Goal: Transaction & Acquisition: Purchase product/service

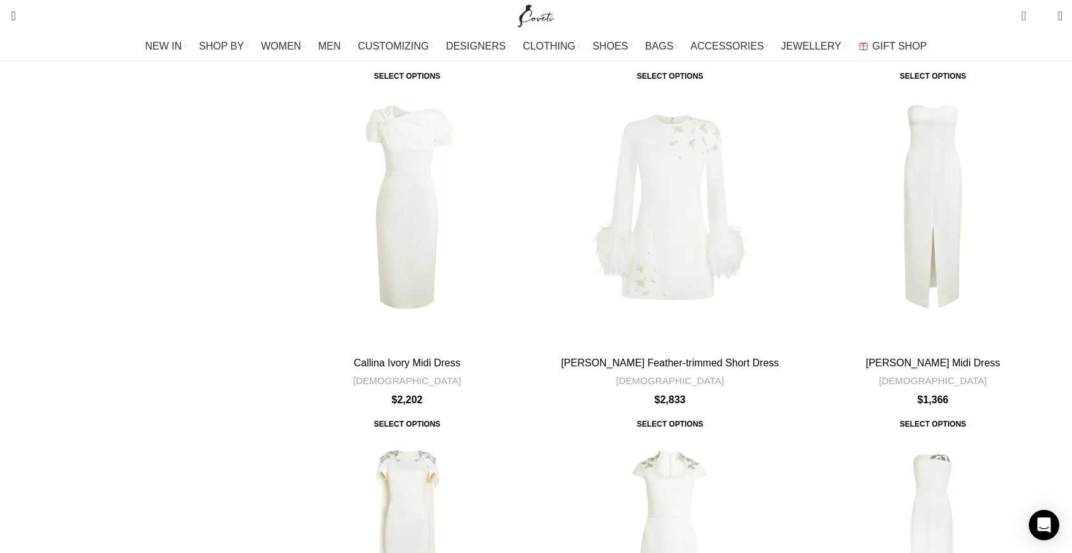
scroll to position [4043, 0]
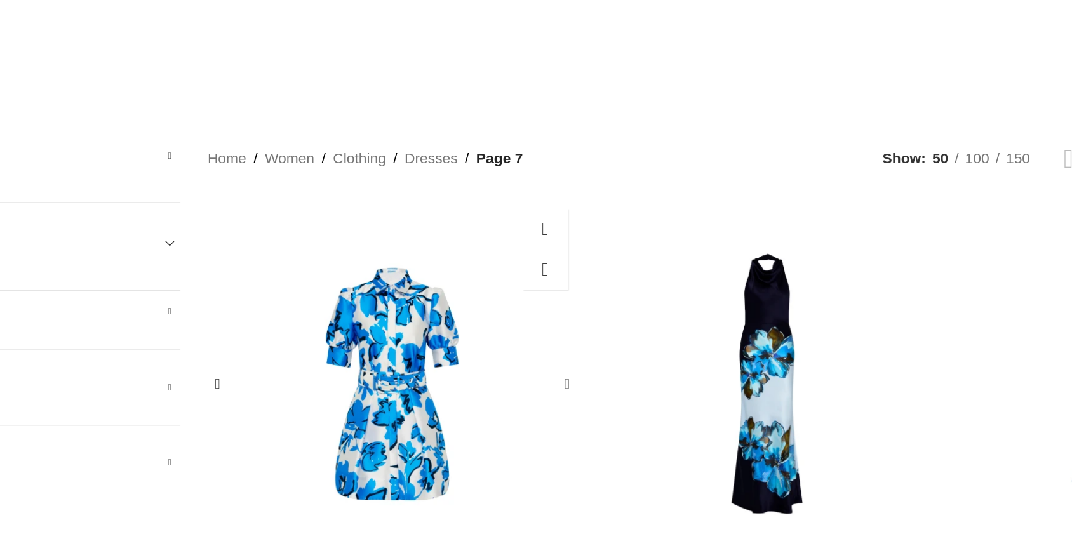
click at [525, 341] on div "Sapphira Mini Dress" at bounding box center [527, 350] width 19 height 19
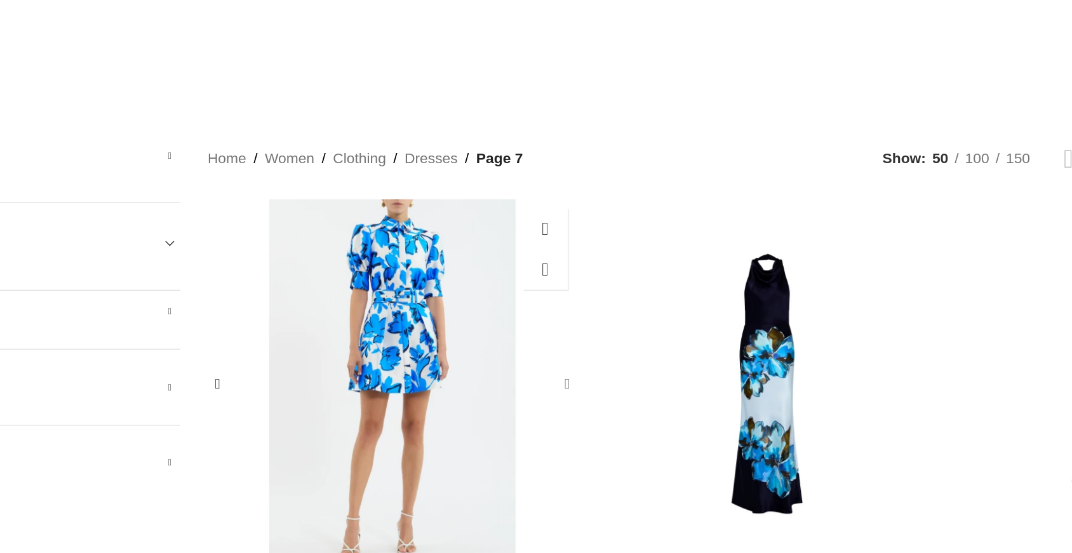
click at [528, 341] on div "Sapphira Mini Dress" at bounding box center [527, 350] width 19 height 19
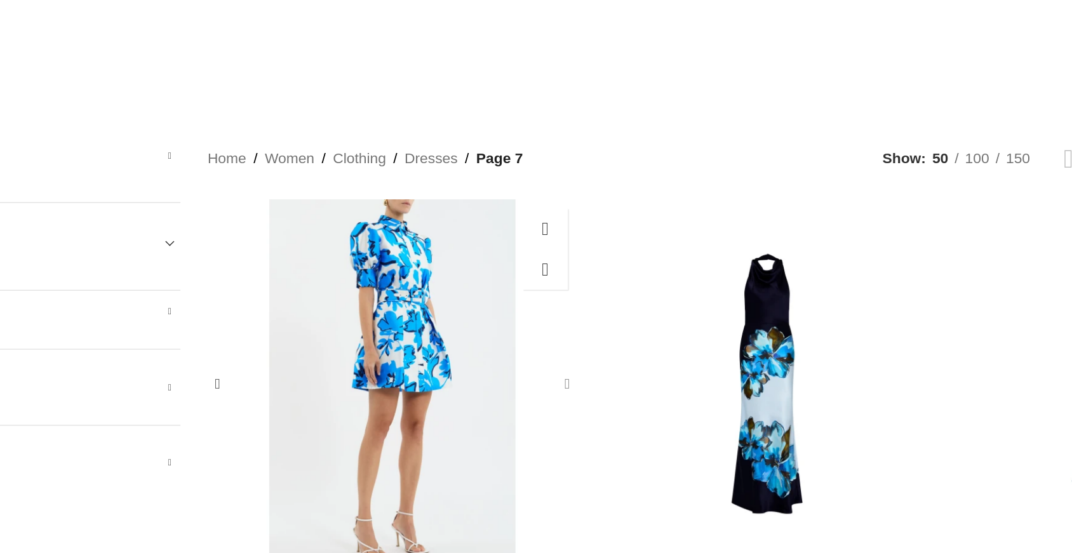
click at [528, 341] on div "Sapphira Mini Dress" at bounding box center [527, 350] width 19 height 19
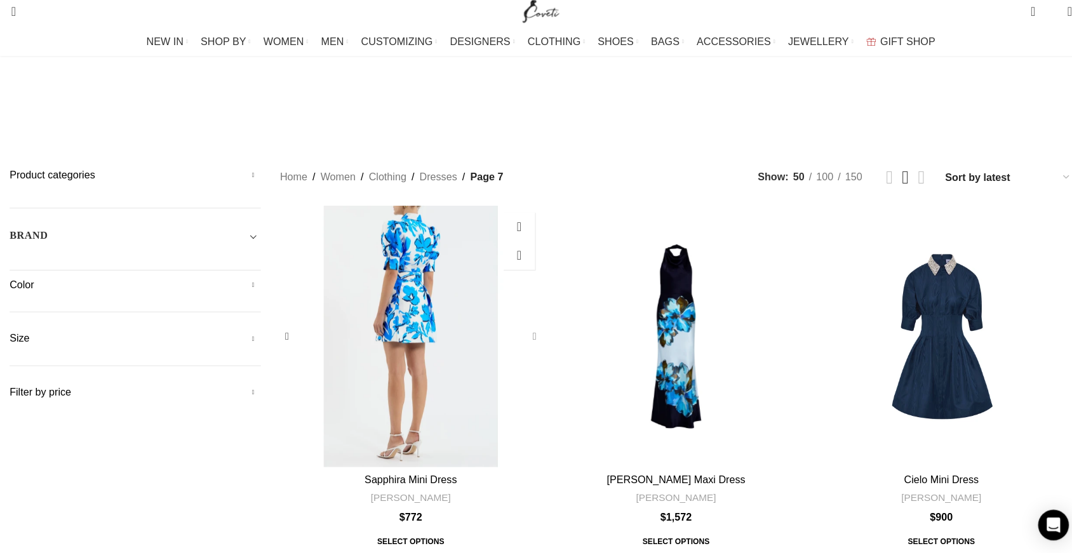
scroll to position [15, 0]
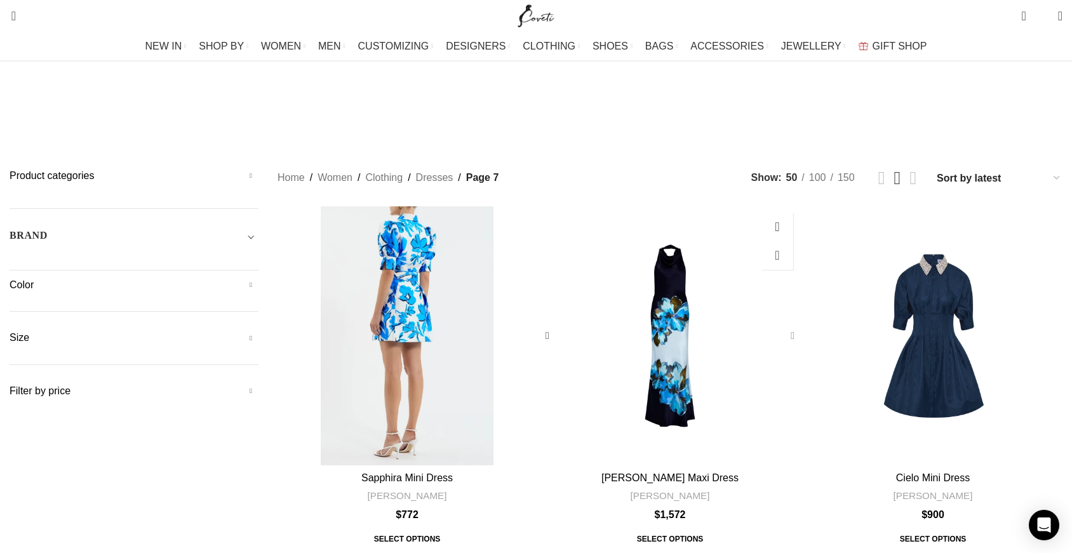
click at [780, 326] on div "Cyran Maxi Dress" at bounding box center [789, 335] width 19 height 19
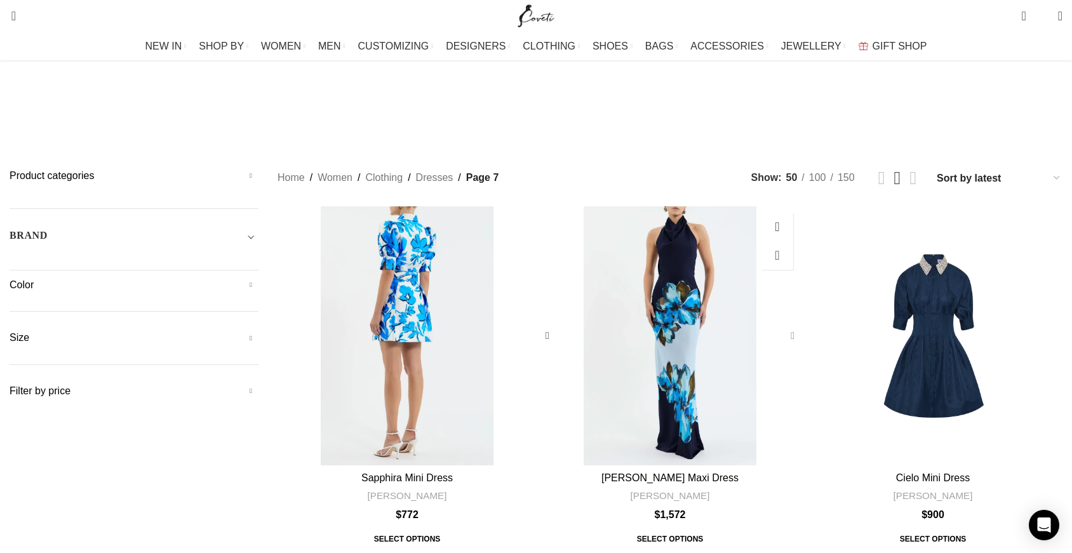
click at [780, 326] on div "Cyran Maxi Dress" at bounding box center [789, 335] width 19 height 19
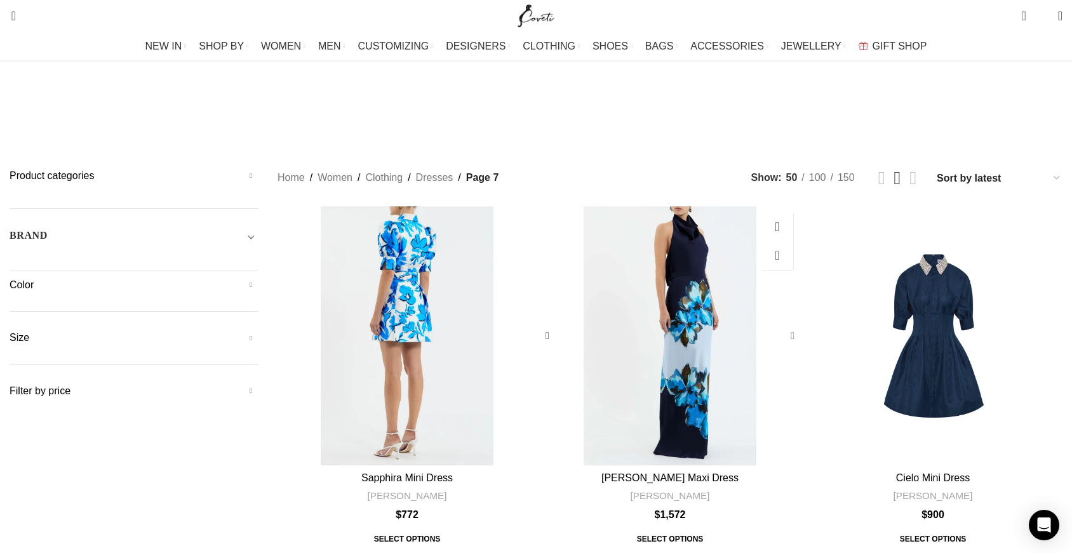
click at [780, 326] on div "Cyran Maxi Dress" at bounding box center [789, 335] width 19 height 19
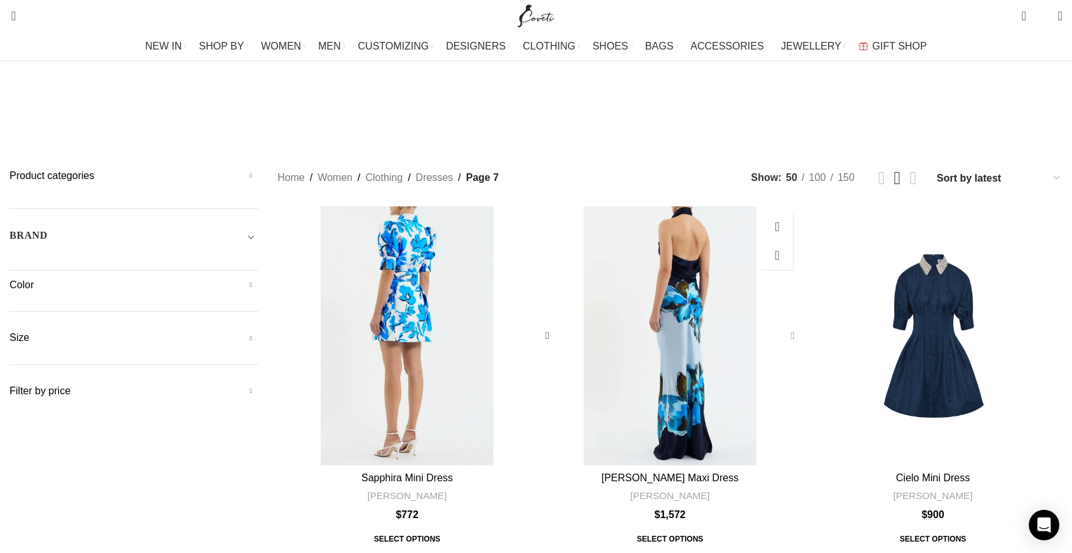
click at [780, 326] on div "Cyran Maxi Dress" at bounding box center [789, 335] width 19 height 19
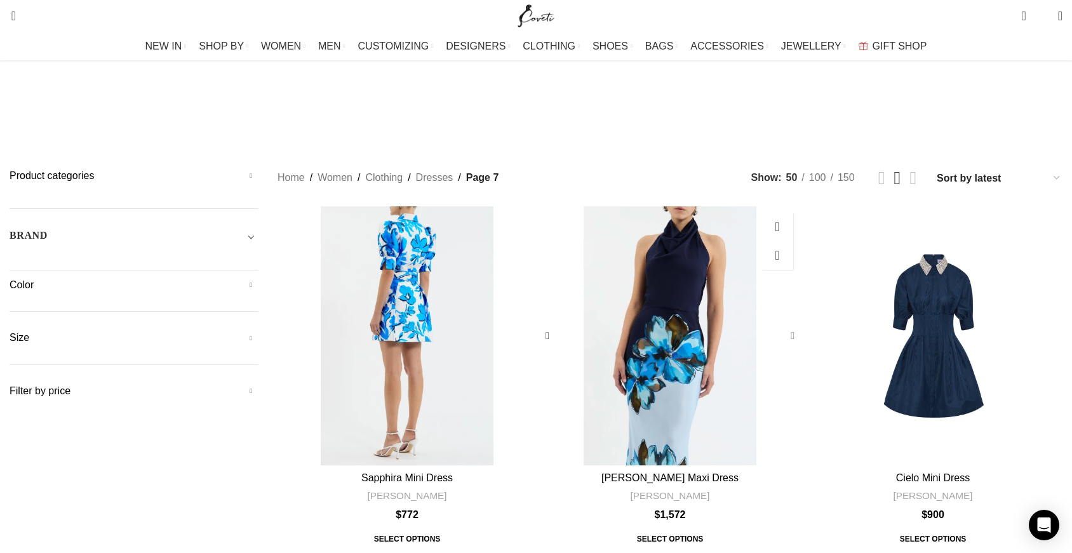
click at [780, 326] on div "Cyran Maxi Dress" at bounding box center [789, 335] width 19 height 19
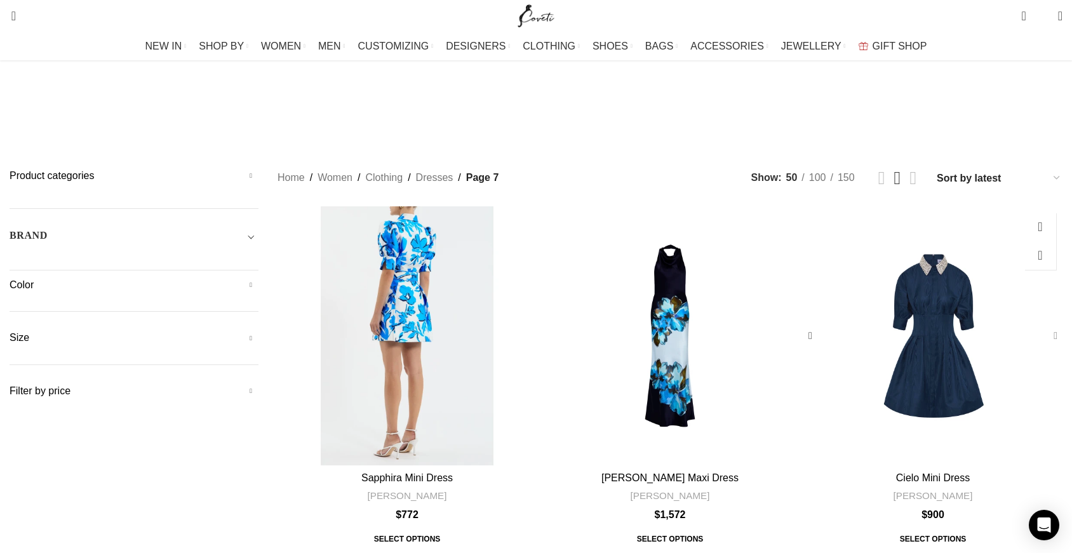
click at [1043, 326] on div "Cielo Mini Dress" at bounding box center [1052, 335] width 19 height 19
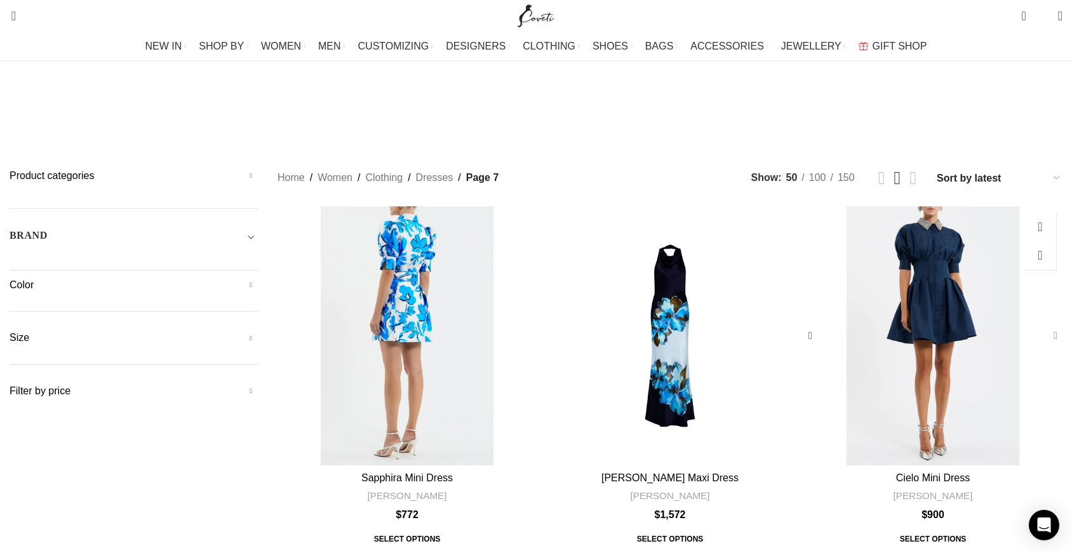
click at [1043, 326] on div "Cielo Mini Dress" at bounding box center [1052, 335] width 19 height 19
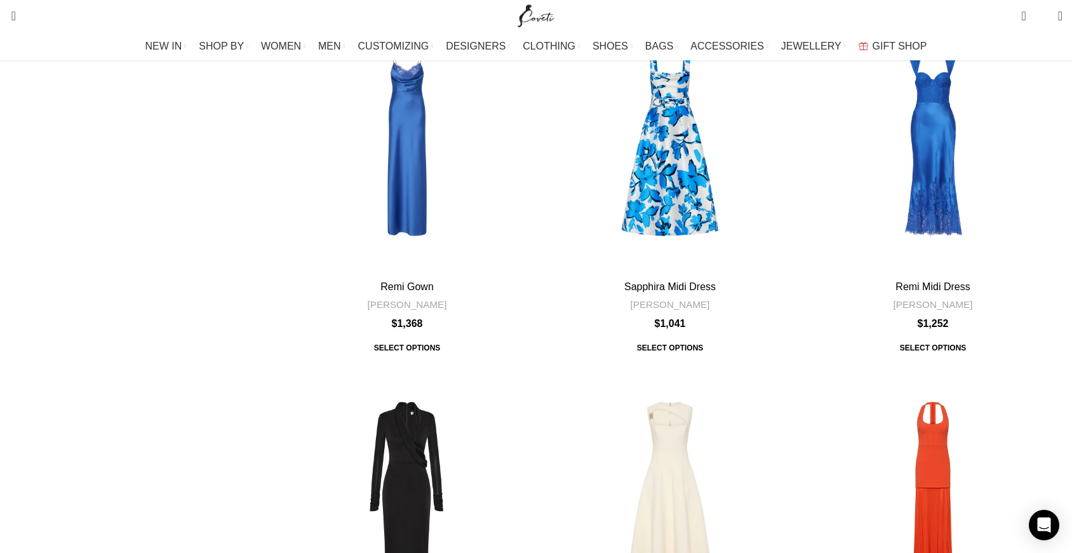
scroll to position [0, 0]
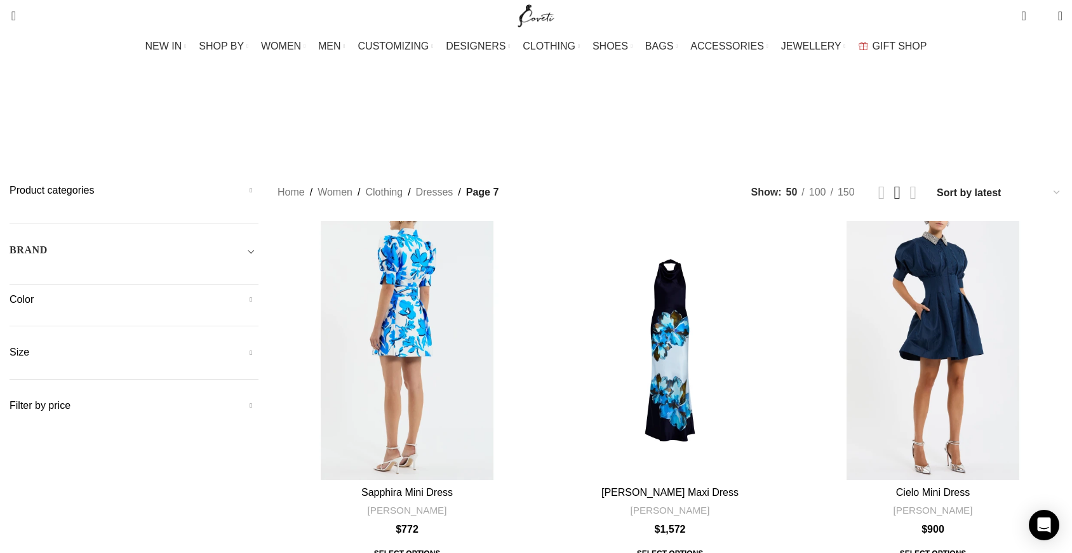
click at [258, 243] on span "Toggle filter" at bounding box center [250, 250] width 15 height 15
click at [58, 306] on button "Apply" at bounding box center [34, 319] width 49 height 27
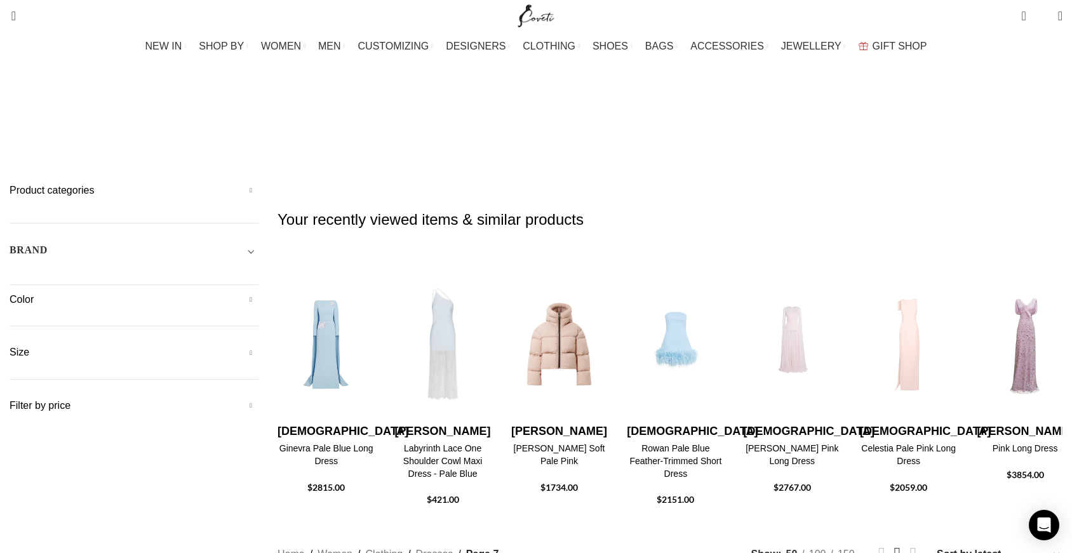
click at [490, 46] on span "DESIGNERS" at bounding box center [476, 46] width 60 height 12
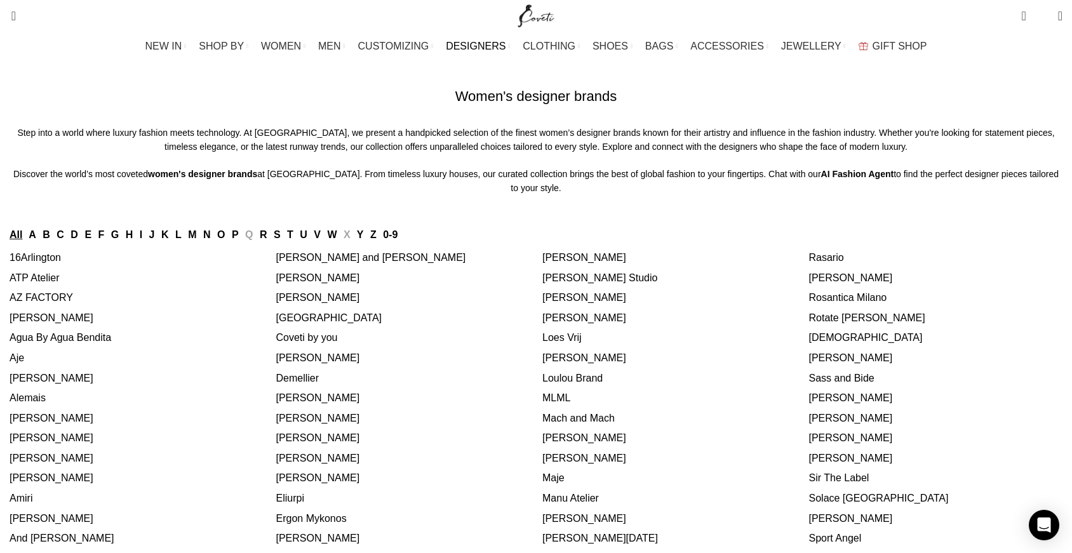
click at [281, 240] on link "S" at bounding box center [277, 234] width 7 height 11
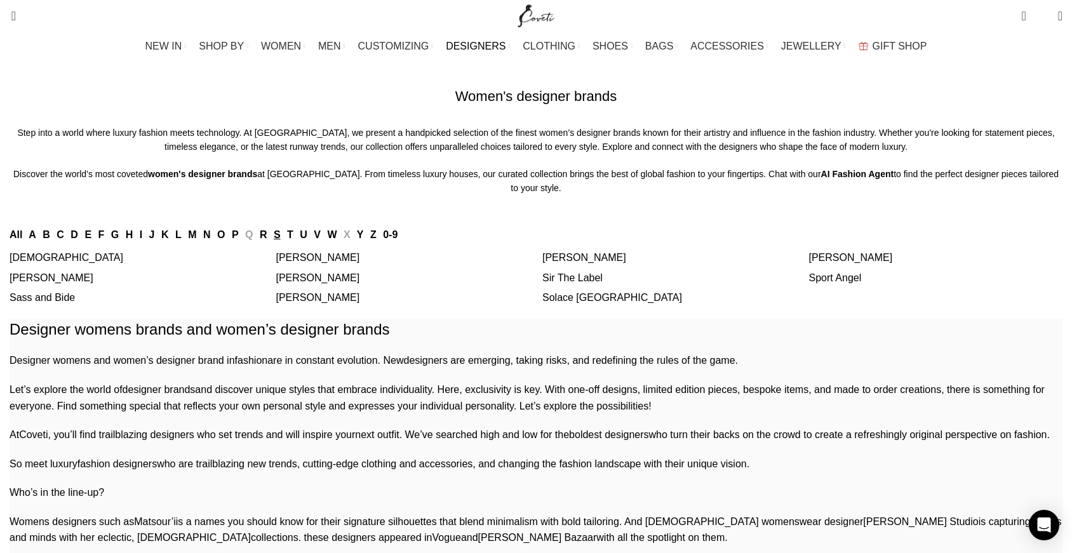
click at [123, 263] on link "[DEMOGRAPHIC_DATA]" at bounding box center [67, 257] width 114 height 11
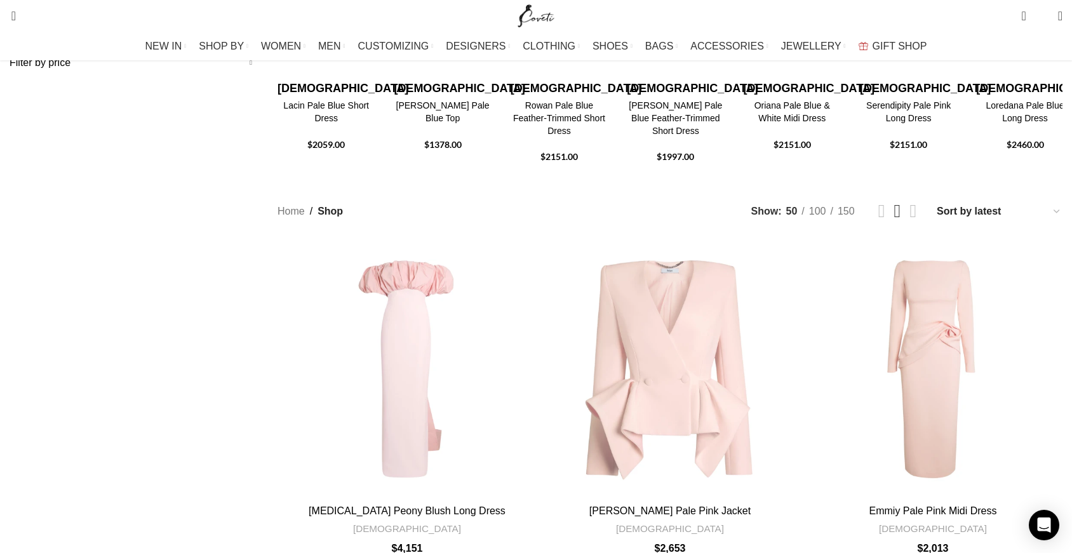
scroll to position [353, 0]
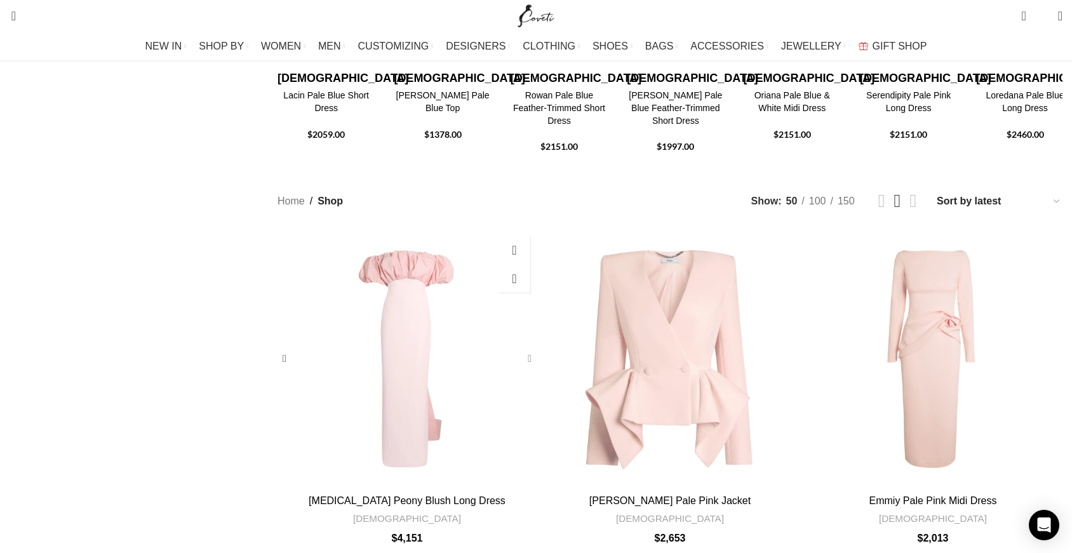
click at [532, 349] on div "Milia Peony Blush Long Dress" at bounding box center [527, 358] width 19 height 19
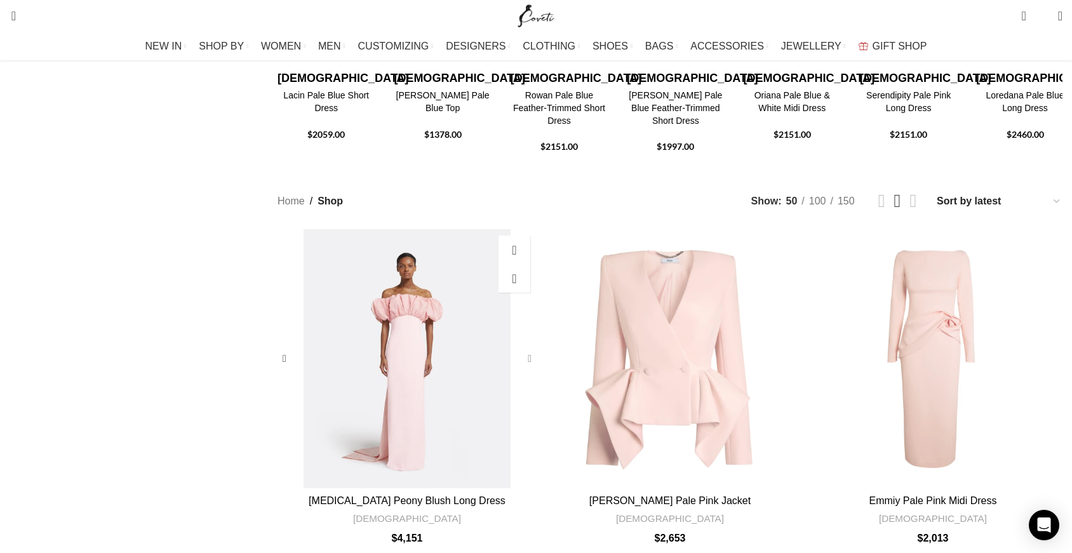
click at [532, 349] on div "Milia Peony Blush Long Dress" at bounding box center [527, 358] width 19 height 19
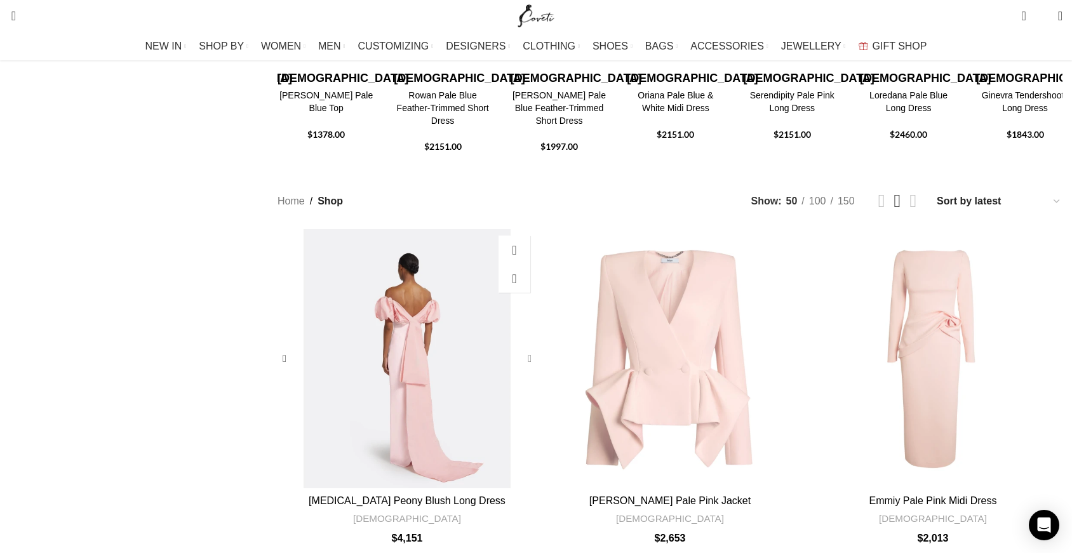
click at [532, 349] on div "Milia Peony Blush Long Dress" at bounding box center [527, 358] width 19 height 19
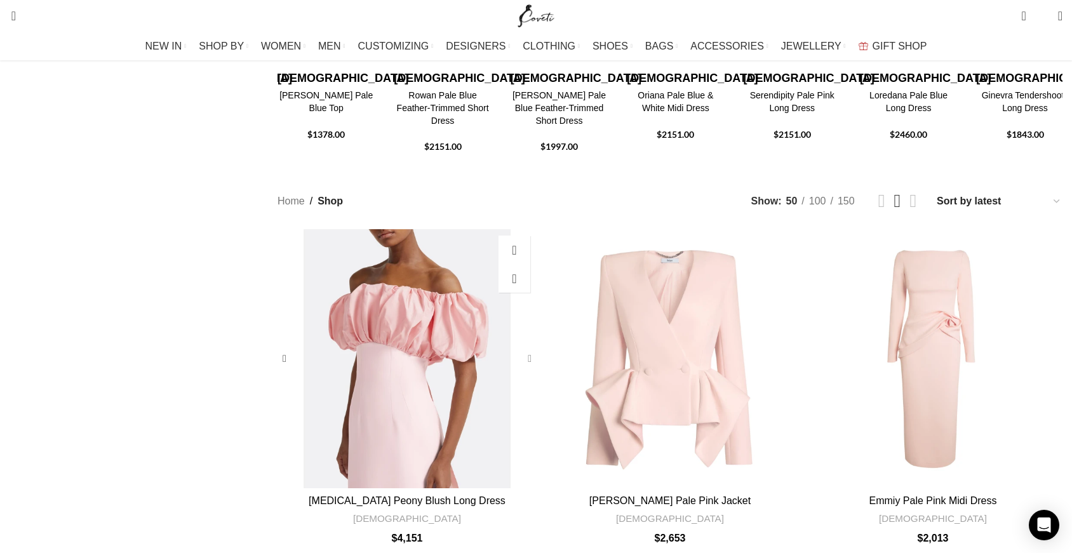
click at [532, 349] on div "Milia Peony Blush Long Dress" at bounding box center [527, 358] width 19 height 19
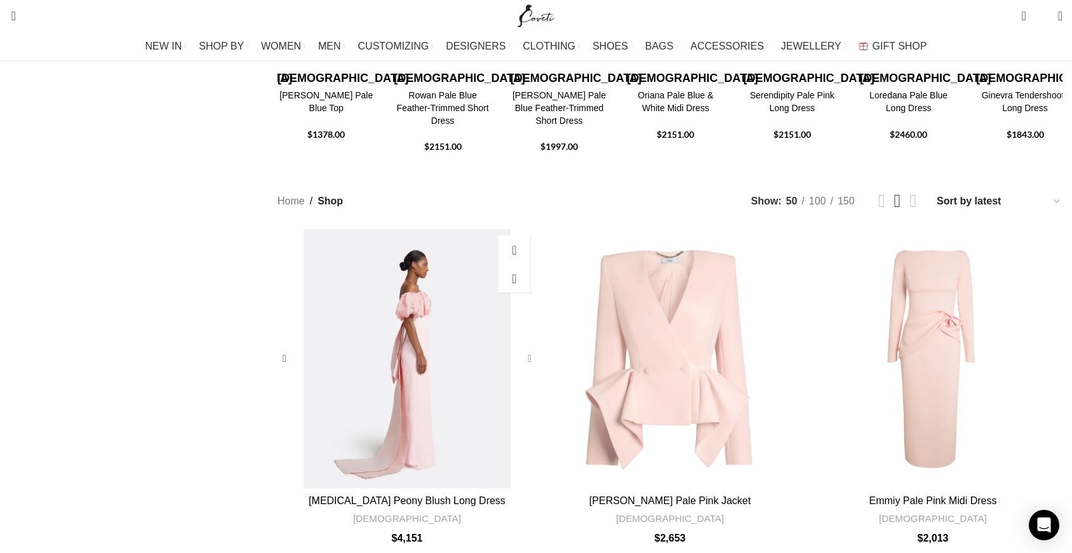
click at [532, 349] on div "Milia Peony Blush Long Dress" at bounding box center [527, 358] width 19 height 19
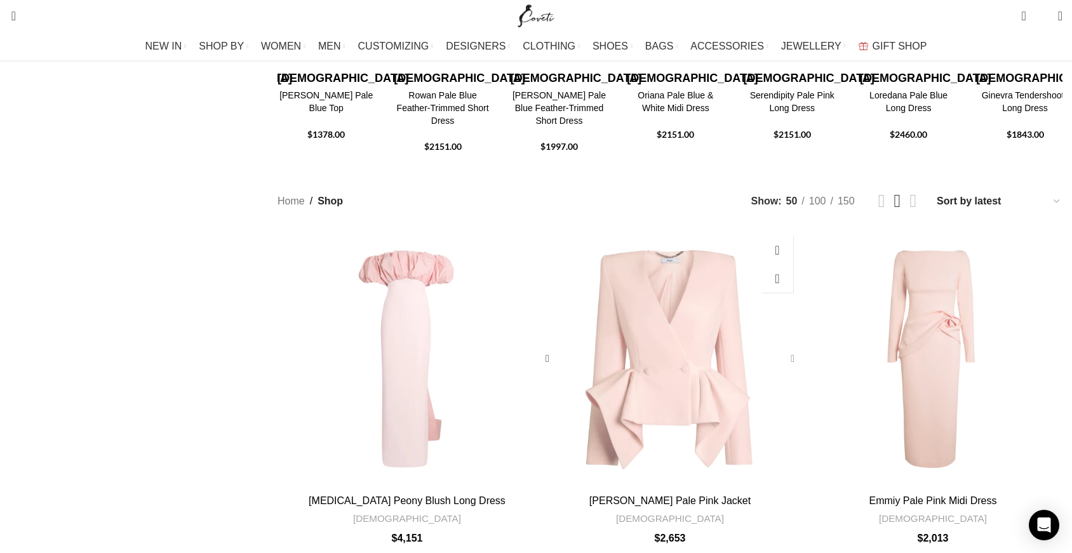
click at [780, 349] on div "Renna Pale Pink Jacket" at bounding box center [789, 358] width 19 height 19
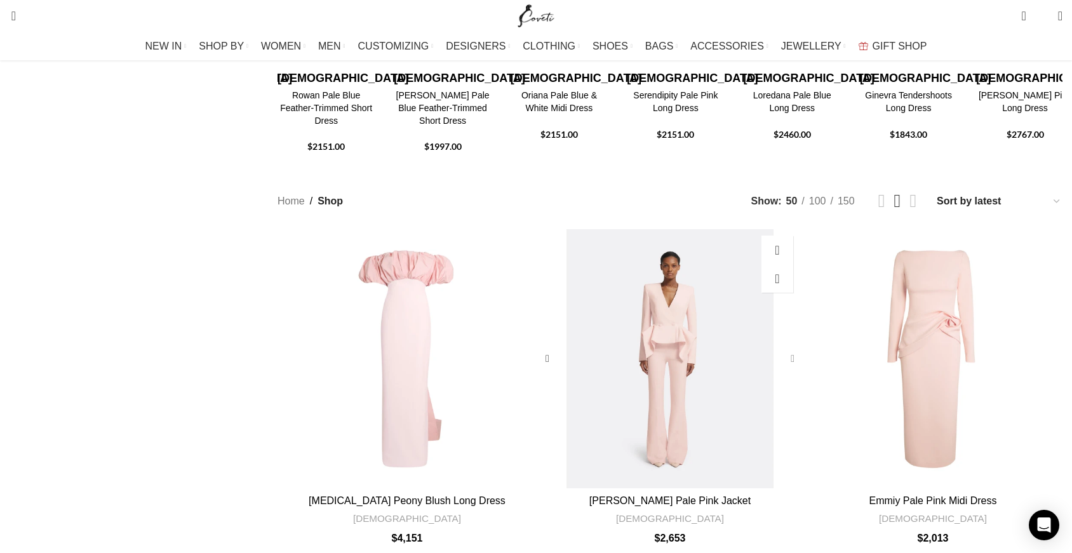
click at [780, 349] on div "Renna Pale Pink Jacket" at bounding box center [789, 358] width 19 height 19
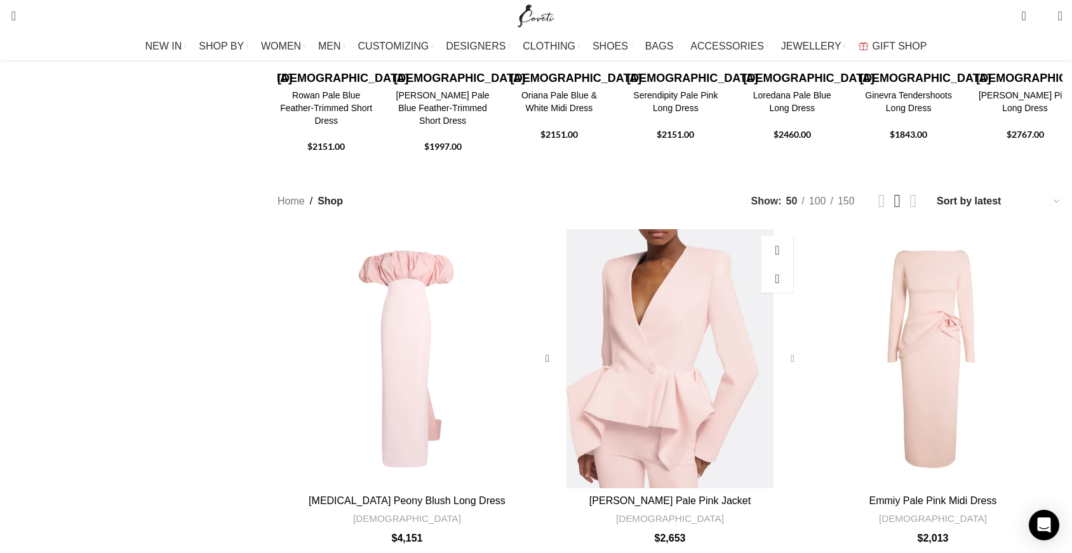
click at [780, 349] on div "Renna Pale Pink Jacket" at bounding box center [789, 358] width 19 height 19
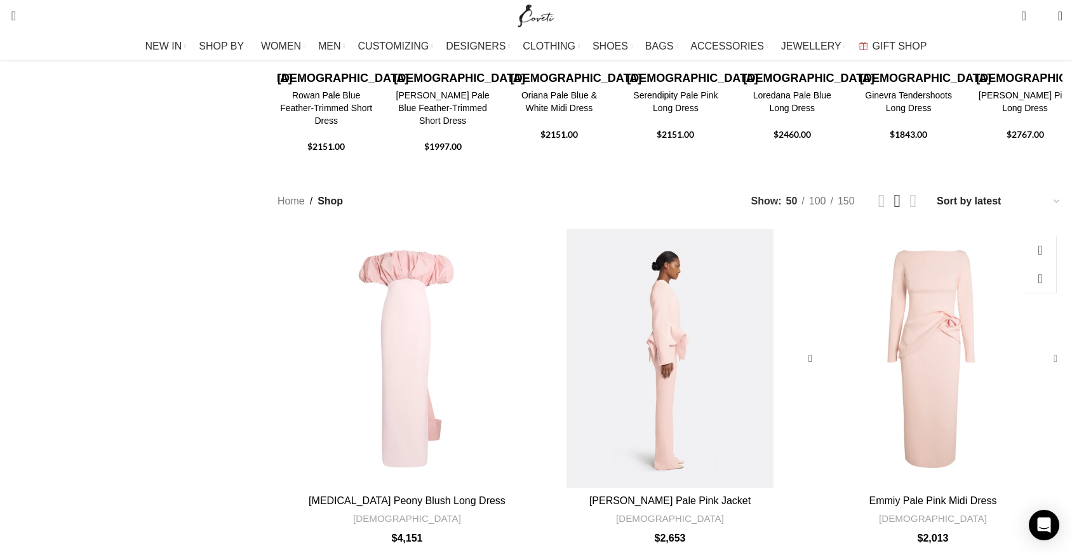
click at [1043, 349] on div "Emmiy Pale Pink Midi Dress" at bounding box center [1052, 358] width 19 height 19
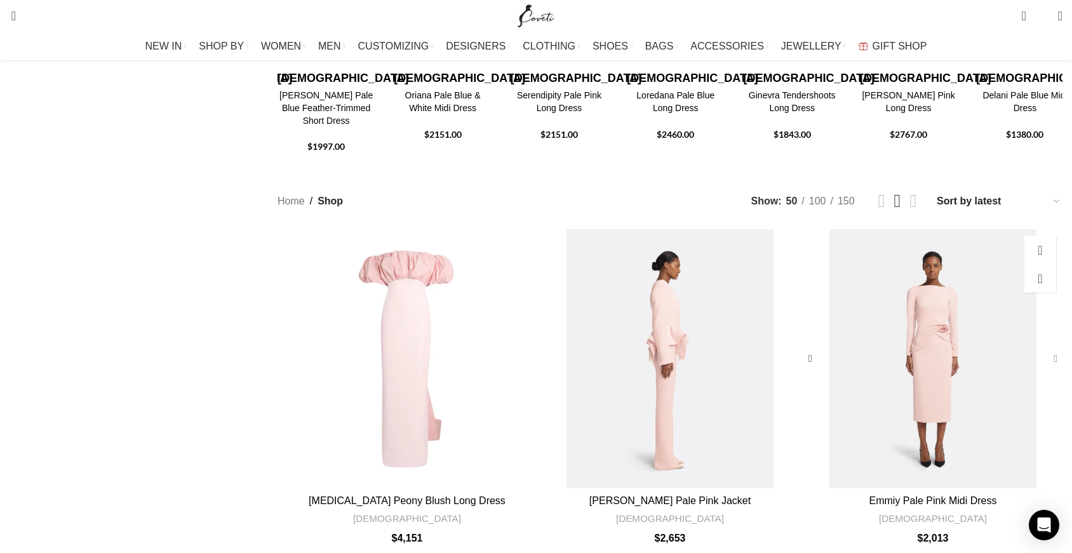
click at [1043, 349] on div "Emmiy Pale Pink Midi Dress" at bounding box center [1052, 358] width 19 height 19
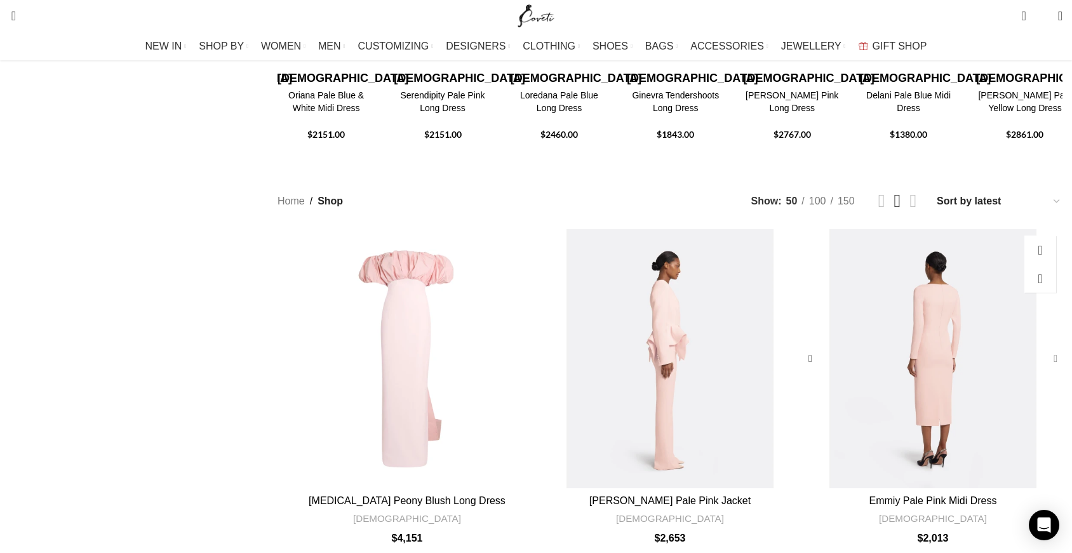
click at [1043, 349] on div "Emmiy Pale Pink Midi Dress" at bounding box center [1052, 358] width 19 height 19
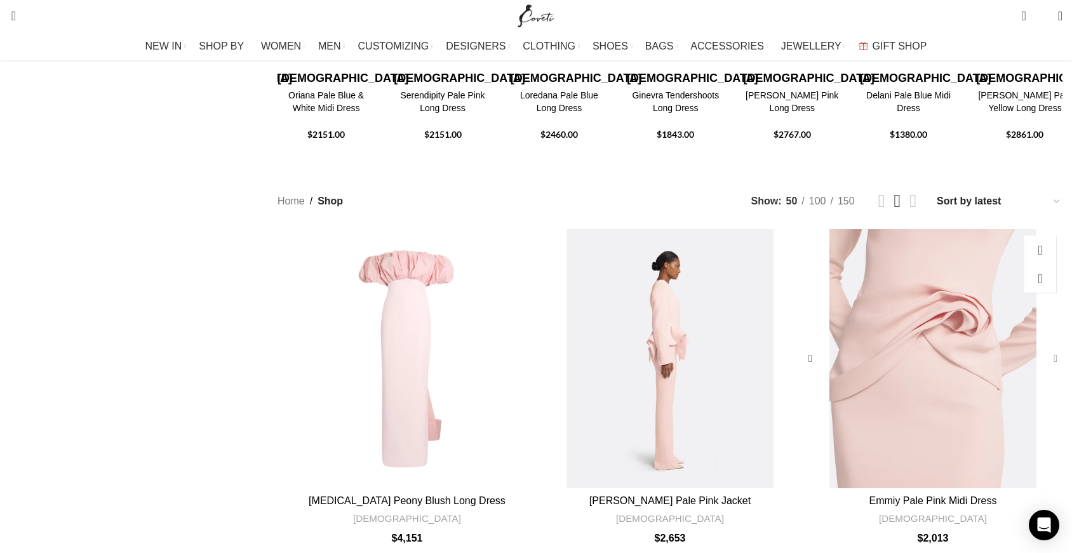
click at [1043, 349] on div "Emmiy Pale Pink Midi Dress" at bounding box center [1052, 358] width 19 height 19
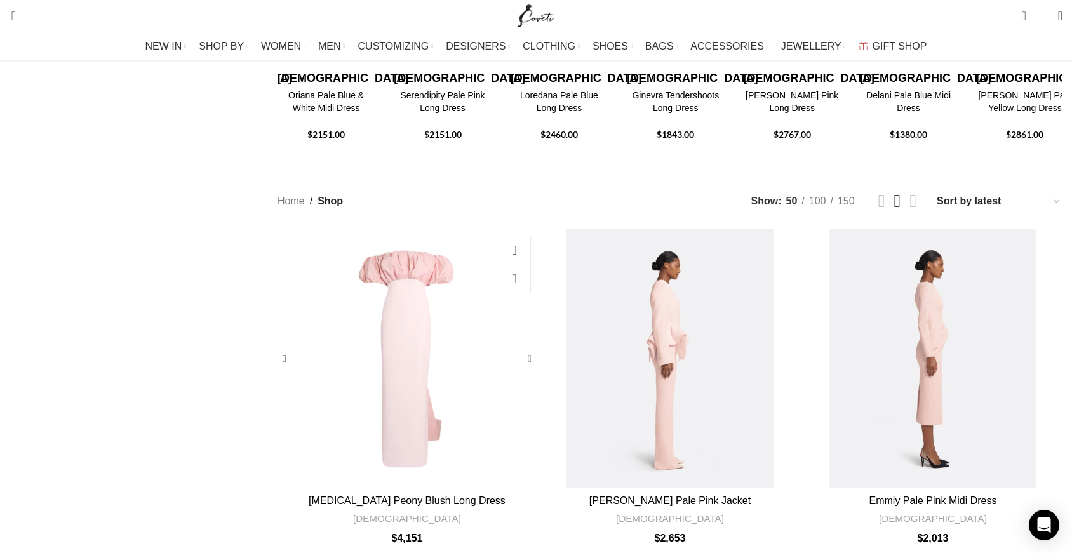
click at [521, 349] on div "Milia Peony Blush Long Dress" at bounding box center [527, 358] width 19 height 19
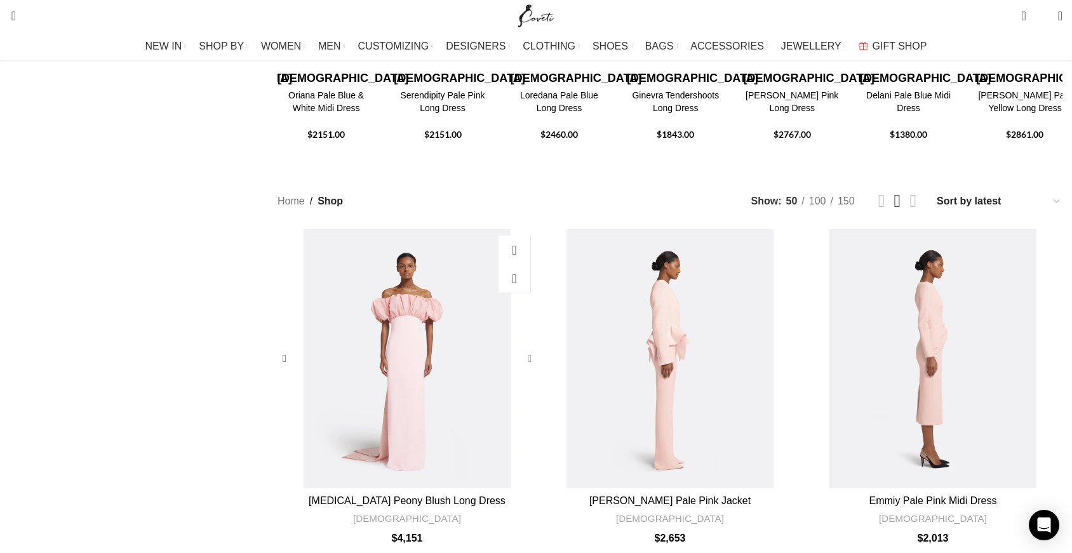
click at [521, 349] on div "Milia Peony Blush Long Dress" at bounding box center [527, 358] width 19 height 19
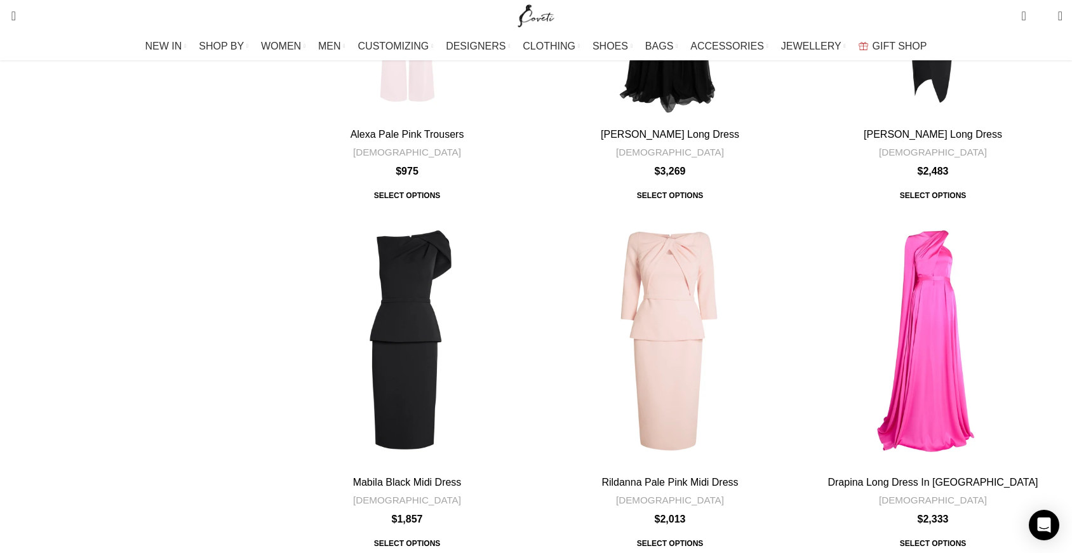
scroll to position [1109, 0]
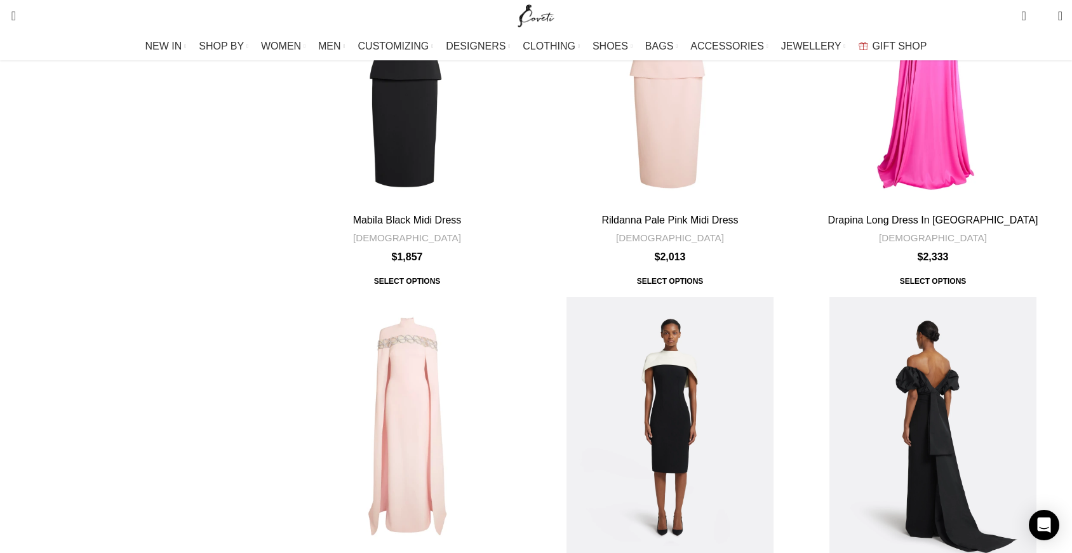
scroll to position [1372, 0]
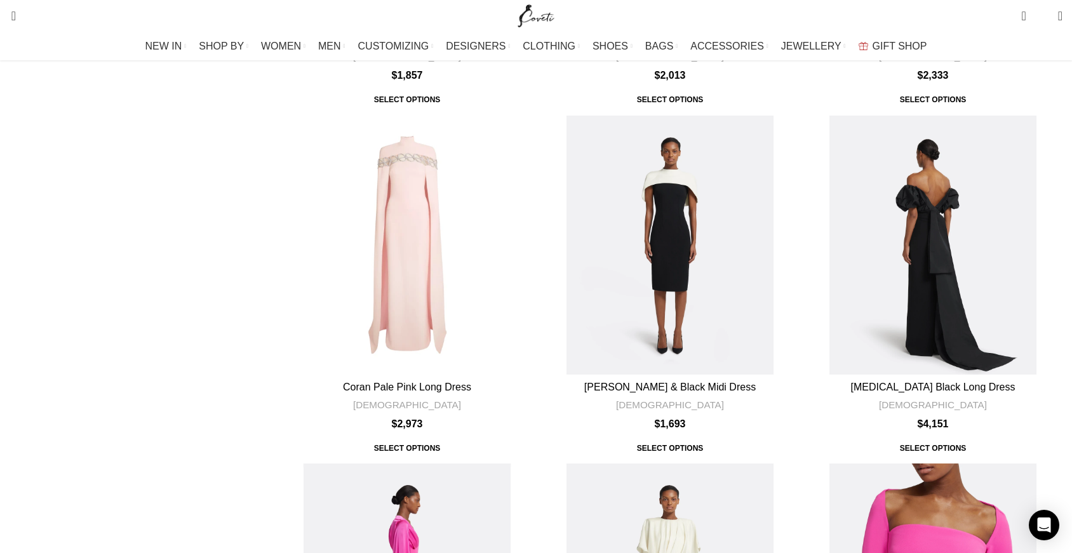
scroll to position [1515, 0]
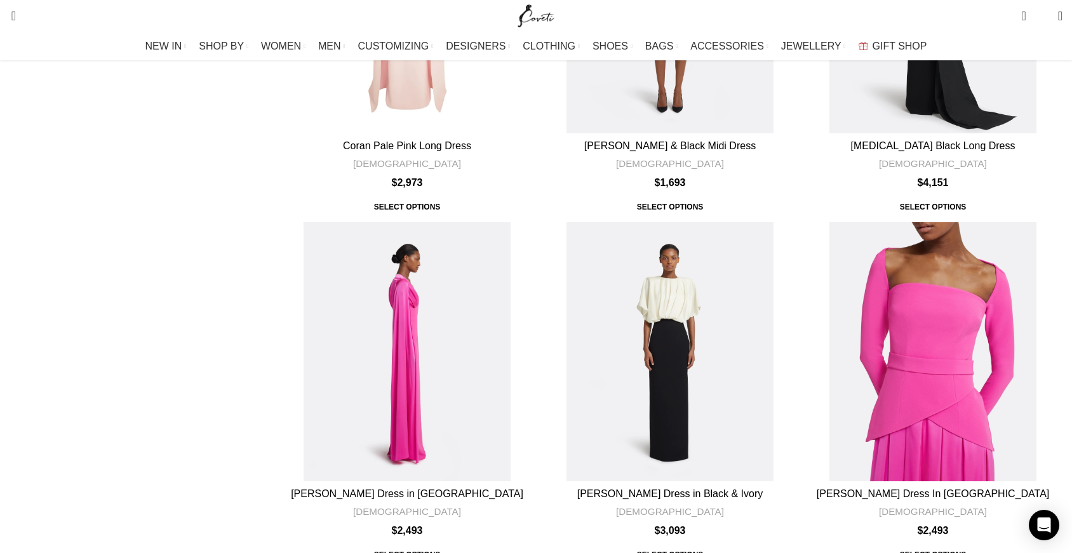
scroll to position [1757, 0]
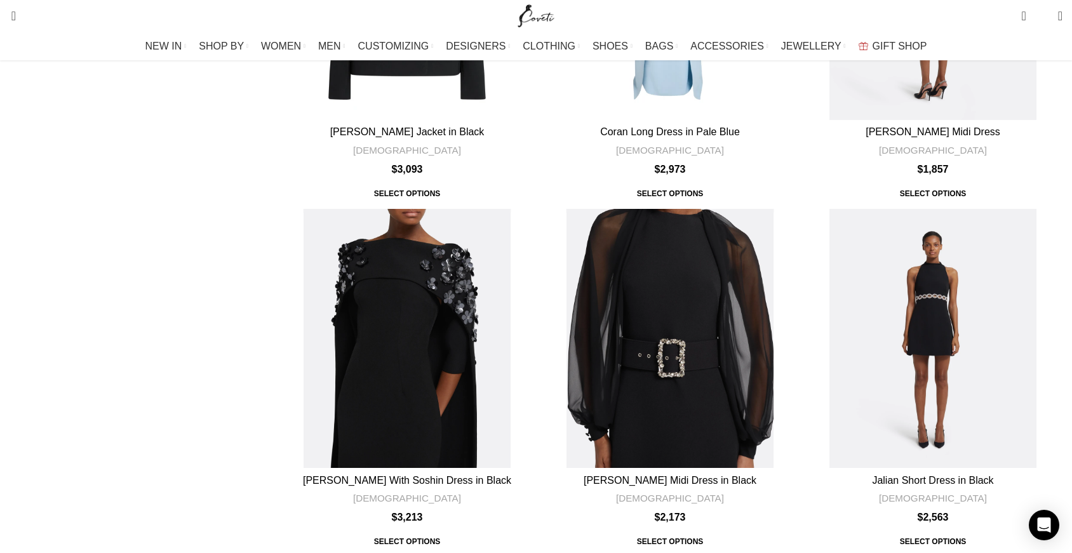
scroll to position [2484, 0]
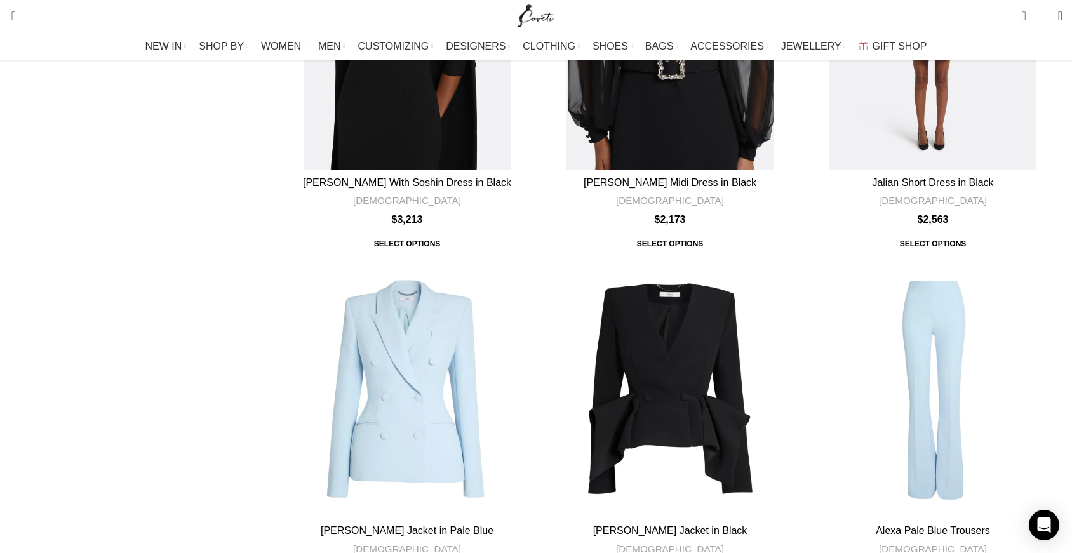
scroll to position [2768, 0]
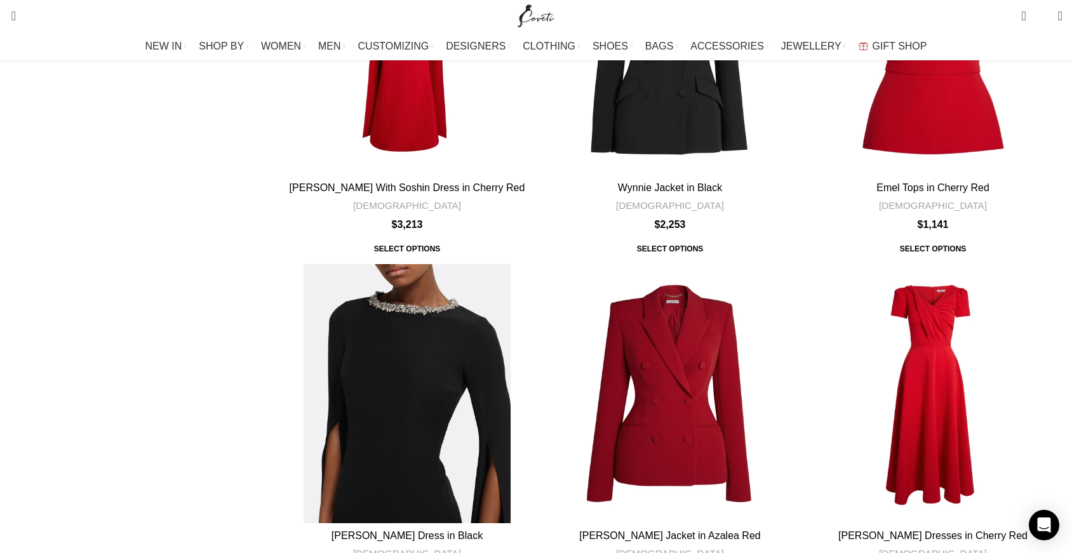
scroll to position [3508, 0]
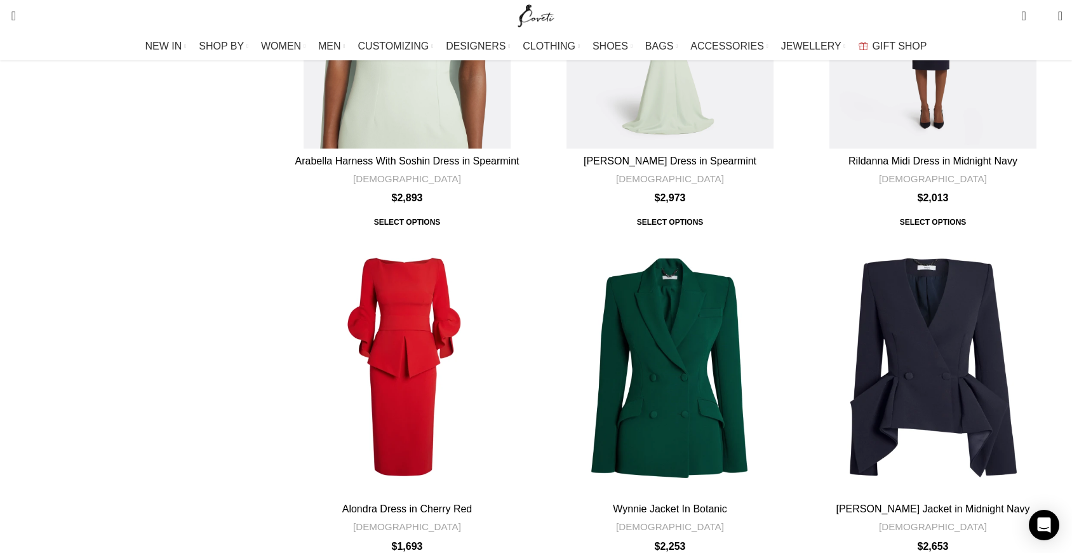
scroll to position [4196, 0]
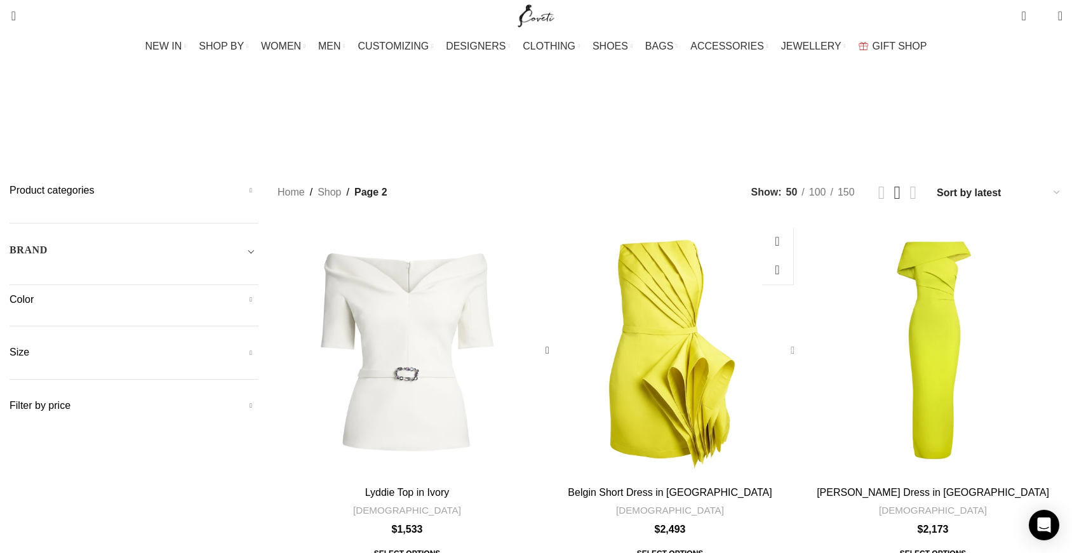
click at [780, 341] on div "Belgin Short Dress in Chartreuse" at bounding box center [789, 350] width 19 height 19
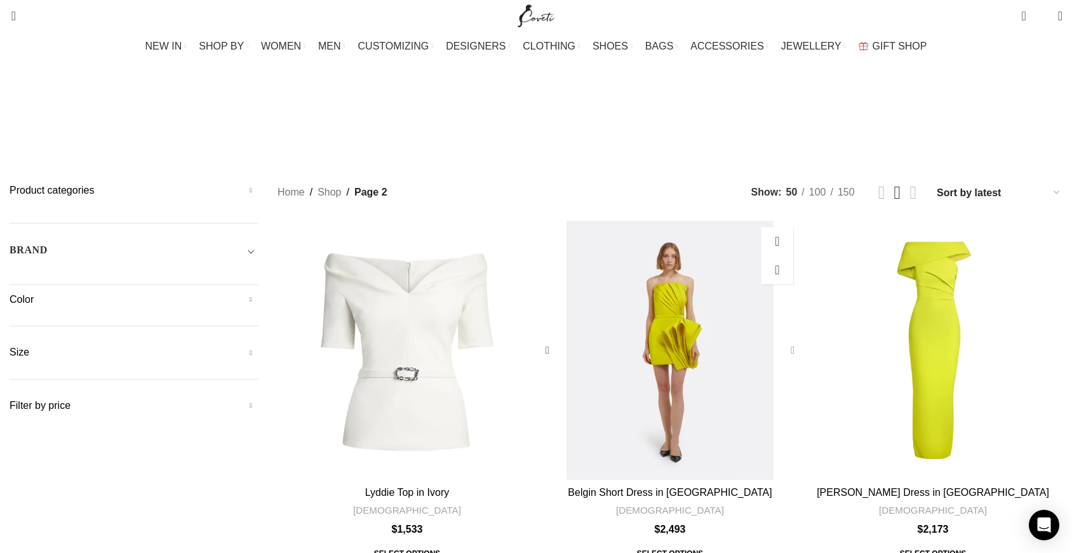
click at [780, 341] on div "Belgin Short Dress in Chartreuse" at bounding box center [789, 350] width 19 height 19
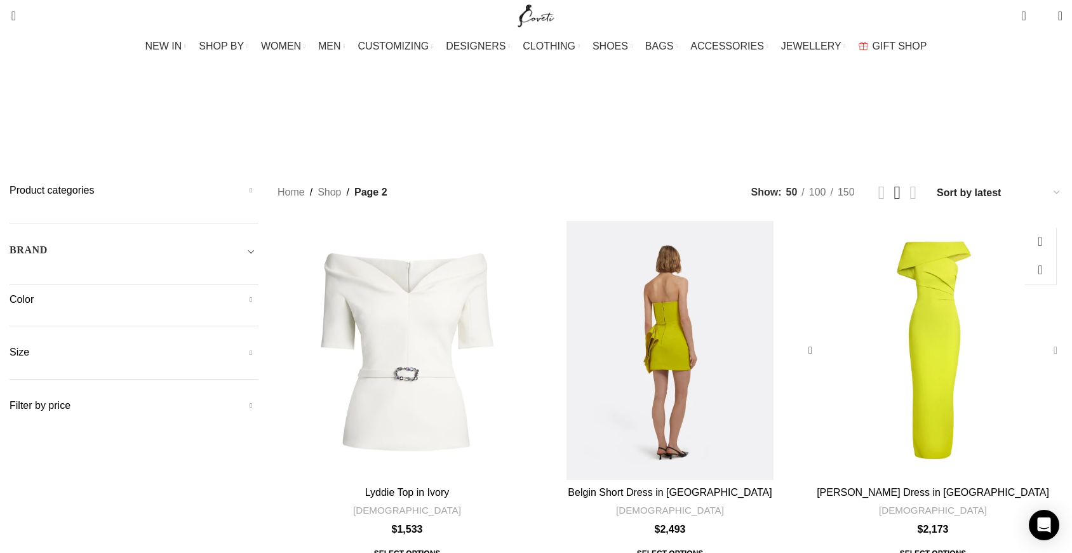
click at [1043, 341] on div "Veronica Long Dress in Meknes" at bounding box center [1052, 350] width 19 height 19
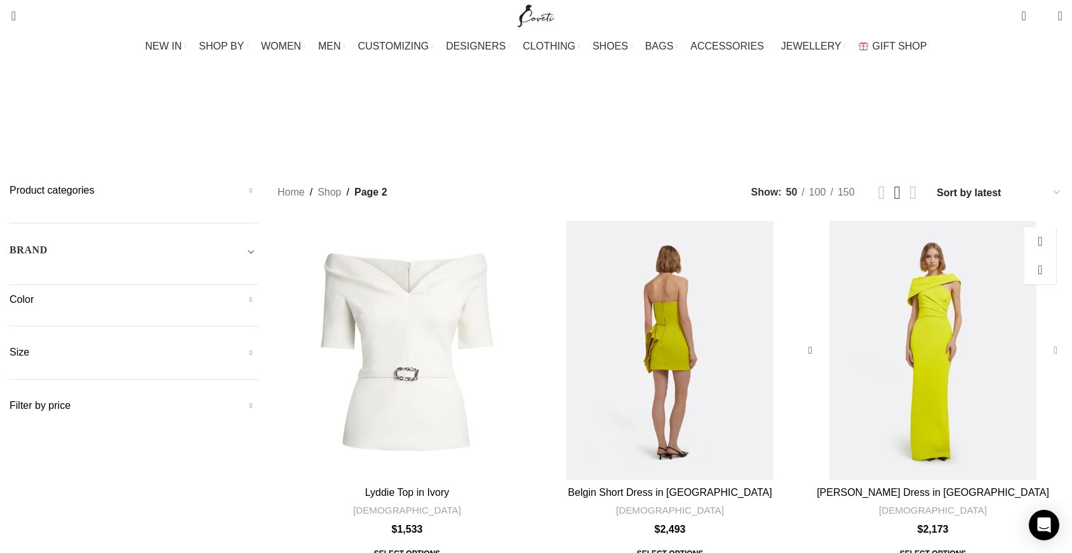
click at [1043, 341] on div "Veronica Long Dress in Meknes" at bounding box center [1052, 350] width 19 height 19
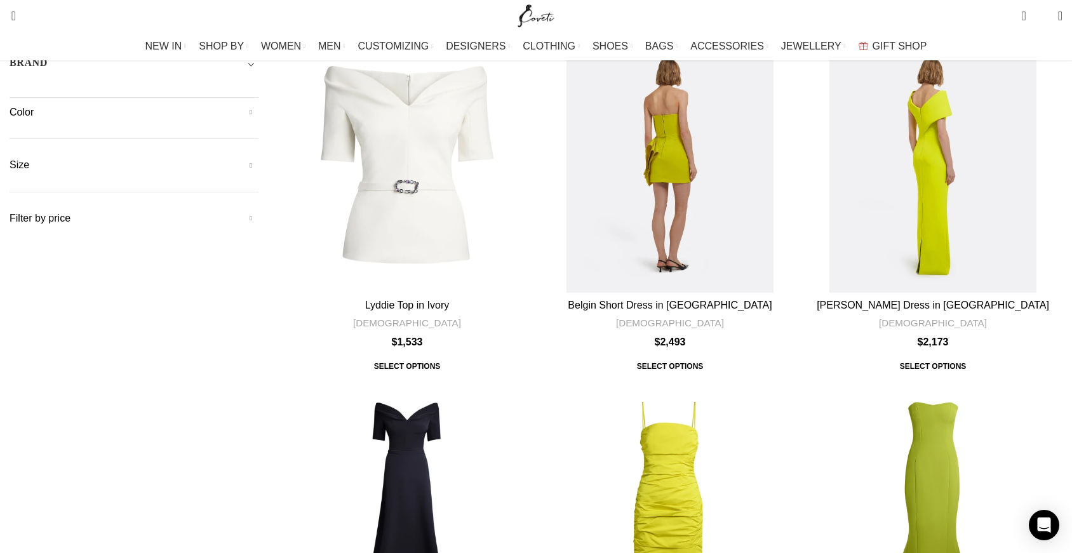
scroll to position [196, 0]
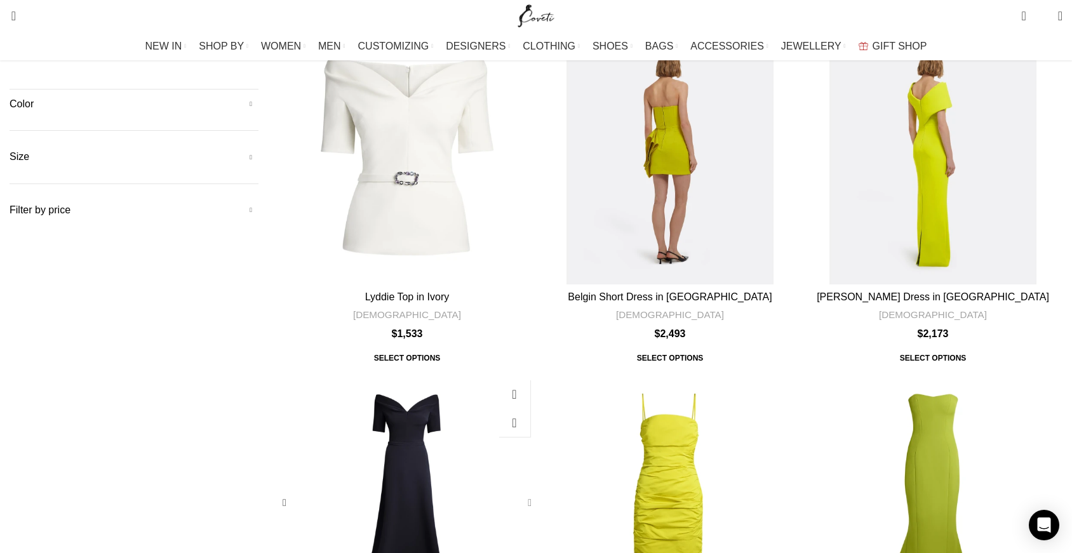
click at [530, 493] on div "Lydia Midnight Navy Long Dress" at bounding box center [527, 502] width 19 height 19
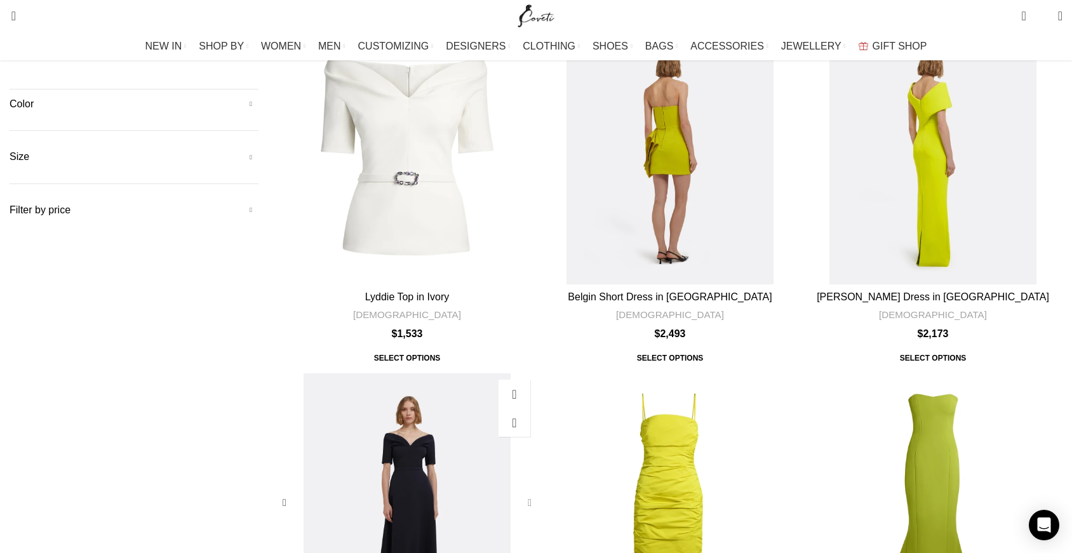
click at [530, 493] on div "Lydia Midnight Navy Long Dress" at bounding box center [527, 502] width 19 height 19
click at [780, 493] on div "Adele Midi Dress in Chartreuse" at bounding box center [789, 502] width 19 height 19
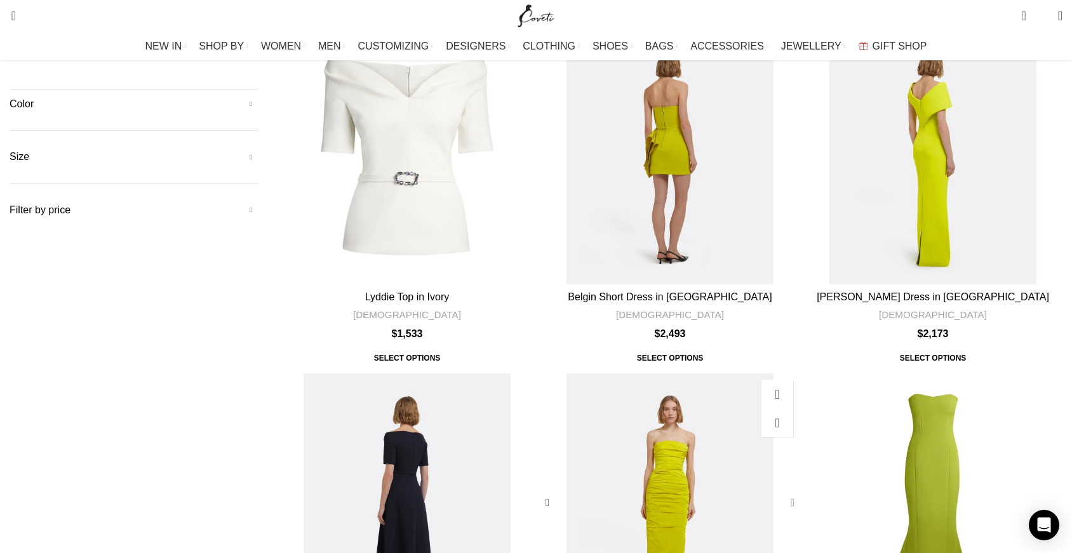
click at [780, 493] on div "Adele Midi Dress in Chartreuse" at bounding box center [789, 502] width 19 height 19
click at [1043, 493] on div "Angelina Long Dress in Woodbine" at bounding box center [1052, 502] width 19 height 19
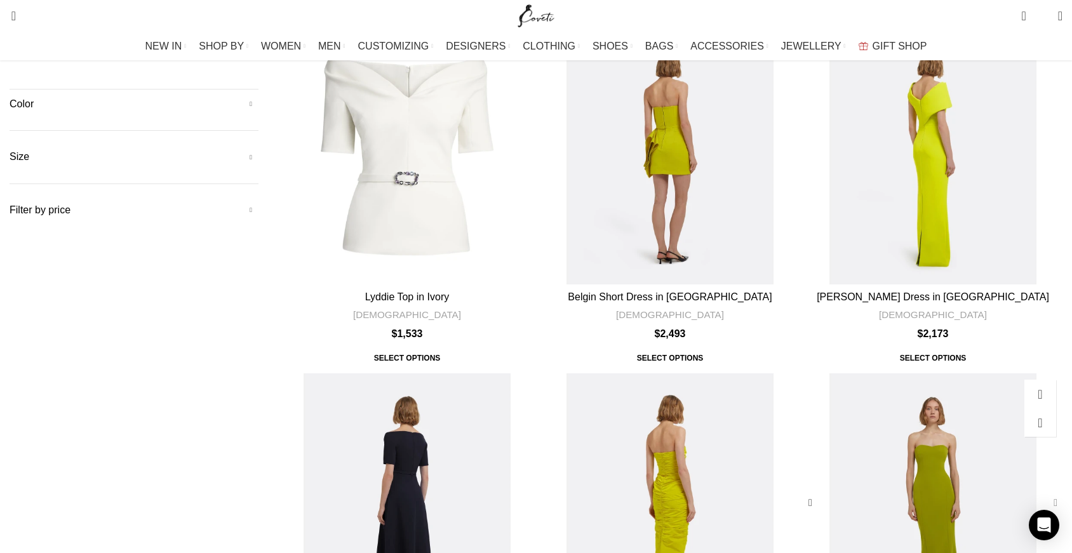
click at [1043, 493] on div "Angelina Long Dress in Woodbine" at bounding box center [1052, 502] width 19 height 19
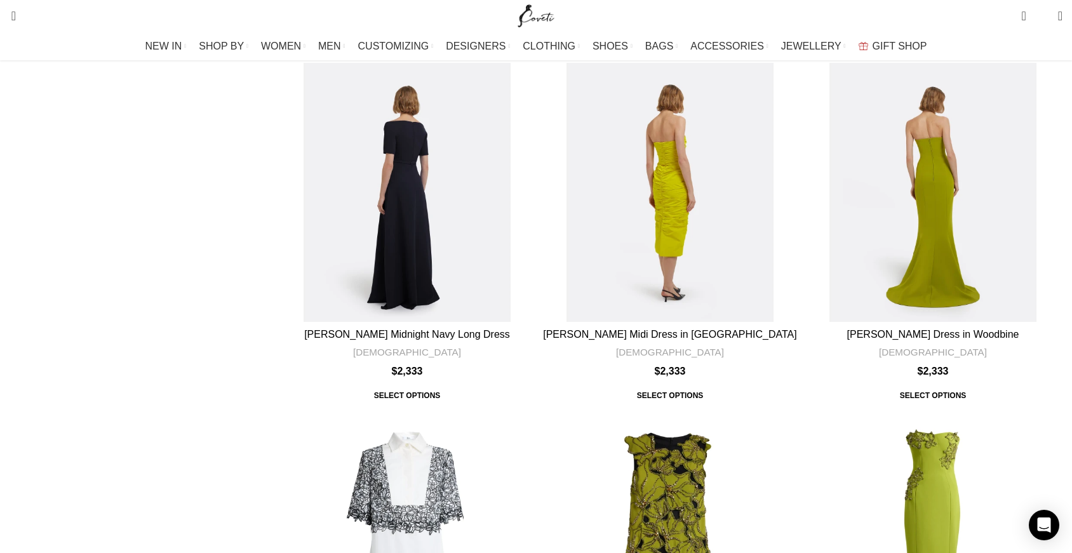
scroll to position [512, 0]
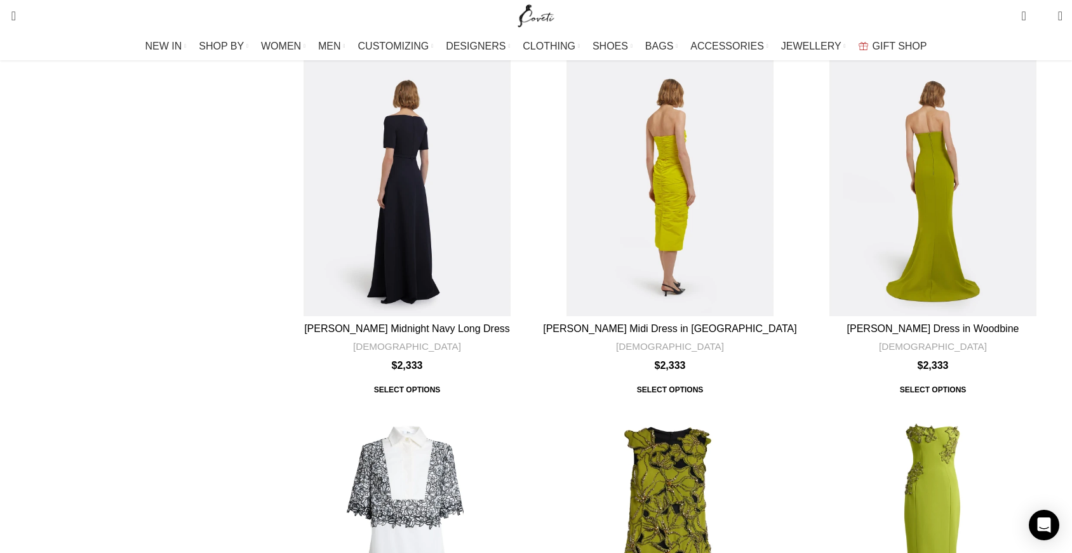
click at [780, 526] on div "Amal Mini Dress in Woodbine with Embellishments" at bounding box center [789, 535] width 19 height 19
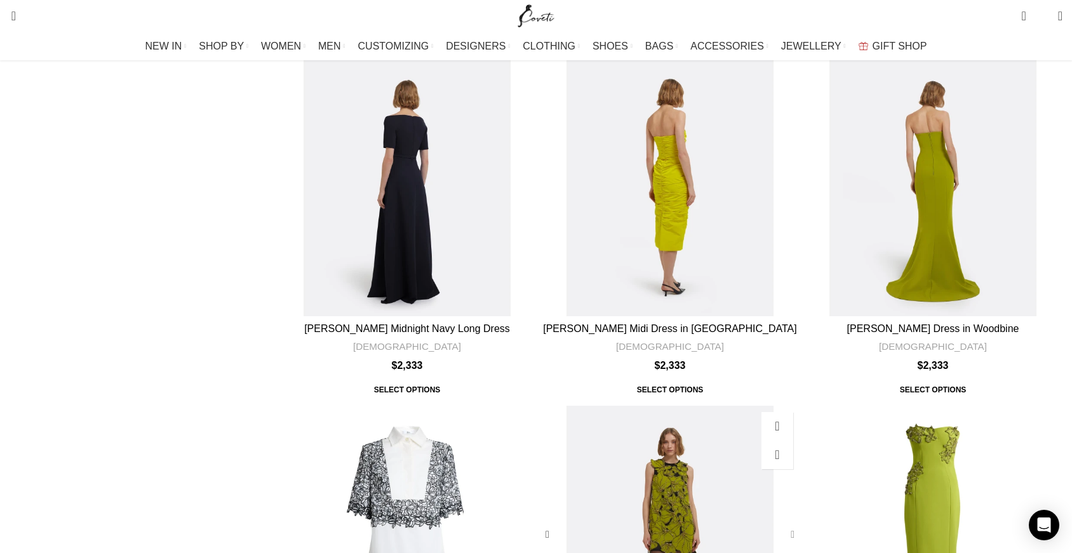
click at [780, 526] on div "Amal Mini Dress in Woodbine with Embellishments" at bounding box center [789, 535] width 19 height 19
click at [1010, 406] on div "Angelina Long Dress in Woodbine with Embroidery" at bounding box center [1036, 535] width 52 height 259
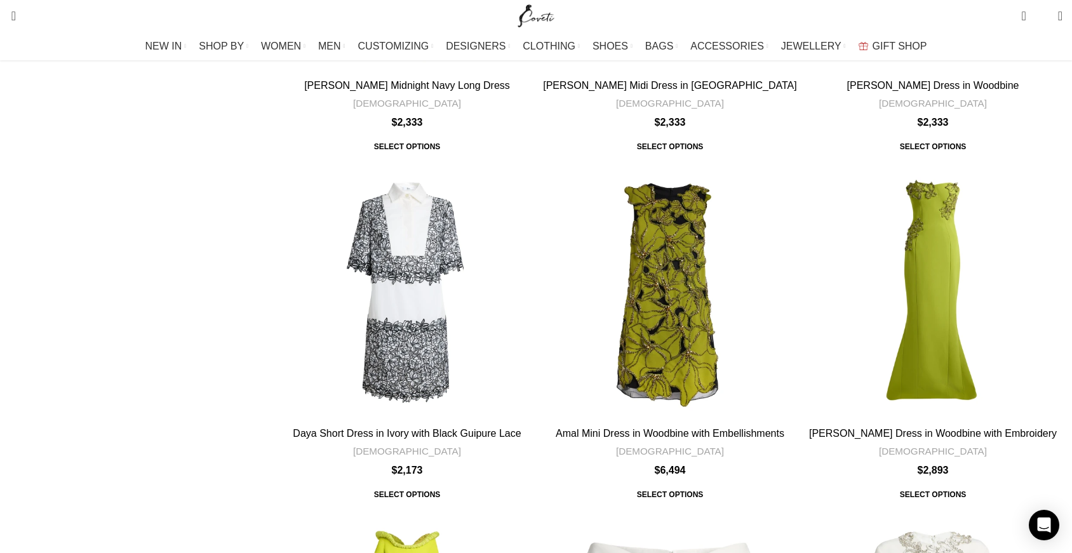
scroll to position [1120, 0]
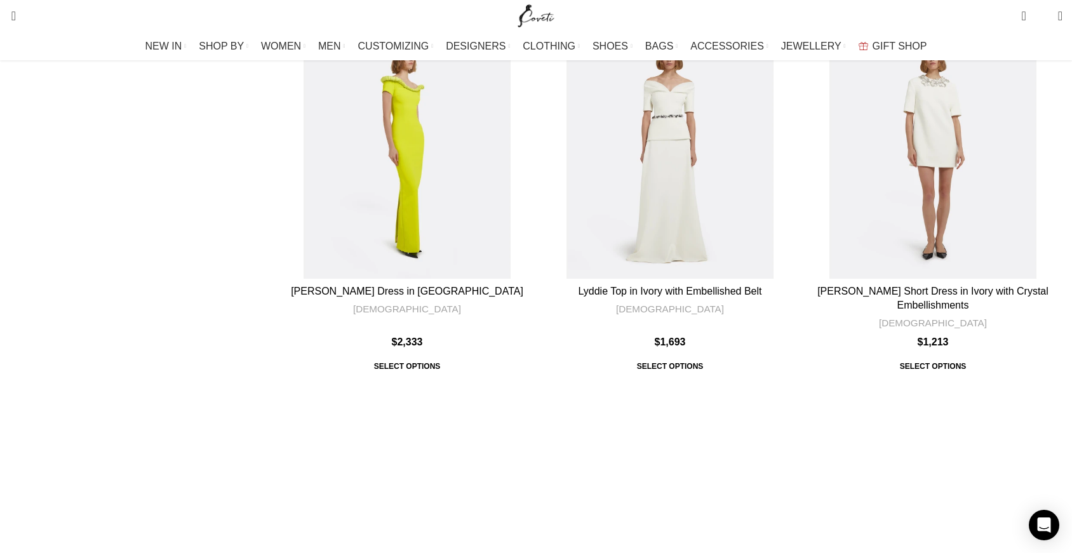
scroll to position [1614, 0]
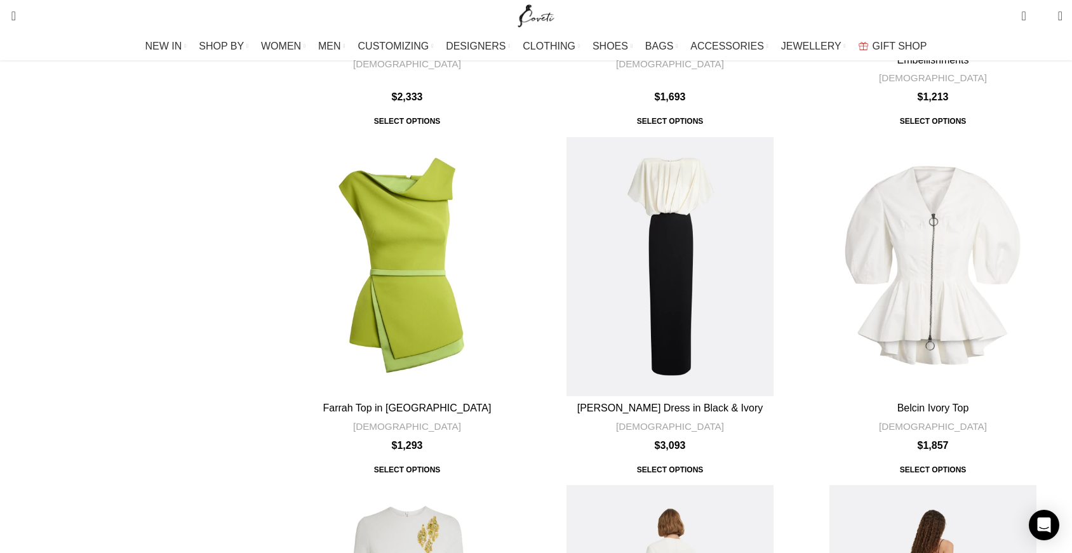
scroll to position [1874, 0]
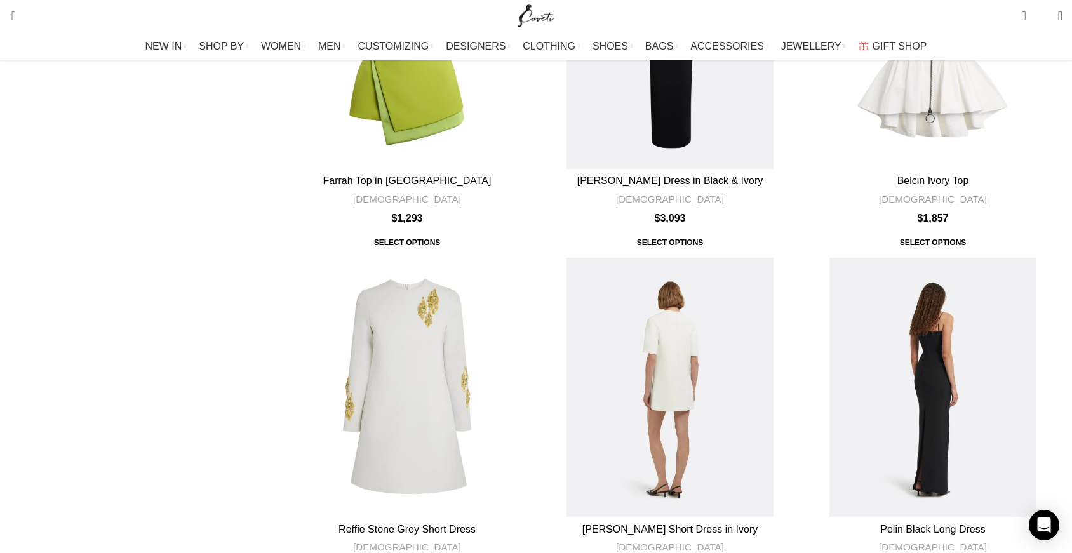
scroll to position [2087, 0]
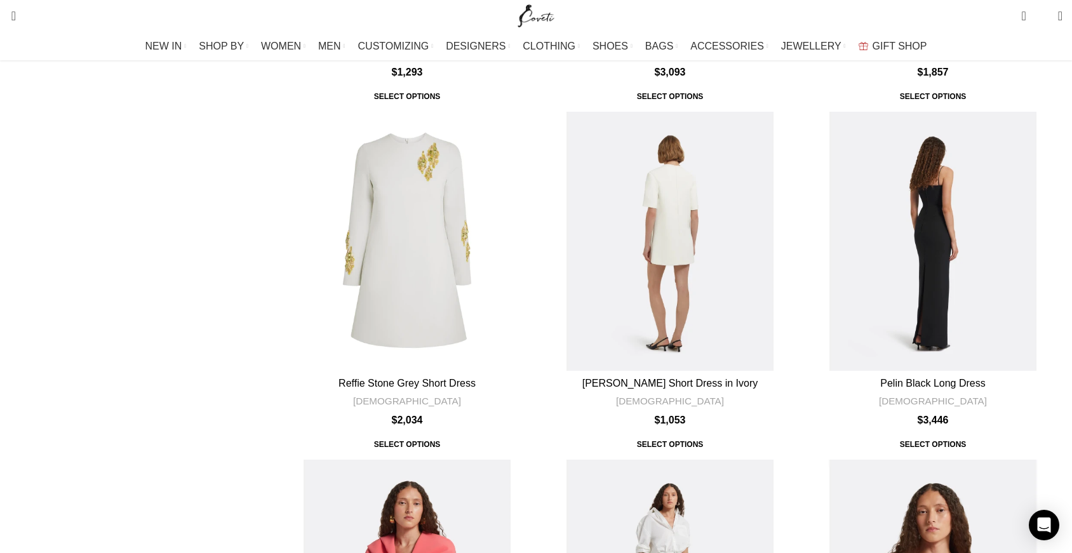
scroll to position [2268, 0]
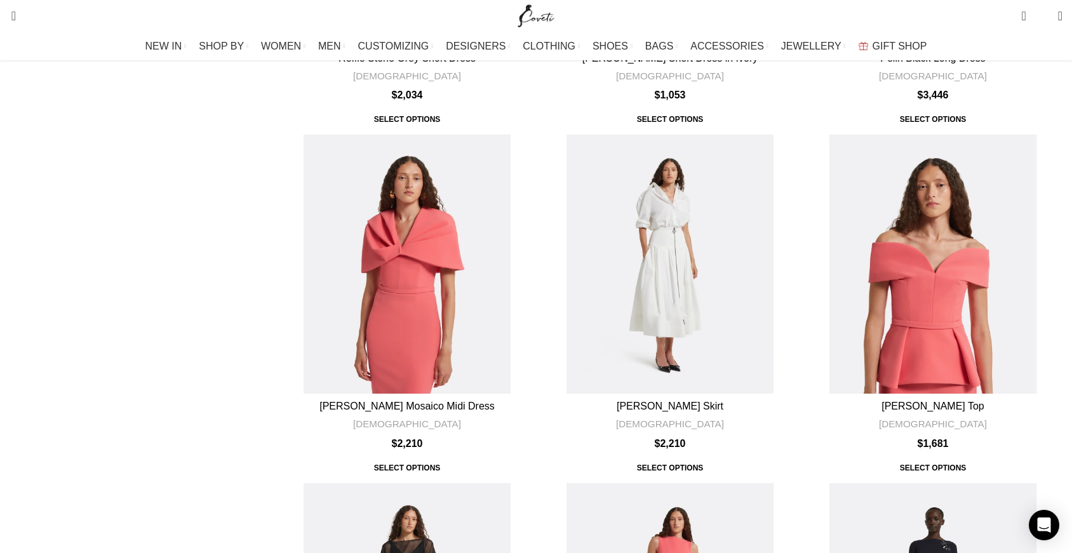
scroll to position [2573, 0]
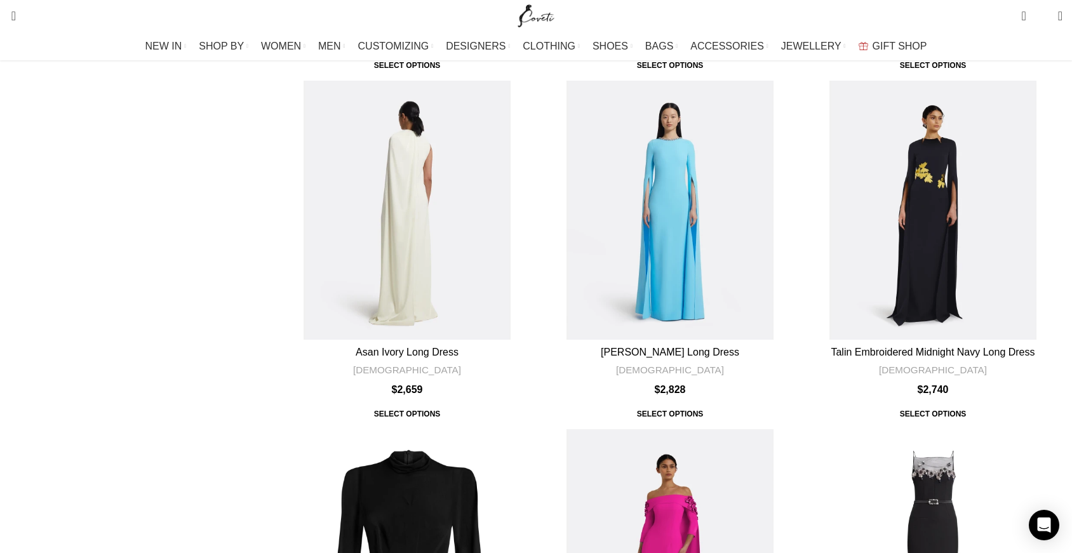
scroll to position [3311, 0]
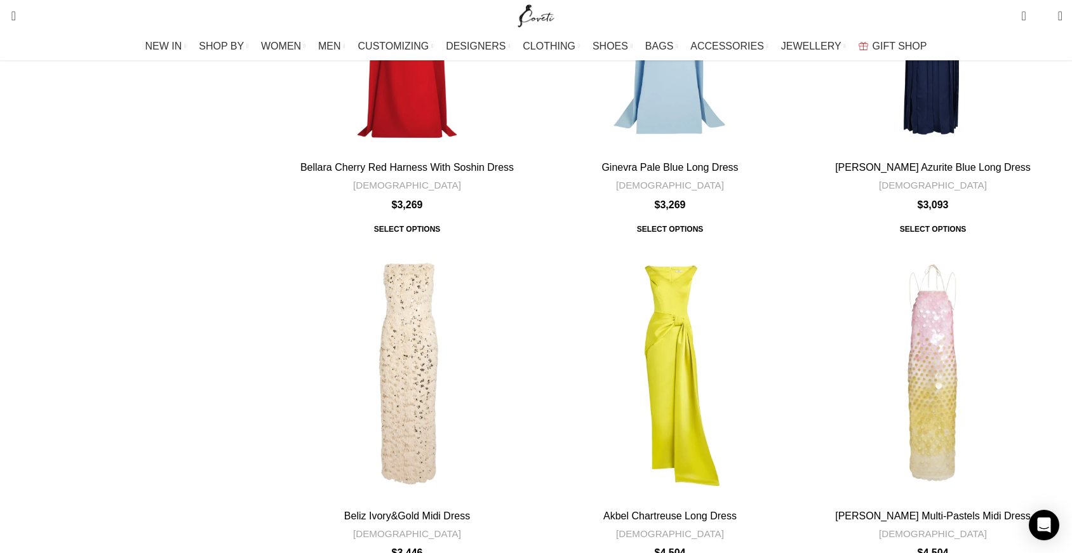
scroll to position [4226, 0]
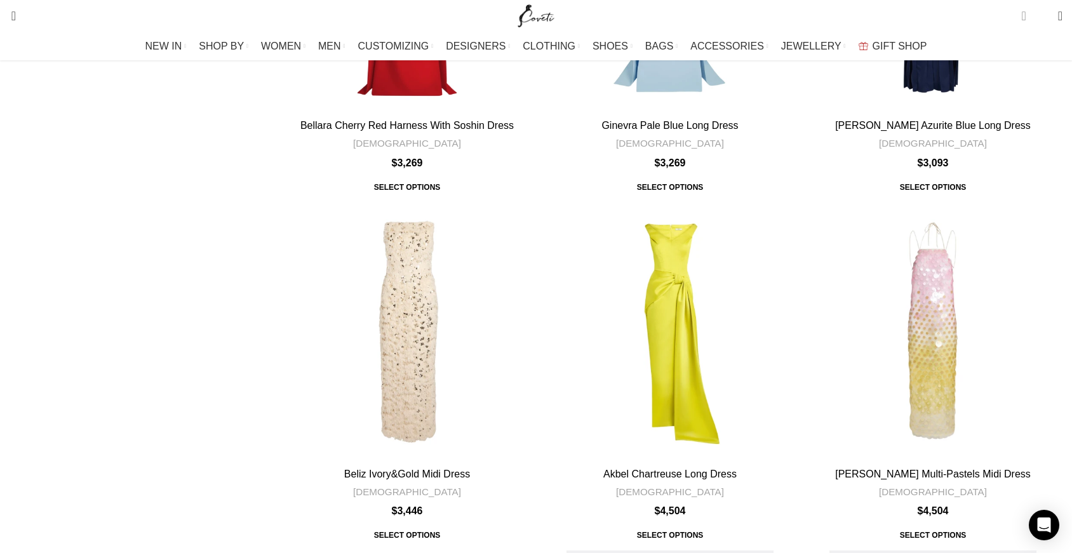
click at [1021, 18] on span "5 items" at bounding box center [1023, 16] width 4 height 13
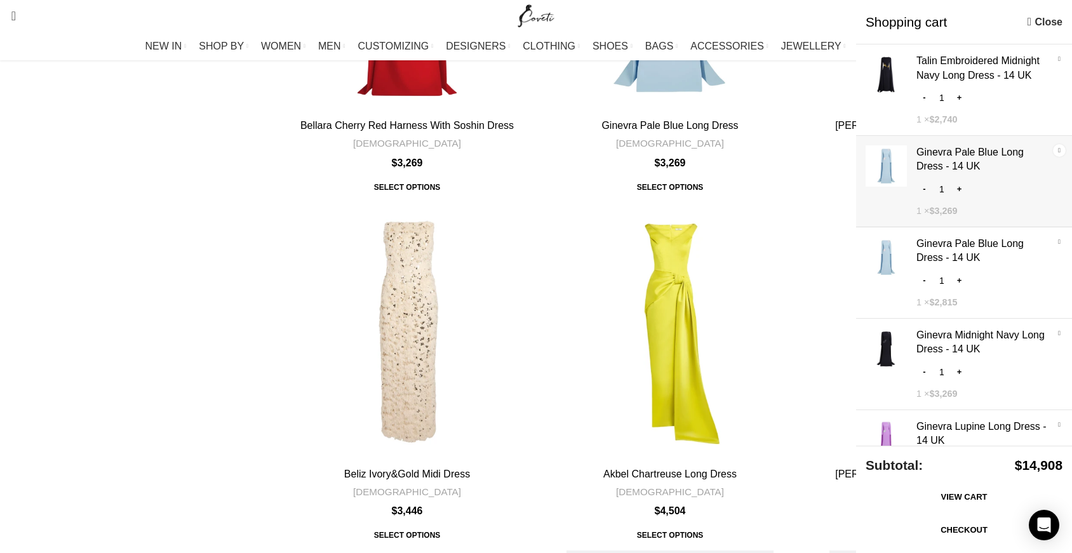
click at [1059, 144] on link "×" at bounding box center [1059, 150] width 13 height 13
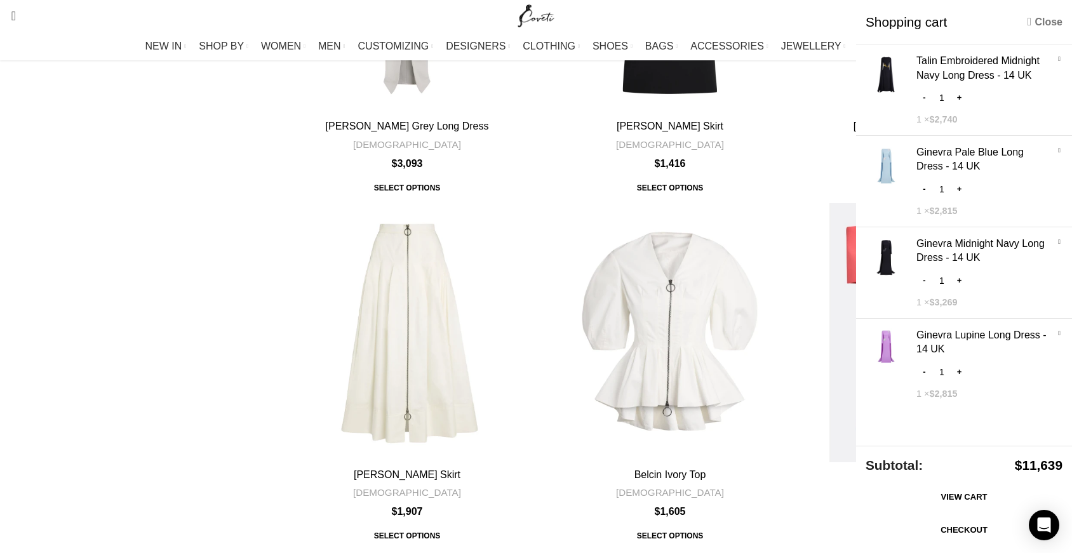
click at [1045, 24] on link "Close" at bounding box center [1044, 22] width 35 height 16
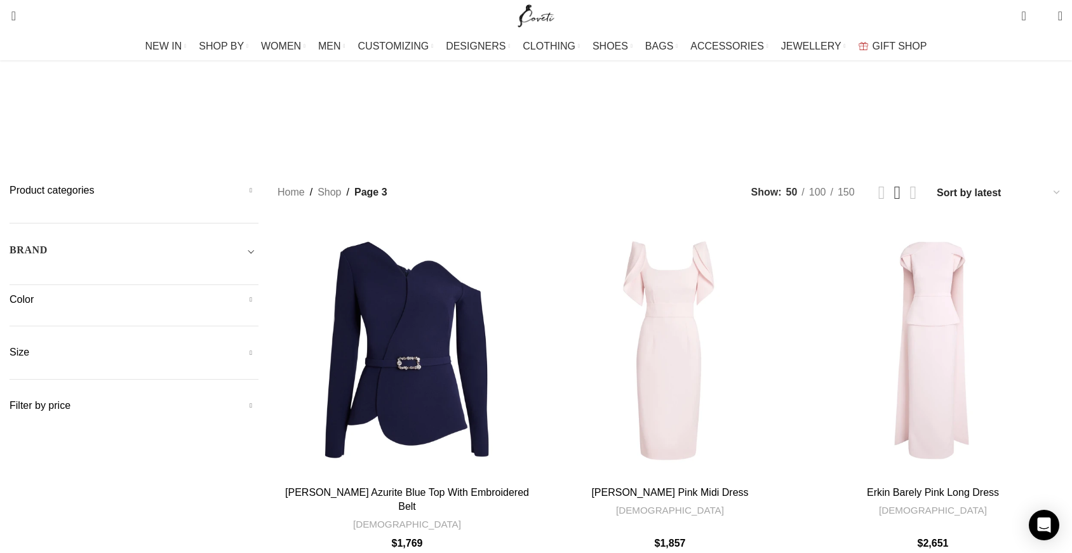
scroll to position [3, 0]
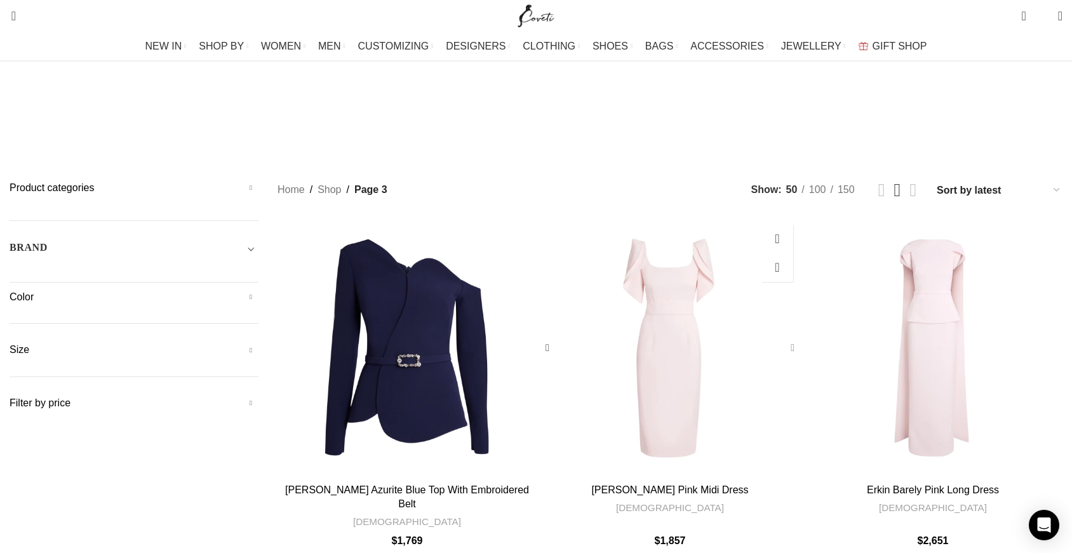
click at [780, 338] on div "Joan Barely Pink Midi Dress" at bounding box center [789, 347] width 19 height 19
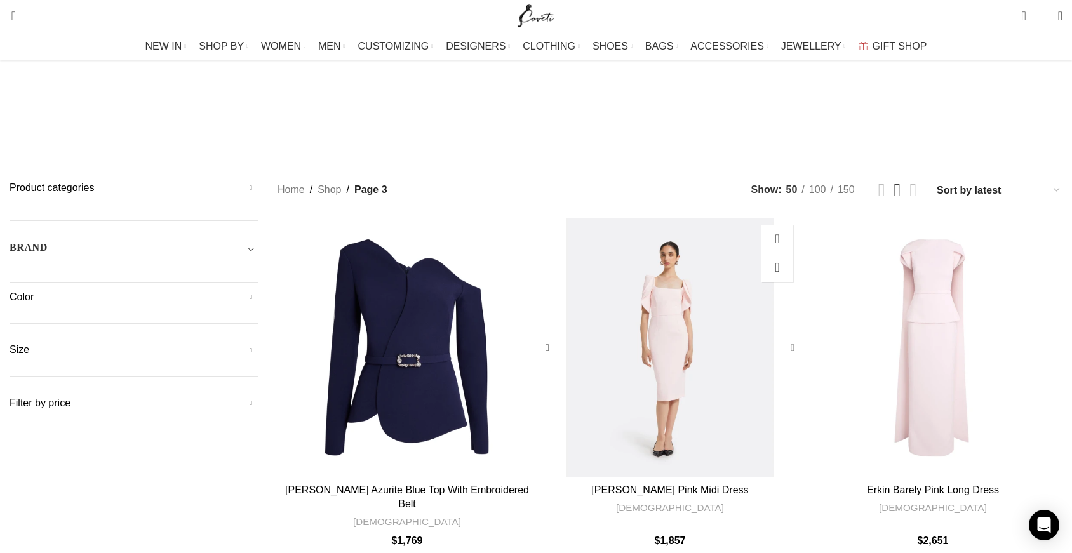
click at [780, 338] on div "Joan Barely Pink Midi Dress" at bounding box center [789, 347] width 19 height 19
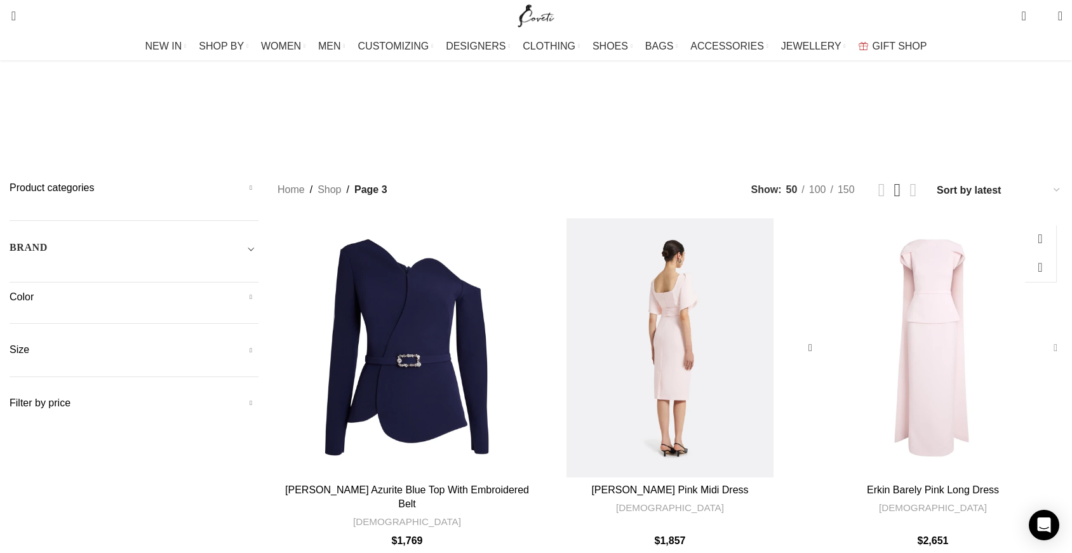
click at [1043, 338] on div "Erkin Barely Pink Long Dress" at bounding box center [1052, 347] width 19 height 19
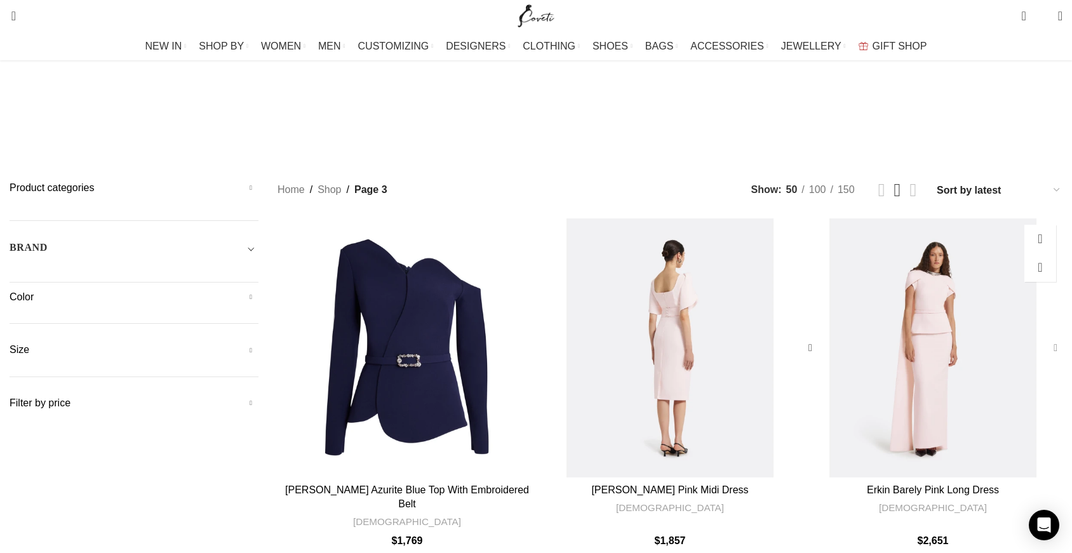
click at [1043, 338] on div "Erkin Barely Pink Long Dress" at bounding box center [1052, 347] width 19 height 19
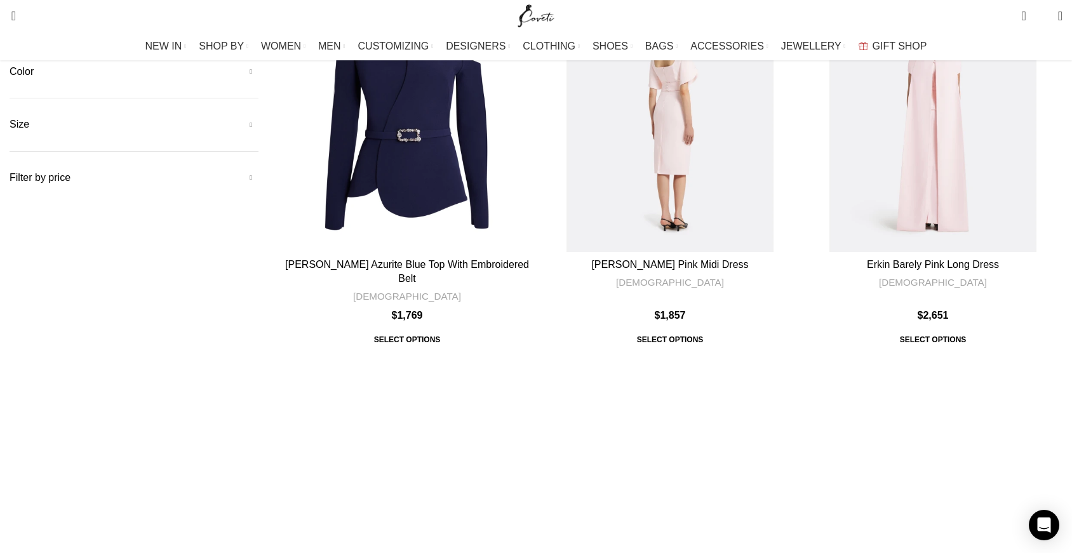
scroll to position [256, 0]
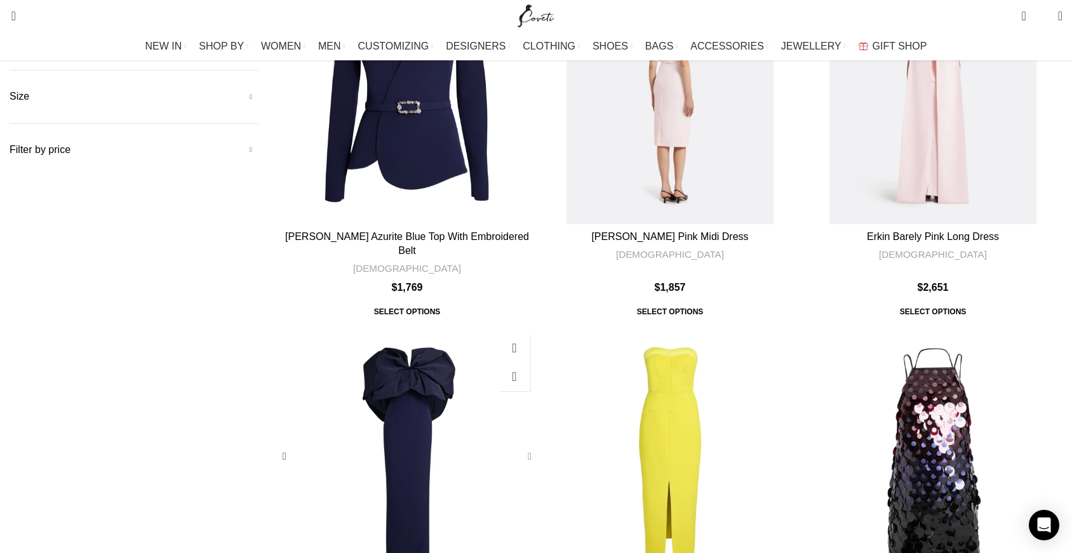
click at [532, 448] on div "Billie Azurite Blue Long Dress" at bounding box center [527, 457] width 19 height 19
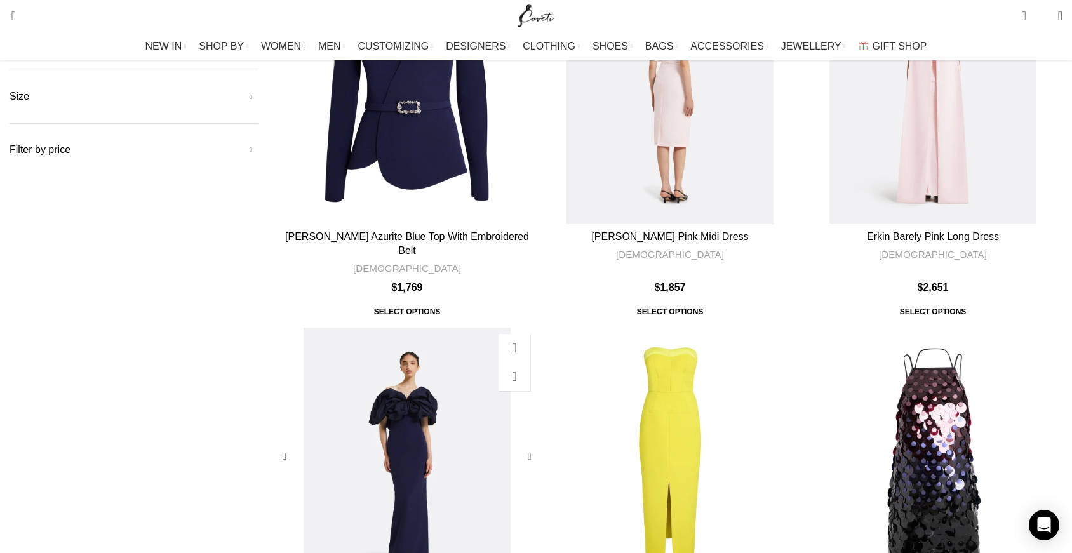
click at [532, 448] on div "Billie Azurite Blue Long Dress" at bounding box center [527, 457] width 19 height 19
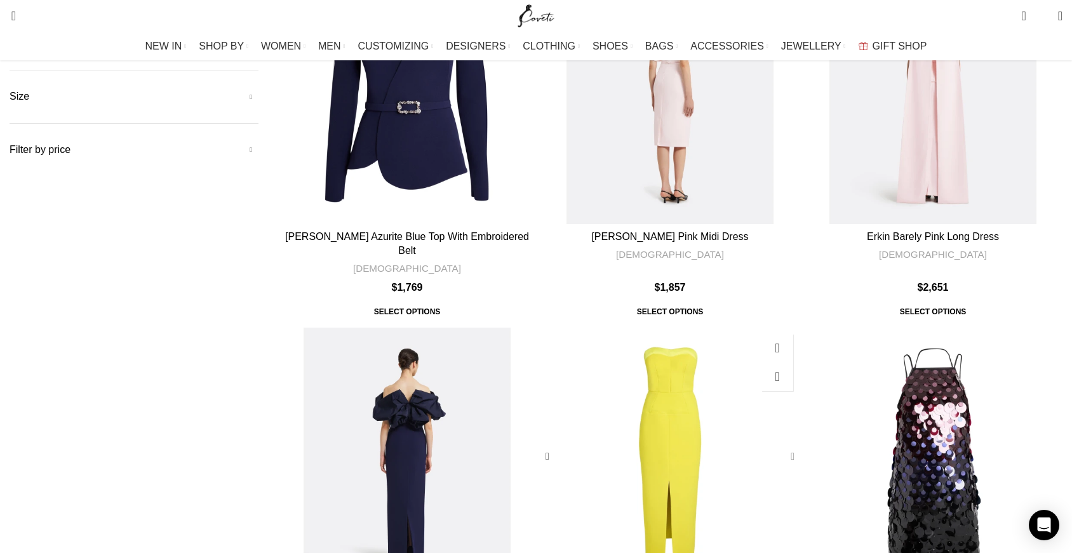
click at [780, 448] on div "Sydney Chartreuse Midi Dress" at bounding box center [789, 457] width 19 height 19
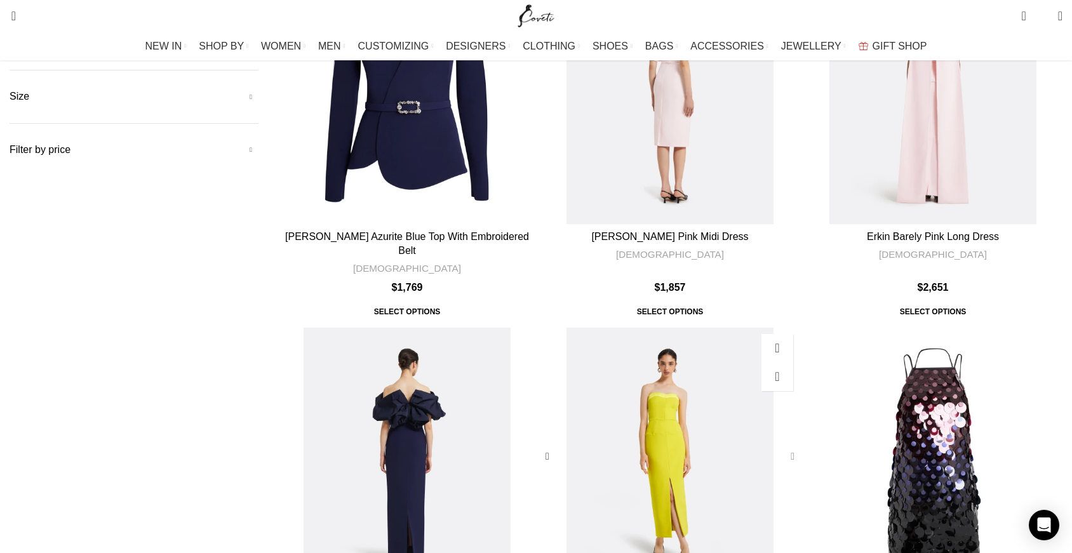
click at [780, 448] on div "Sydney Chartreuse Midi Dress" at bounding box center [789, 457] width 19 height 19
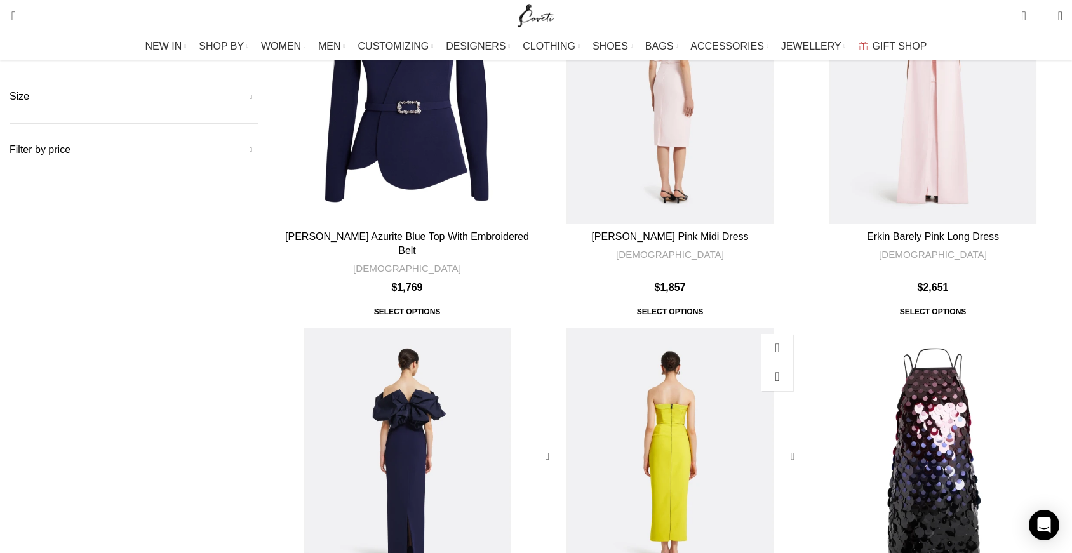
click at [780, 448] on div "Sydney Chartreuse Midi Dress" at bounding box center [789, 457] width 19 height 19
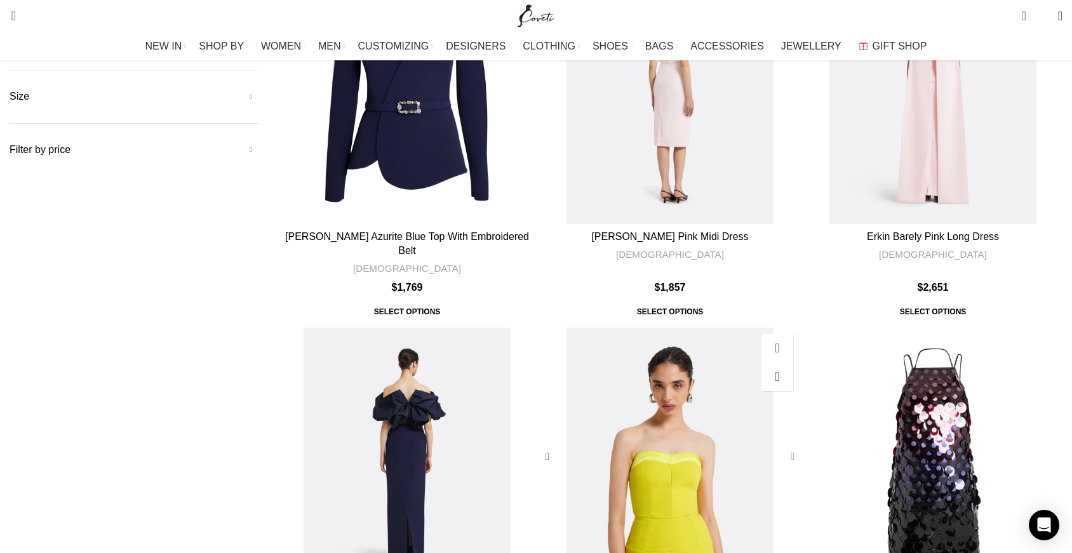
click at [780, 448] on div "Sydney Chartreuse Midi Dress" at bounding box center [789, 457] width 19 height 19
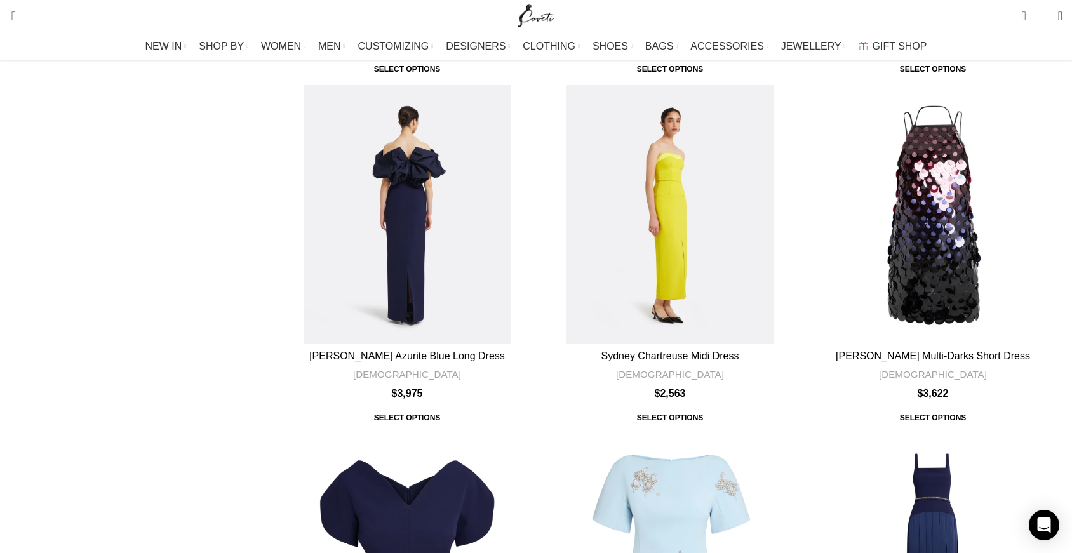
scroll to position [512, 0]
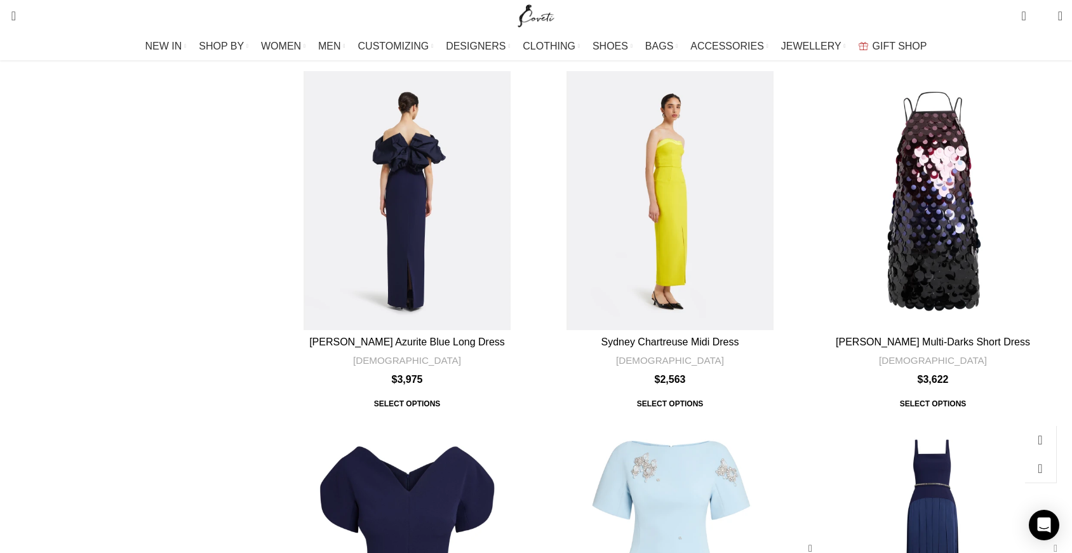
click at [1043, 539] on div "Luce Azurite Blue Long Dress With Embroidered Belt" at bounding box center [1052, 548] width 19 height 19
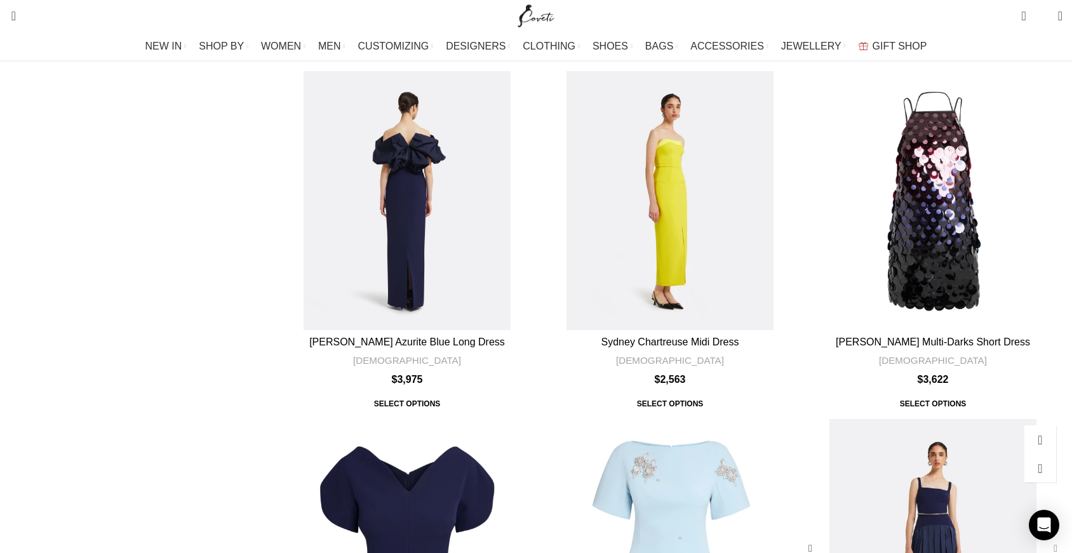
click at [1043, 539] on div "Luce Azurite Blue Long Dress With Embroidered Belt" at bounding box center [1052, 548] width 19 height 19
click at [780, 539] on div "Lacin Pale Blue Short Dress" at bounding box center [789, 548] width 19 height 19
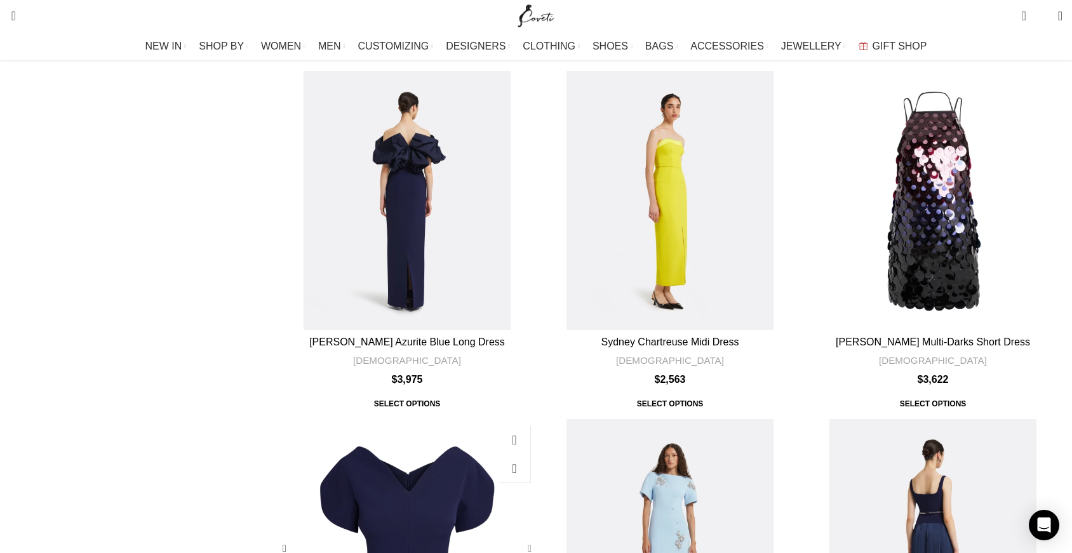
click at [525, 539] on div "Finty Azurite Blue Top" at bounding box center [527, 548] width 19 height 19
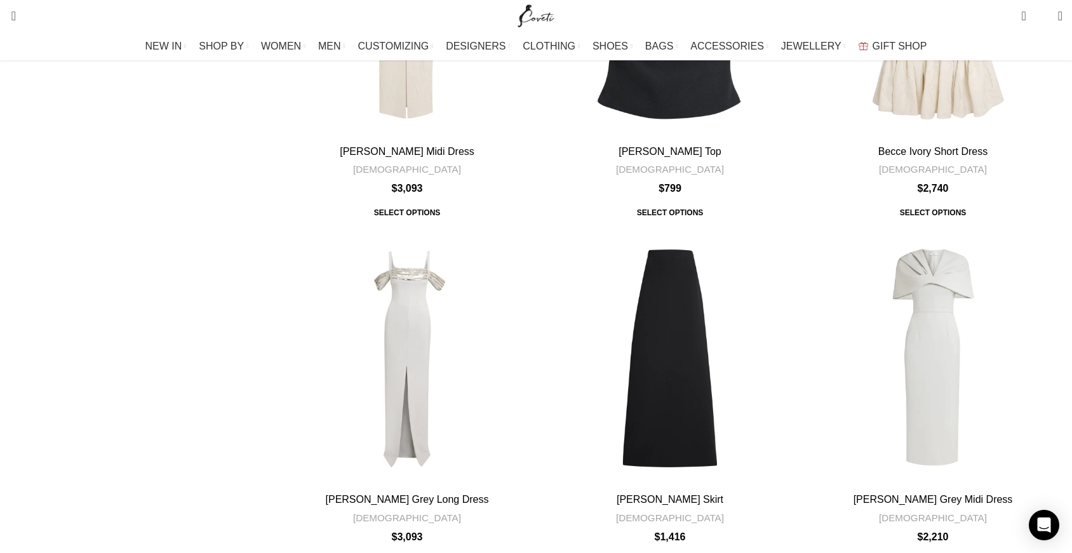
scroll to position [3855, 0]
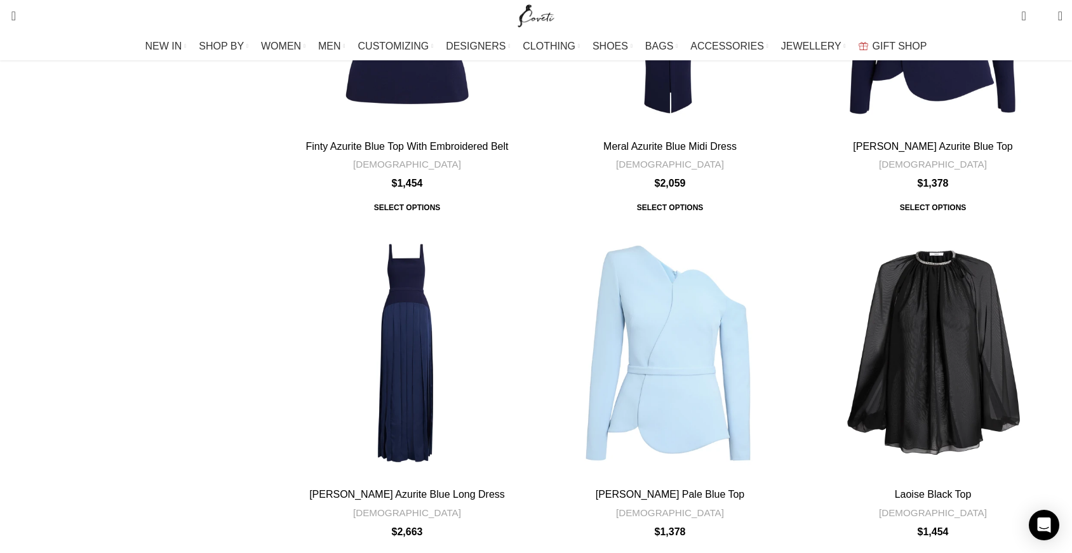
scroll to position [3928, 0]
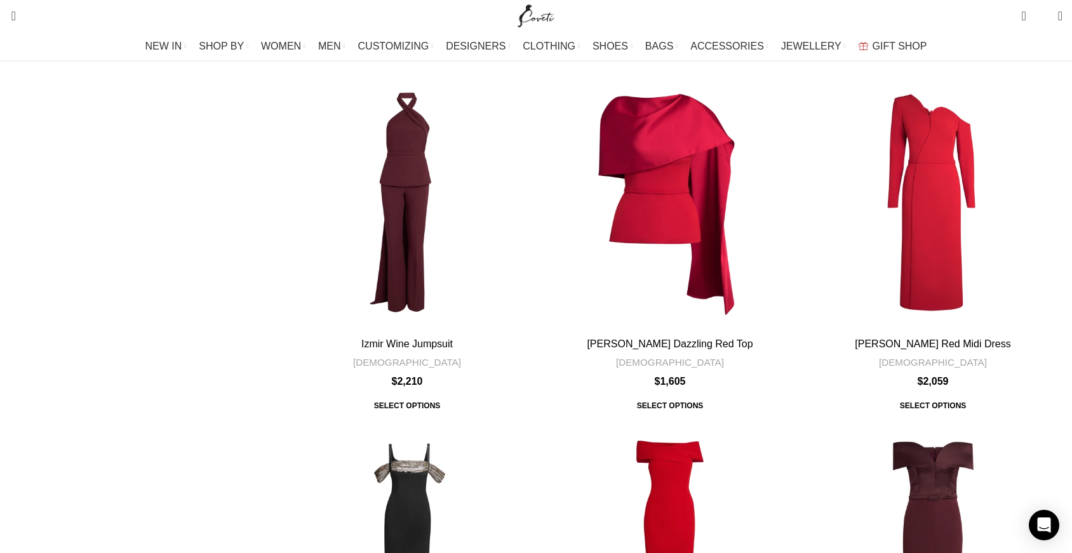
scroll to position [1478, 0]
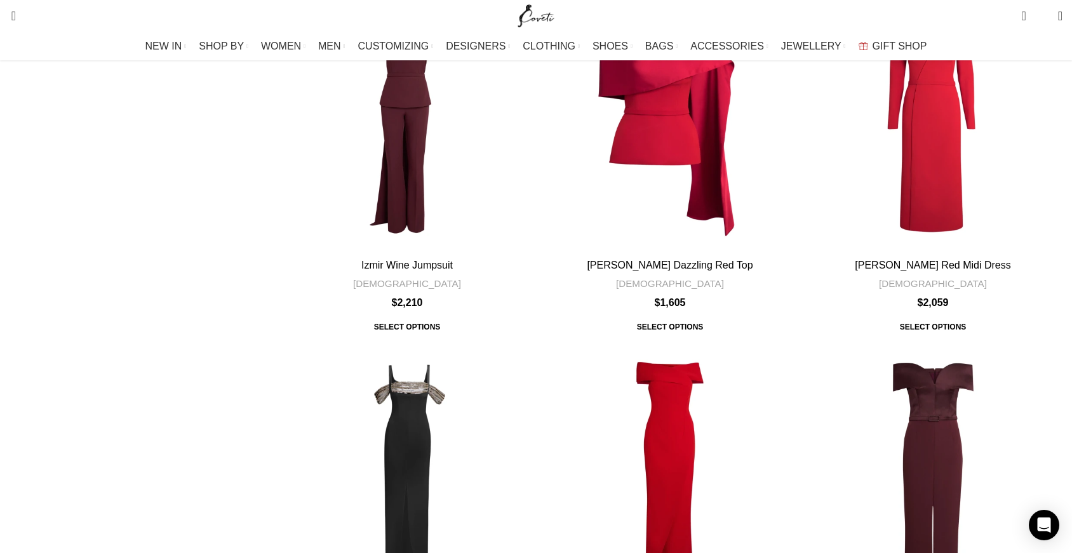
scroll to position [1717, 0]
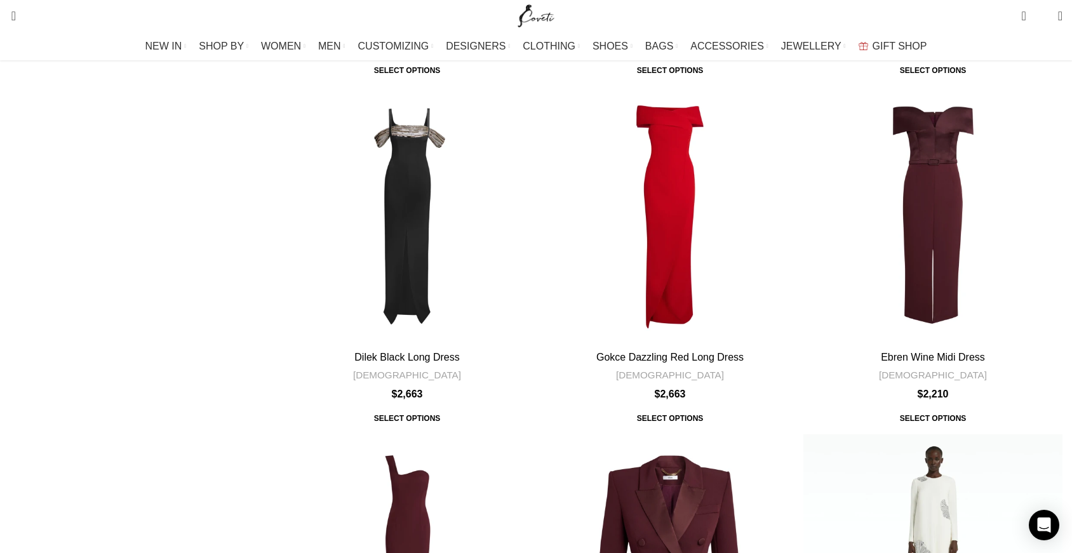
scroll to position [1887, 0]
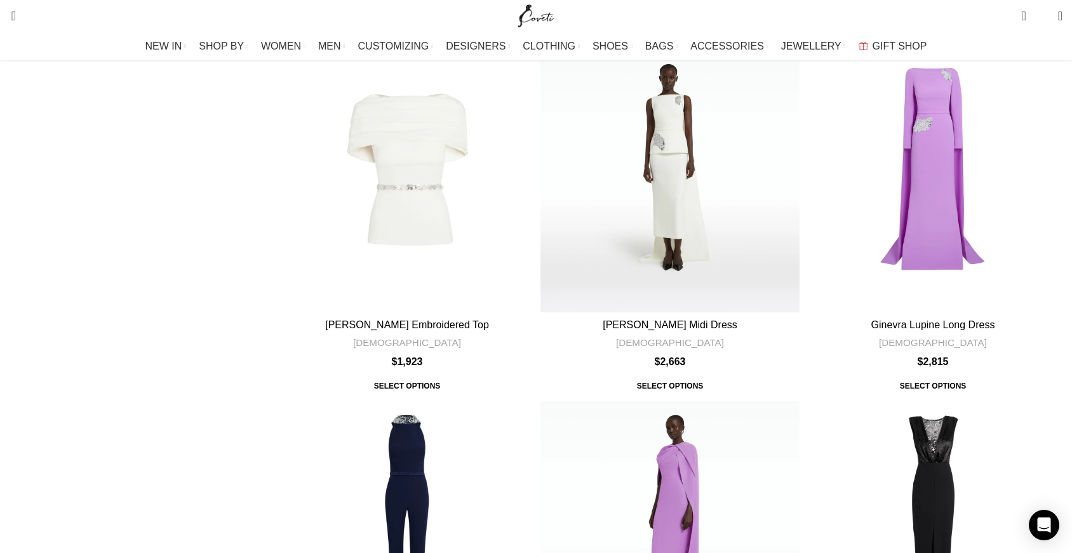
scroll to position [2622, 0]
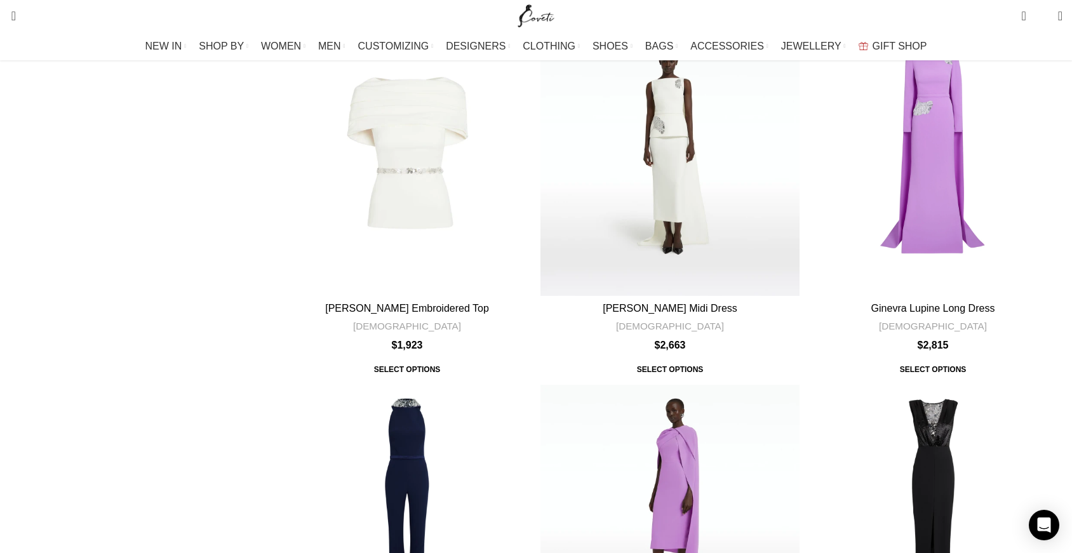
drag, startPoint x: 1071, startPoint y: 357, endPoint x: 1078, endPoint y: 381, distance: 25.0
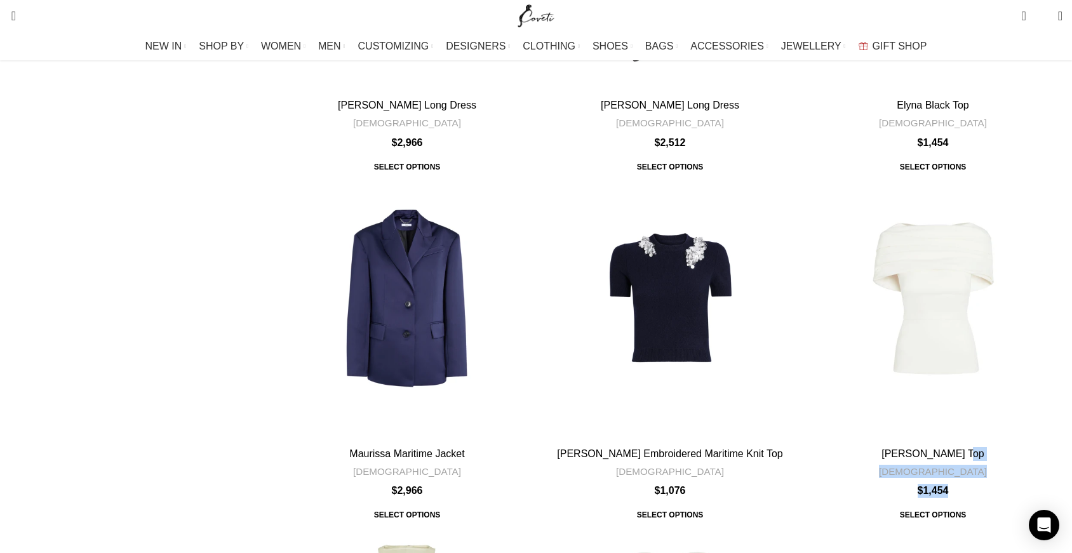
scroll to position [3872, 0]
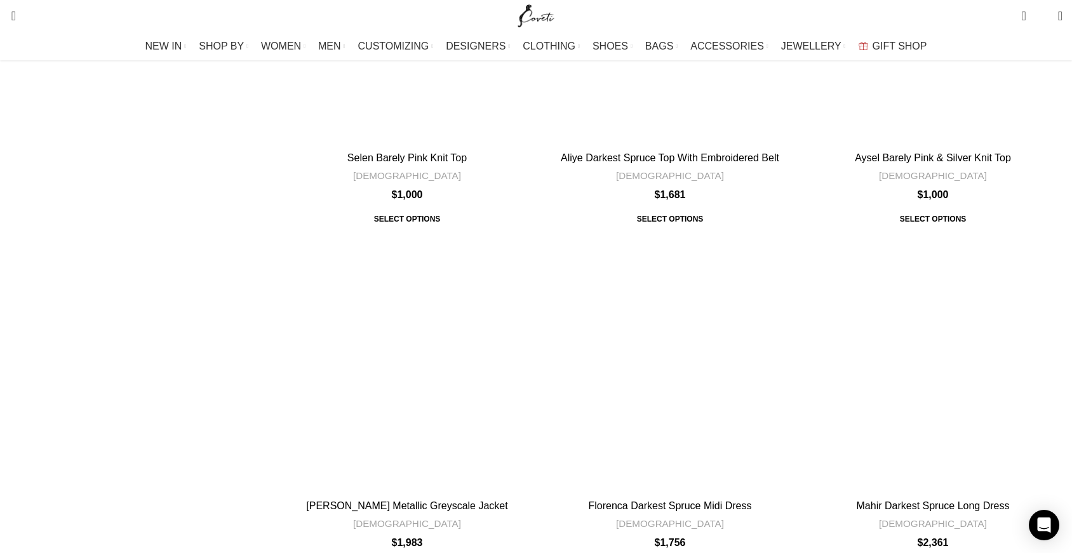
scroll to position [1045, 0]
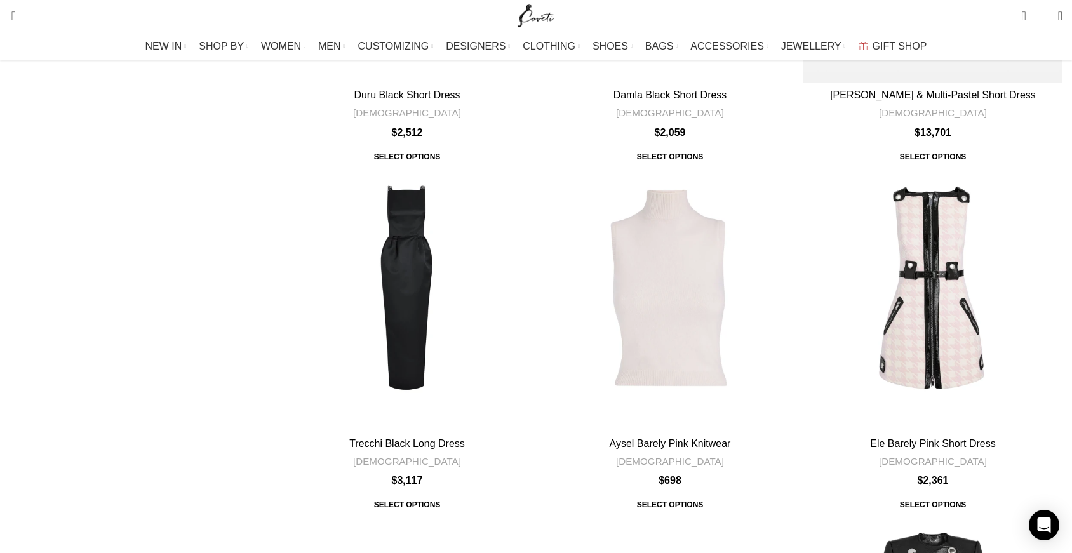
scroll to position [3883, 0]
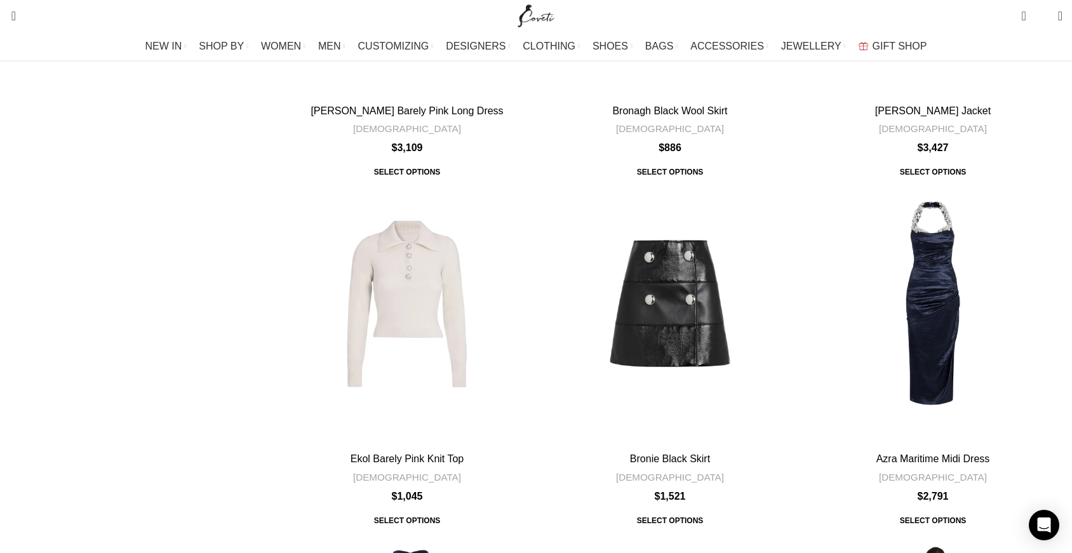
scroll to position [1429, 0]
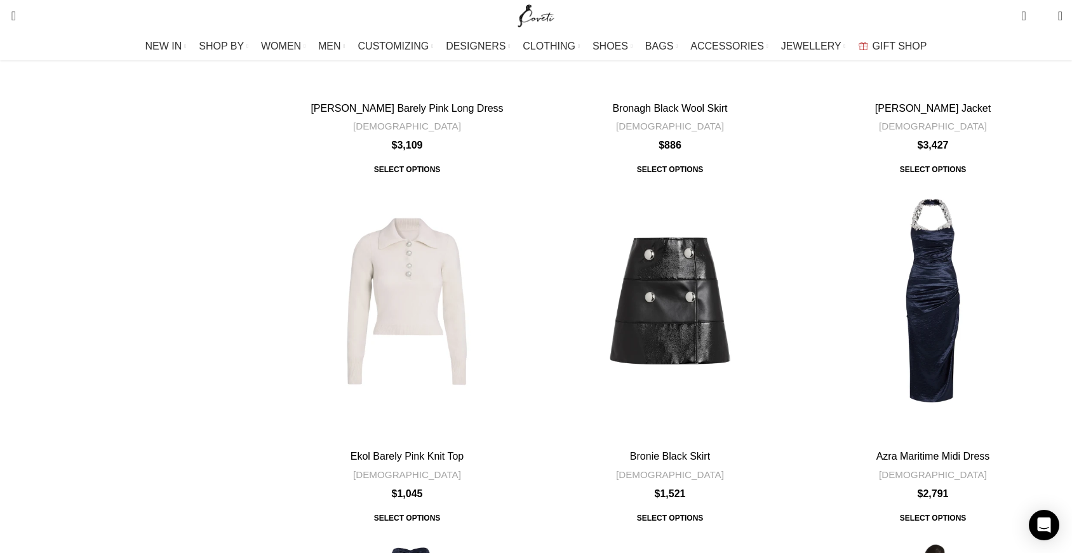
drag, startPoint x: 1071, startPoint y: 191, endPoint x: 1080, endPoint y: 225, distance: 36.0
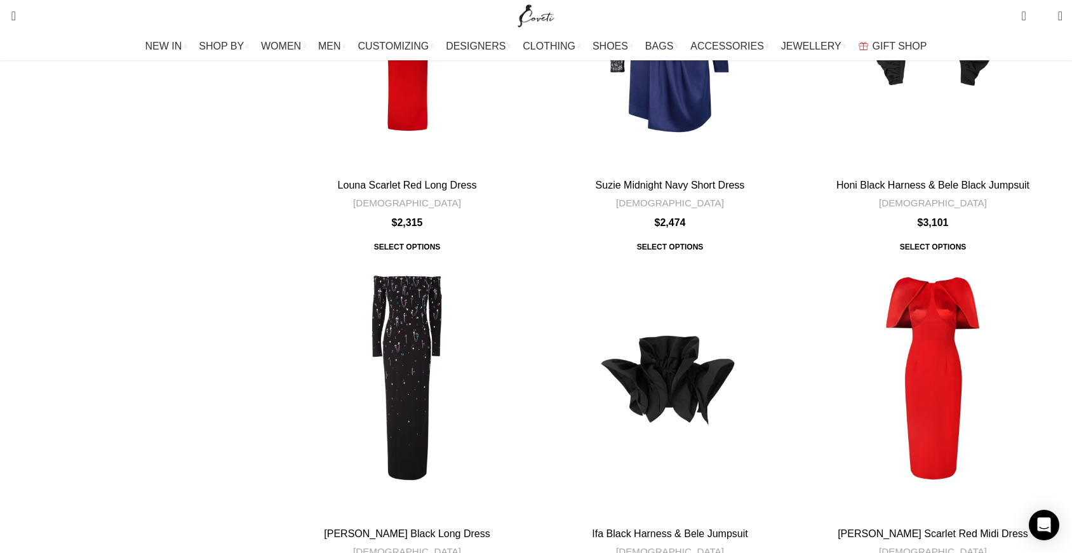
scroll to position [3839, 0]
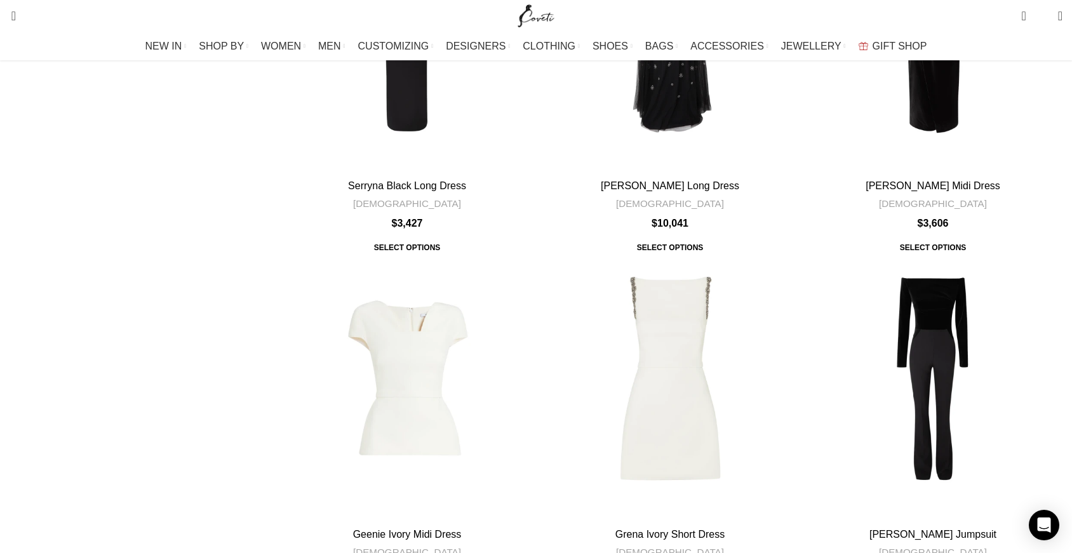
scroll to position [3795, 0]
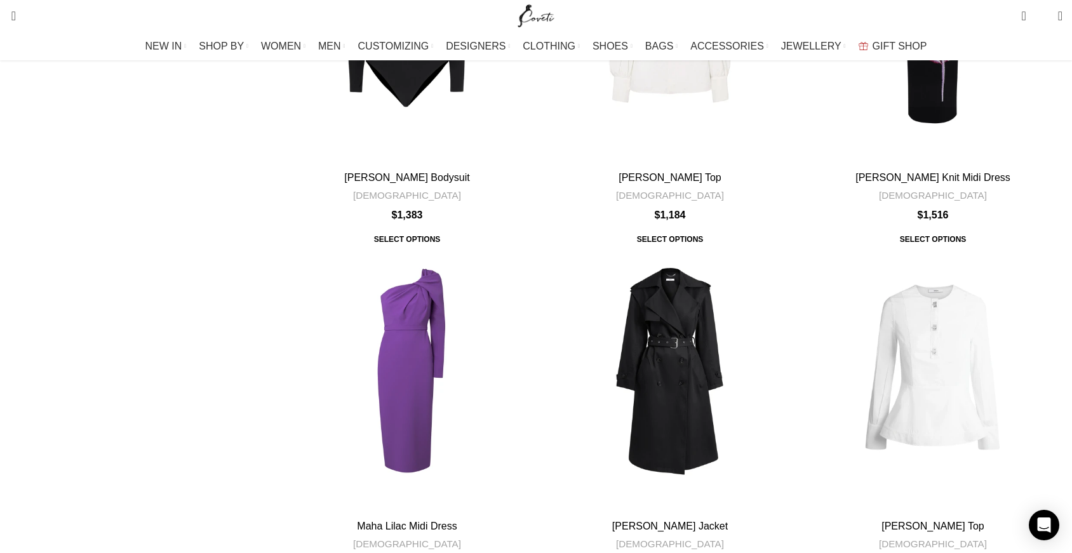
scroll to position [3833, 0]
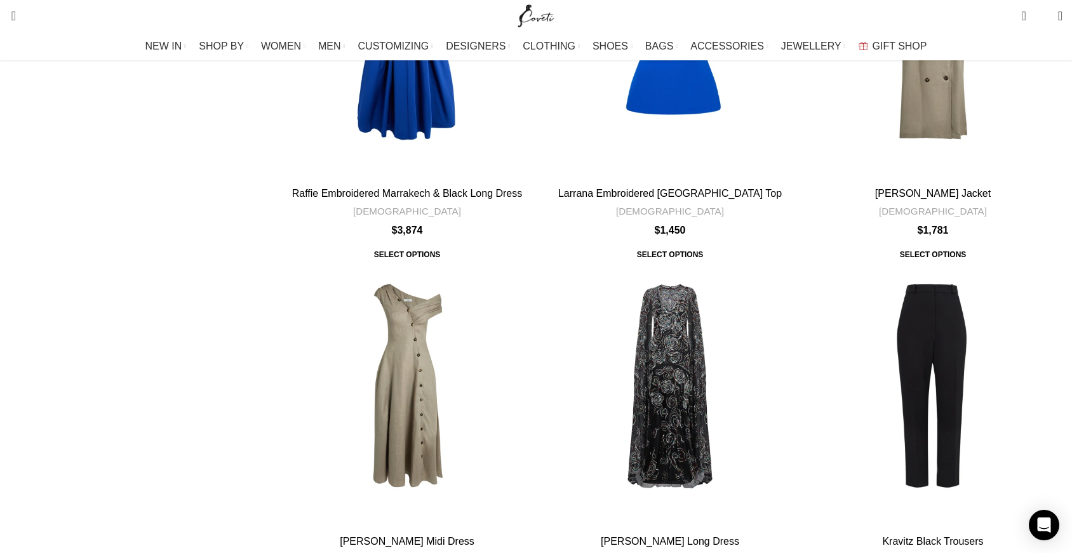
scroll to position [3799, 0]
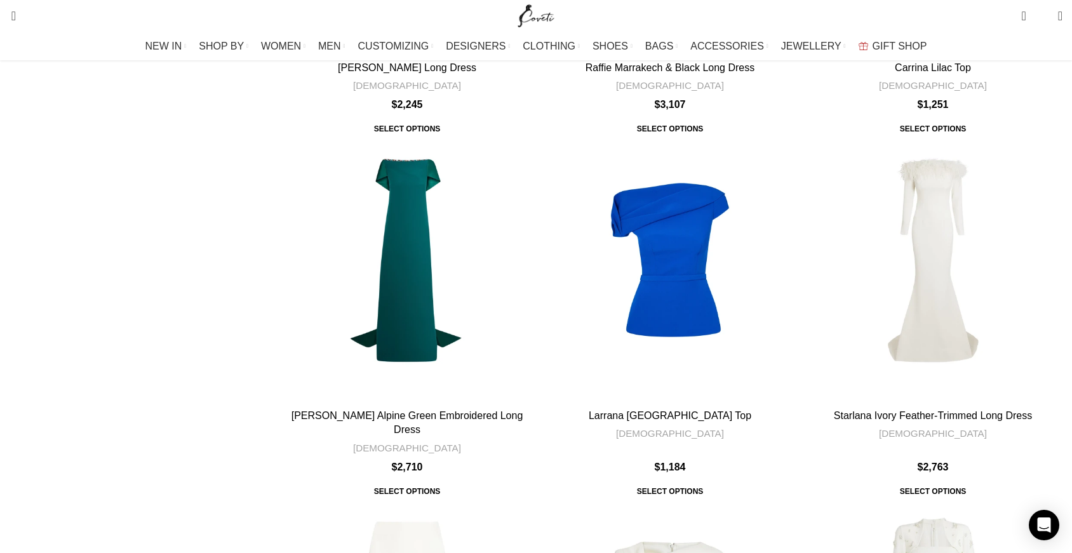
scroll to position [427, 0]
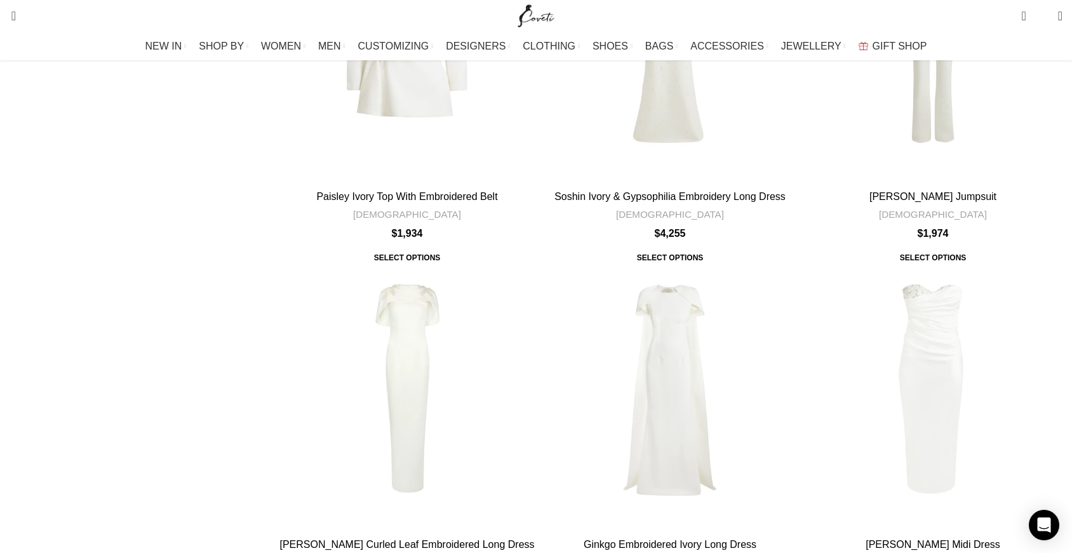
scroll to position [1706, 0]
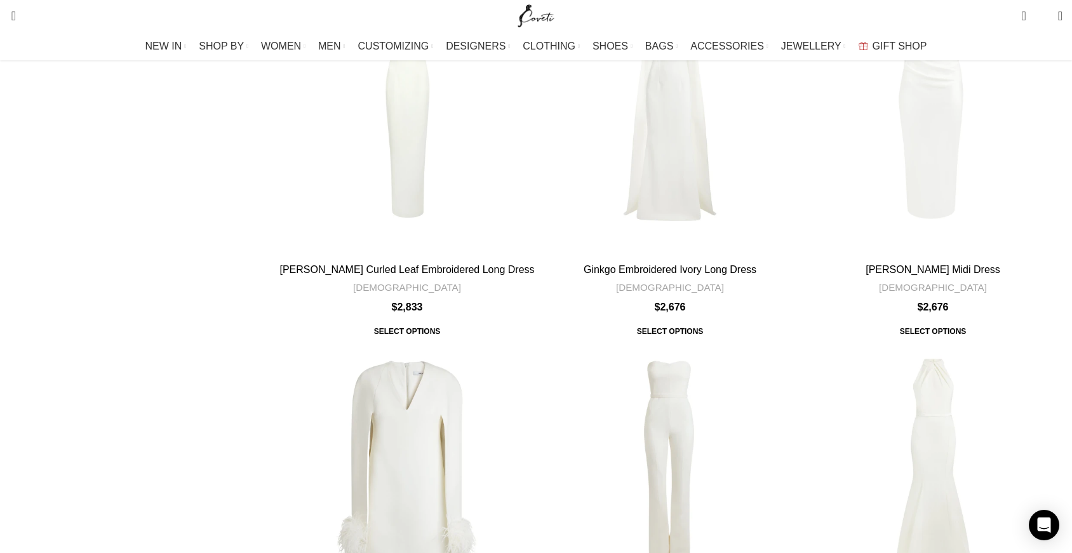
scroll to position [1976, 0]
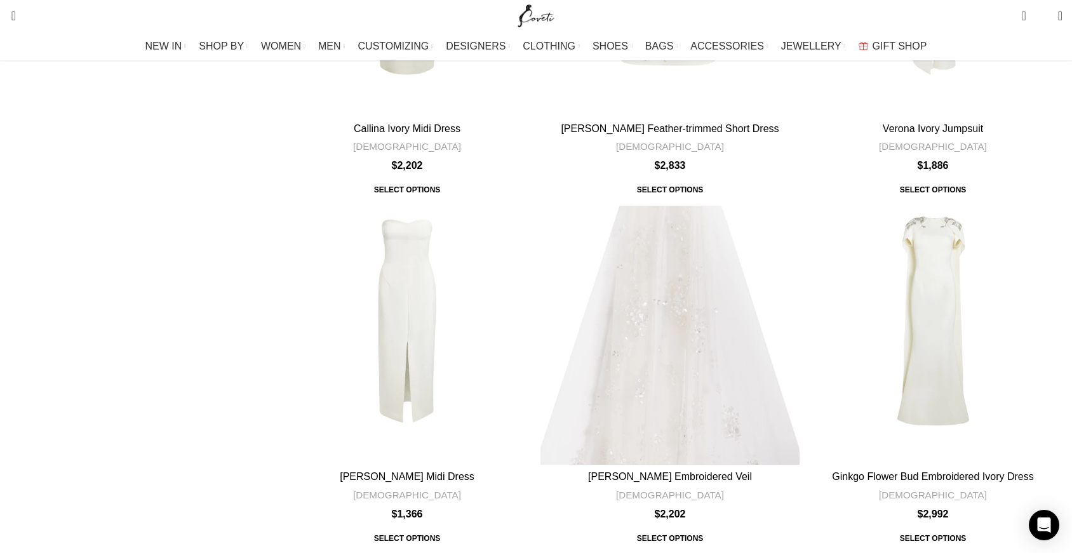
scroll to position [3940, 0]
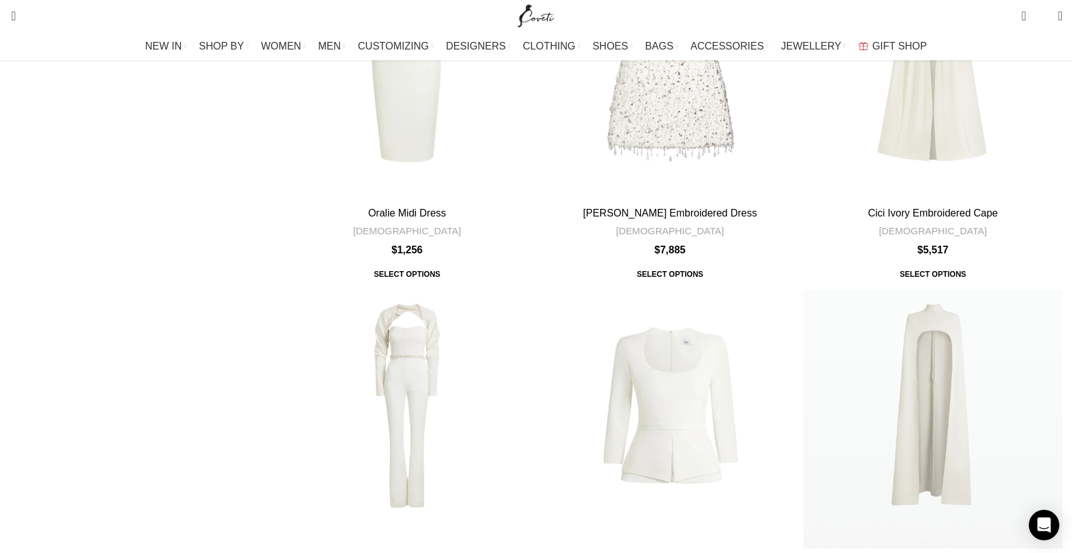
scroll to position [4130, 0]
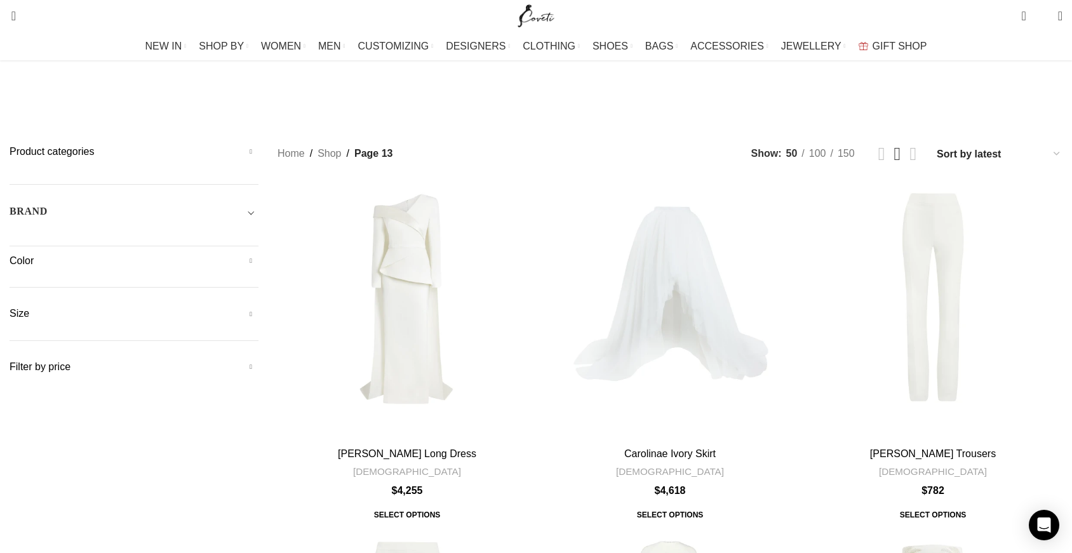
scroll to position [19, 0]
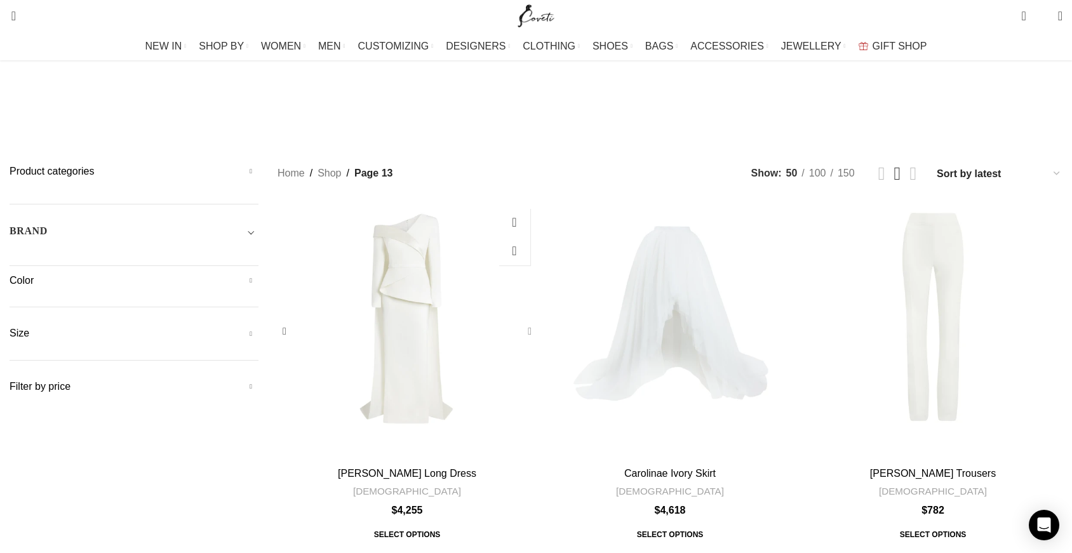
click at [530, 322] on div "Davina Ivory Long Dress" at bounding box center [527, 331] width 19 height 19
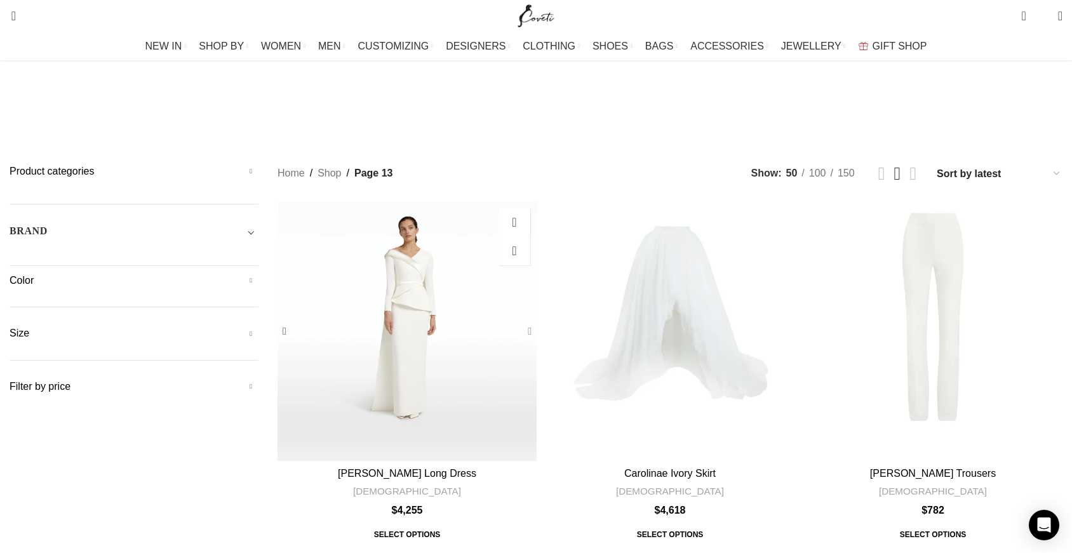
click at [530, 322] on div "Davina Ivory Long Dress" at bounding box center [527, 331] width 19 height 19
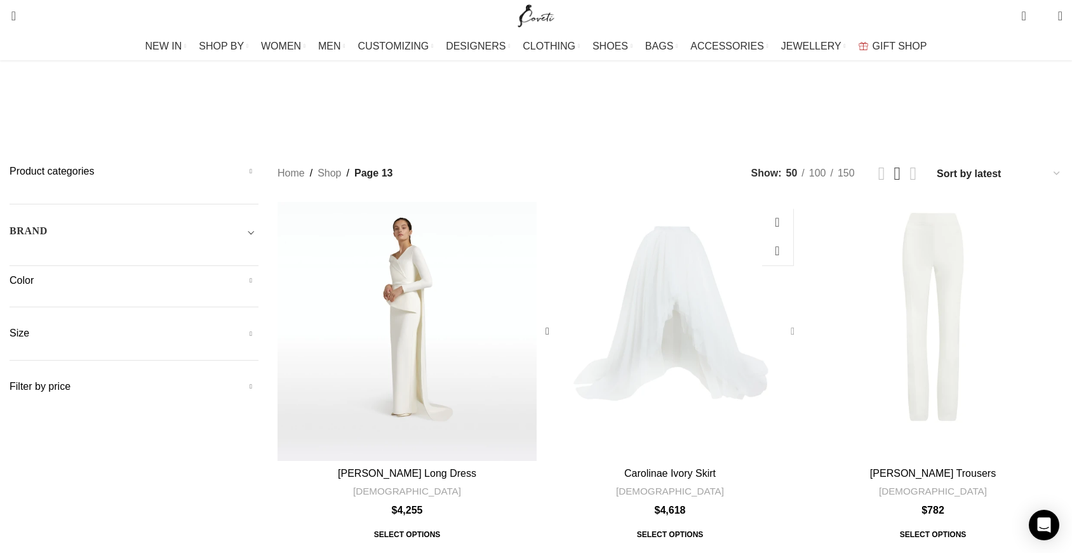
click at [780, 322] on div "Carolinae Ivory Skirt" at bounding box center [789, 331] width 19 height 19
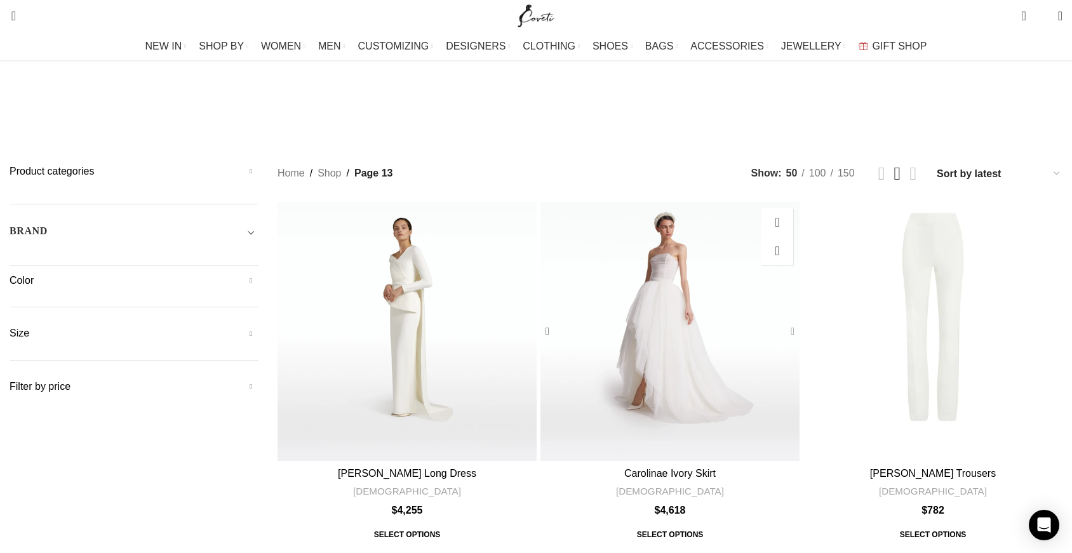
click at [780, 322] on div "Carolinae Ivory Skirt" at bounding box center [789, 331] width 19 height 19
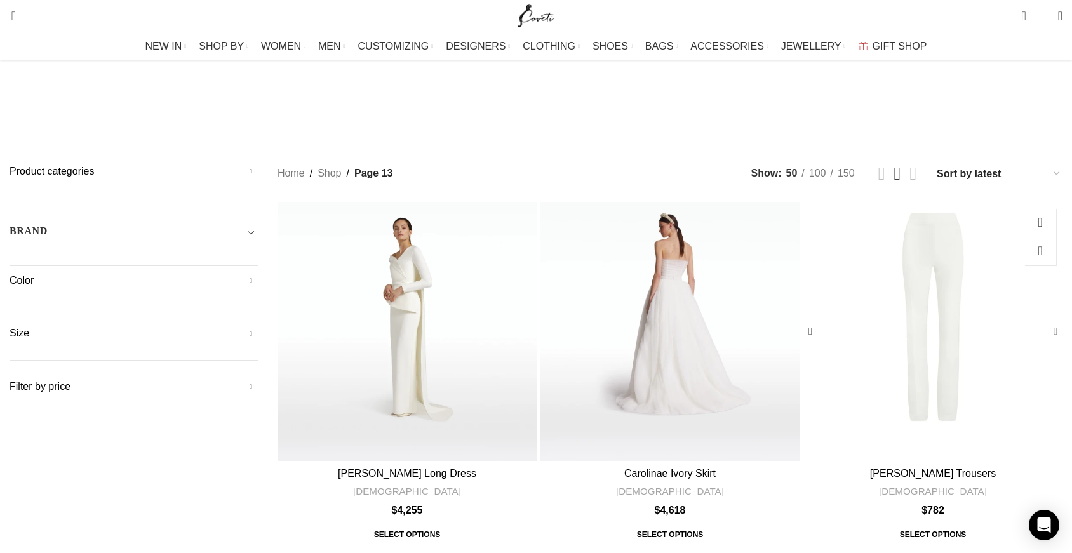
click at [1043, 322] on div "Goldie Ivory Trousers" at bounding box center [1052, 331] width 19 height 19
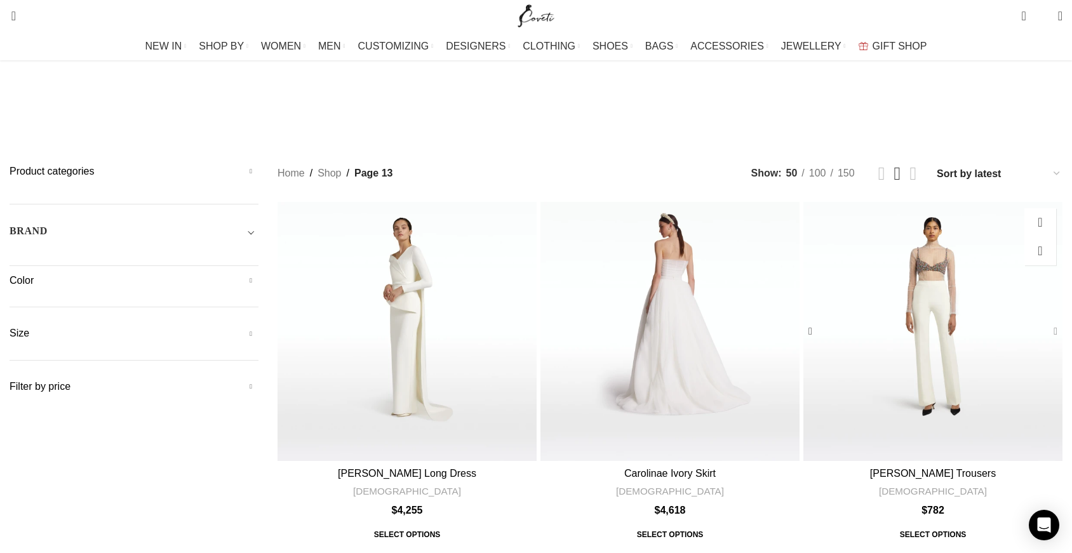
click at [1043, 322] on div "Goldie Ivory Trousers" at bounding box center [1052, 331] width 19 height 19
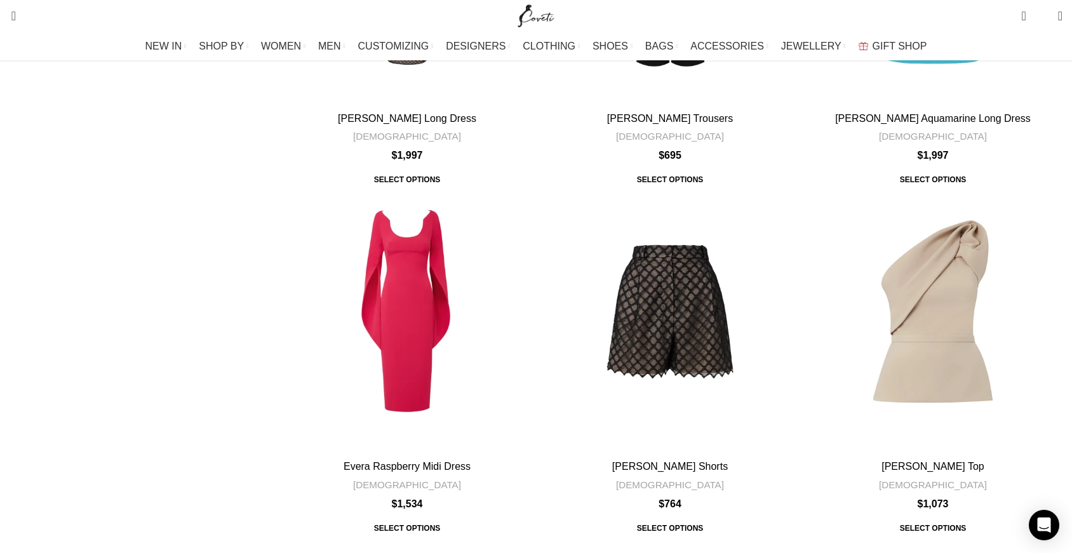
scroll to position [3899, 0]
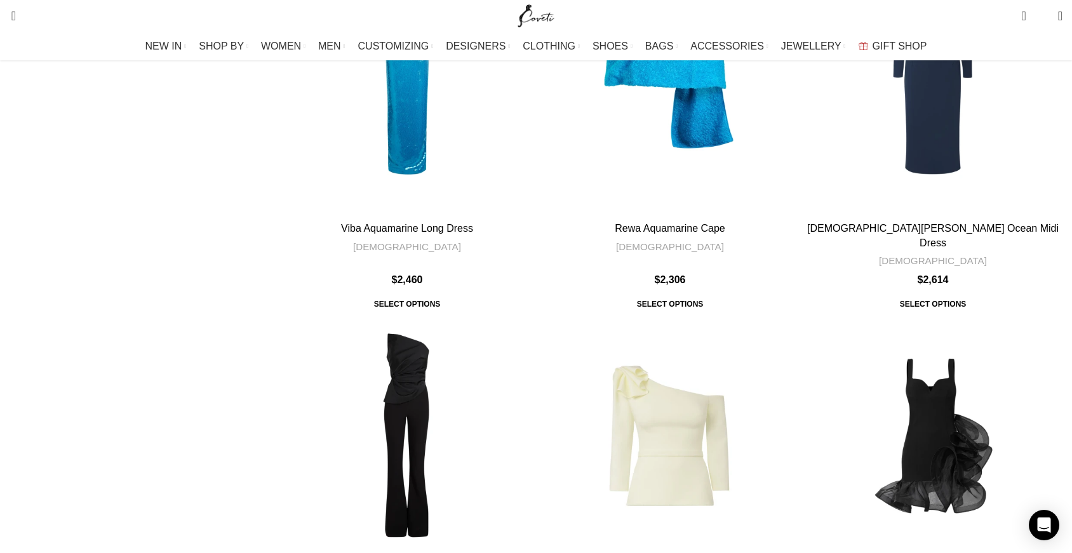
scroll to position [1659, 0]
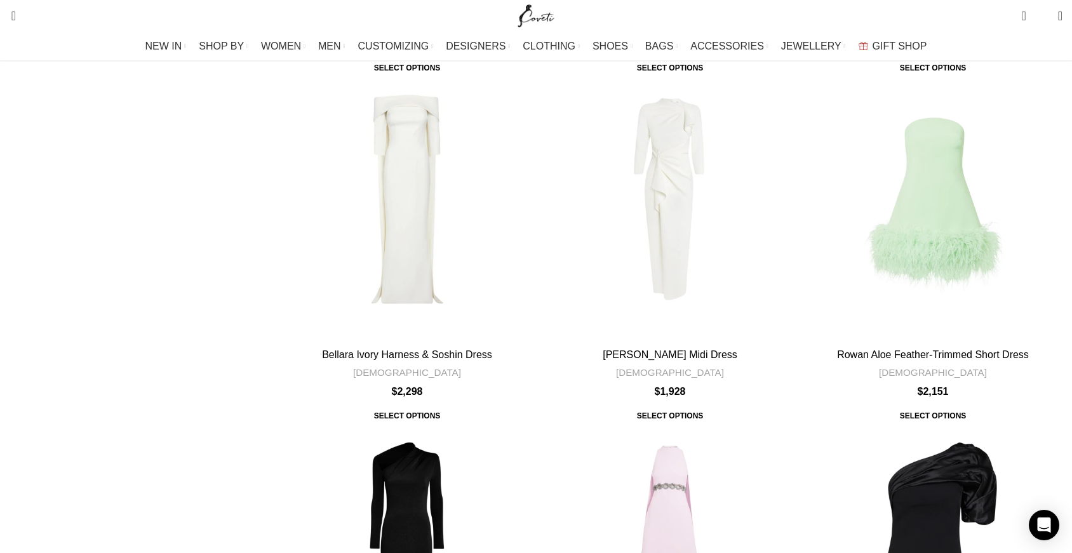
scroll to position [3641, 0]
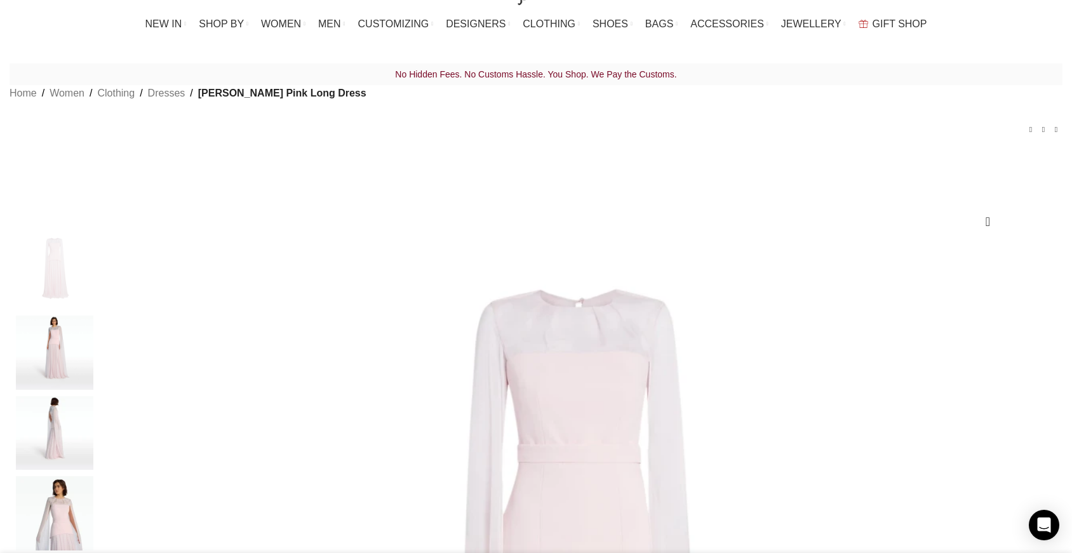
select select "14-[GEOGRAPHIC_DATA]"
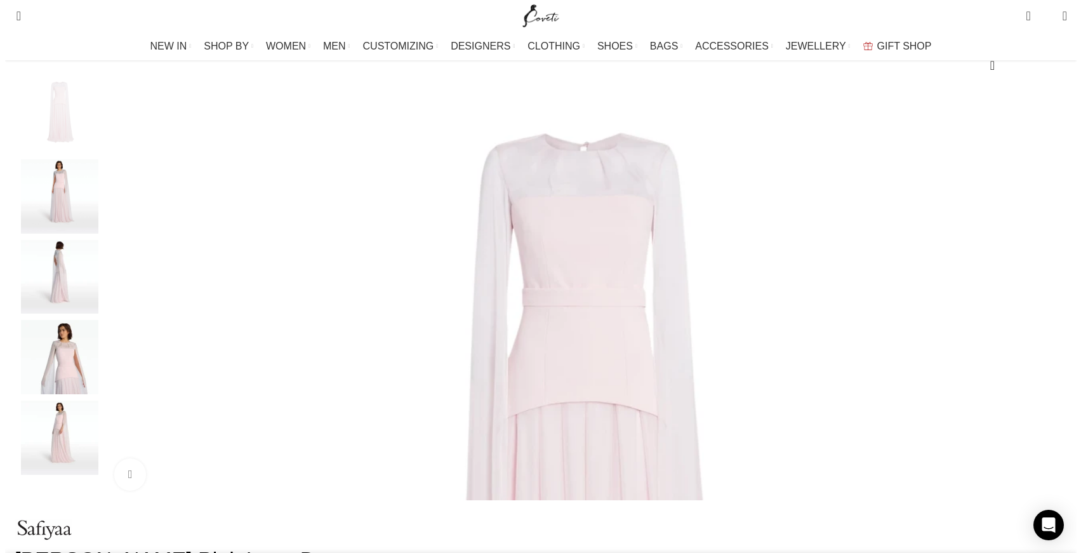
scroll to position [182, 0]
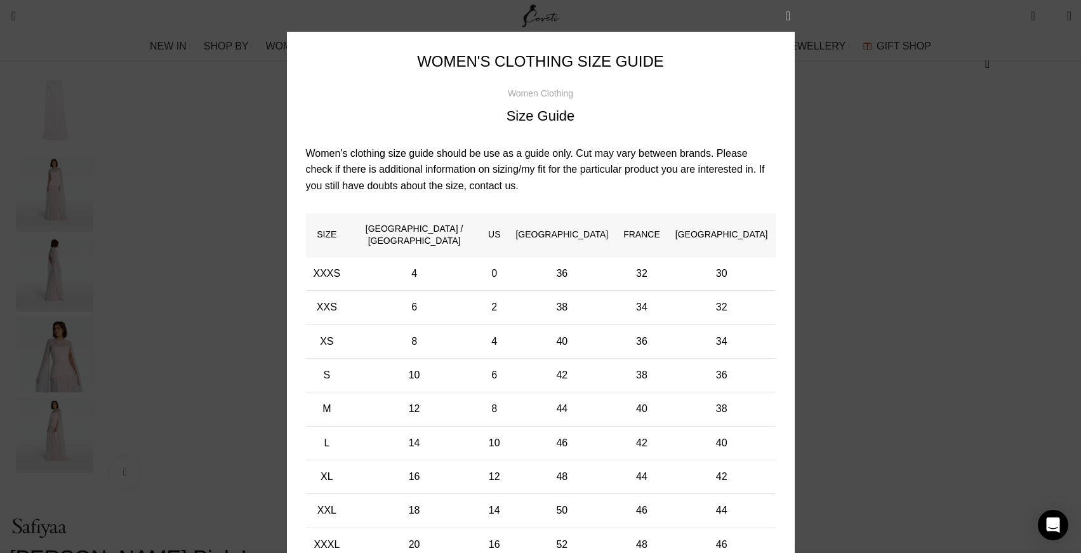
click at [785, 14] on button "×" at bounding box center [789, 16] width 32 height 32
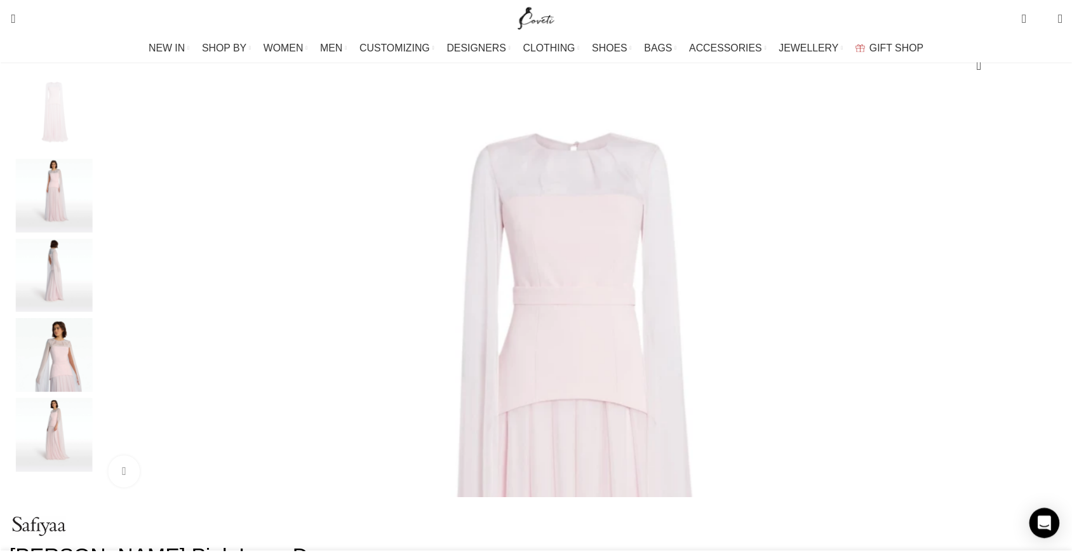
scroll to position [0, 133]
click at [93, 212] on img "2 / 5" at bounding box center [54, 194] width 77 height 74
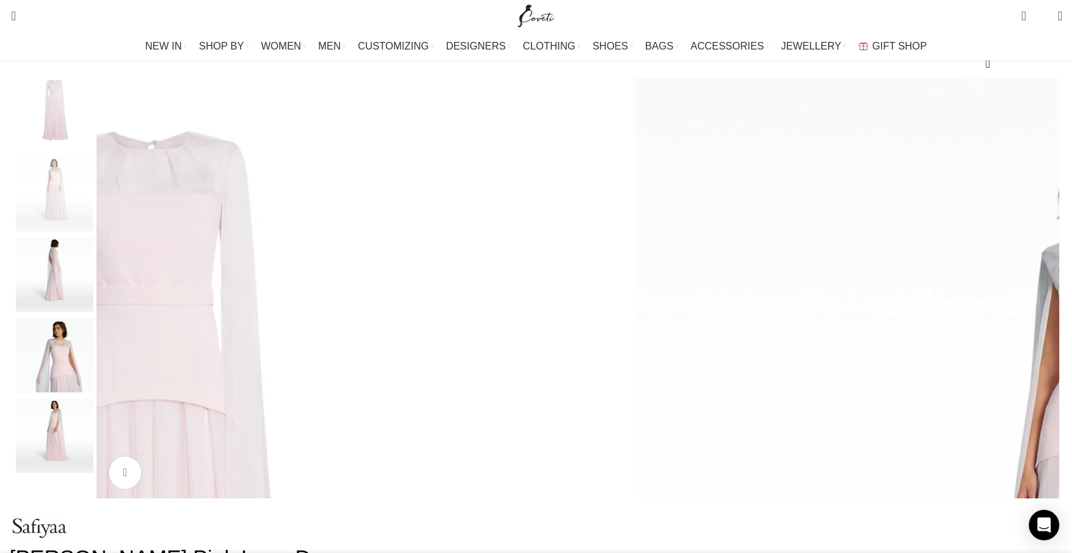
click at [93, 292] on img "3 / 5" at bounding box center [54, 275] width 77 height 74
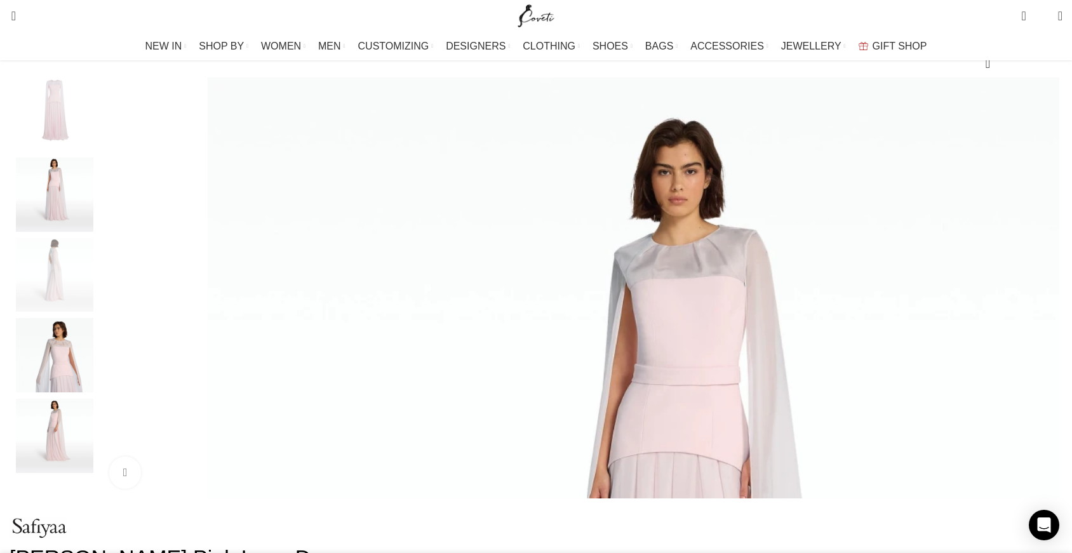
click at [93, 359] on img "4 / 5" at bounding box center [54, 355] width 77 height 74
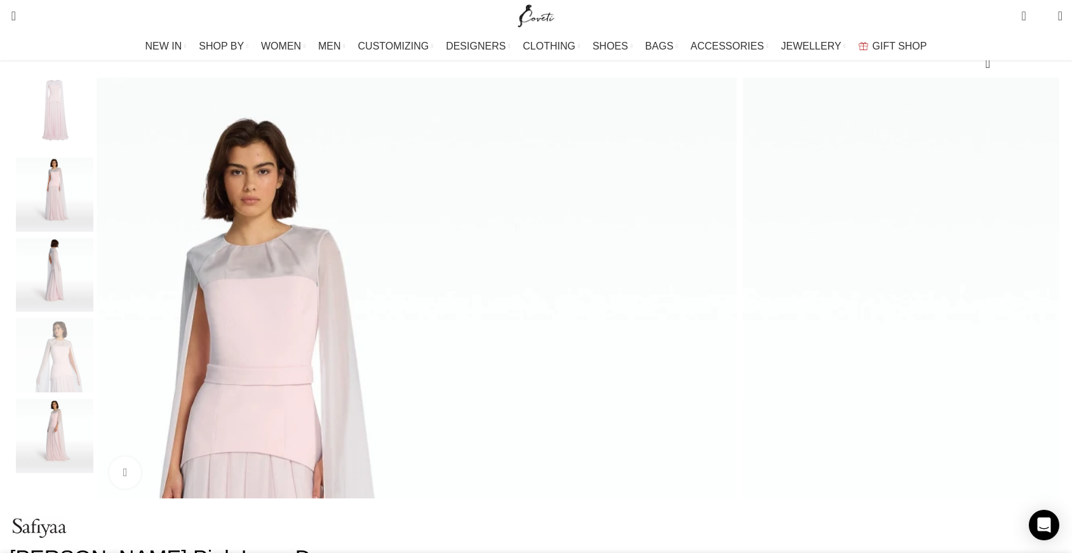
click at [93, 450] on img "5 / 5" at bounding box center [54, 436] width 77 height 74
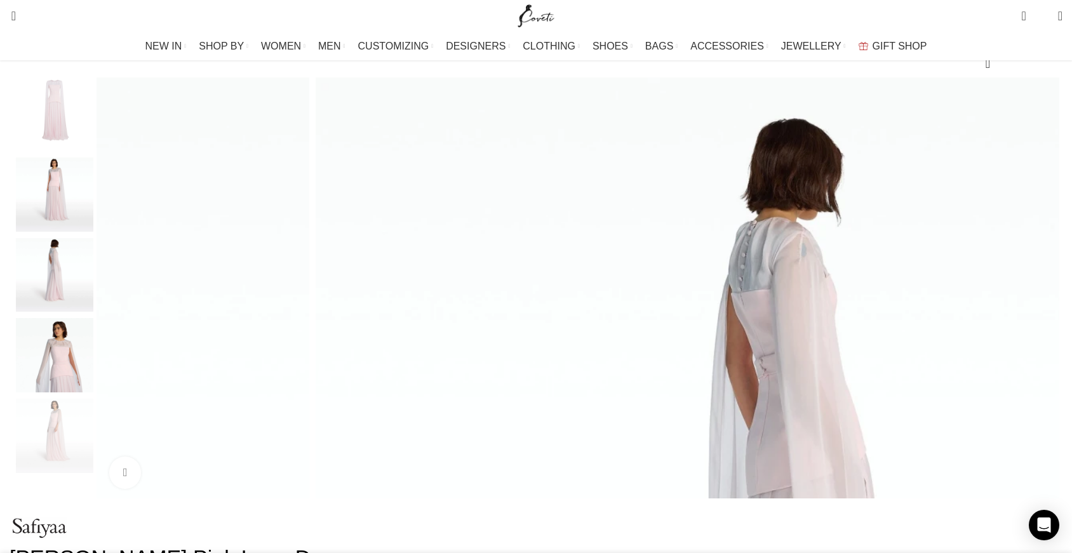
scroll to position [0, 267]
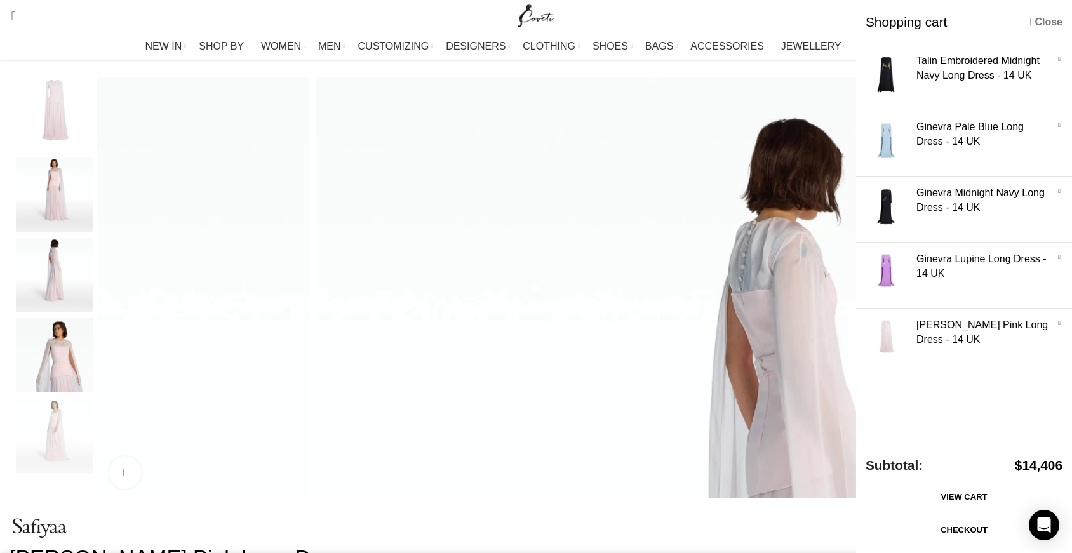
click at [1050, 23] on link "Close" at bounding box center [1044, 22] width 35 height 16
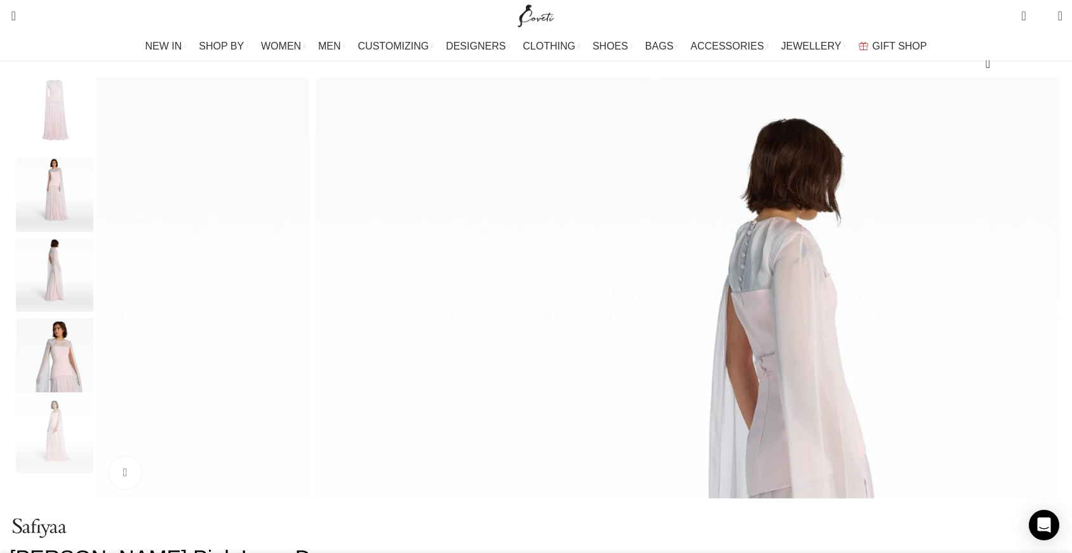
scroll to position [0, 401]
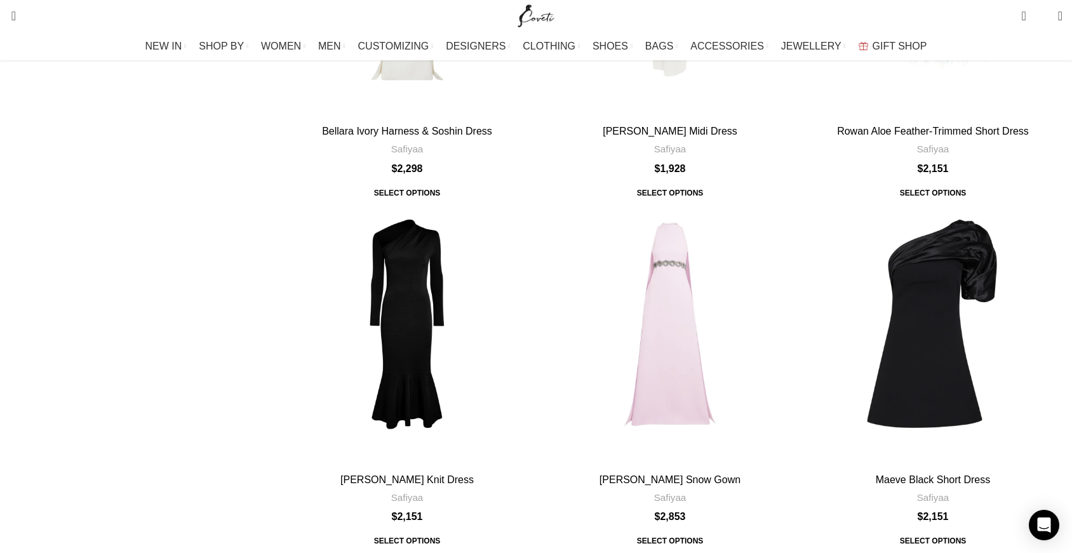
scroll to position [4235, 0]
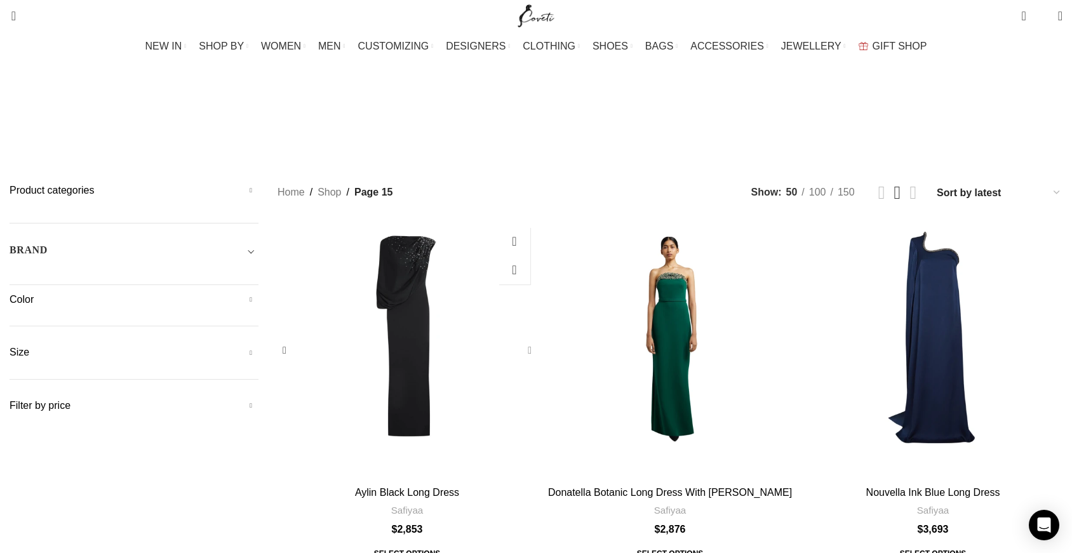
click at [527, 341] on div "Aylin Black Long Dress" at bounding box center [527, 350] width 19 height 19
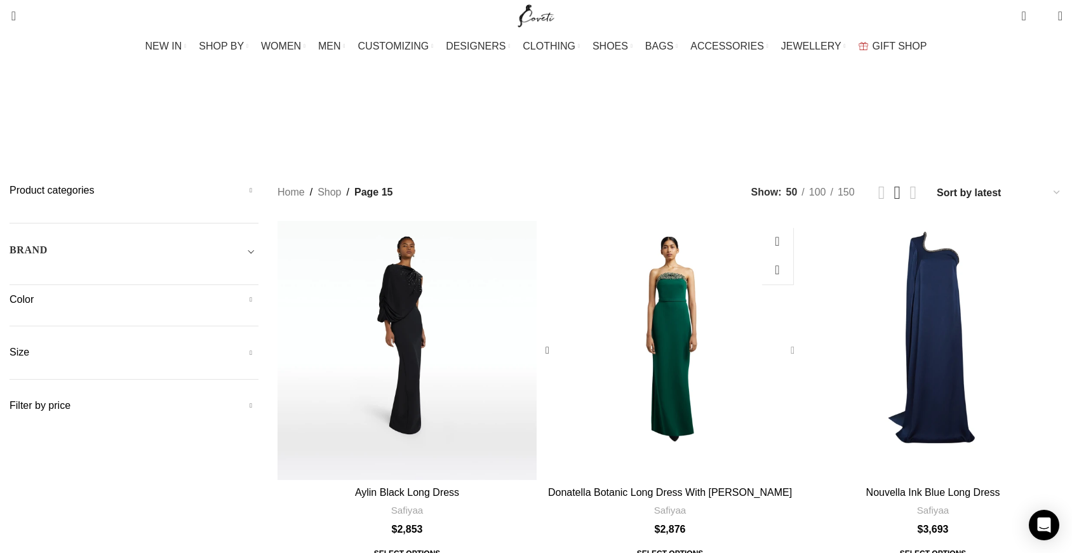
click at [780, 341] on div "Donatella Botanic Long Dress With Antonia Gloves" at bounding box center [789, 350] width 19 height 19
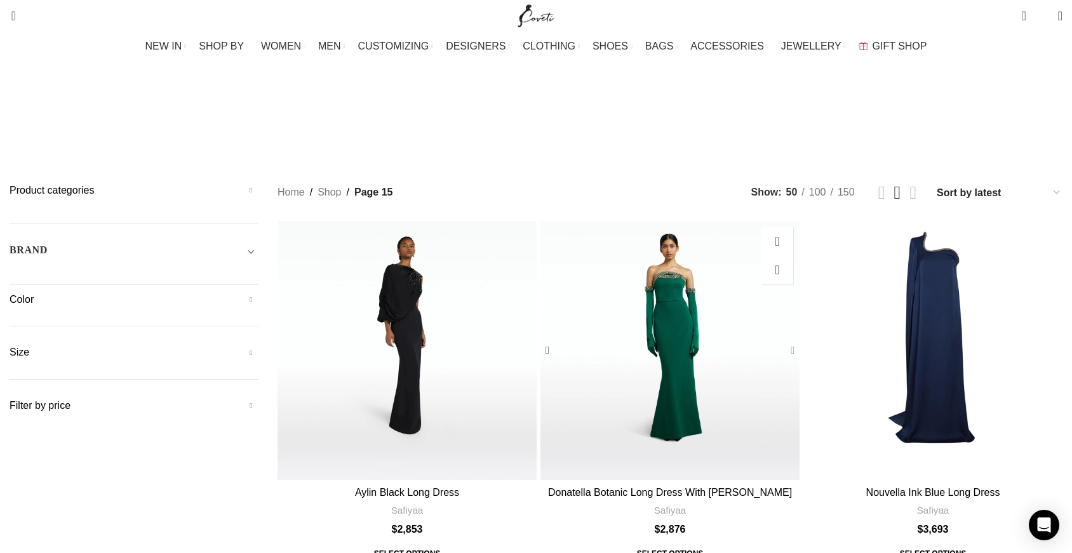
click at [780, 341] on div "Donatella Botanic Long Dress With Antonia Gloves" at bounding box center [789, 350] width 19 height 19
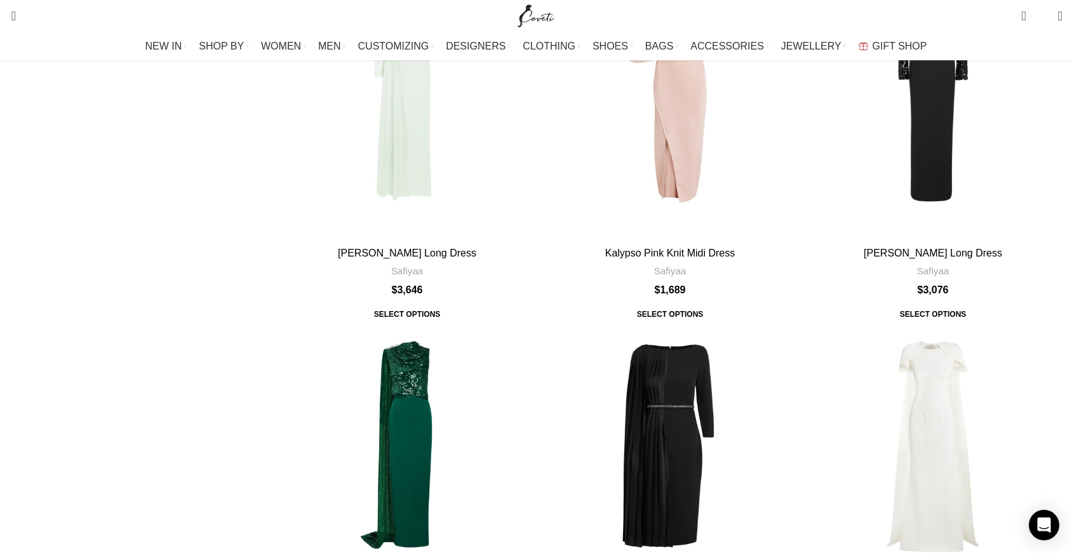
scroll to position [942, 0]
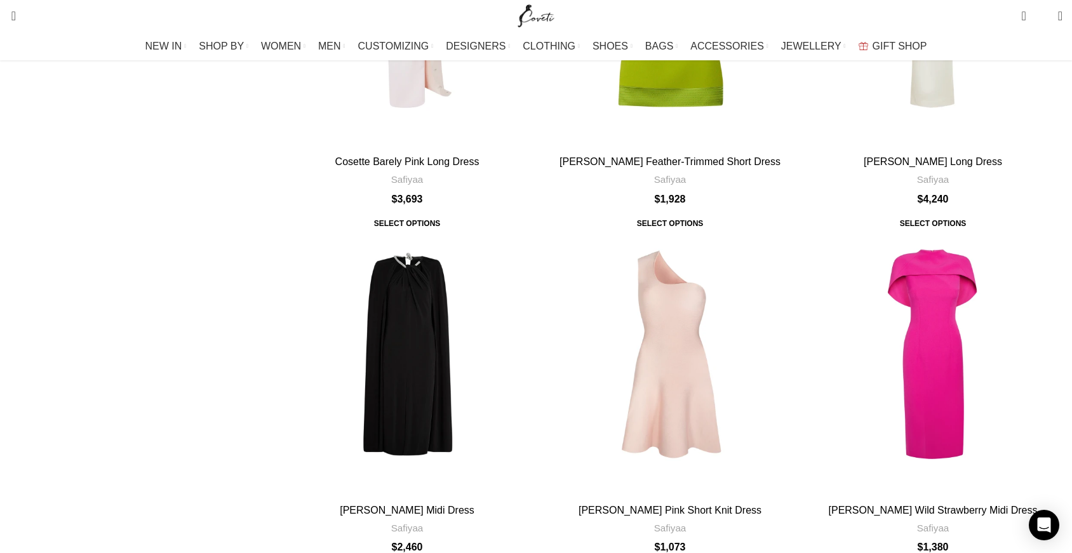
scroll to position [3825, 0]
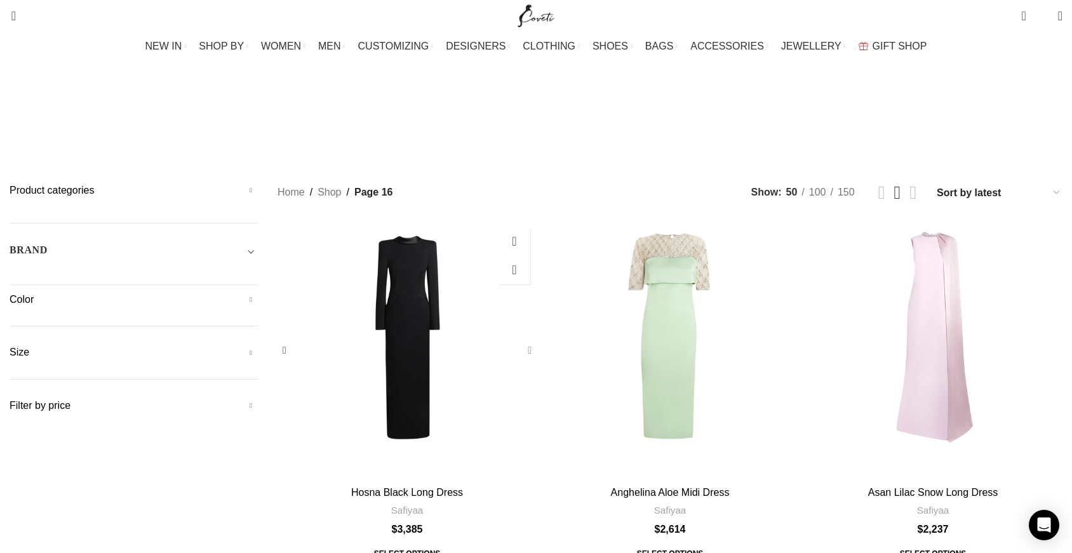
click at [530, 341] on div "Hosna Black Long Dress" at bounding box center [527, 350] width 19 height 19
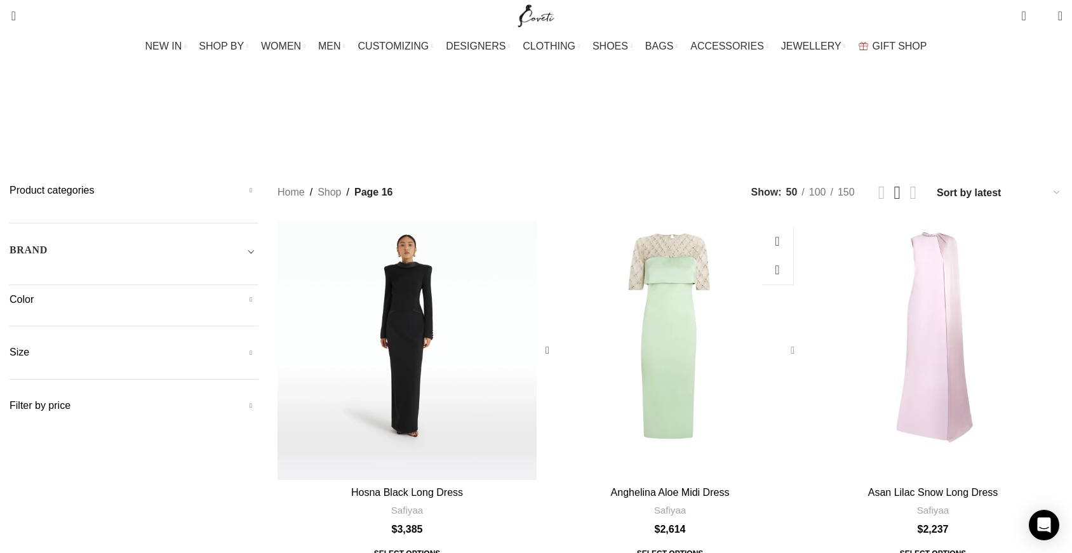
click at [780, 341] on div "Anghelina Aloe Midi Dress" at bounding box center [789, 350] width 19 height 19
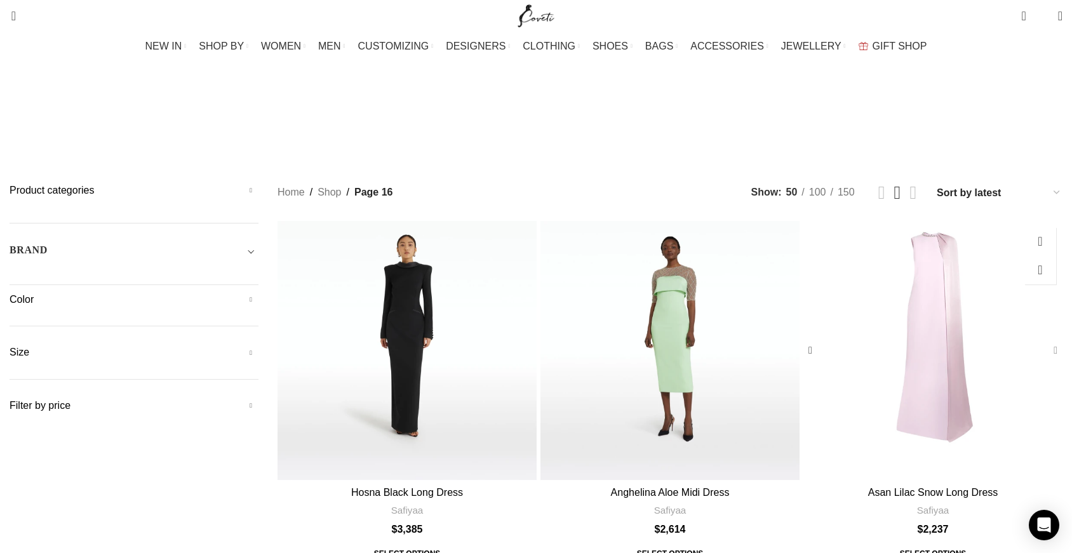
click at [1043, 341] on div "Asan Lilac Snow Long Dress" at bounding box center [1052, 350] width 19 height 19
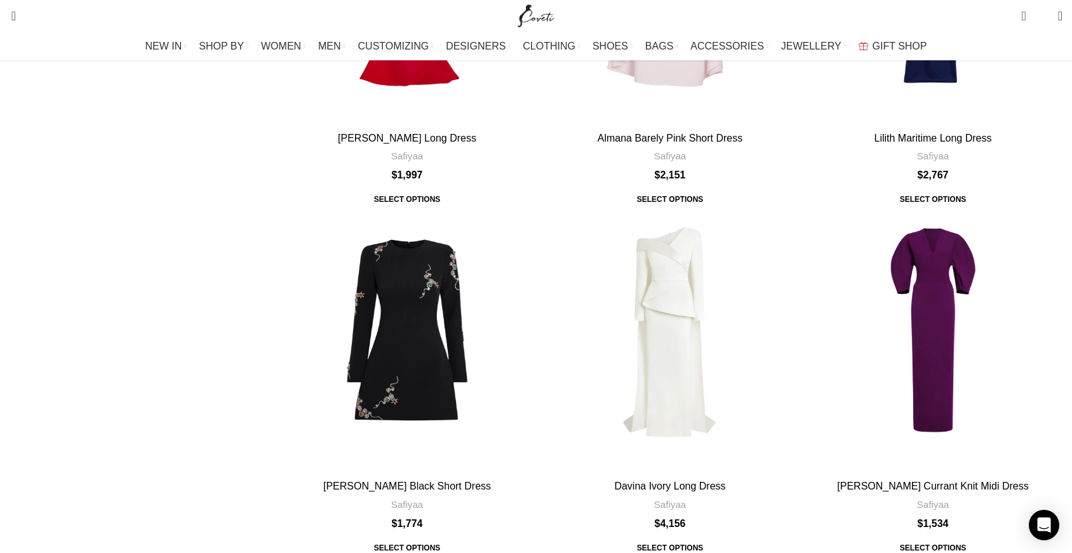
scroll to position [1402, 0]
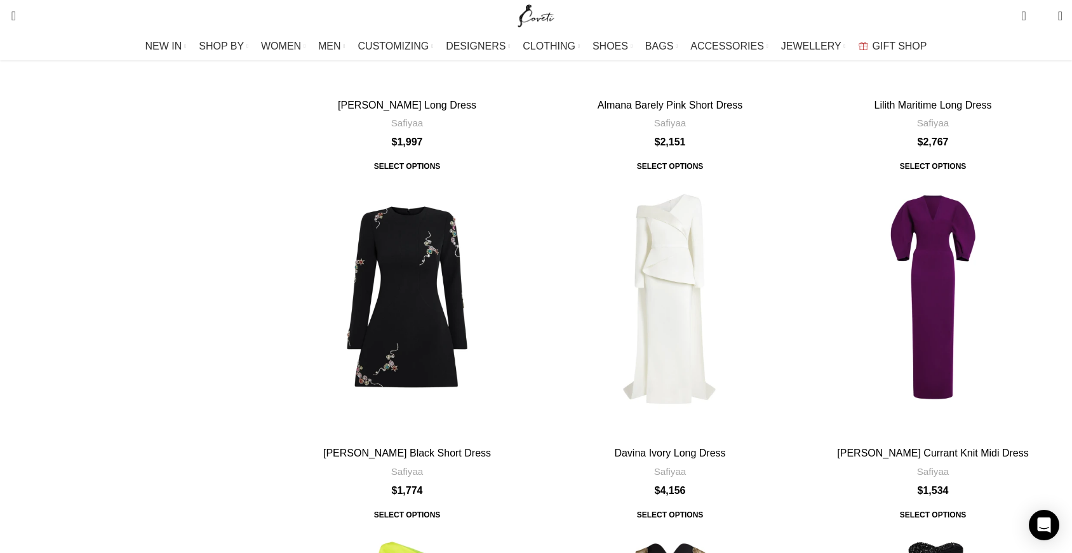
scroll to position [1438, 0]
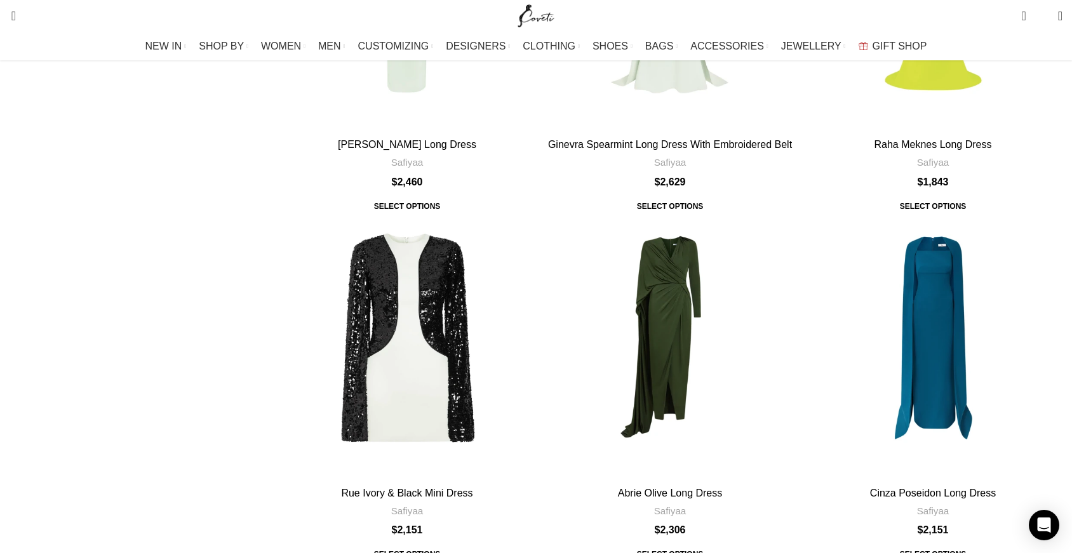
scroll to position [3567, 0]
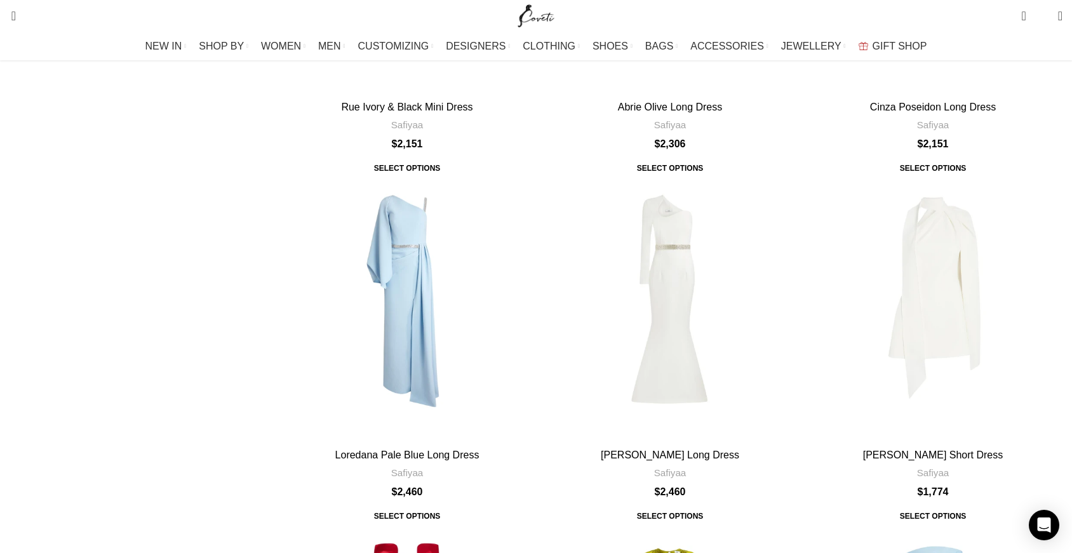
scroll to position [3891, 0]
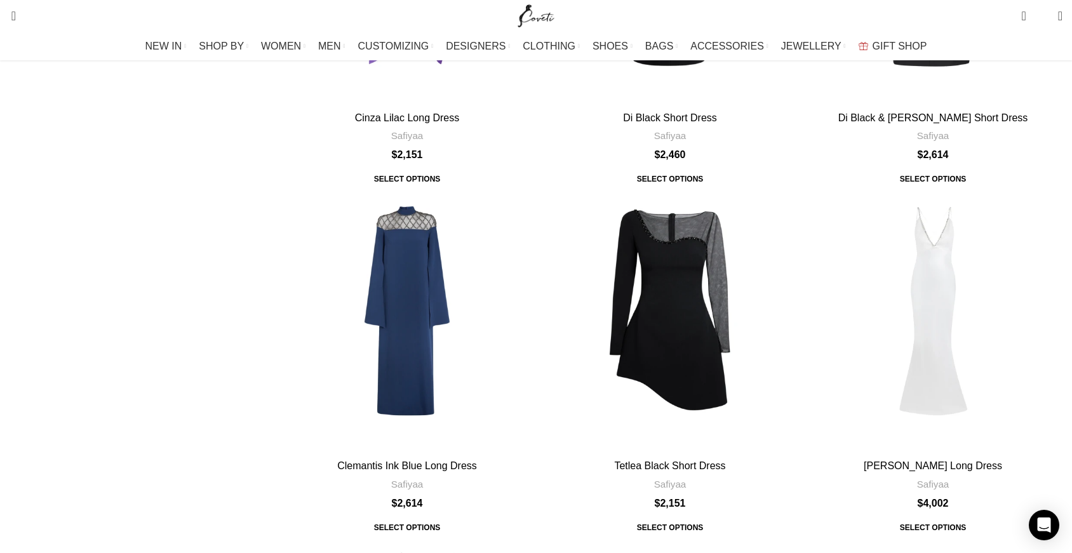
scroll to position [3903, 0]
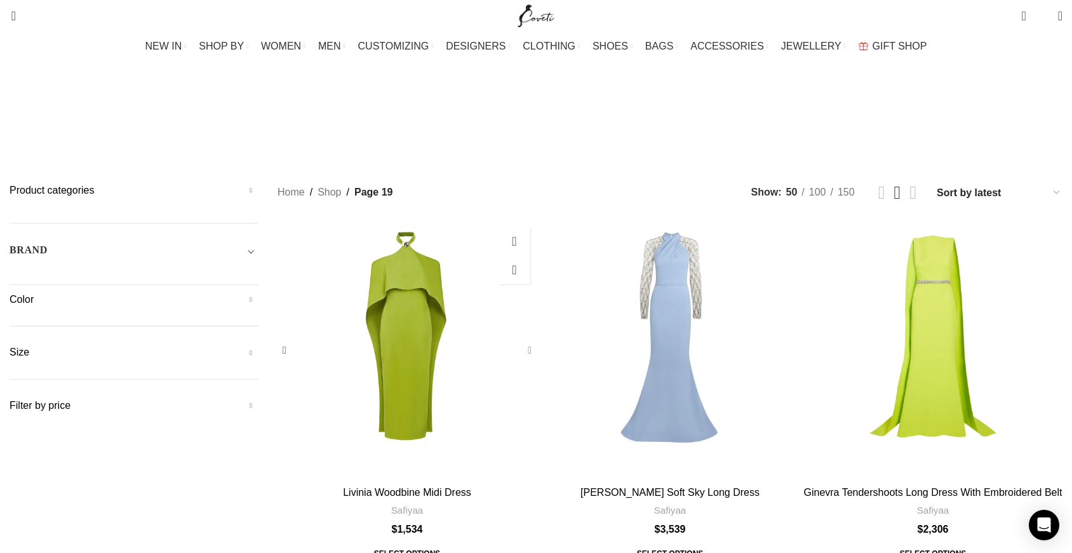
click at [528, 341] on div "Livinia Woodbine Midi Dress" at bounding box center [527, 350] width 19 height 19
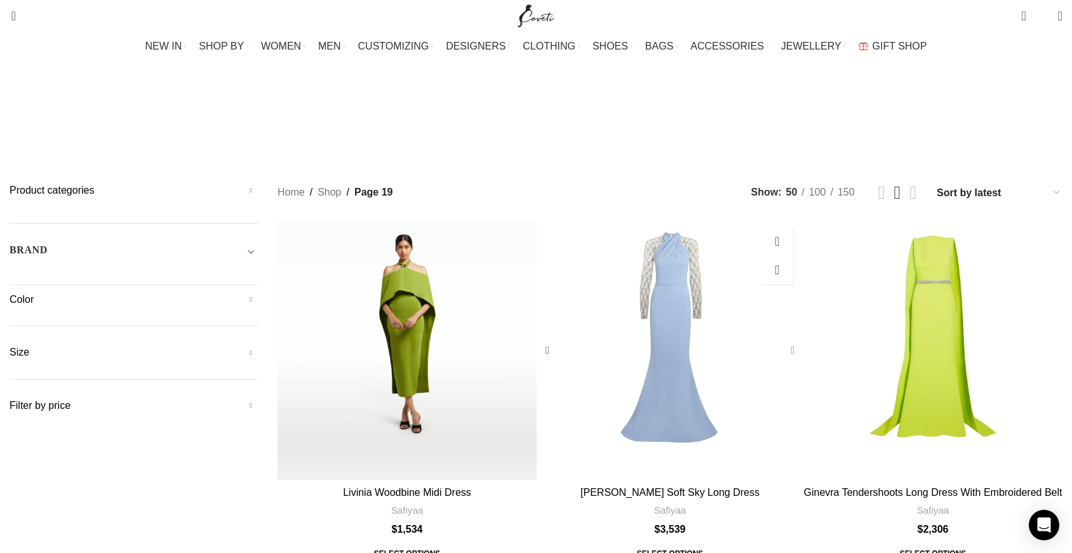
click at [780, 341] on div "Clarence Soft Sky Long Dress" at bounding box center [789, 350] width 19 height 19
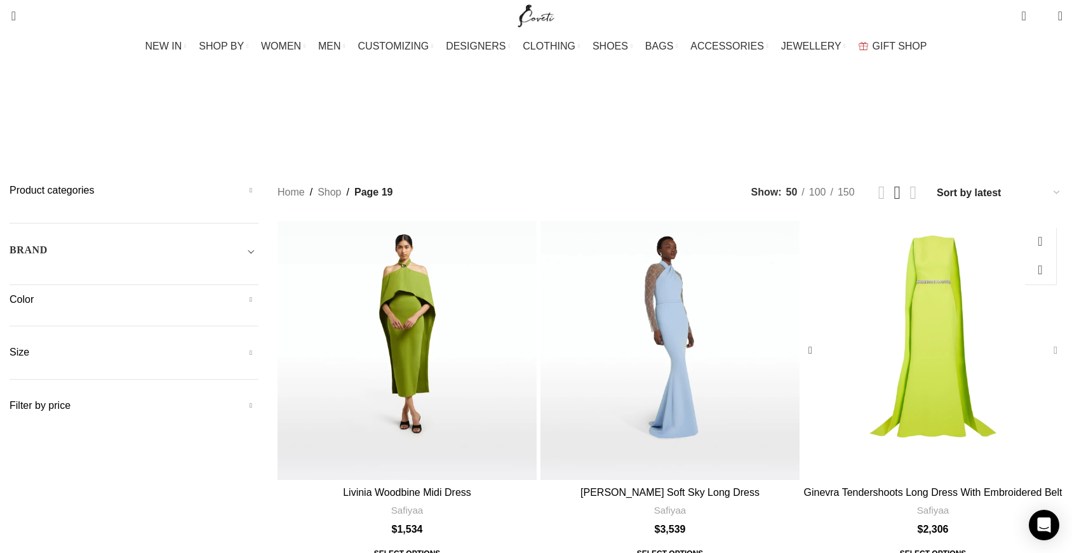
click at [1043, 341] on div "Ginevra Tendershoots Long Dress With Embroidered Belt" at bounding box center [1052, 350] width 19 height 19
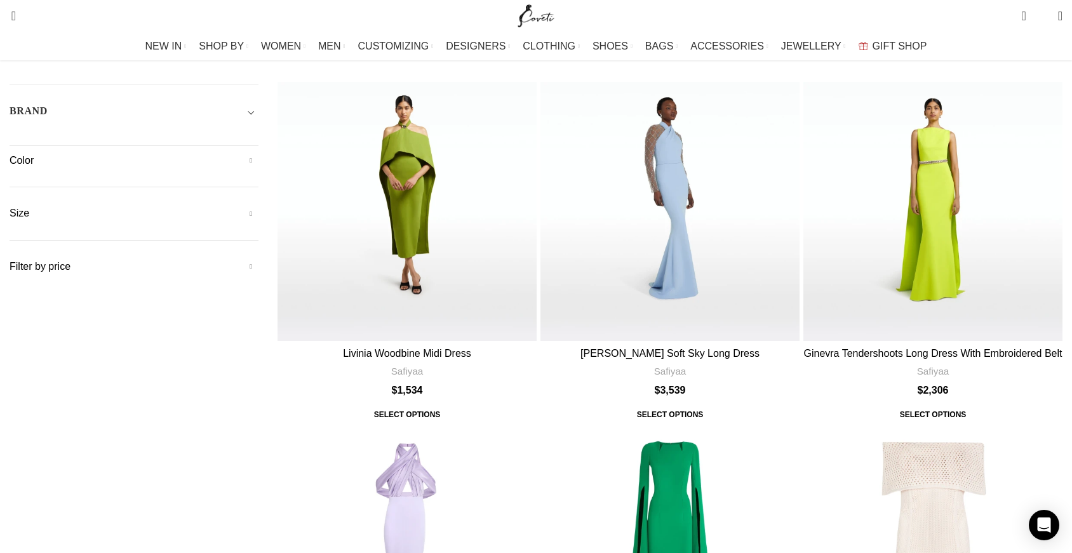
scroll to position [145, 0]
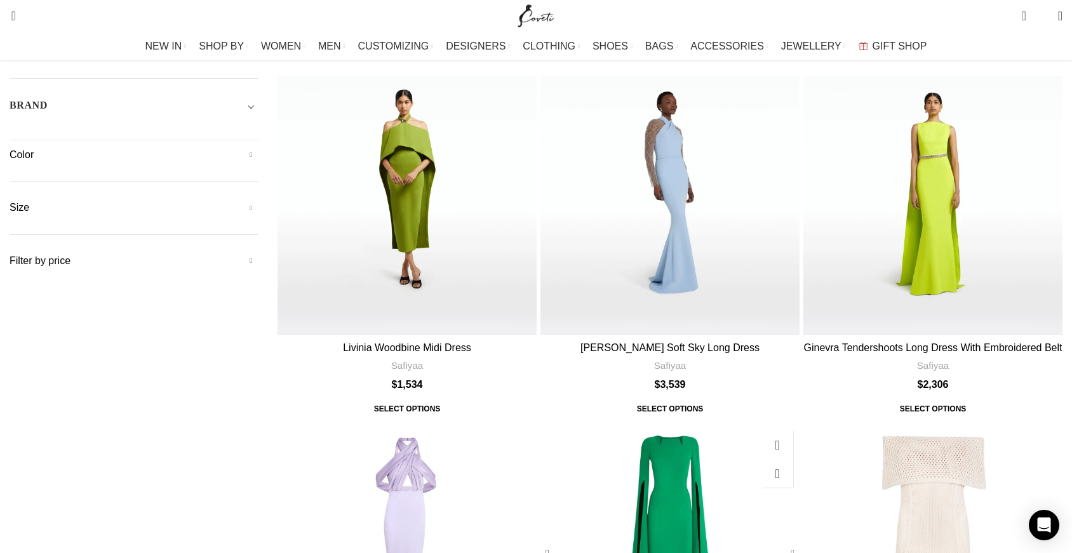
click at [780, 544] on div "Talin Emerald Long Dress" at bounding box center [789, 553] width 19 height 19
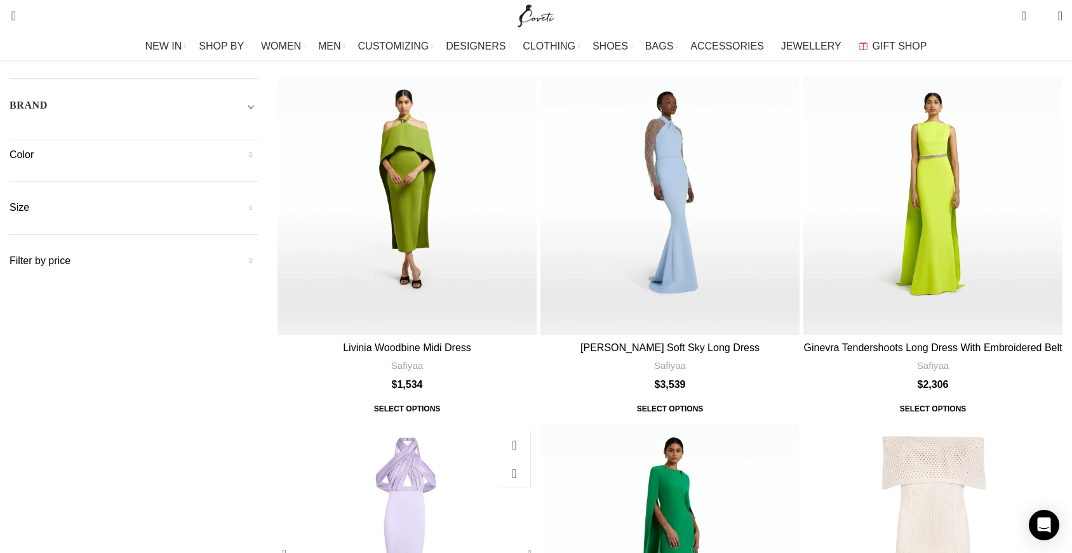
click at [530, 544] on div "Louella Verbena Long Dress" at bounding box center [527, 553] width 19 height 19
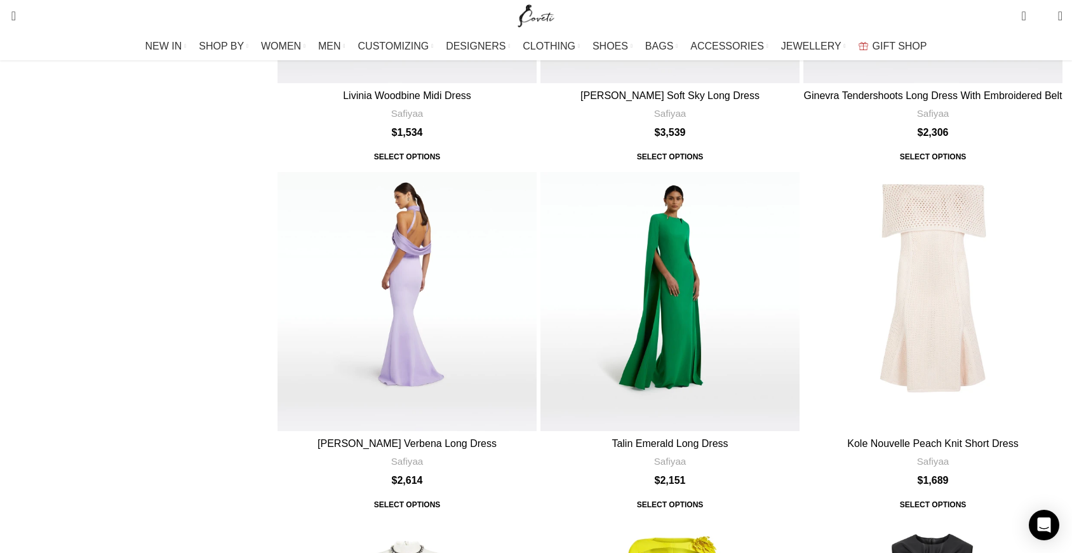
scroll to position [417, 0]
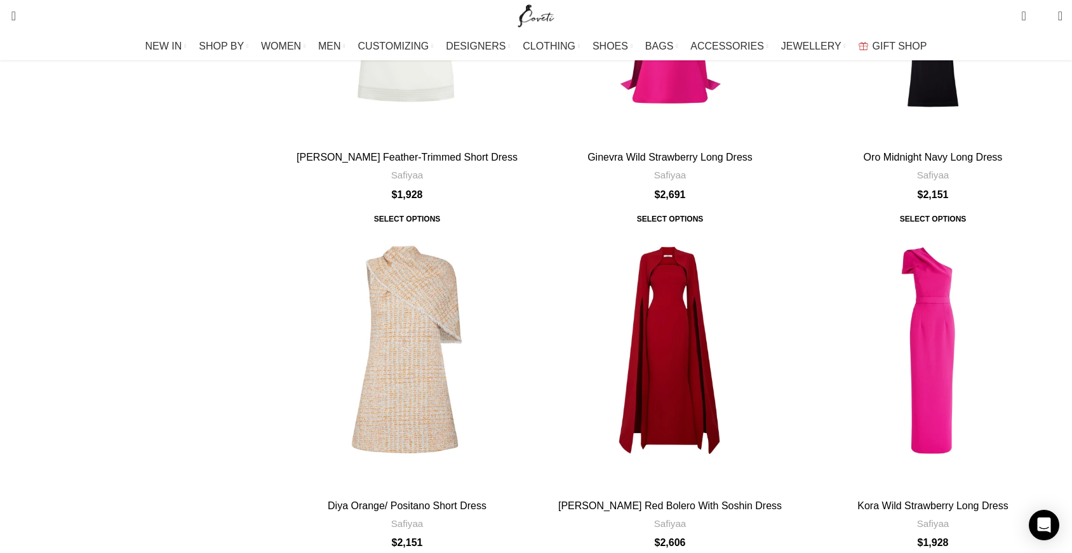
scroll to position [3832, 0]
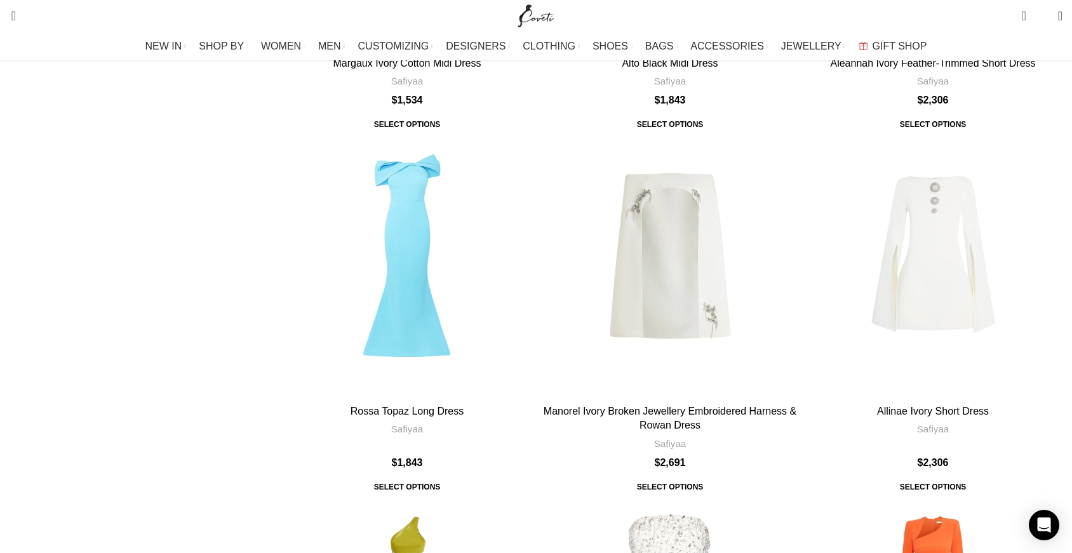
scroll to position [431, 0]
click at [1022, 13] on span "5 items" at bounding box center [1027, 11] width 10 height 10
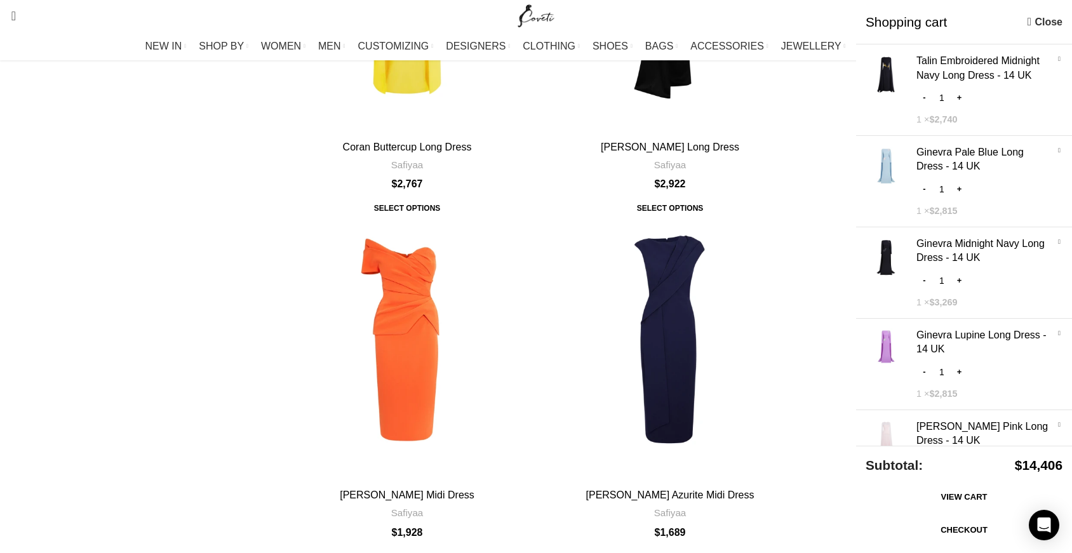
scroll to position [1763, 0]
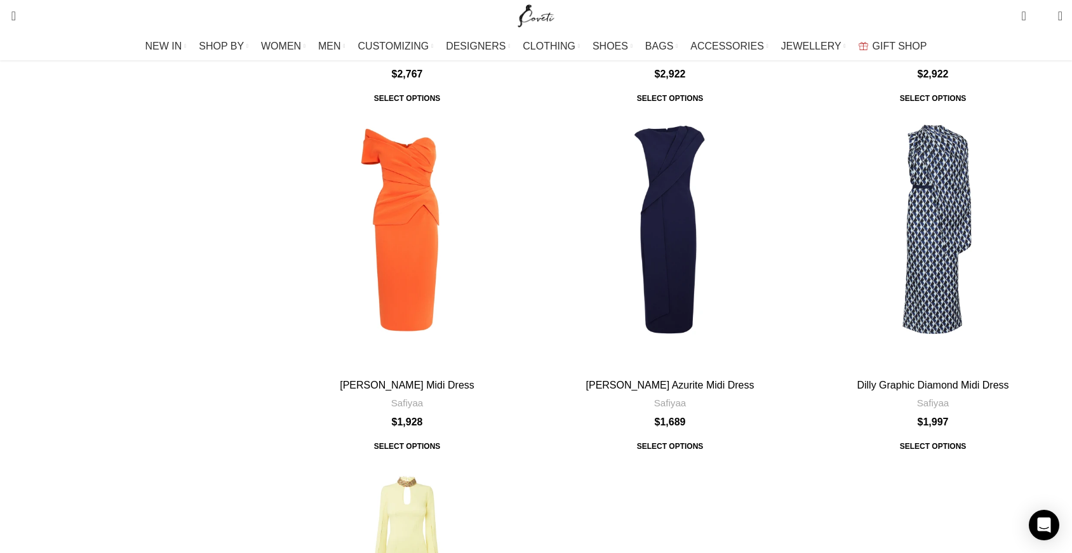
scroll to position [2234, 0]
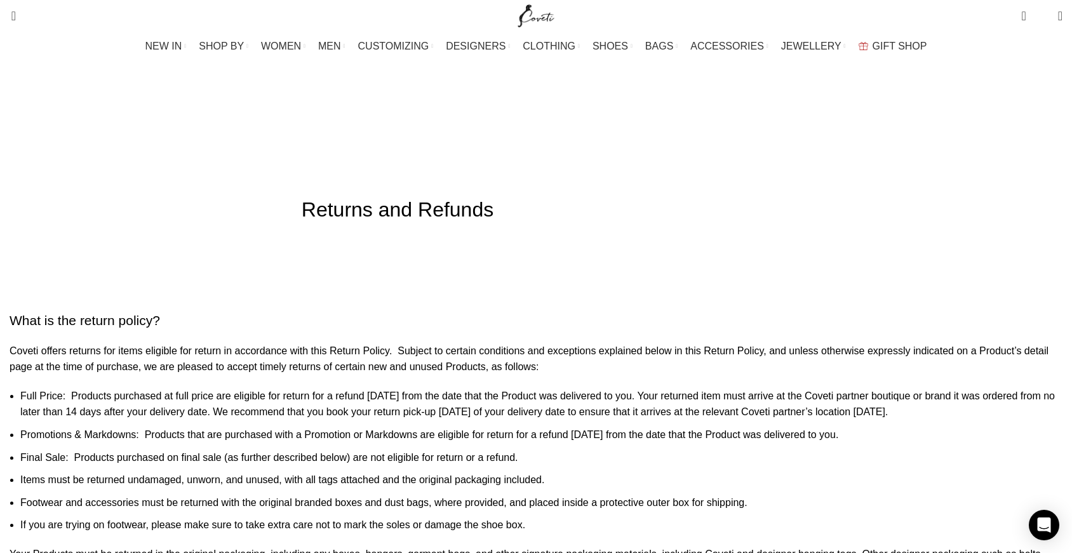
click at [349, 311] on h2 "What is the return policy?" at bounding box center [536, 320] width 1053 height 18
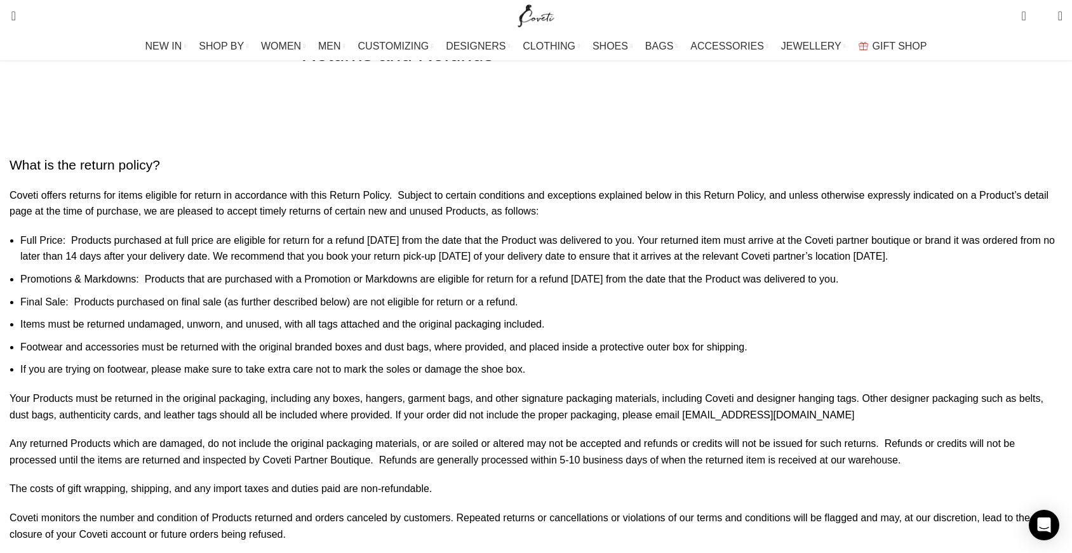
scroll to position [160, 0]
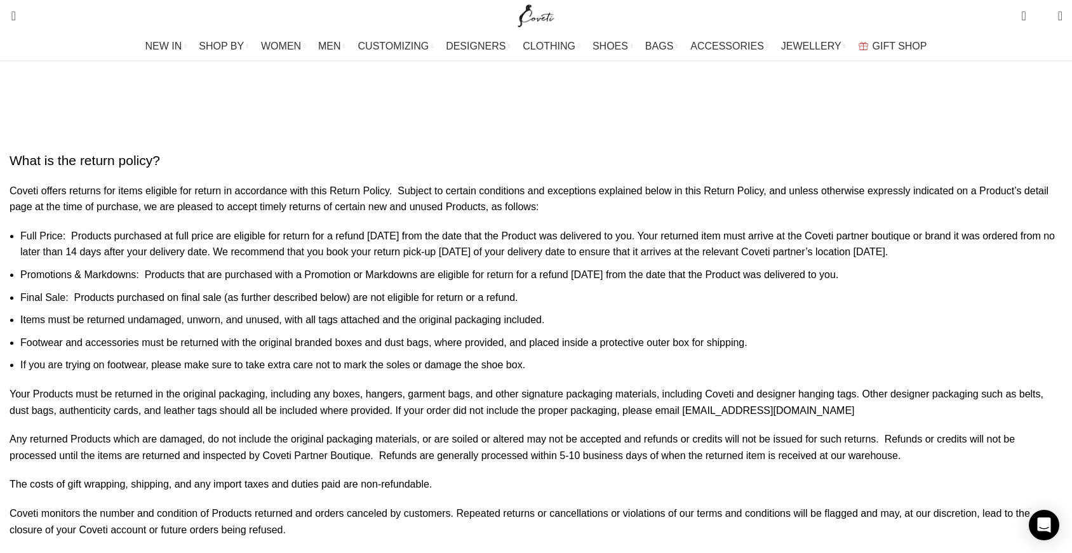
drag, startPoint x: 312, startPoint y: 222, endPoint x: 364, endPoint y: 298, distance: 91.9
click at [364, 260] on li "Full Price: Products purchased at full price are eligible for return for a refu…" at bounding box center [541, 244] width 1042 height 32
drag, startPoint x: 339, startPoint y: 290, endPoint x: 295, endPoint y: 225, distance: 78.2
click at [295, 228] on li "Full Price: Products purchased at full price are eligible for return for a refu…" at bounding box center [541, 244] width 1042 height 32
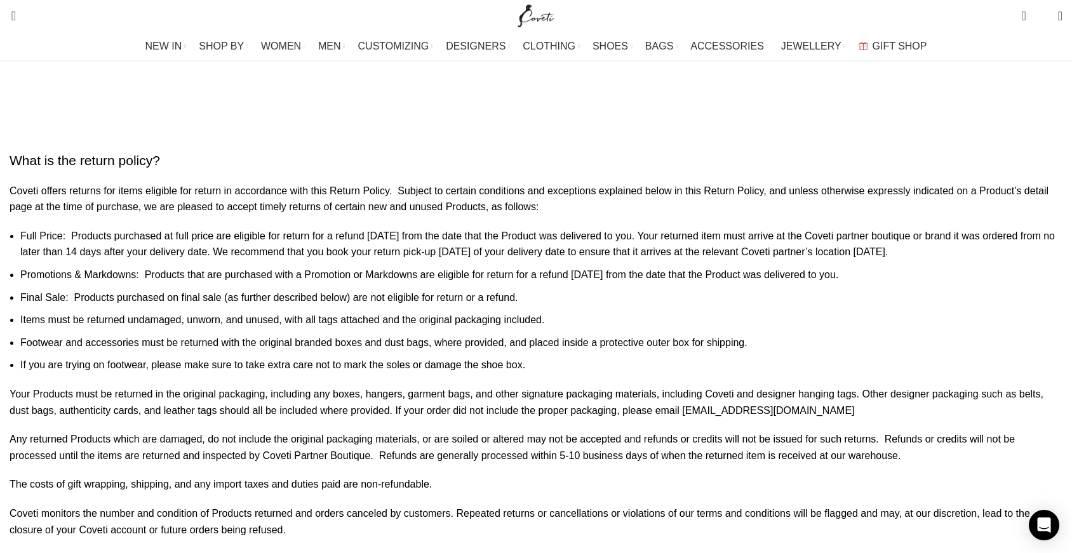
click at [295, 228] on li "Full Price: Products purchased at full price are eligible for return for a refu…" at bounding box center [541, 244] width 1042 height 32
drag, startPoint x: 269, startPoint y: 312, endPoint x: 317, endPoint y: 345, distance: 58.3
click at [317, 283] on li "Promotions & Markdowns: Products that are purchased with a Promotion or Markdow…" at bounding box center [541, 275] width 1042 height 17
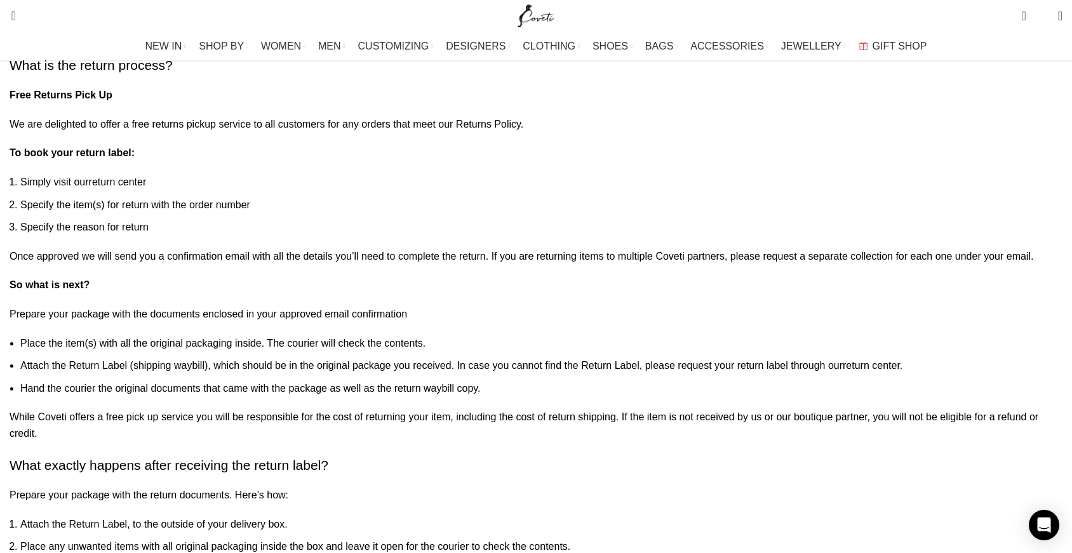
scroll to position [1085, 0]
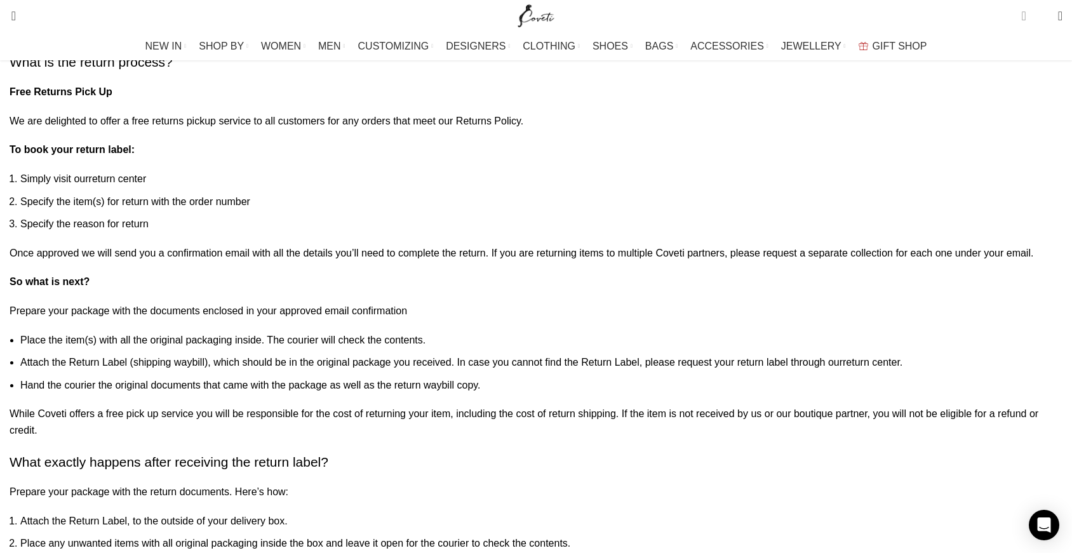
click at [1021, 15] on span "5 items" at bounding box center [1023, 16] width 4 height 13
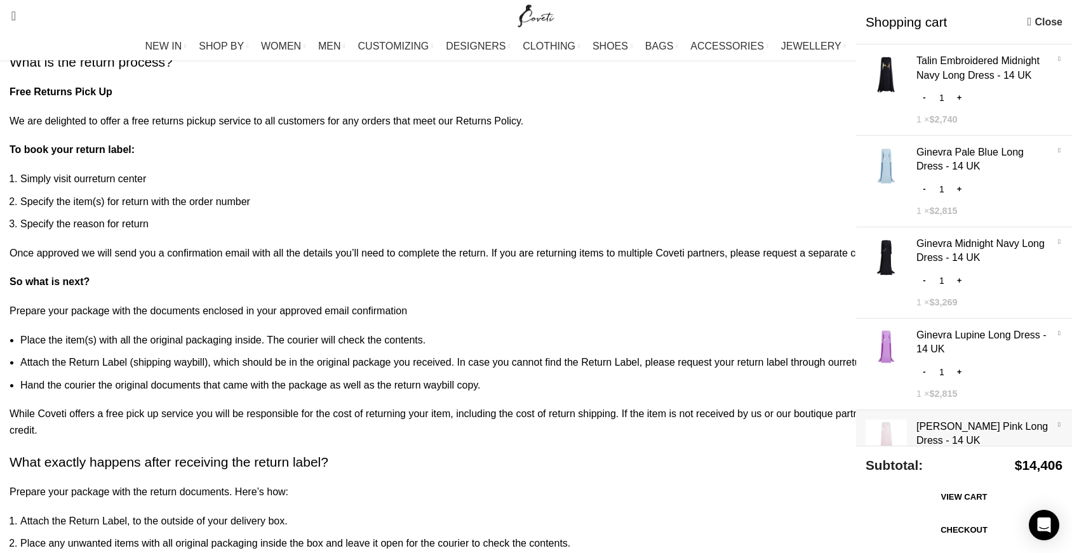
click at [894, 410] on link "Show" at bounding box center [964, 453] width 216 height 86
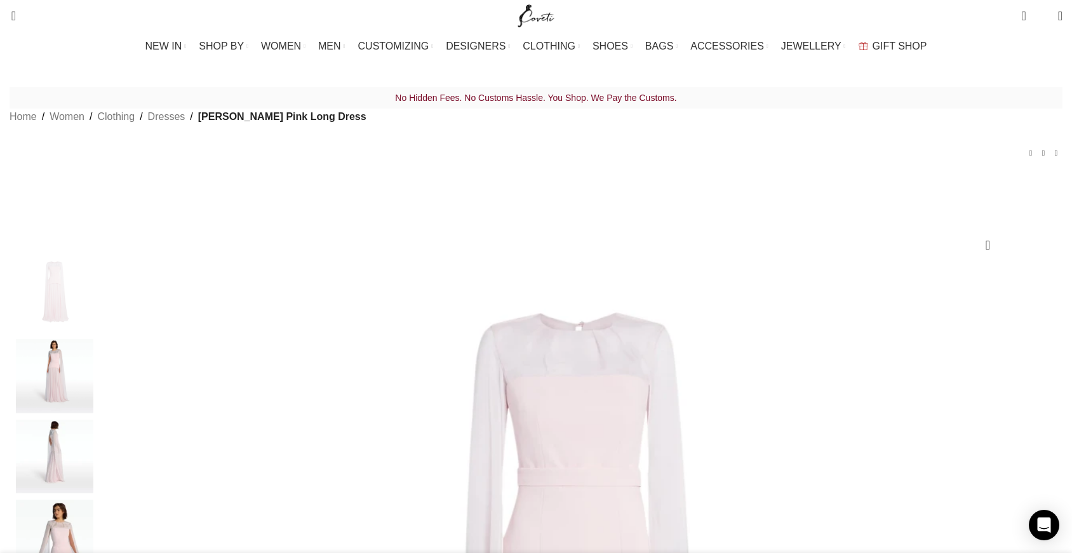
scroll to position [0, 401]
click at [1022, 11] on span "5 items" at bounding box center [1027, 11] width 10 height 10
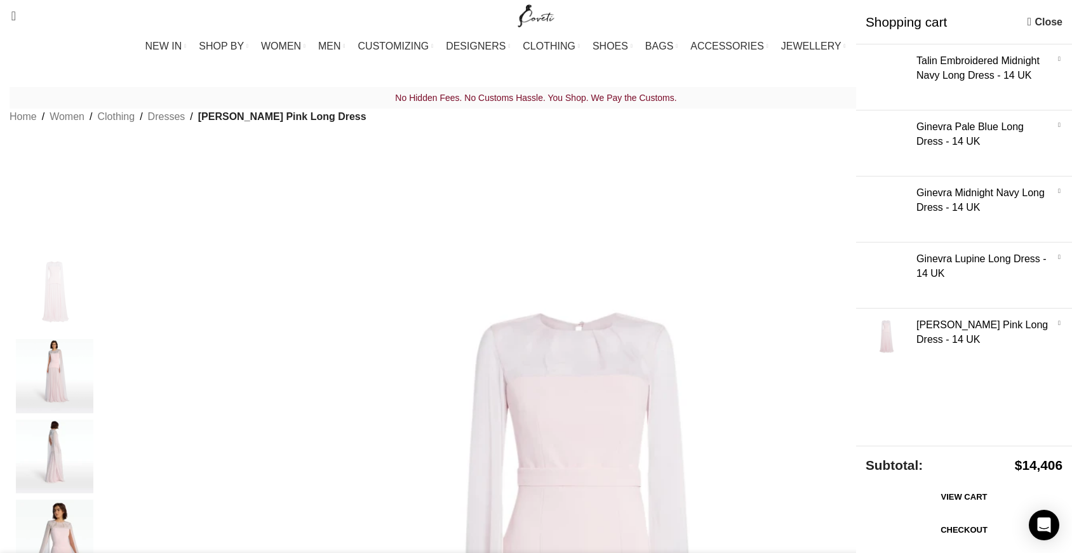
scroll to position [0, 535]
click at [968, 81] on link "Show" at bounding box center [964, 74] width 216 height 60
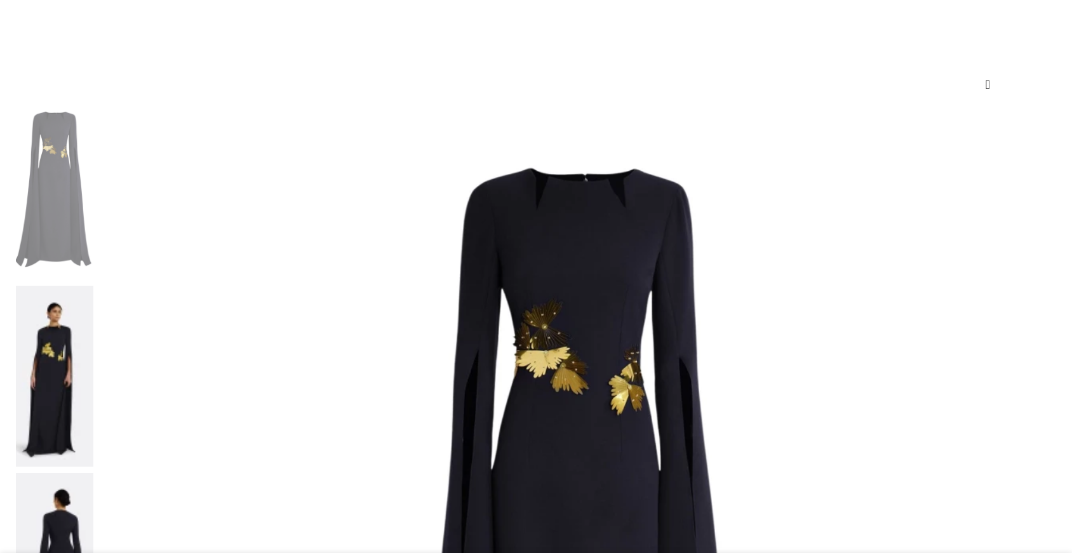
scroll to position [159, 0]
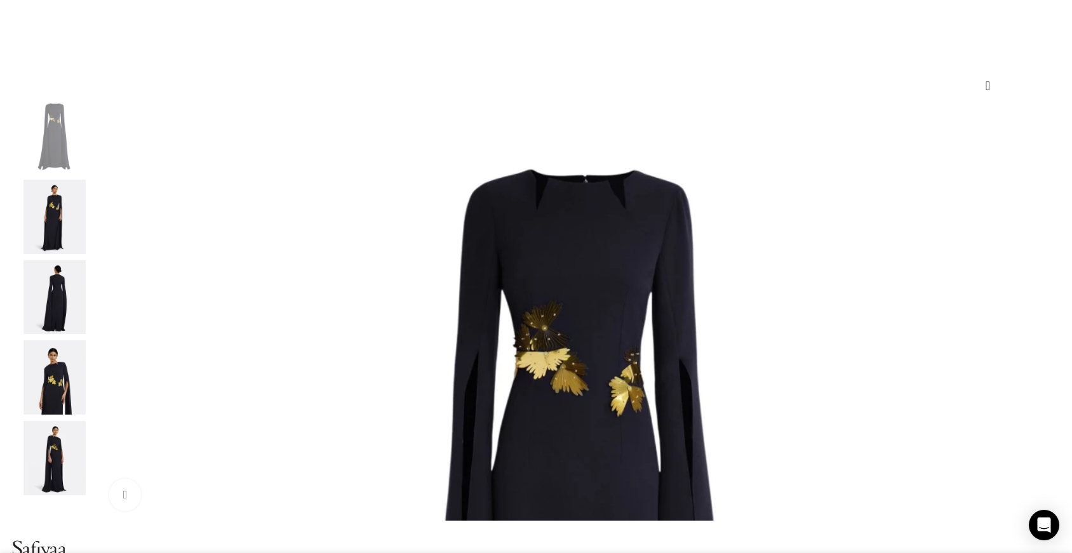
click at [1043, 326] on div "Next slide" at bounding box center [1059, 310] width 32 height 32
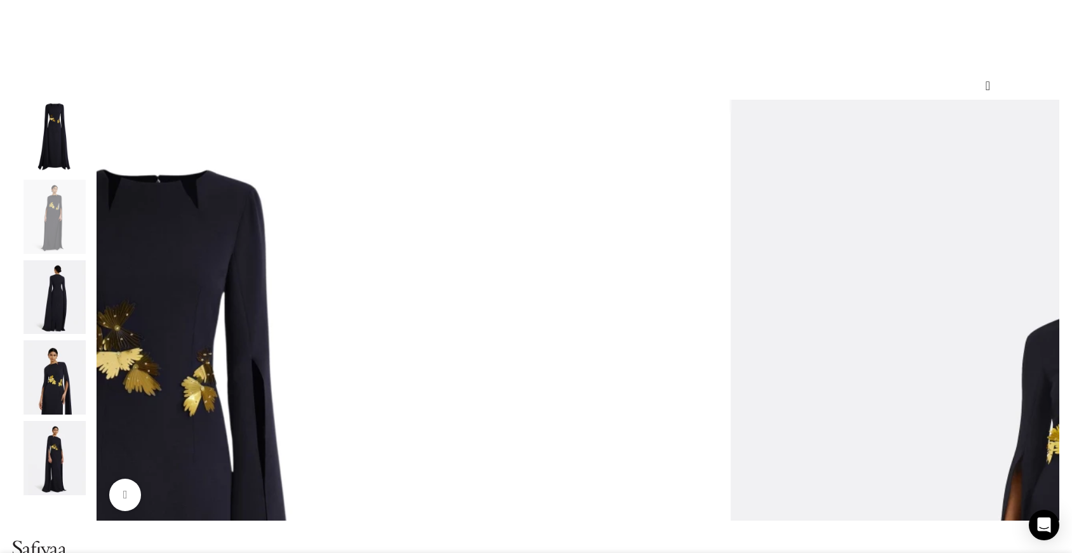
click at [1043, 326] on div "Next slide" at bounding box center [1059, 310] width 32 height 32
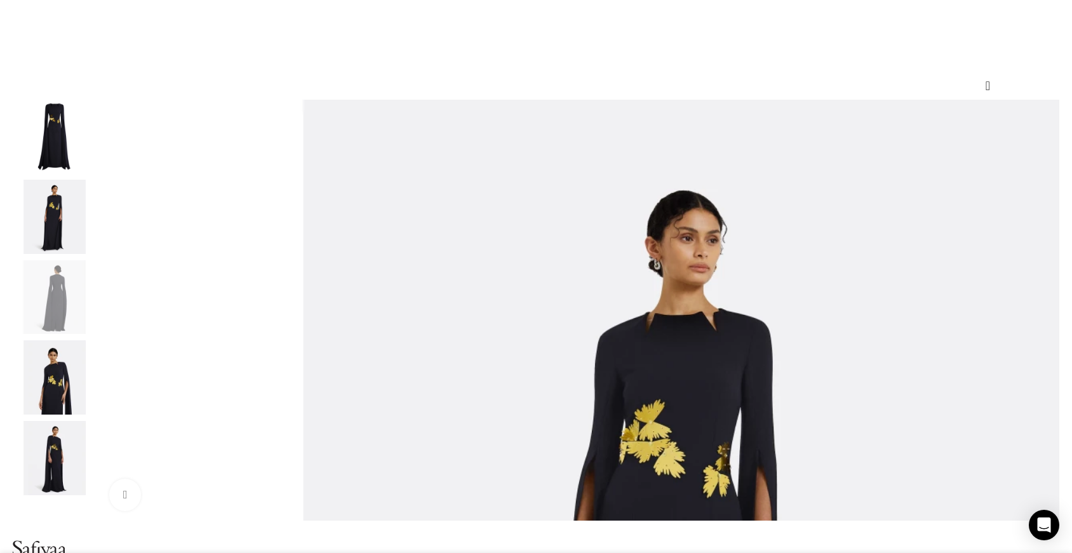
click at [1043, 326] on div "Next slide" at bounding box center [1059, 310] width 32 height 32
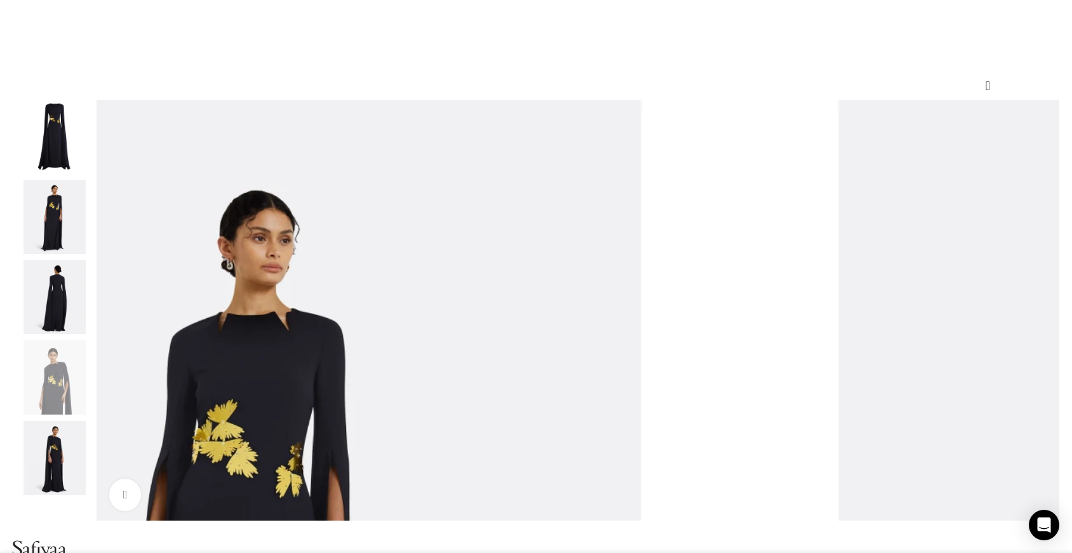
click at [1043, 326] on div "Next slide" at bounding box center [1059, 310] width 32 height 32
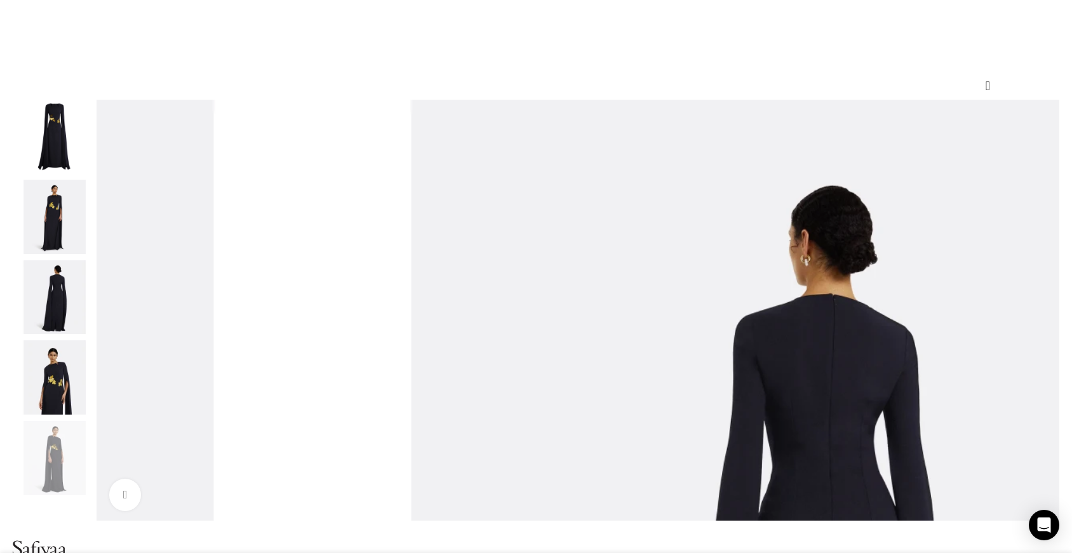
click at [1043, 326] on div "Next slide" at bounding box center [1059, 310] width 32 height 32
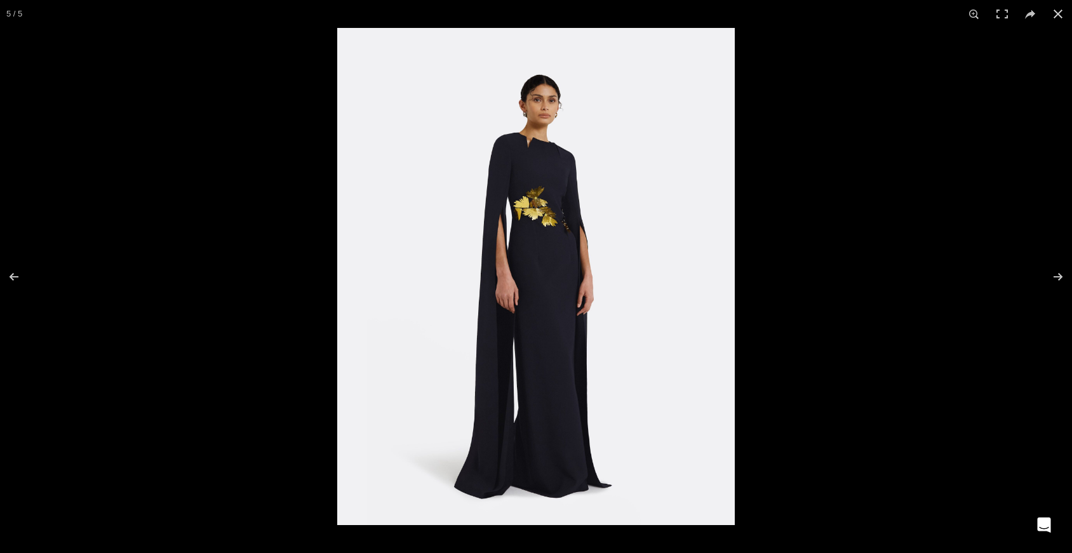
scroll to position [0, 133]
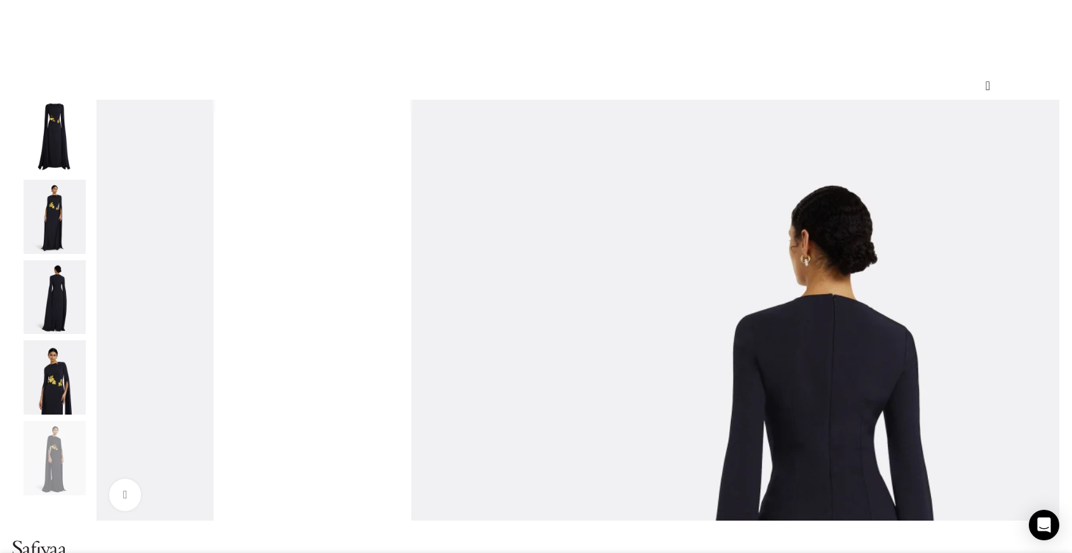
click at [93, 170] on img "1 / 5" at bounding box center [54, 137] width 77 height 74
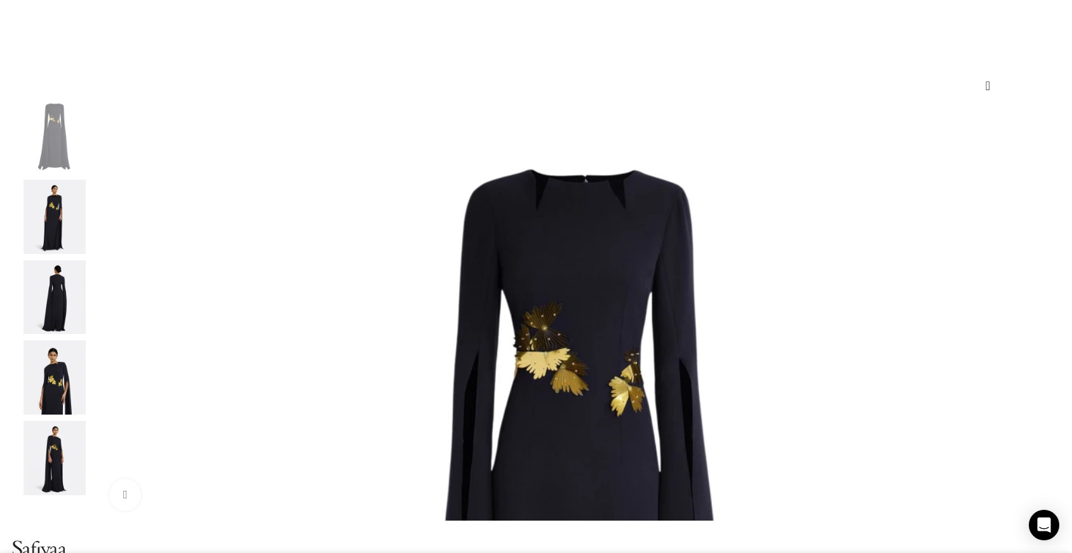
click at [93, 314] on img "3 / 5" at bounding box center [54, 297] width 77 height 74
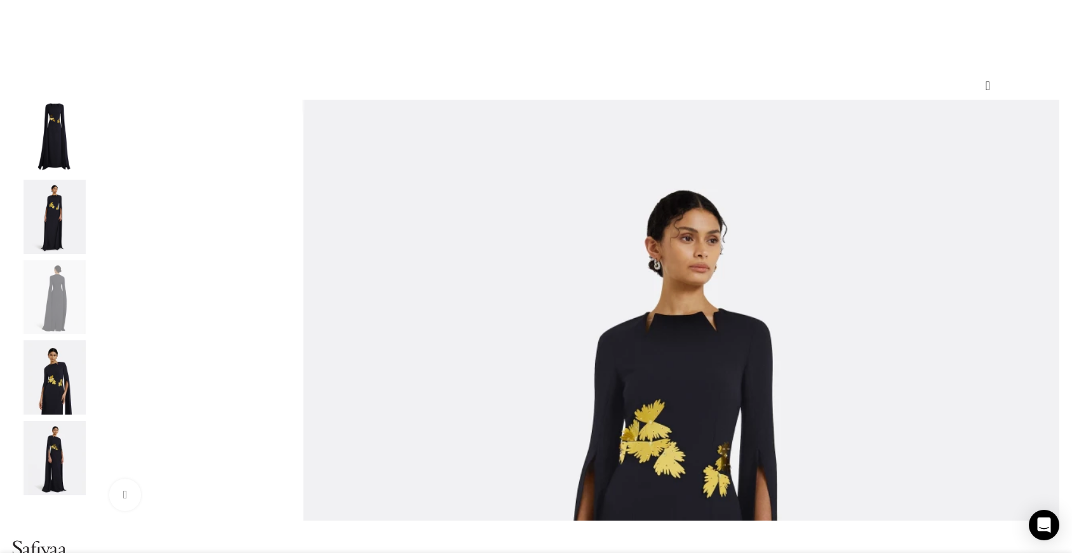
click at [93, 335] on img "3 / 5" at bounding box center [54, 297] width 77 height 74
click at [93, 373] on img "4 / 5" at bounding box center [54, 377] width 77 height 74
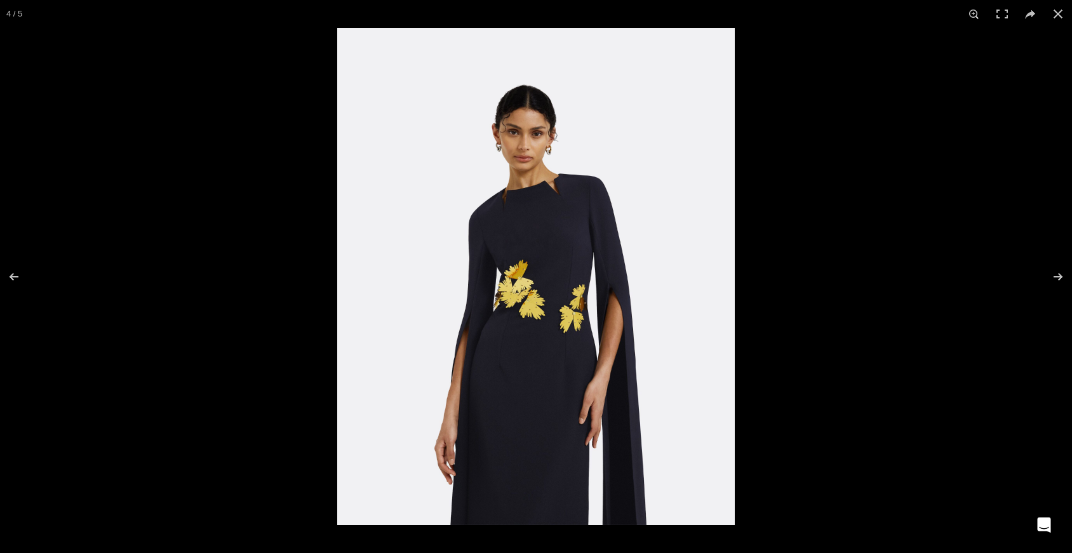
scroll to position [0, 267]
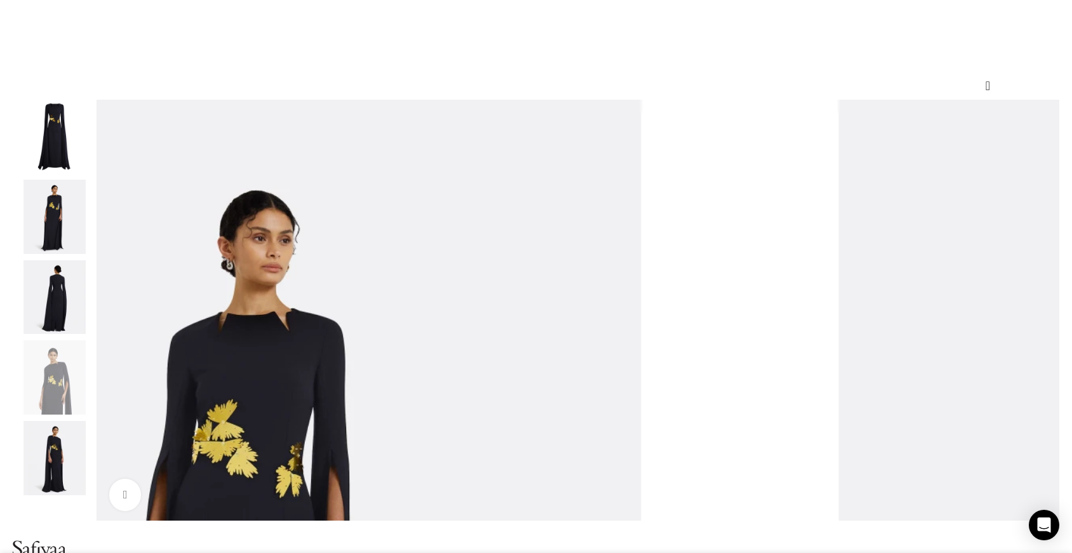
click at [93, 458] on img "5 / 5" at bounding box center [54, 458] width 77 height 74
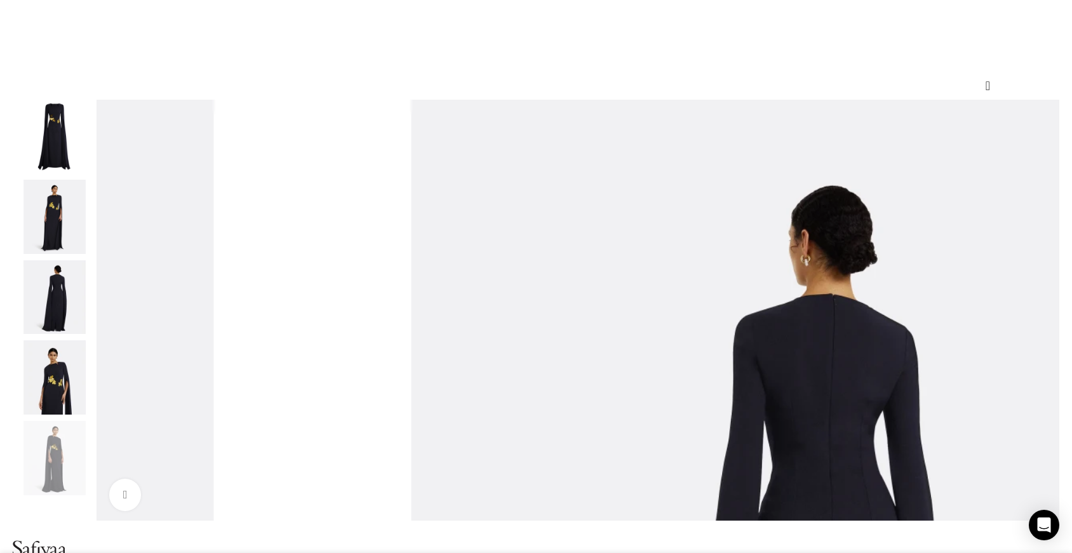
scroll to position [0, 401]
click at [93, 402] on img "4 / 5" at bounding box center [54, 377] width 77 height 74
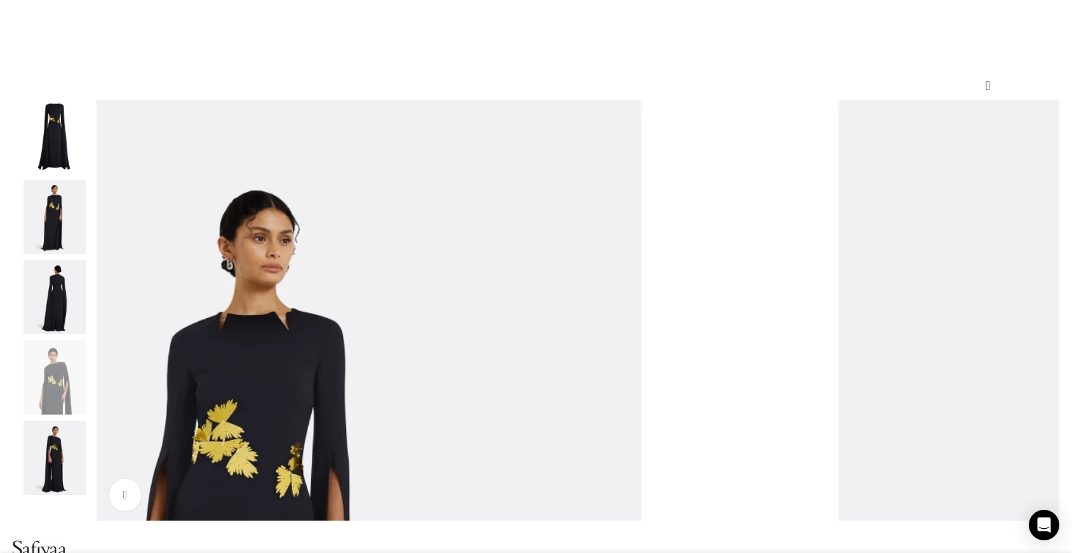
click at [93, 335] on img "3 / 5" at bounding box center [54, 297] width 77 height 74
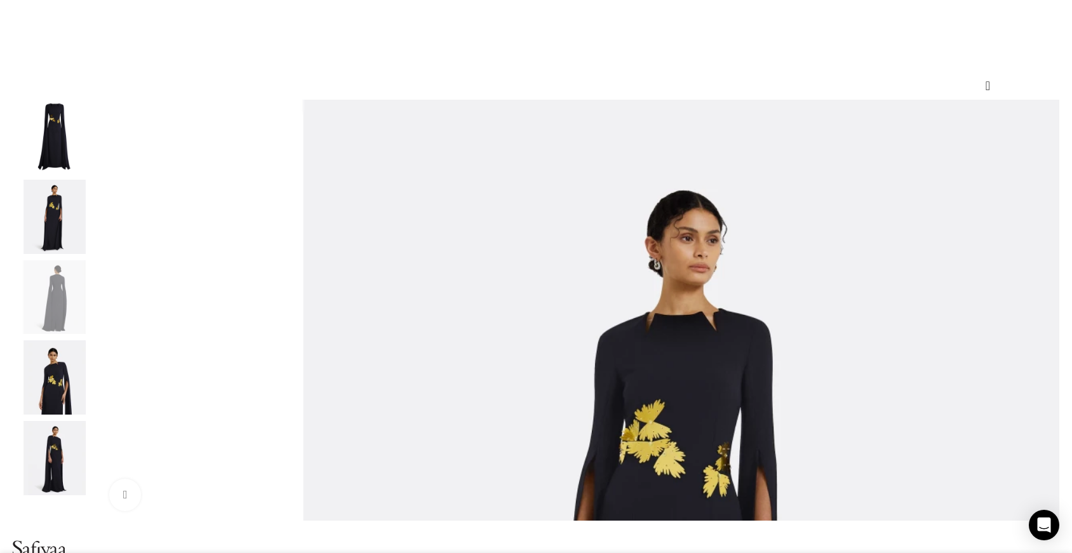
click at [93, 260] on div "2 / 5" at bounding box center [54, 220] width 77 height 81
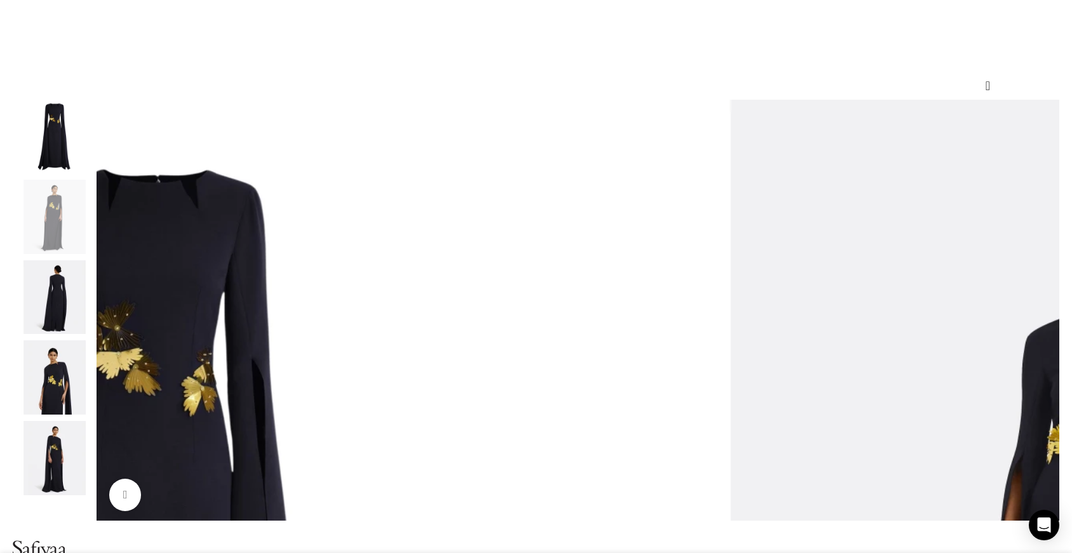
click at [93, 174] on img "1 / 5" at bounding box center [54, 137] width 77 height 74
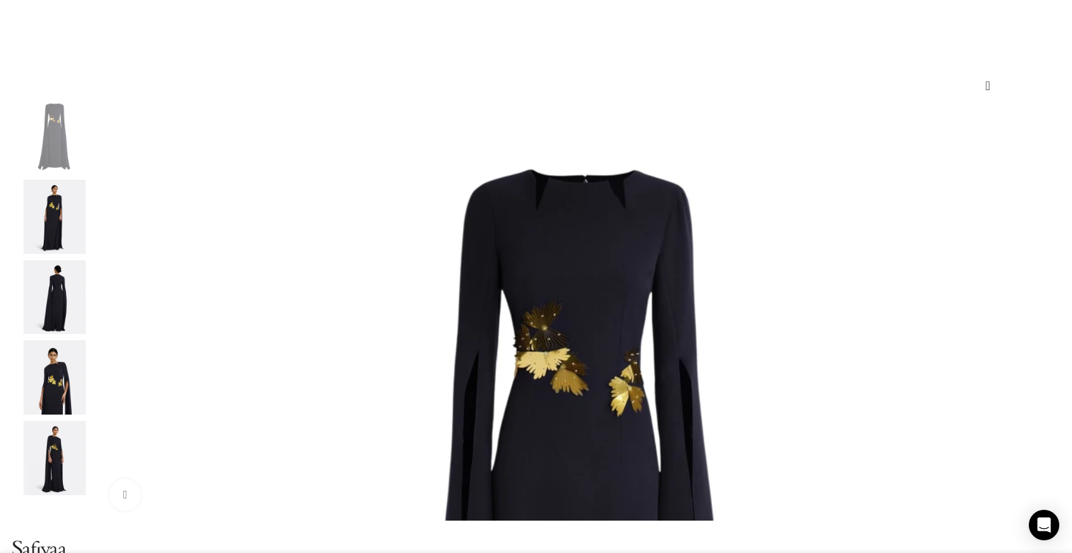
drag, startPoint x: 1071, startPoint y: 80, endPoint x: 1075, endPoint y: 46, distance: 34.5
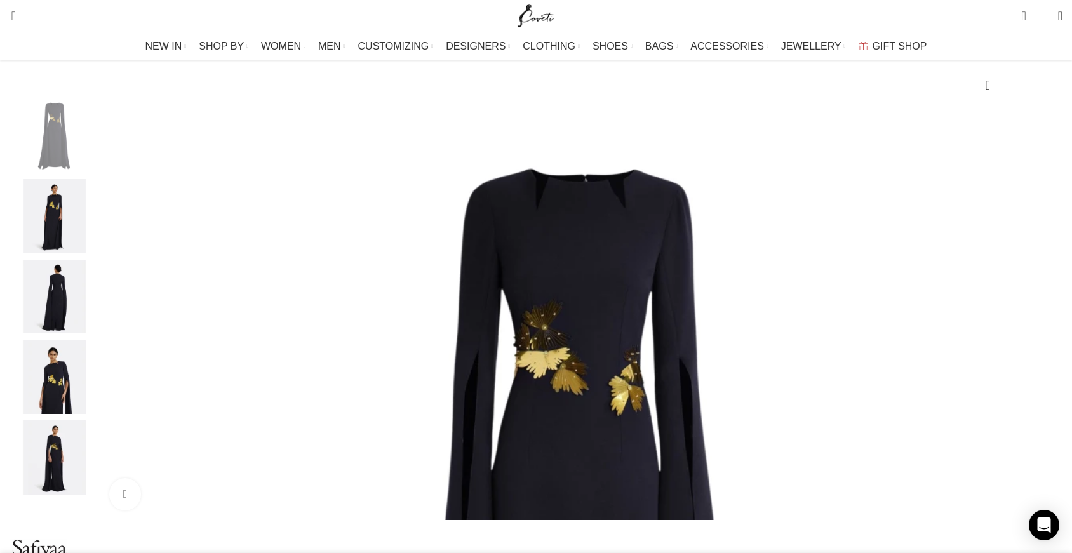
scroll to position [0, 0]
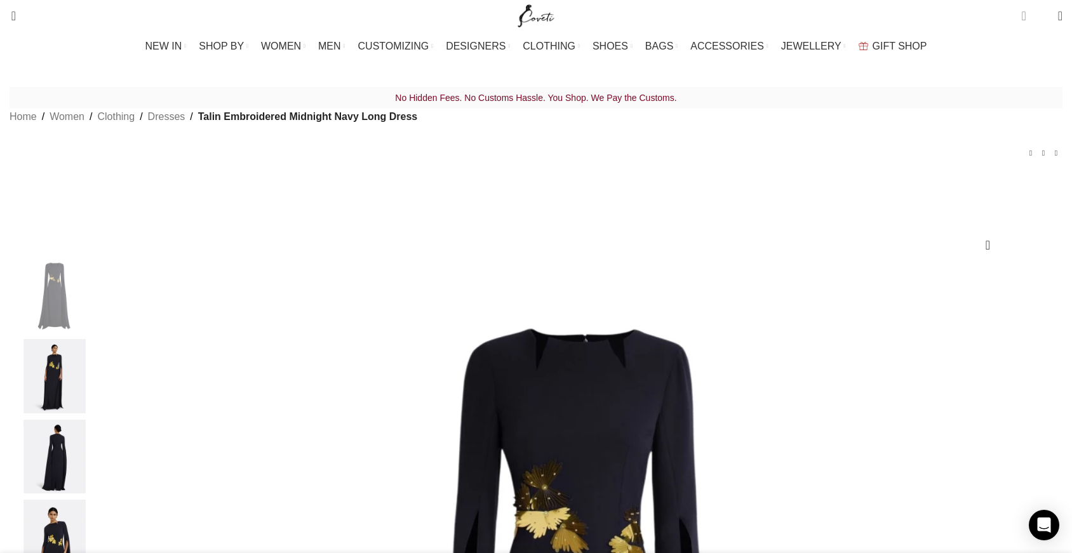
click at [1021, 15] on span "5 items" at bounding box center [1023, 16] width 4 height 13
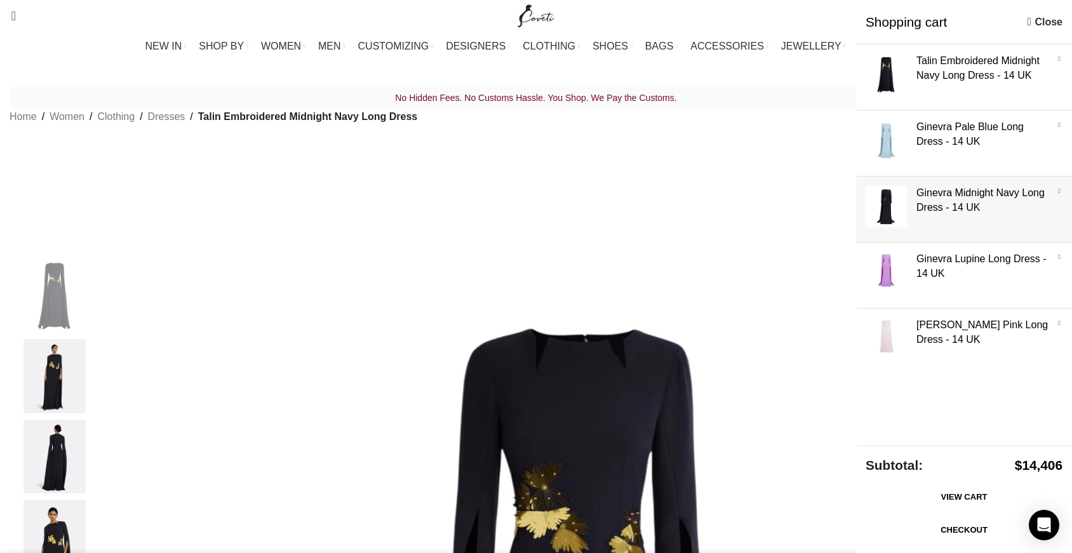
scroll to position [0, 535]
click at [945, 203] on link "Show" at bounding box center [964, 207] width 216 height 60
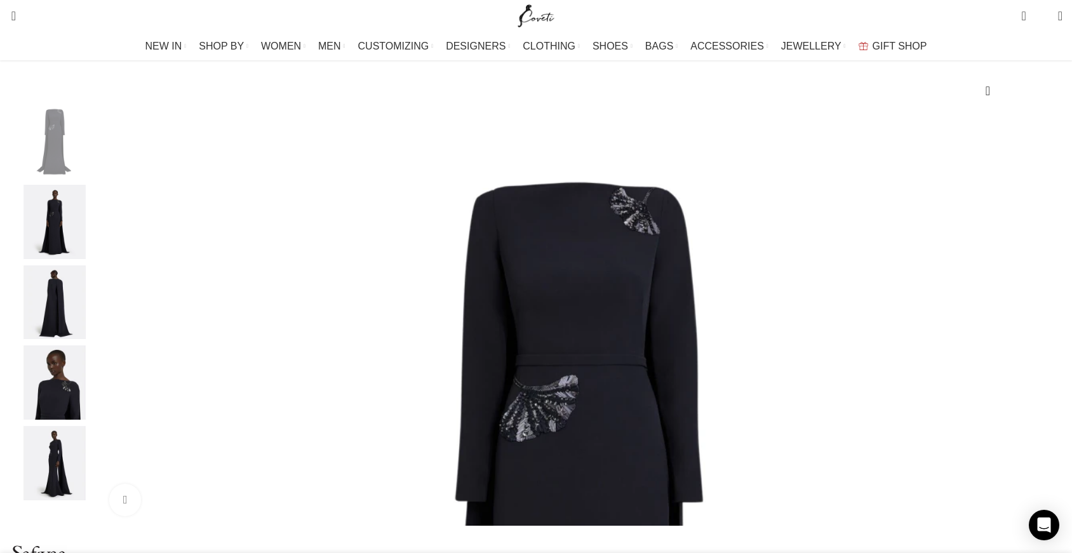
scroll to position [159, 0]
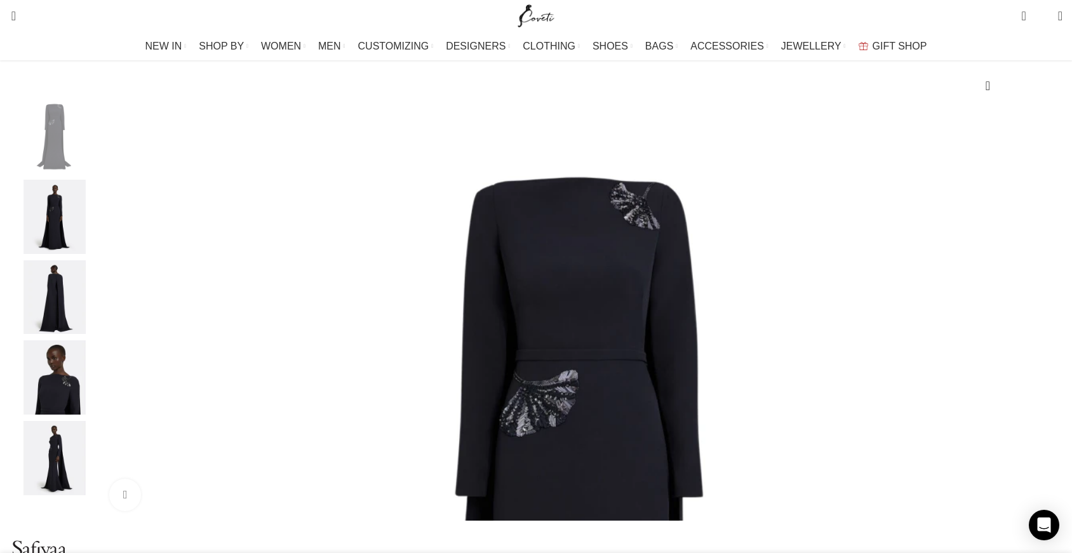
click at [93, 231] on img "2 / 5" at bounding box center [54, 217] width 77 height 74
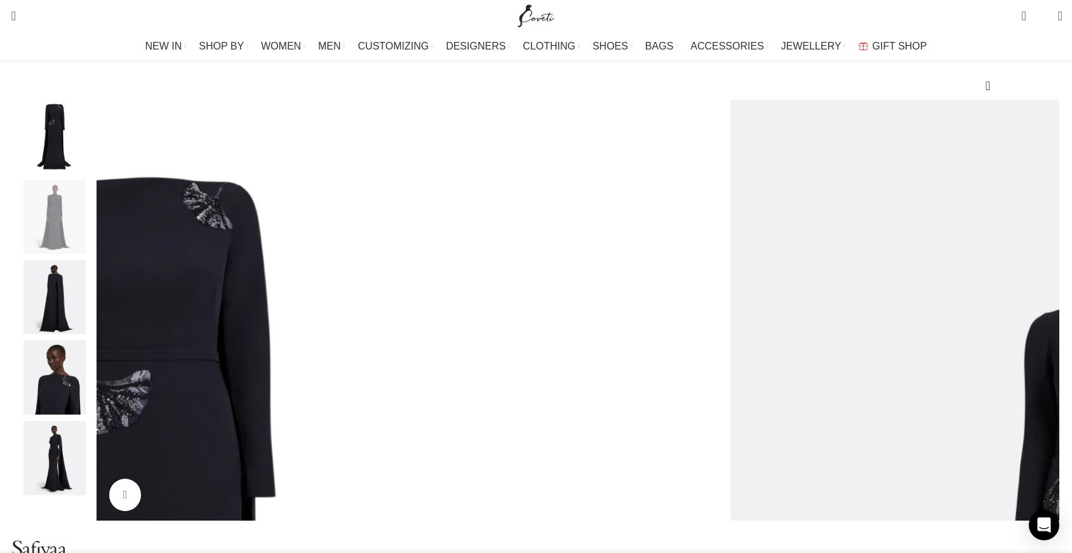
click at [93, 321] on img "3 / 5" at bounding box center [54, 297] width 77 height 74
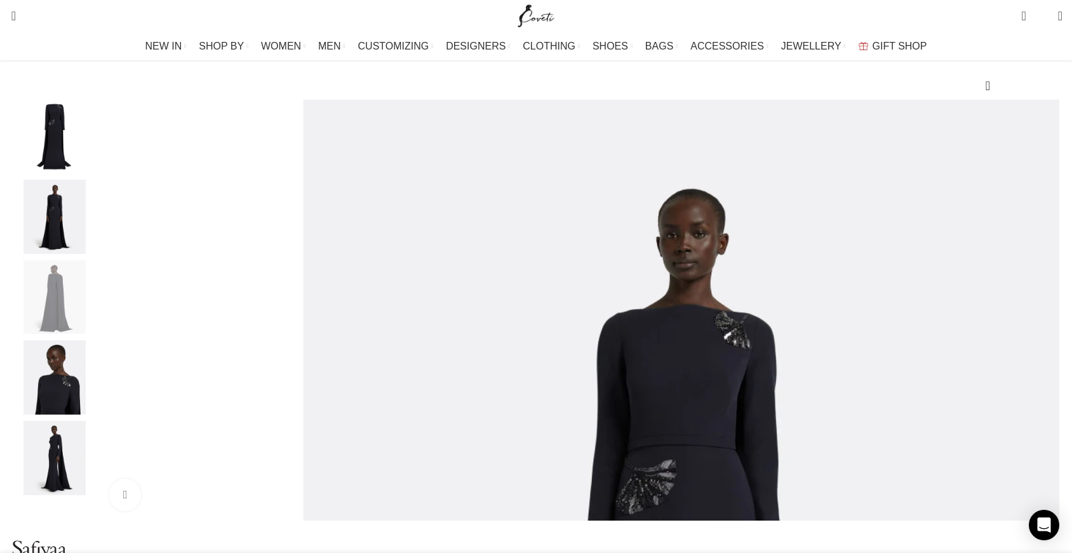
click at [93, 370] on img "4 / 5" at bounding box center [54, 377] width 77 height 74
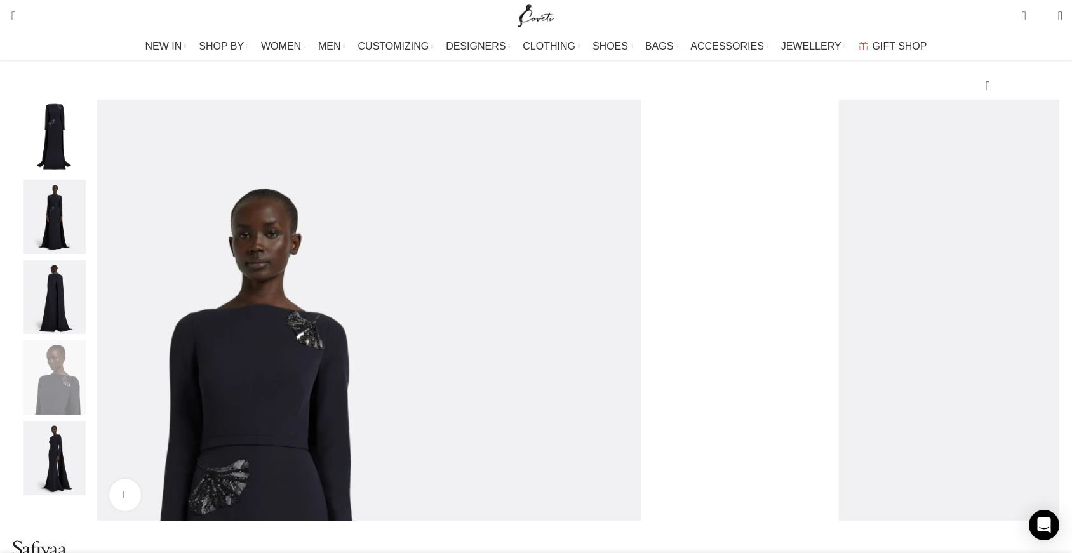
click at [93, 458] on img "5 / 5" at bounding box center [54, 458] width 77 height 74
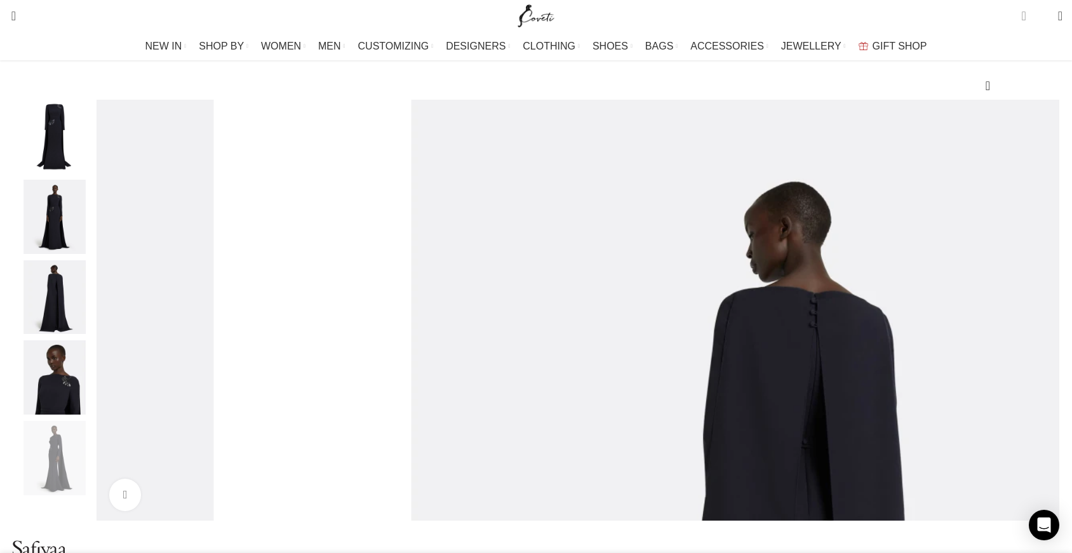
click at [1021, 18] on span "5 items" at bounding box center [1023, 16] width 4 height 13
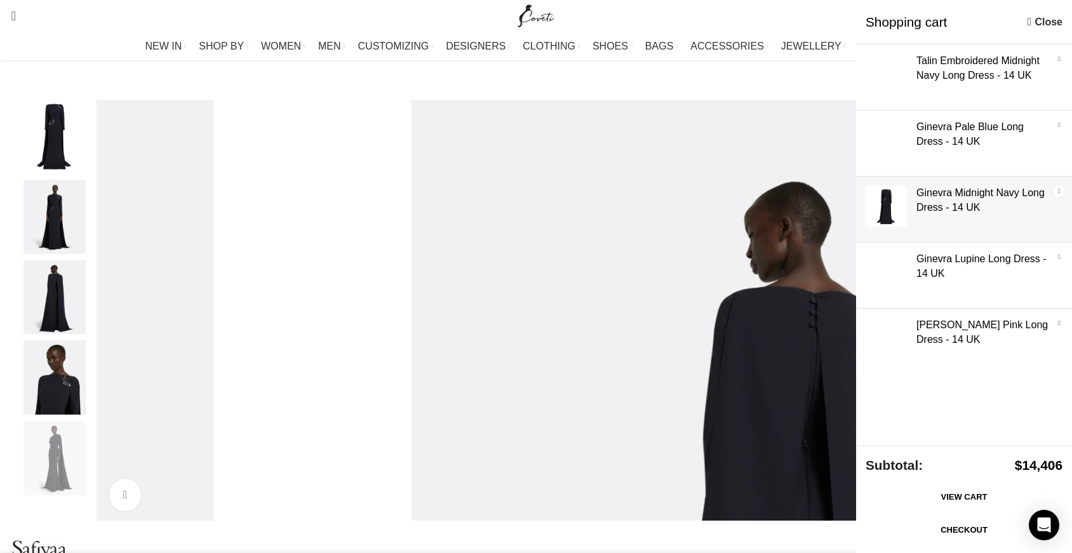
scroll to position [0, 133]
click at [1055, 188] on link "×" at bounding box center [1059, 191] width 13 height 13
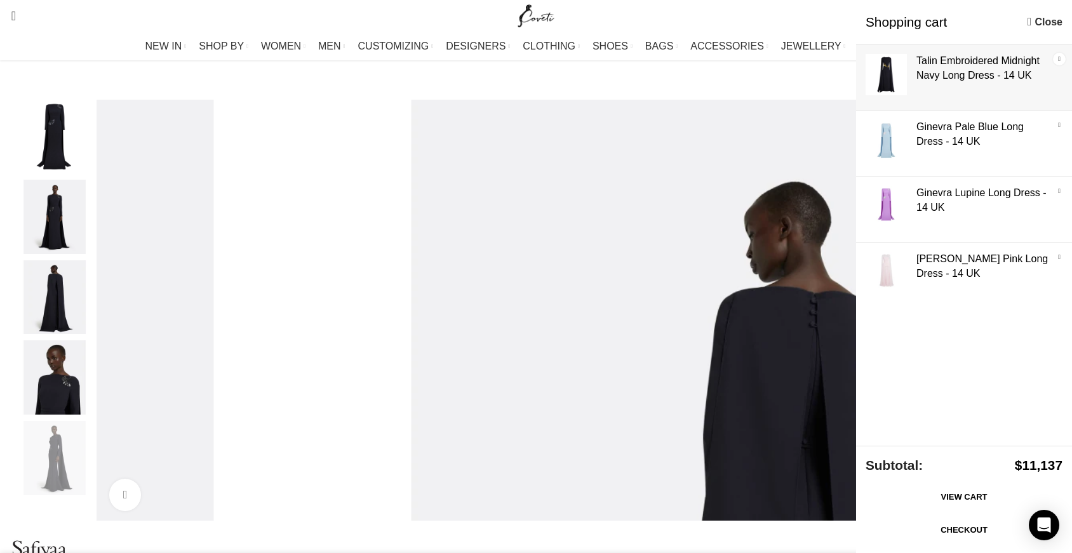
click at [1060, 60] on link "×" at bounding box center [1059, 59] width 13 height 13
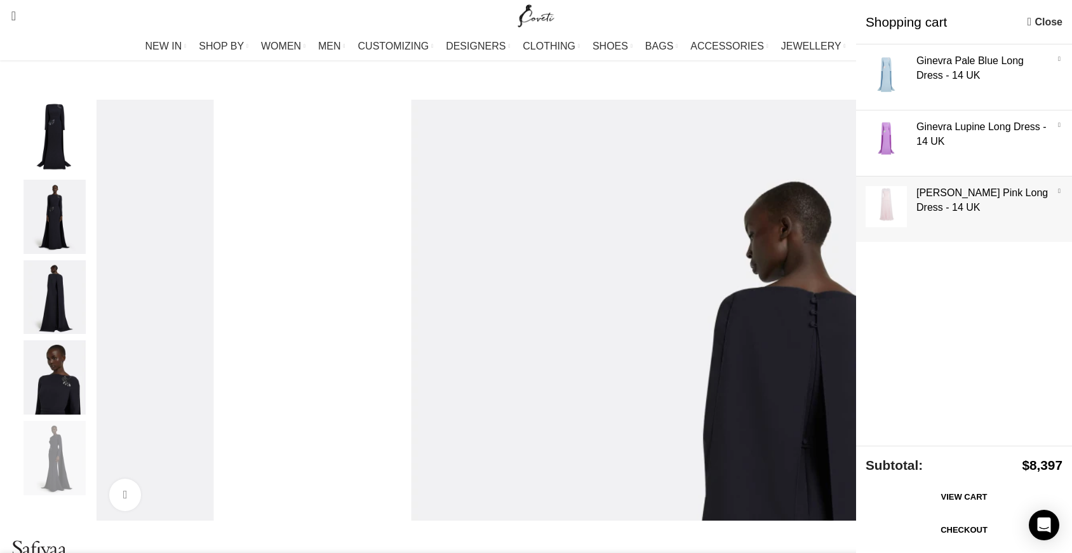
click at [907, 201] on link "Show" at bounding box center [964, 207] width 216 height 60
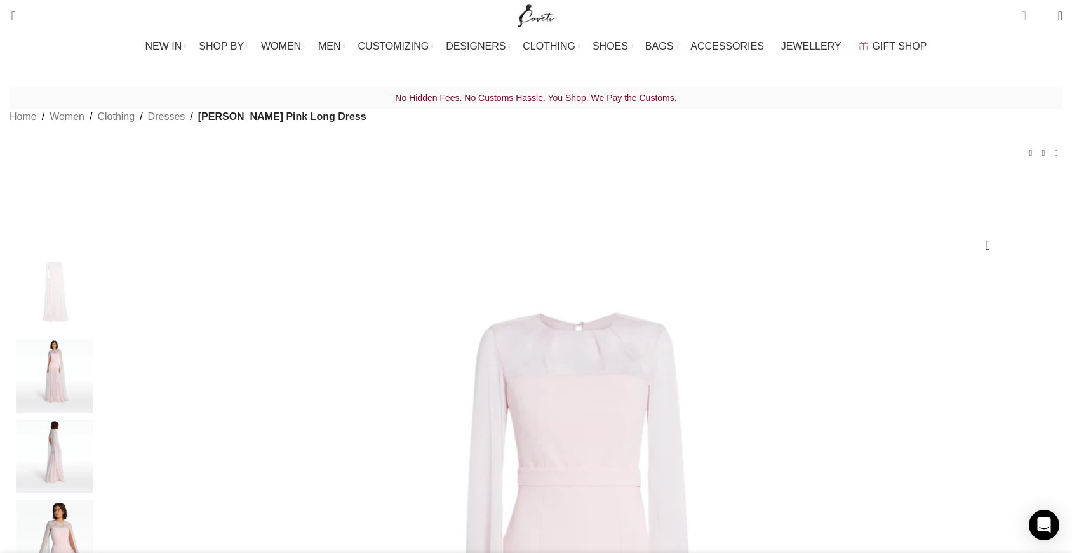
click at [1021, 16] on span "3 items" at bounding box center [1023, 16] width 4 height 13
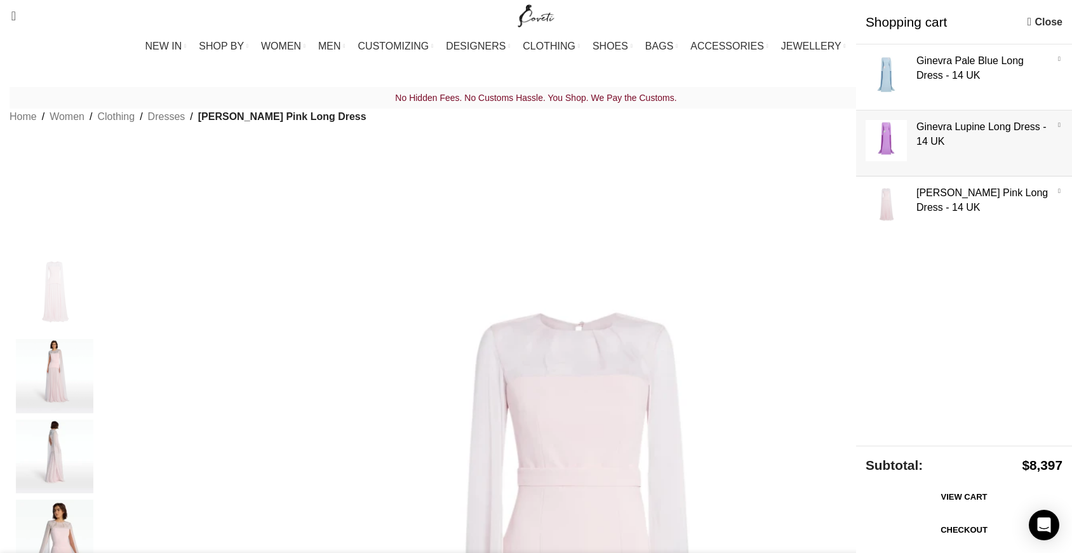
click at [934, 135] on link "Show" at bounding box center [964, 140] width 216 height 60
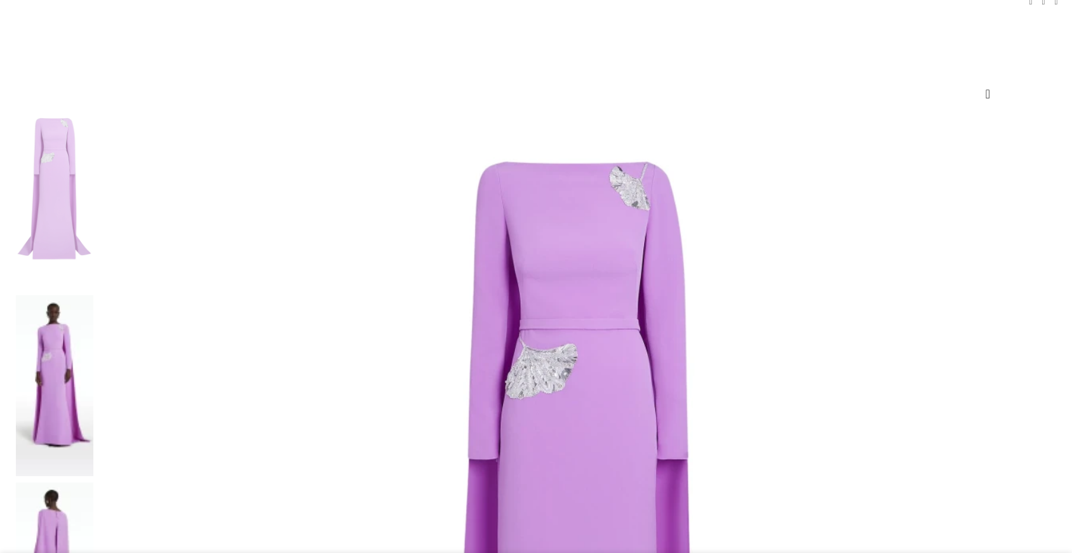
scroll to position [159, 0]
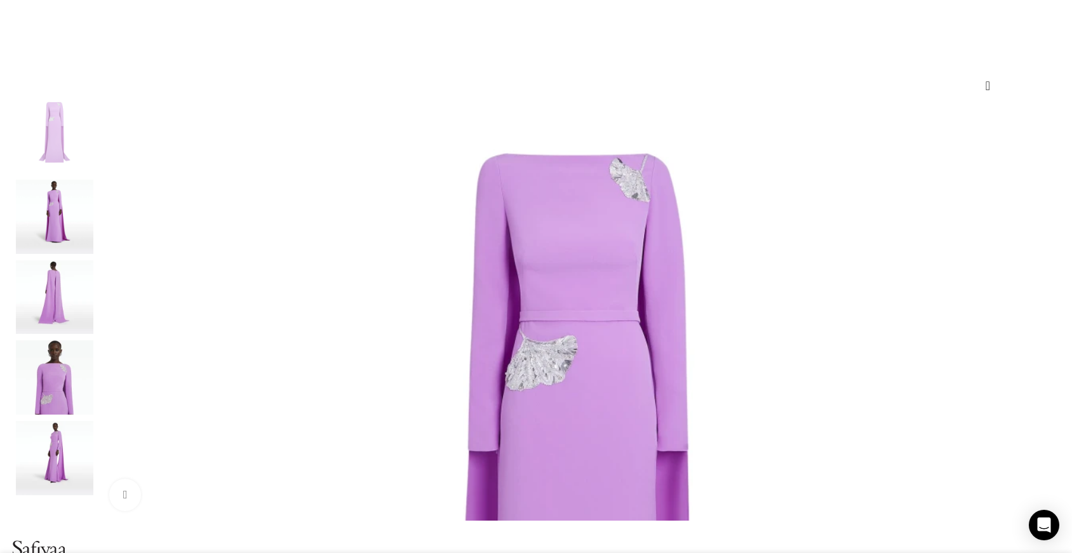
click at [93, 230] on img "2 / 5" at bounding box center [54, 217] width 77 height 74
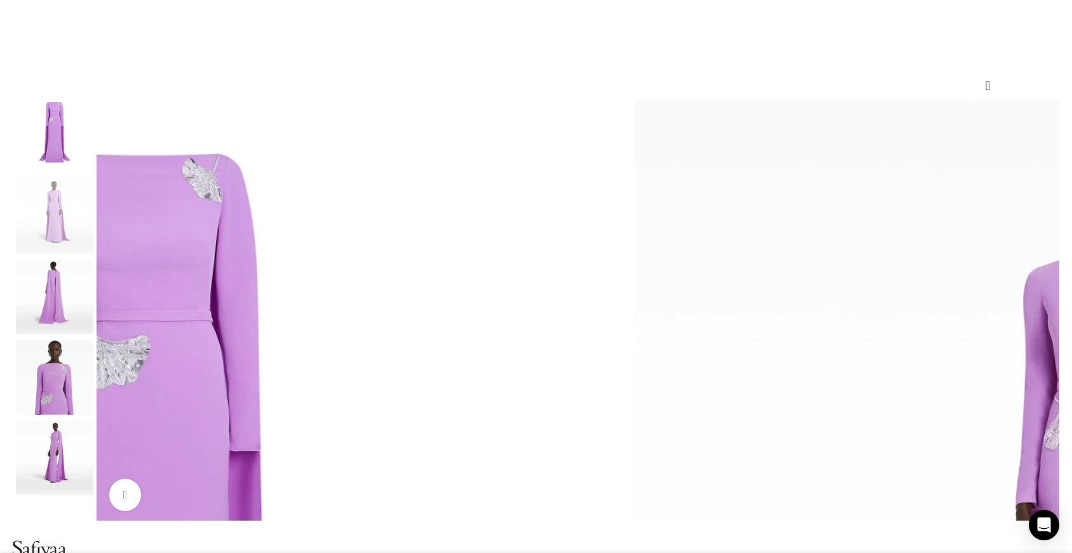
click at [93, 319] on img "3 / 5" at bounding box center [54, 297] width 77 height 74
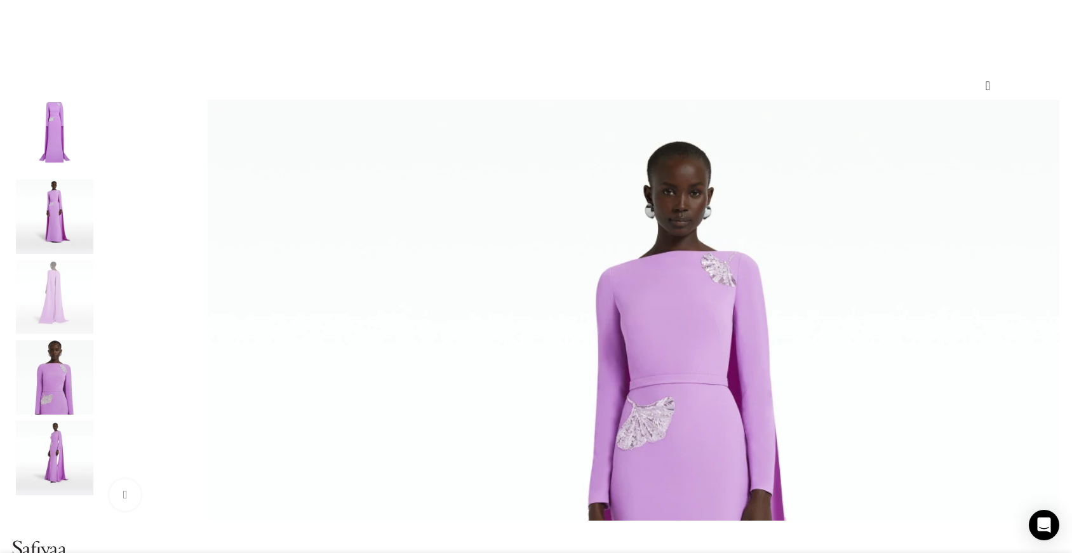
click at [93, 389] on img "4 / 5" at bounding box center [54, 377] width 77 height 74
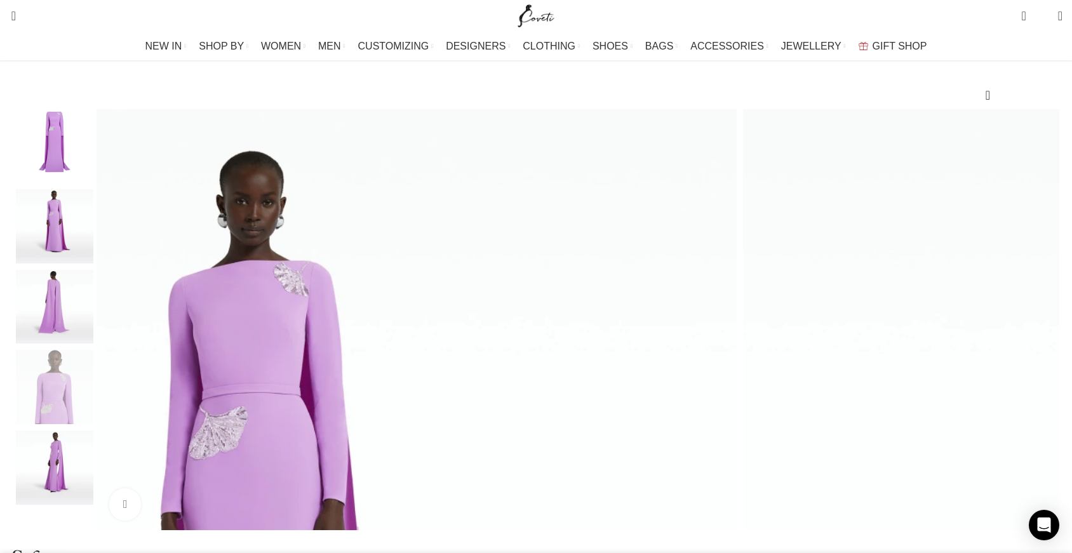
scroll to position [0, 0]
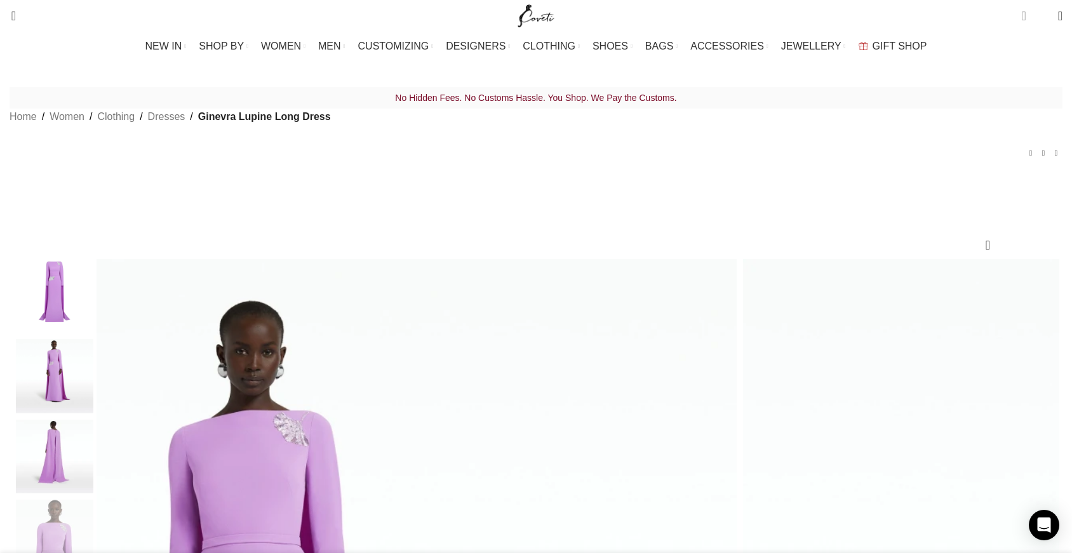
click at [1021, 20] on span "3 items" at bounding box center [1023, 16] width 4 height 13
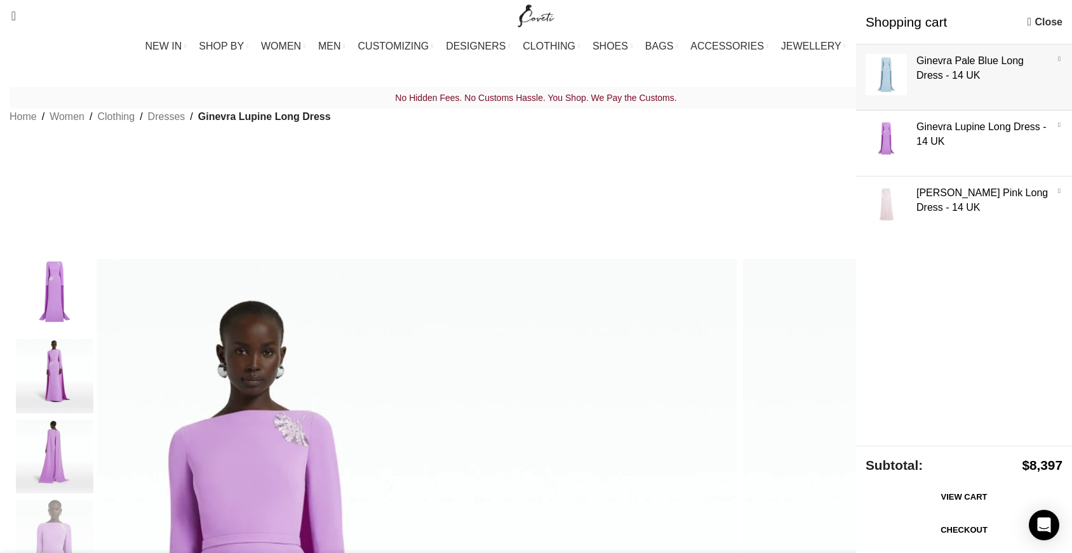
click at [888, 69] on link "Show" at bounding box center [964, 74] width 216 height 60
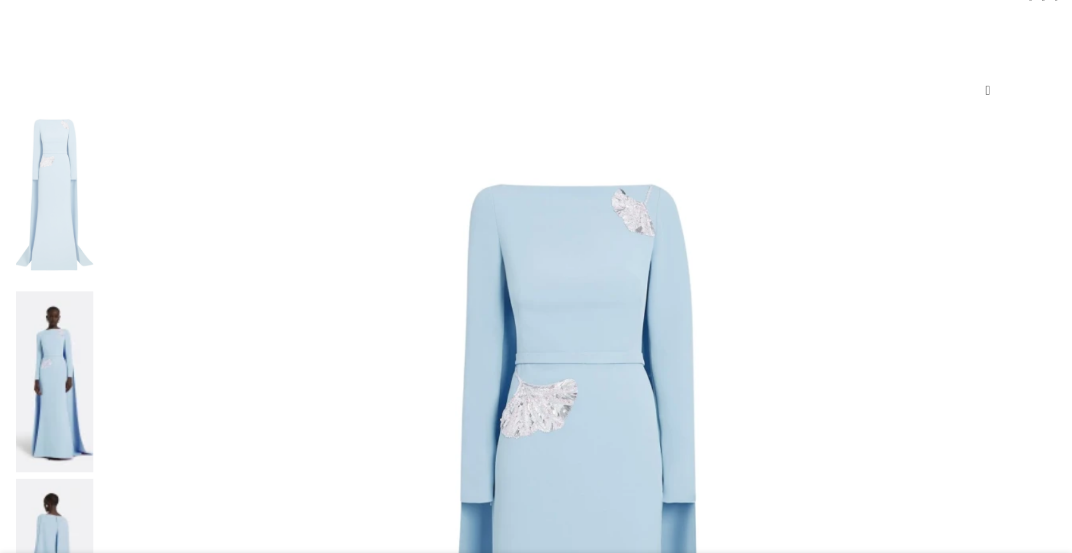
scroll to position [159, 0]
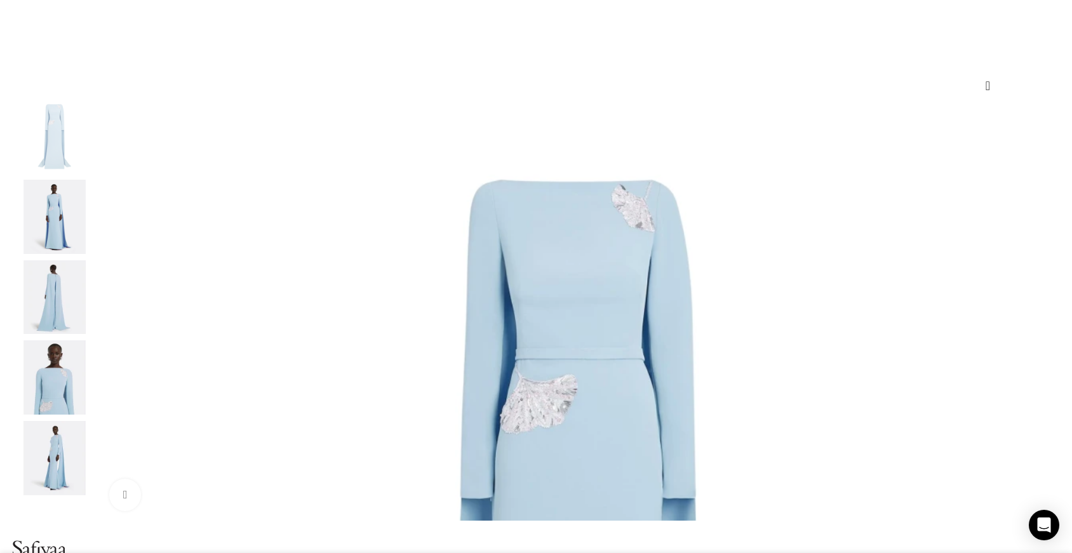
click at [93, 201] on img "2 / 5" at bounding box center [54, 217] width 77 height 74
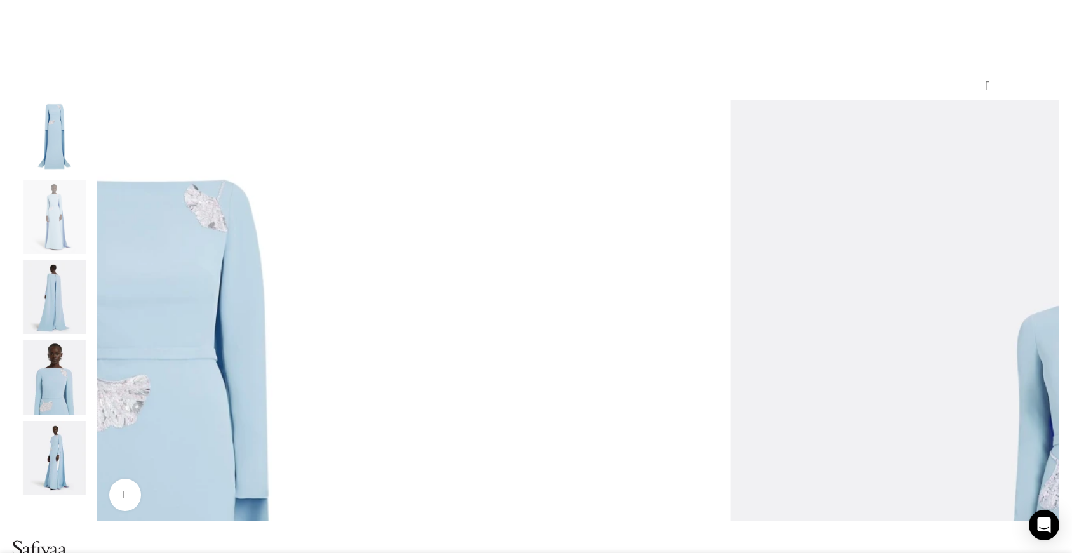
click at [93, 341] on div "3 / 5" at bounding box center [54, 300] width 77 height 81
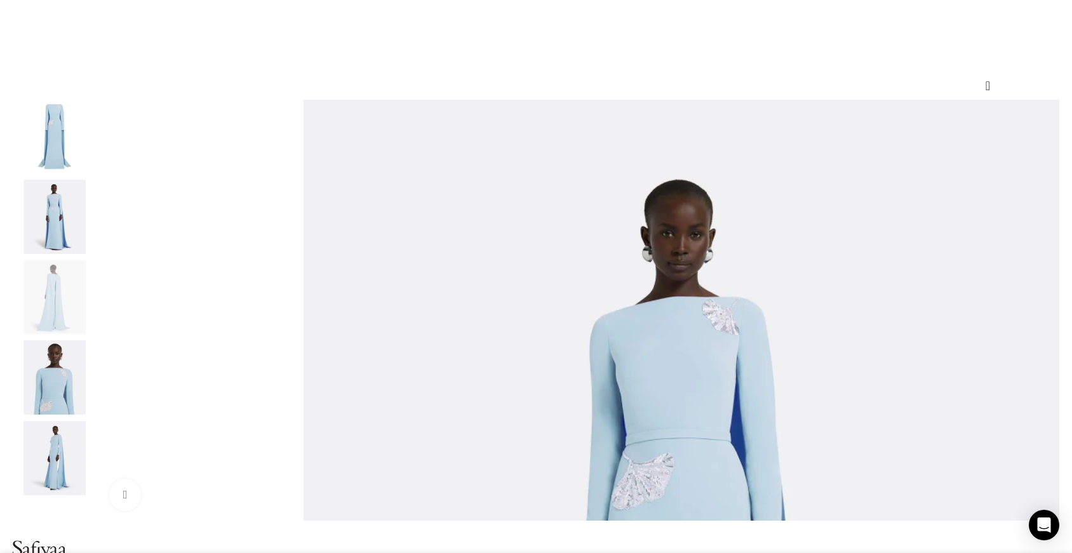
click at [93, 375] on img "4 / 5" at bounding box center [54, 377] width 77 height 74
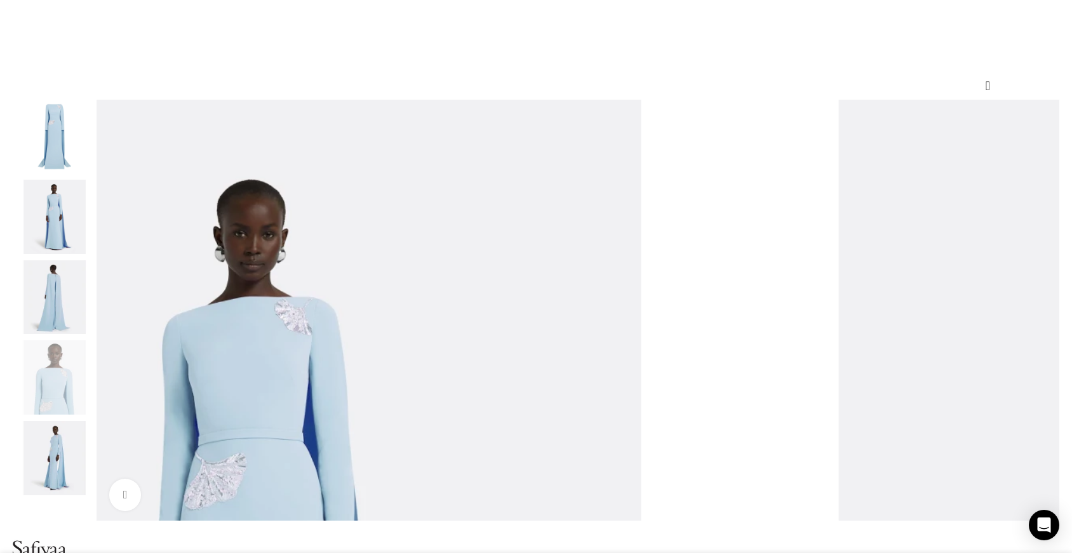
click at [93, 421] on div "4 / 5" at bounding box center [54, 380] width 77 height 81
click at [93, 448] on img "5 / 5" at bounding box center [54, 458] width 77 height 74
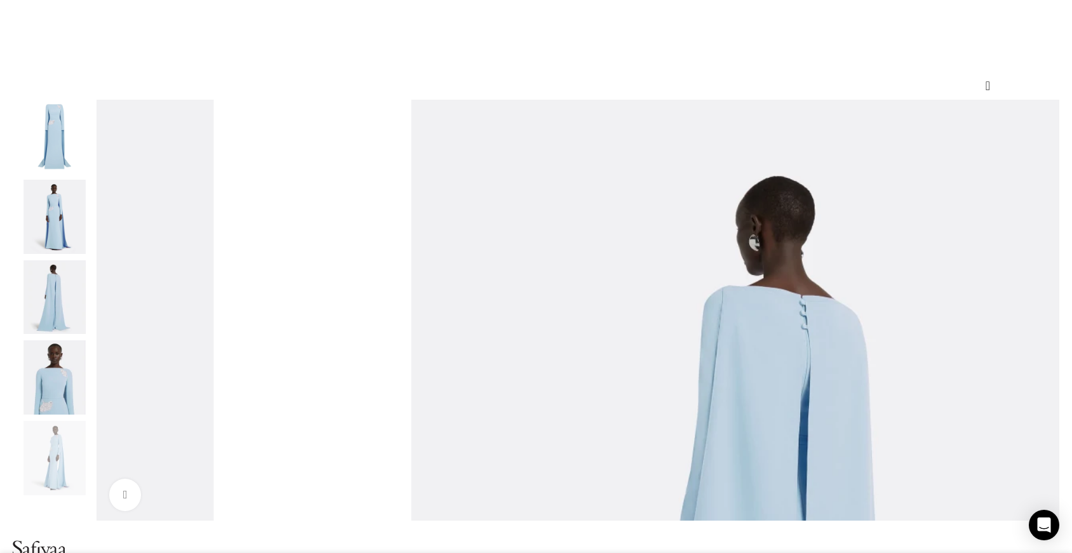
click at [93, 410] on img "4 / 5" at bounding box center [54, 377] width 77 height 74
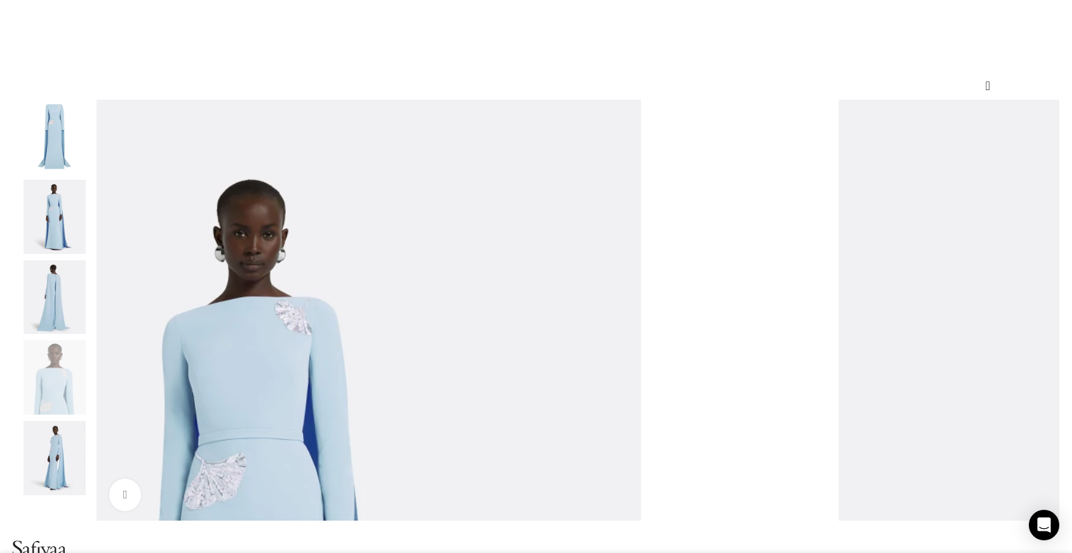
scroll to position [0, 0]
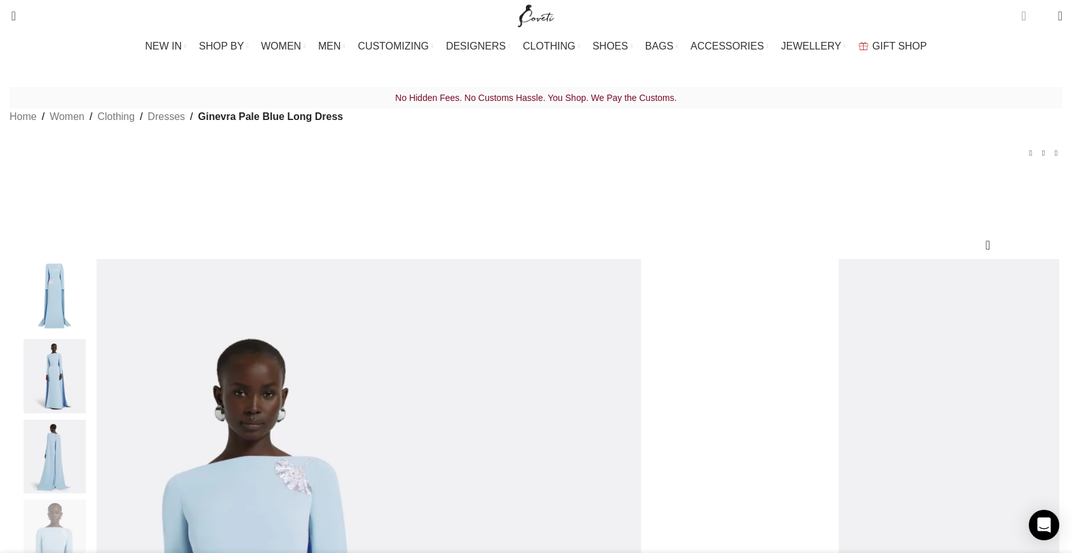
click at [1021, 17] on span "3 items" at bounding box center [1023, 16] width 4 height 13
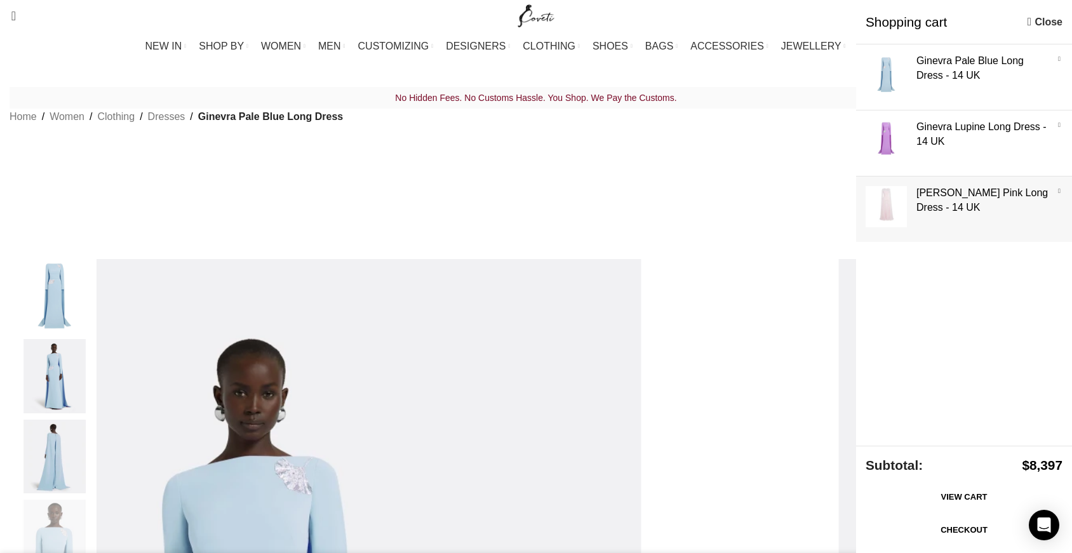
click at [886, 199] on link "Show" at bounding box center [964, 207] width 216 height 60
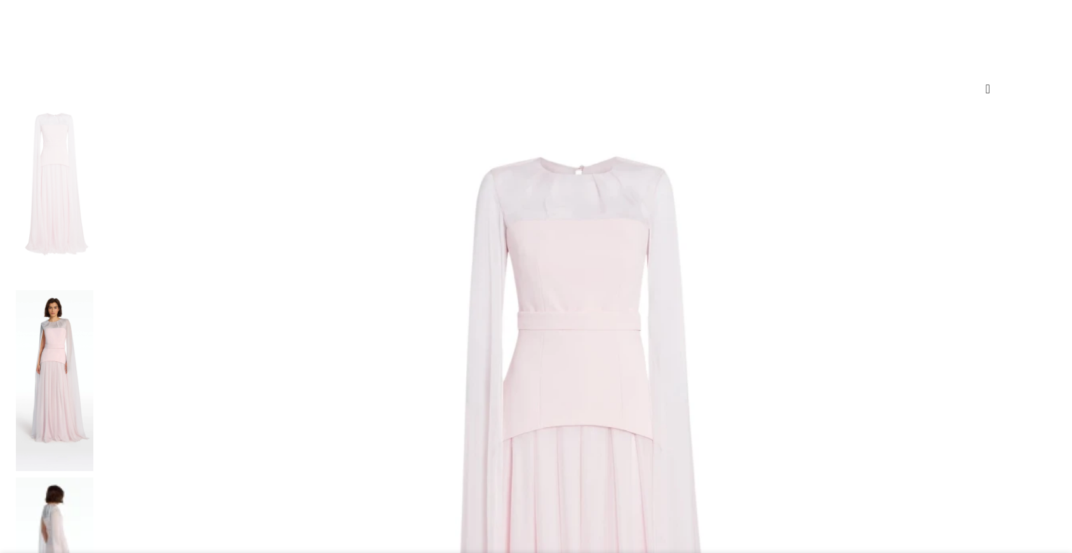
scroll to position [159, 0]
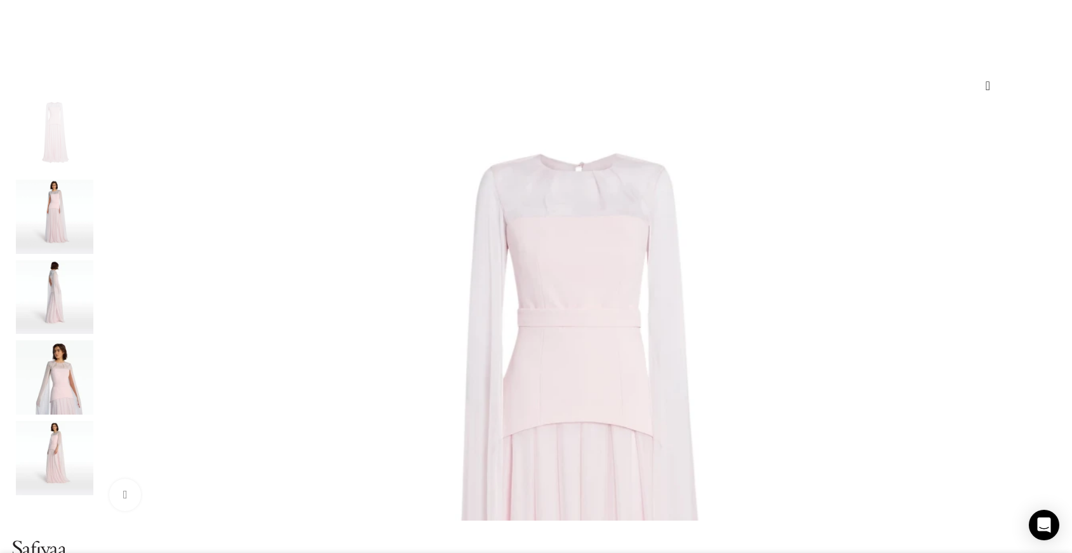
click at [93, 225] on img "2 / 5" at bounding box center [54, 217] width 77 height 74
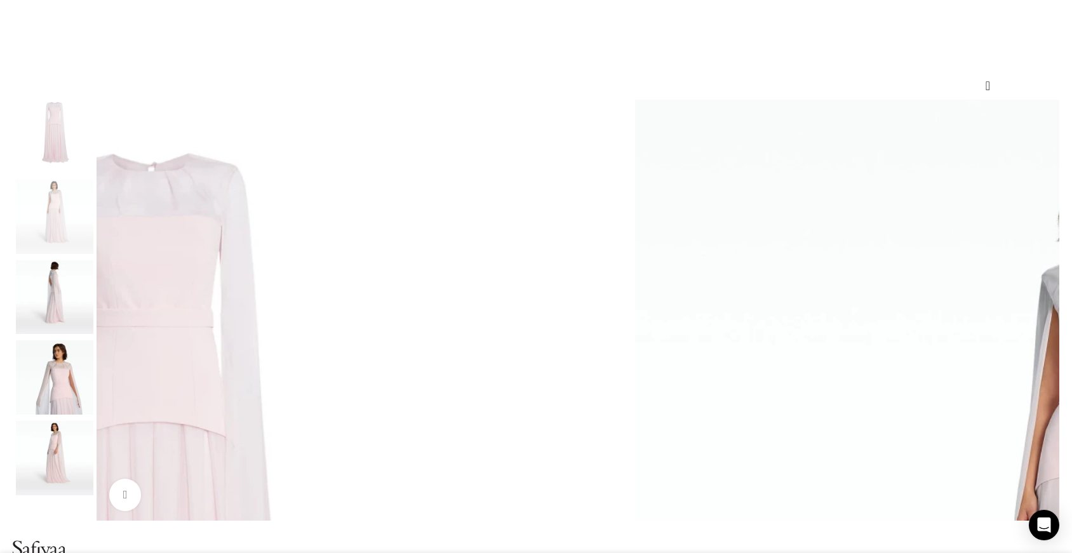
click at [93, 312] on img "3 / 5" at bounding box center [54, 297] width 77 height 74
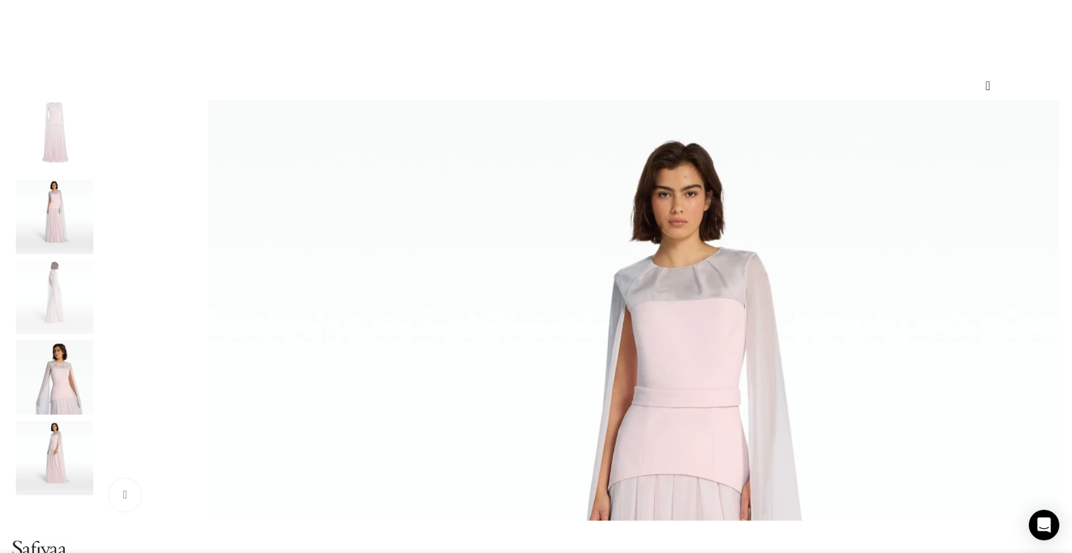
click at [93, 379] on img "4 / 5" at bounding box center [54, 377] width 77 height 74
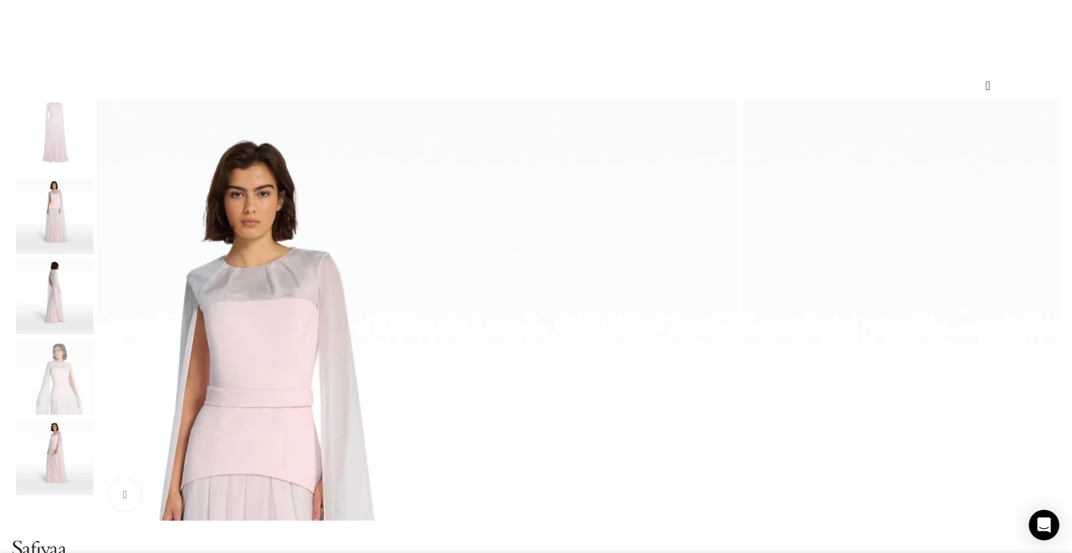
click at [93, 461] on img "5 / 5" at bounding box center [54, 458] width 77 height 74
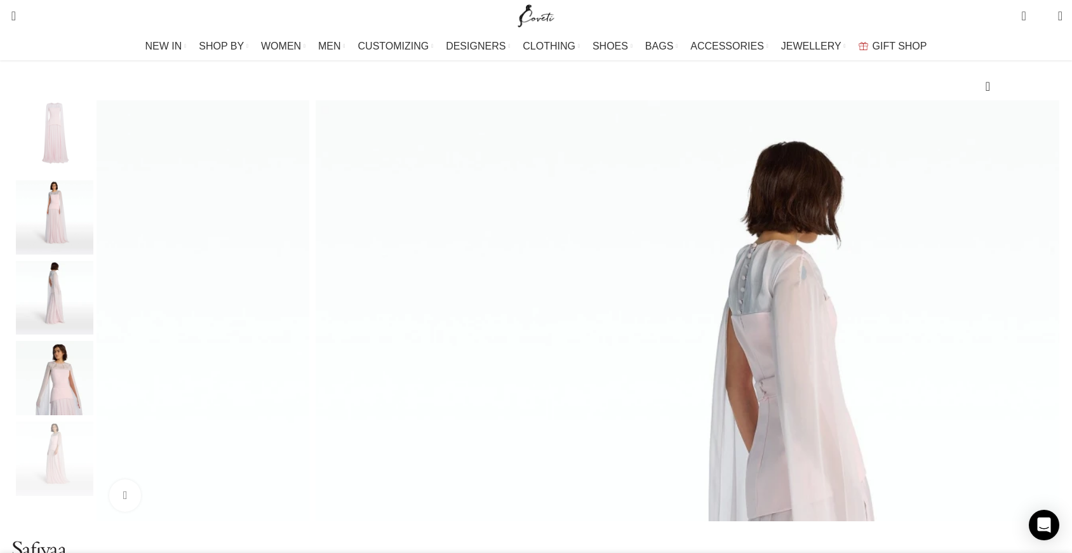
scroll to position [0, 0]
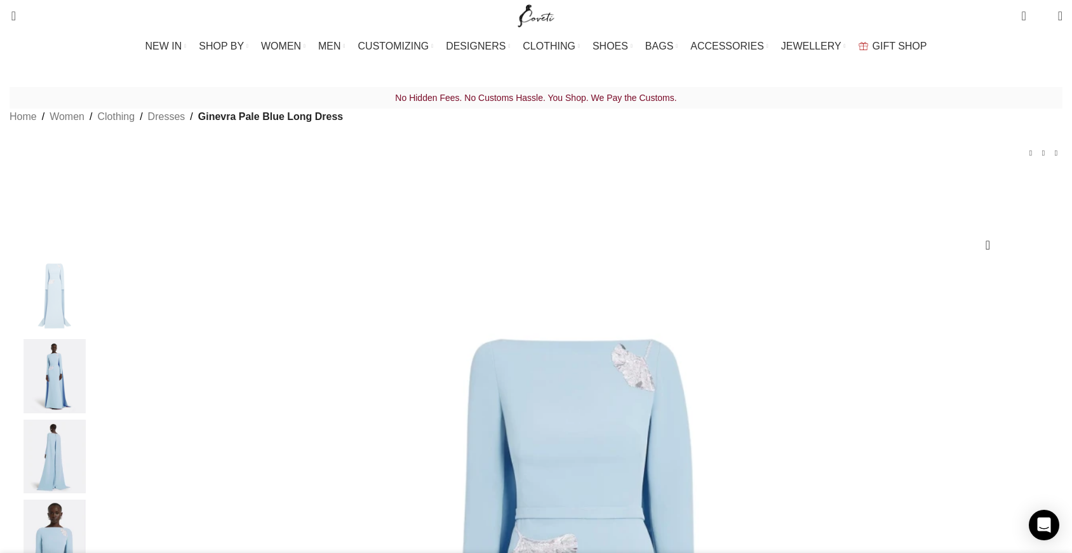
drag, startPoint x: 679, startPoint y: 232, endPoint x: 808, endPoint y: 270, distance: 134.2
copy h1 "Ginevra Pale Blue Long Dress"
drag, startPoint x: 746, startPoint y: 255, endPoint x: 820, endPoint y: 6, distance: 259.6
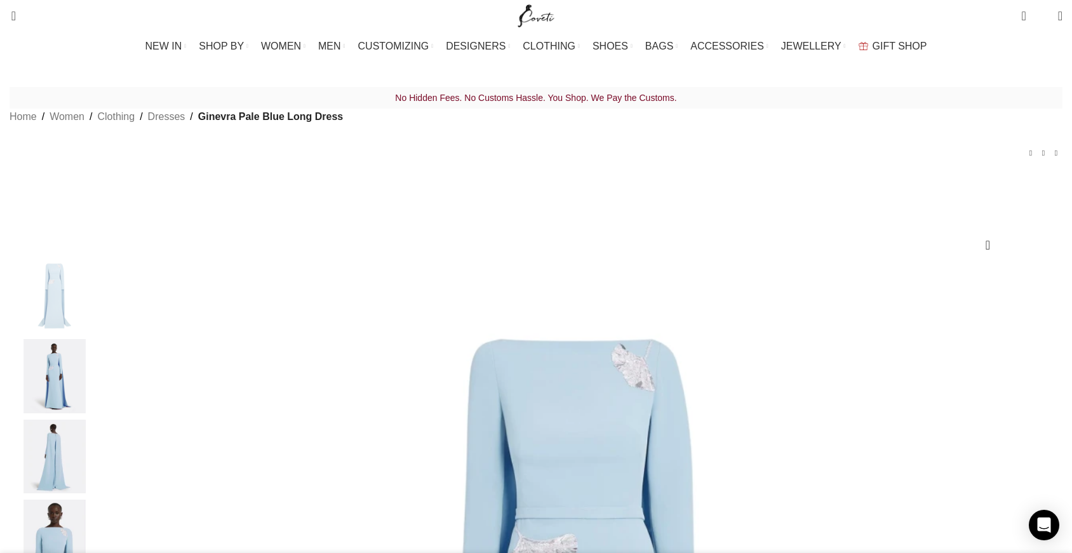
scroll to position [0, 133]
click at [1021, 18] on span "3 items" at bounding box center [1023, 16] width 4 height 13
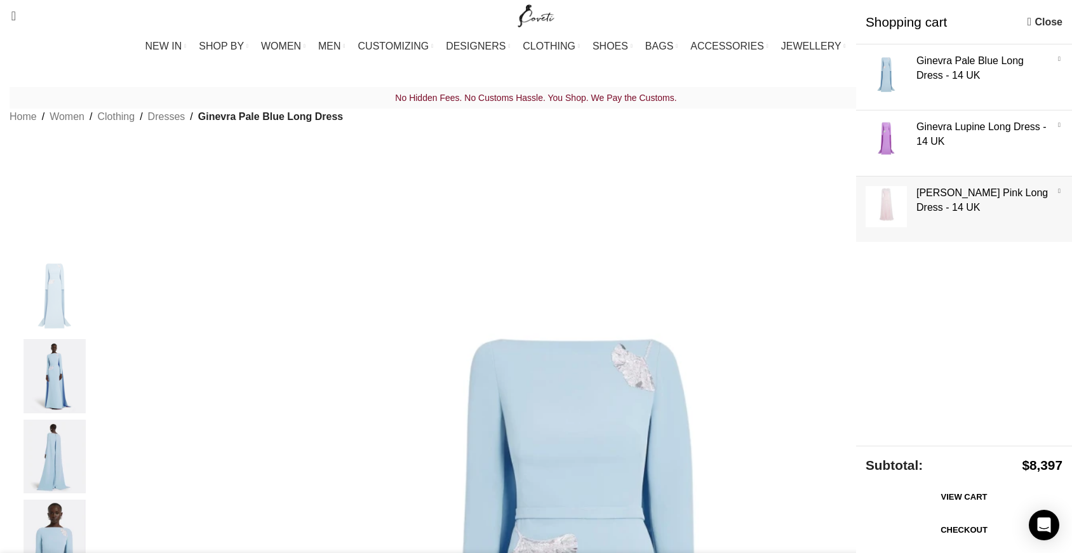
scroll to position [0, 401]
click at [934, 265] on div "Show × Ginevra Pale Blue Long Dress - 14 UK - Ginevra Pale Blue Long Dress quan…" at bounding box center [964, 244] width 216 height 401
click at [1057, 124] on link "×" at bounding box center [1059, 125] width 13 height 13
click at [906, 78] on link "Show" at bounding box center [964, 74] width 216 height 60
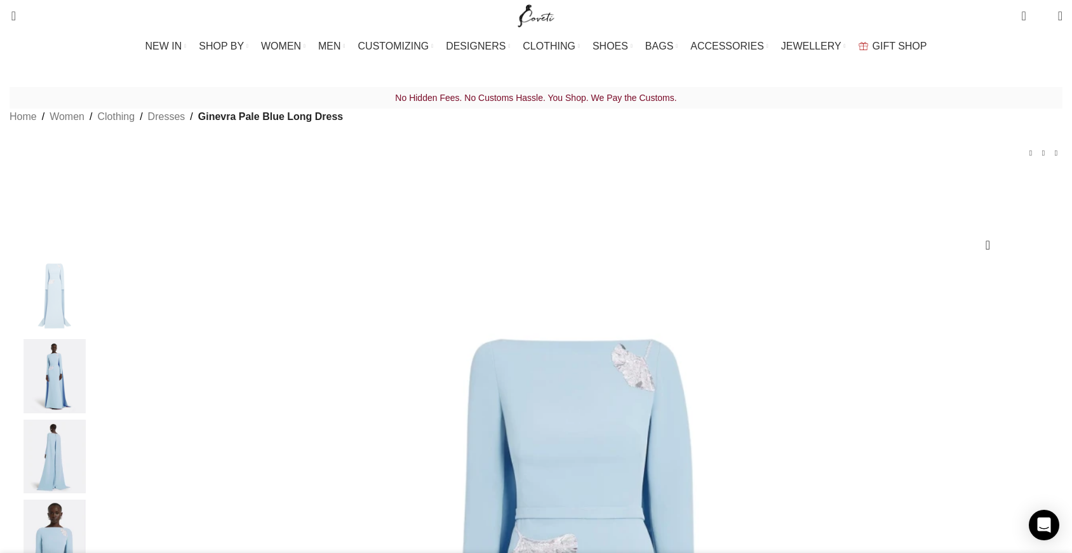
scroll to position [0, 267]
click at [1021, 16] on span "2 items" at bounding box center [1023, 16] width 4 height 13
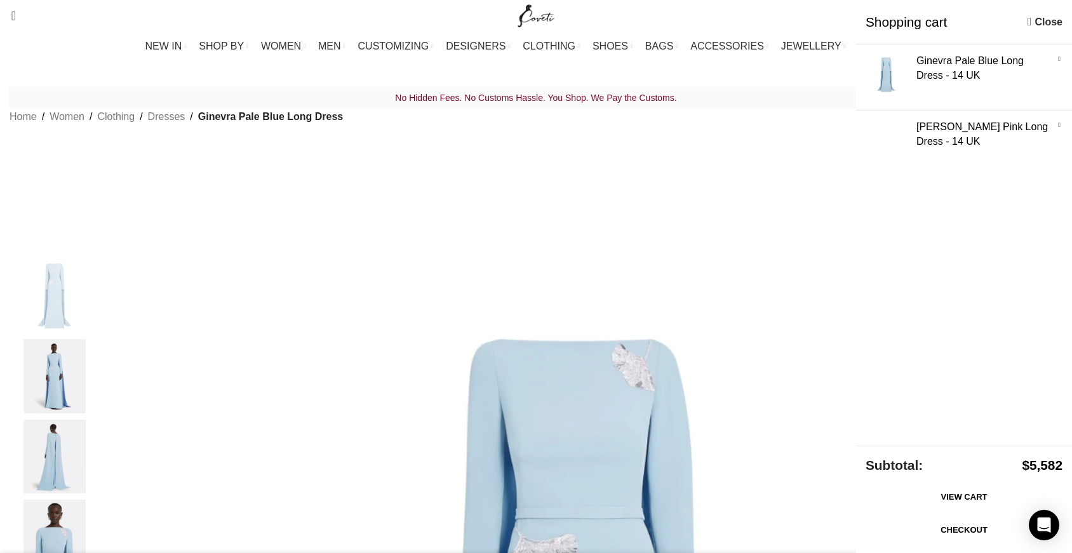
scroll to position [0, 401]
click at [786, 140] on div "No Hidden Fees. No Customs Hassle. You Shop. We Pay the Customs. Home Women Clo…" at bounding box center [536, 133] width 1053 height 93
click at [1025, 22] on div "Shopping cart Close" at bounding box center [964, 22] width 216 height 44
click at [1033, 24] on link "Close" at bounding box center [1044, 22] width 35 height 16
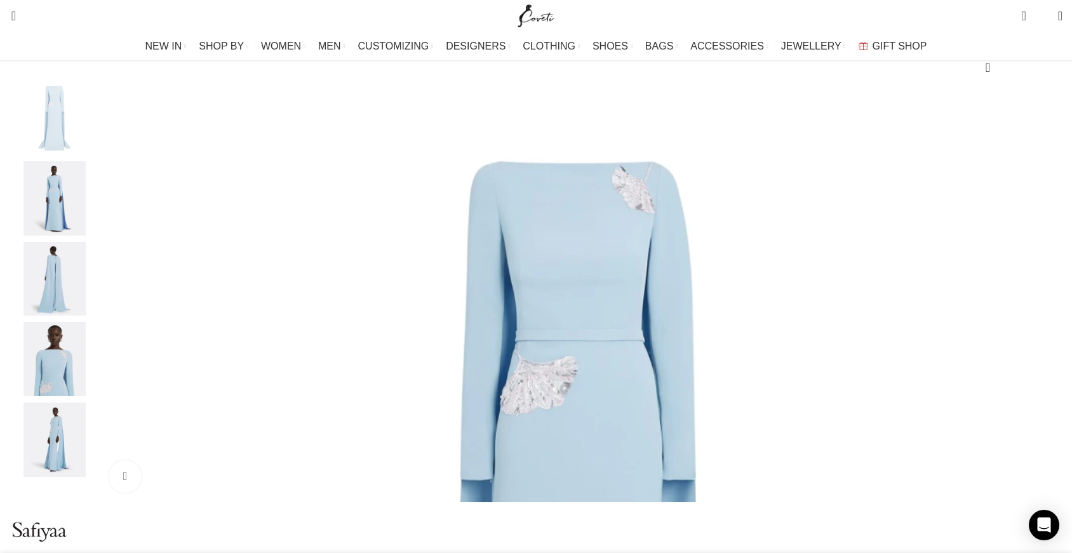
scroll to position [0, 0]
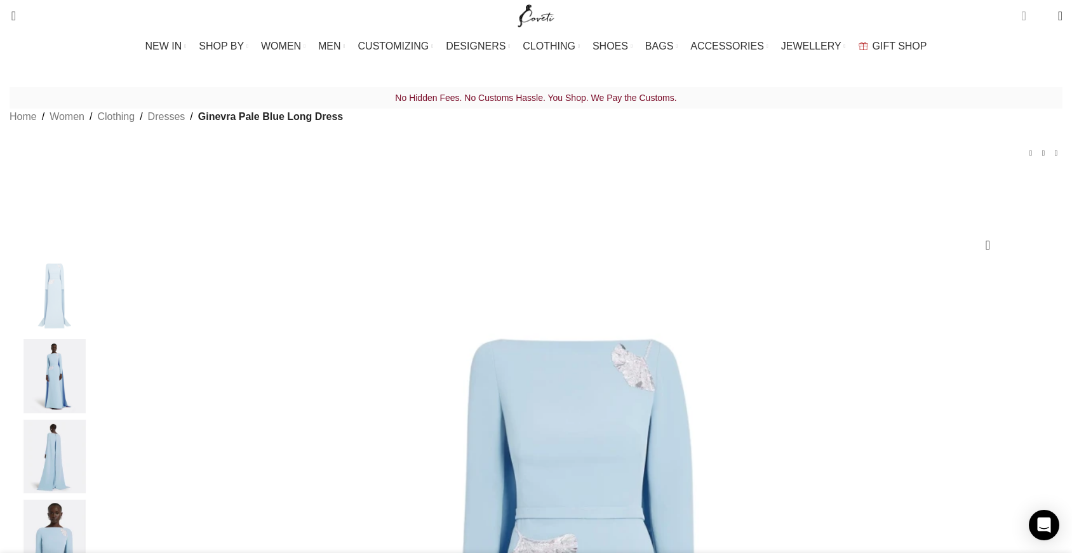
click at [1021, 15] on span "2 items" at bounding box center [1023, 16] width 4 height 13
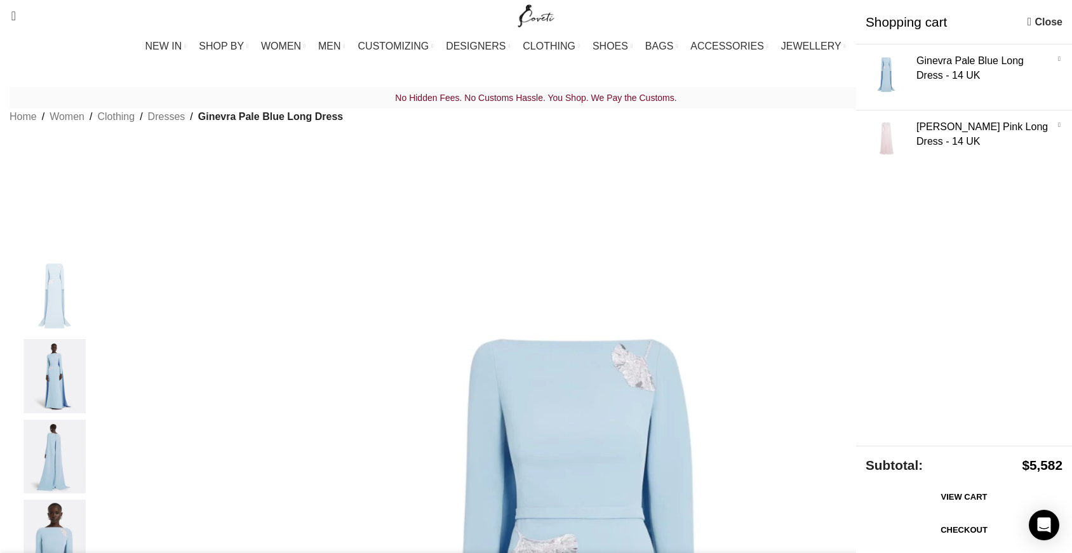
click at [941, 526] on link "Checkout" at bounding box center [964, 530] width 197 height 27
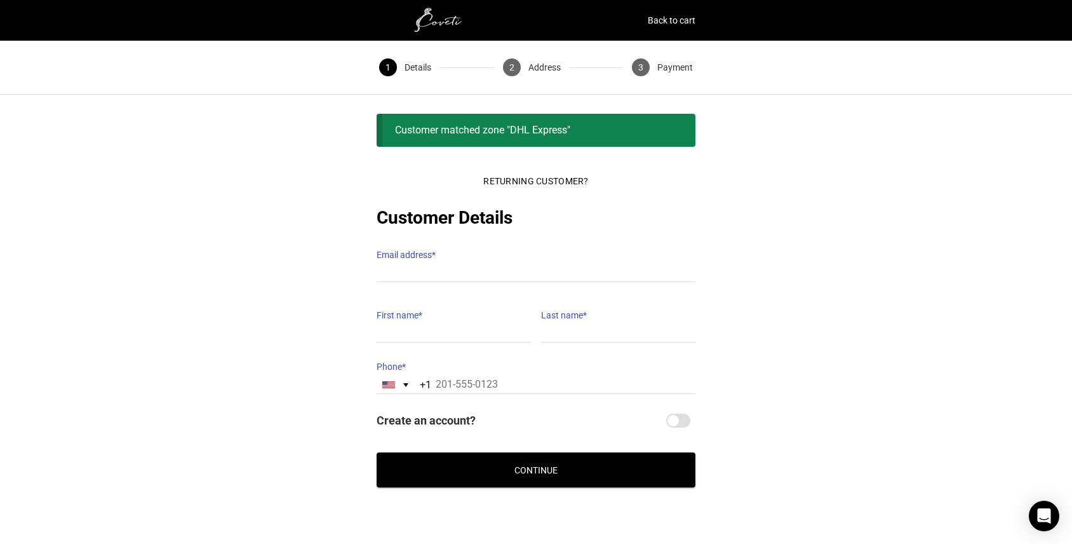
click at [416, 249] on label "Email address *" at bounding box center [536, 255] width 319 height 18
click at [416, 264] on input "Email address *" at bounding box center [536, 273] width 319 height 18
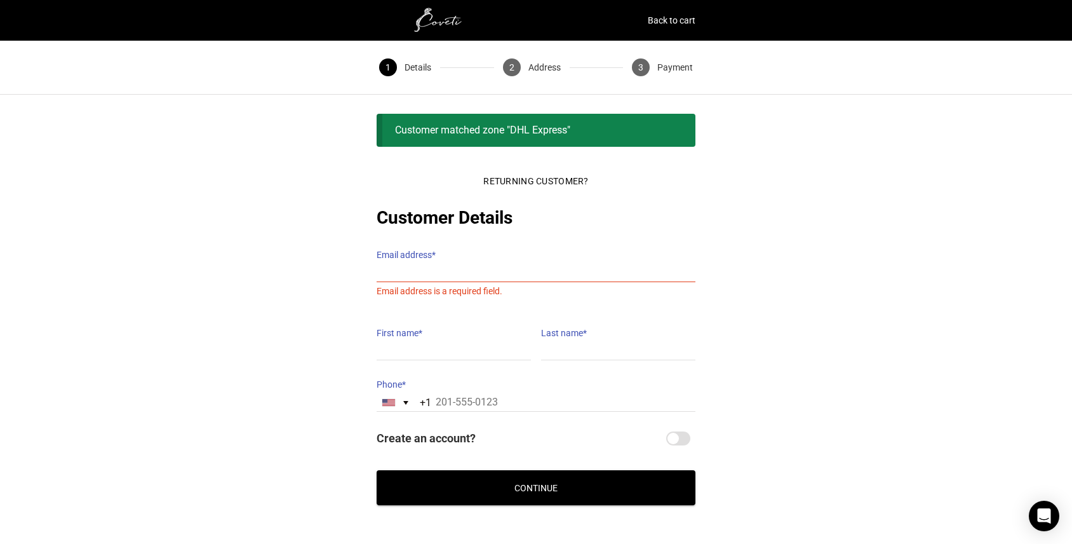
click at [413, 246] on label "Email address *" at bounding box center [536, 255] width 319 height 18
click at [413, 264] on input "Email address *" at bounding box center [536, 273] width 319 height 18
click at [672, 431] on input "Create an account?" at bounding box center [678, 438] width 24 height 14
checkbox input "true"
click at [502, 264] on input "Email address *" at bounding box center [536, 273] width 319 height 18
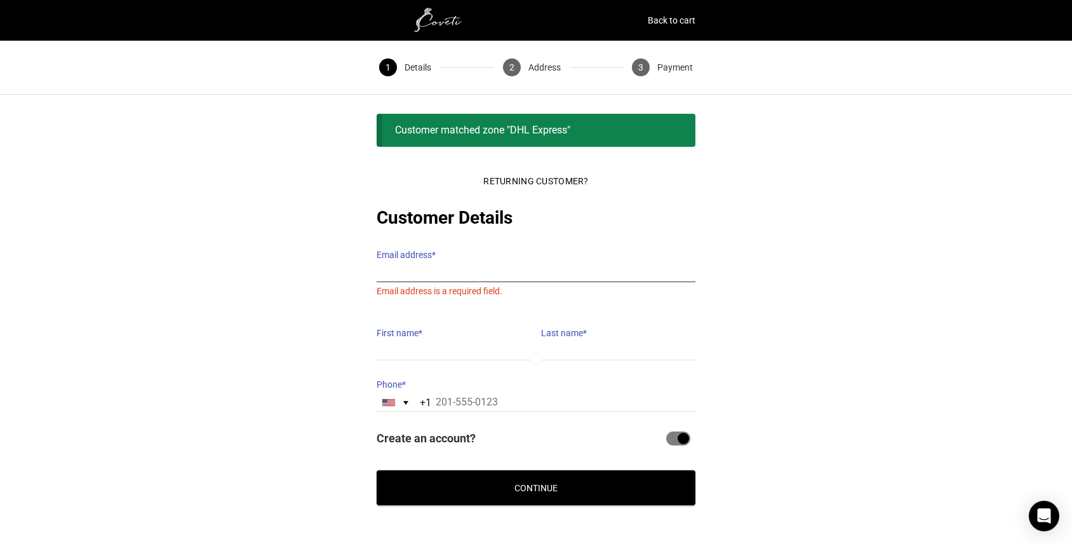
type input "[EMAIL_ADDRESS][DOMAIN_NAME]"
type input "Hayley"
type input "[PERSON_NAME]"
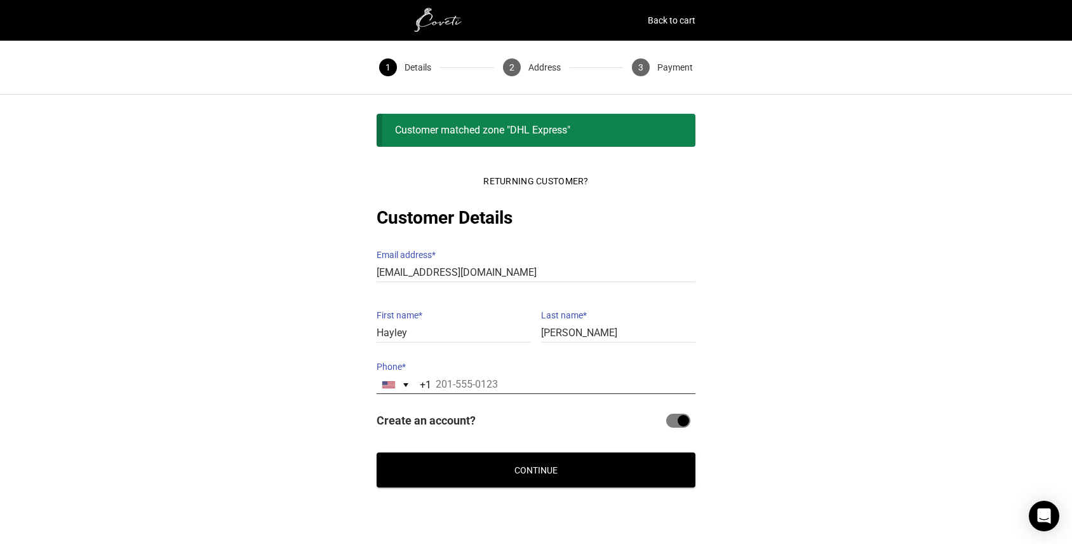
click at [465, 375] on input "Phone *" at bounding box center [536, 384] width 319 height 18
type input "703-819-2760"
click at [499, 458] on button "Continue" at bounding box center [536, 469] width 319 height 35
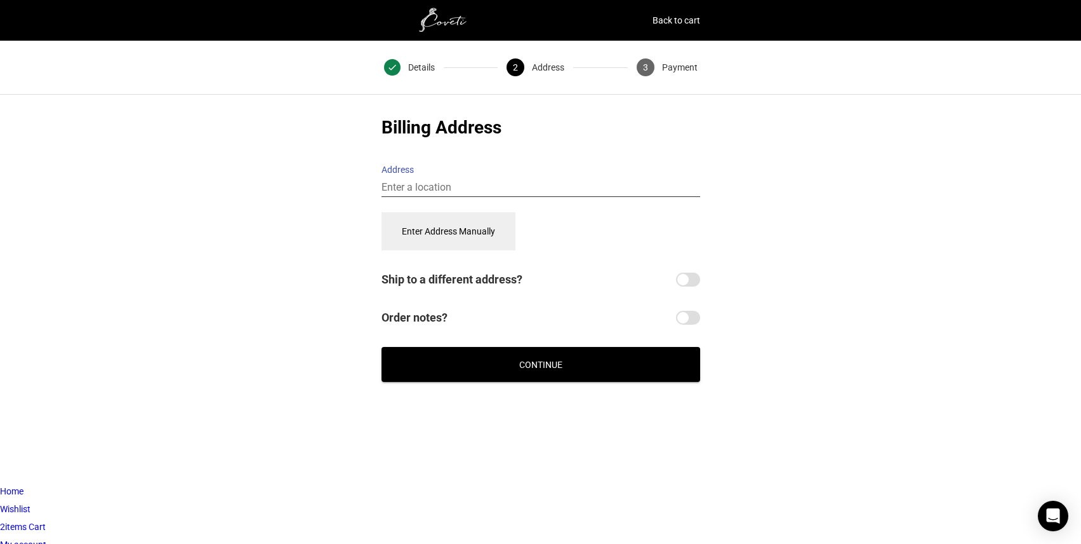
click at [460, 179] on input "Address" at bounding box center [541, 187] width 319 height 18
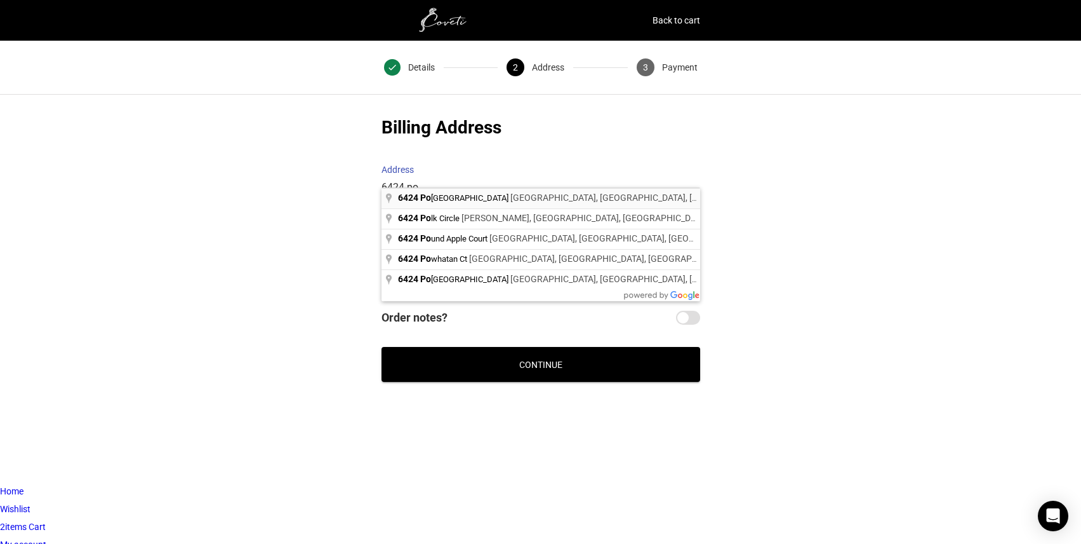
type input "6424 Potomac Avenue, Alexandria, VA, USA"
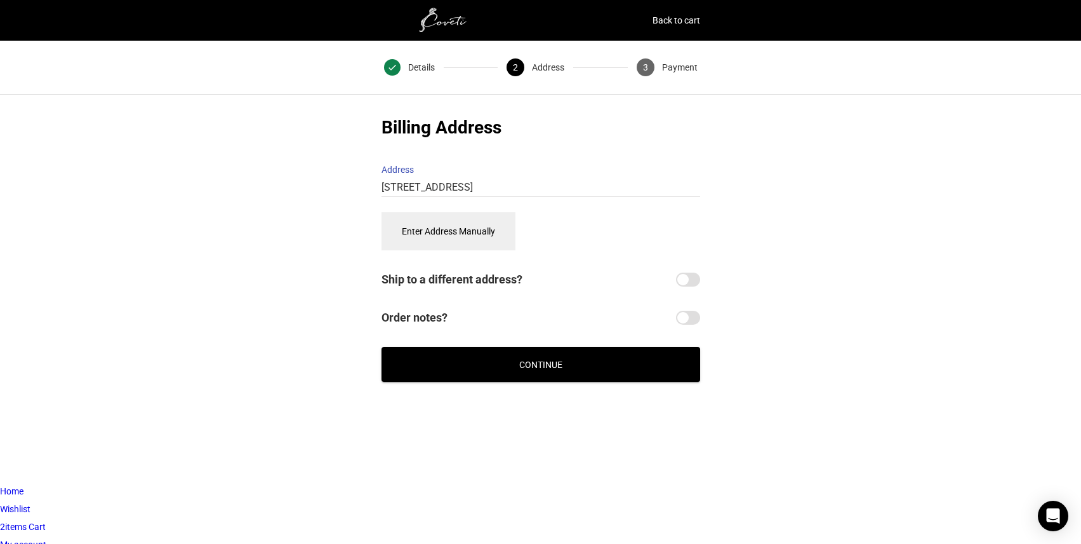
select select "US"
type input "6424 Potomac Ave"
type input "6424 Potomac Ave, Alexandria"
type input "[GEOGRAPHIC_DATA]"
type input "22307"
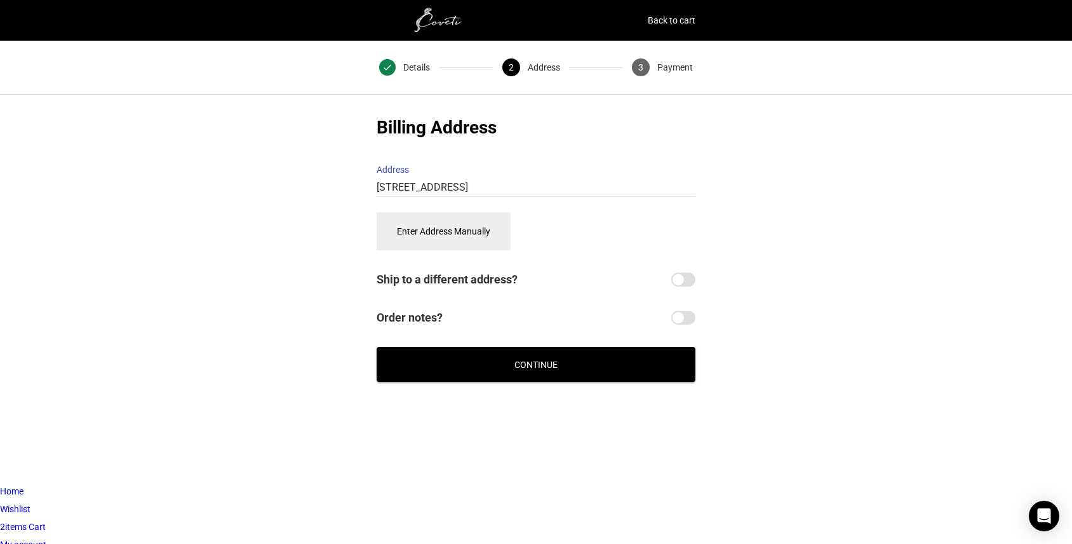
select select "VA"
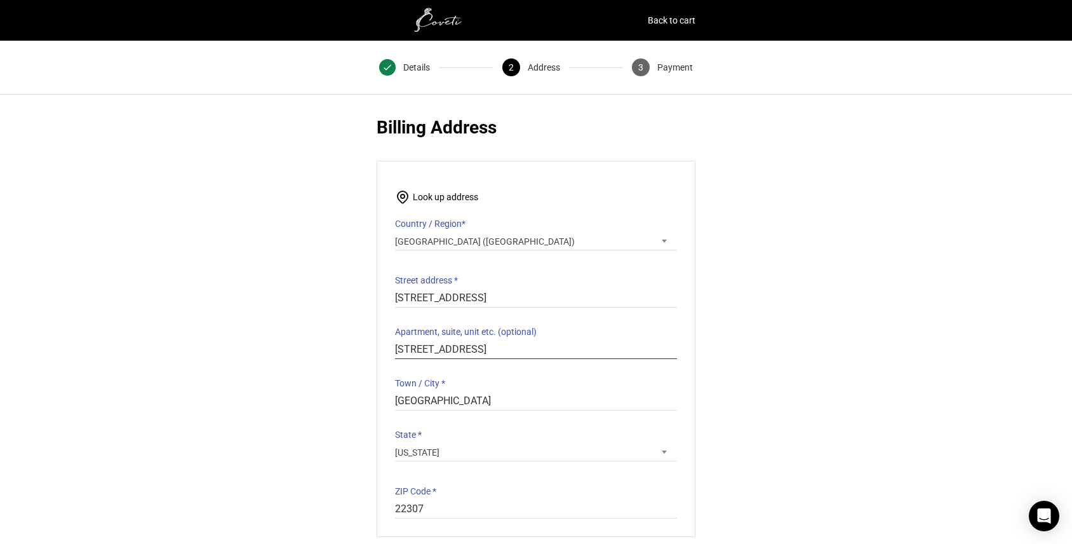
drag, startPoint x: 535, startPoint y: 339, endPoint x: 373, endPoint y: 333, distance: 161.4
click at [373, 333] on section "Billing Address Start typing your address to search. Info Start with your house…" at bounding box center [535, 391] width 349 height 553
click at [789, 457] on div "Returning Customer? Customer Details Email address * hldantuono@gmail.com Email…" at bounding box center [536, 391] width 1072 height 553
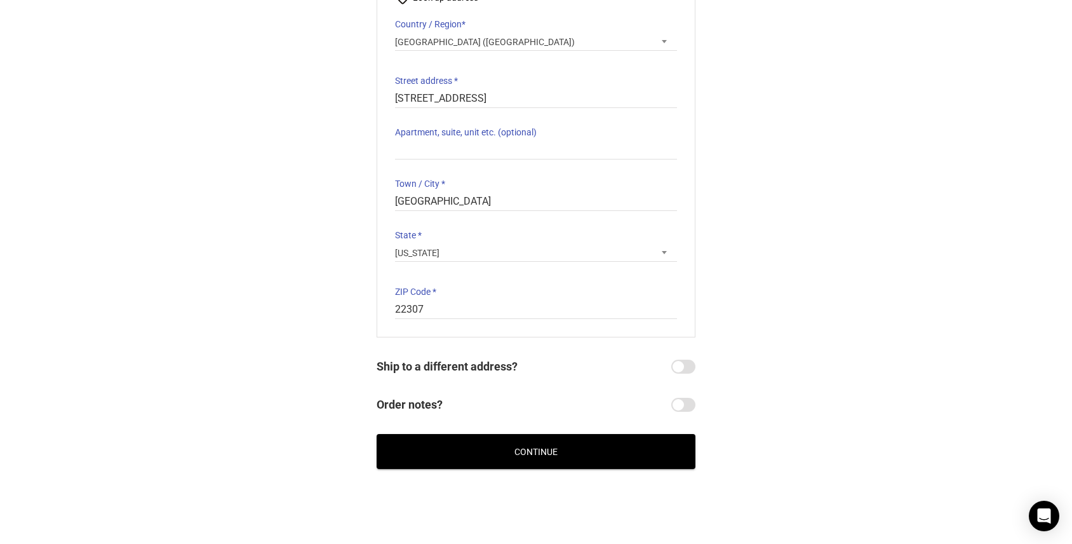
scroll to position [216, 0]
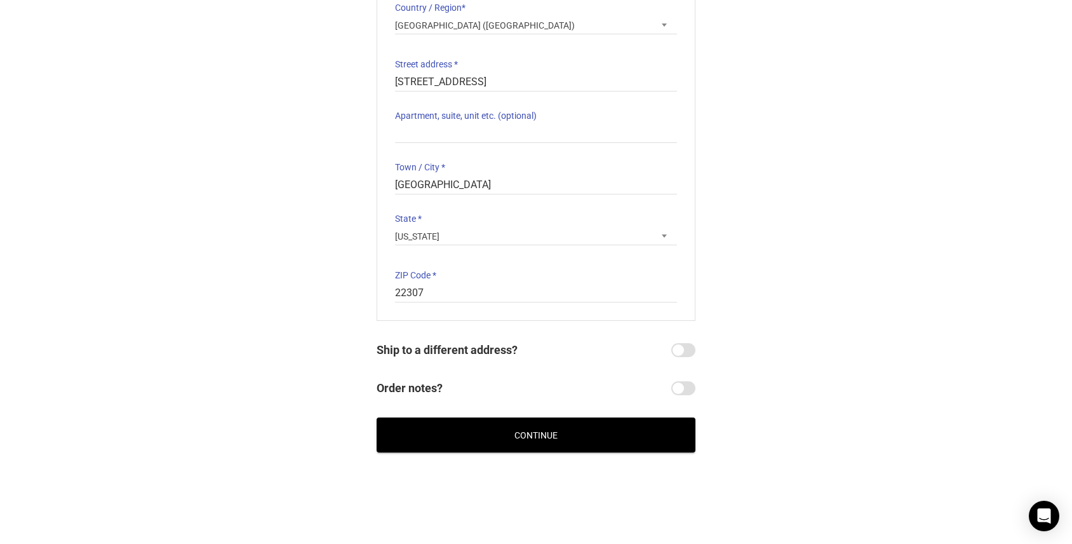
click at [587, 432] on button "Continue" at bounding box center [536, 434] width 319 height 35
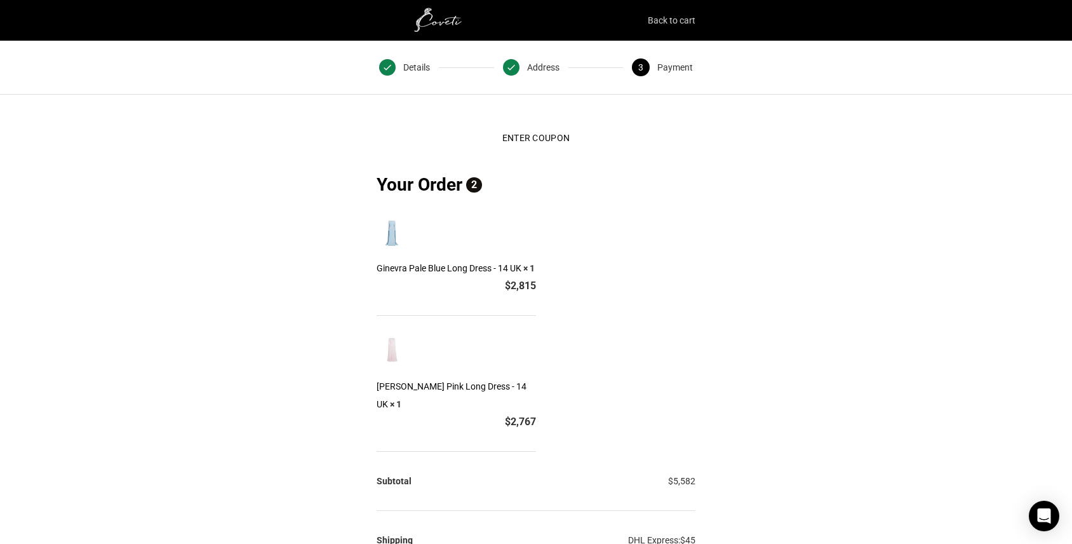
click at [671, 20] on link "Back to cart" at bounding box center [672, 20] width 48 height 18
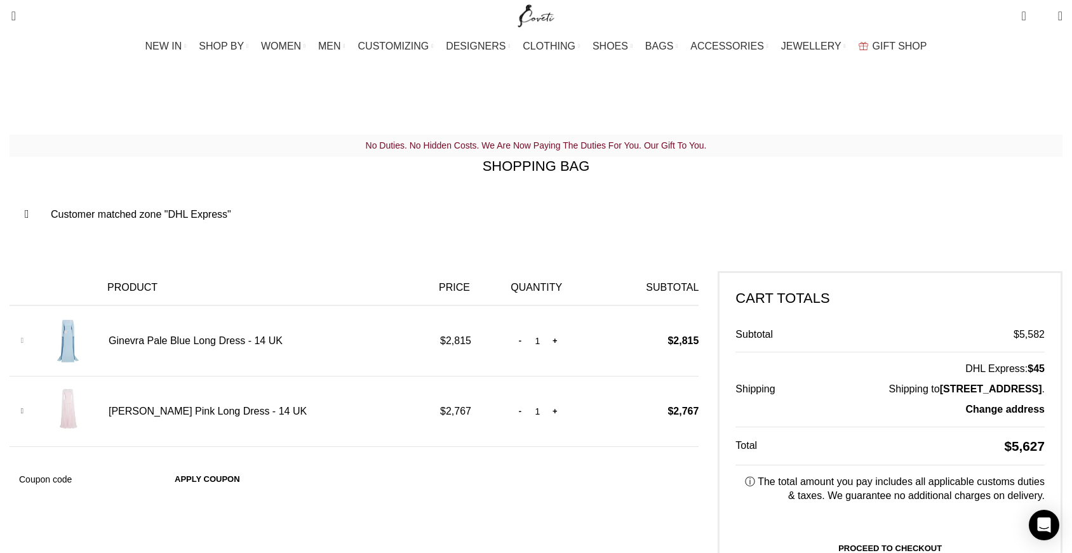
click at [32, 337] on link "×" at bounding box center [22, 340] width 19 height 19
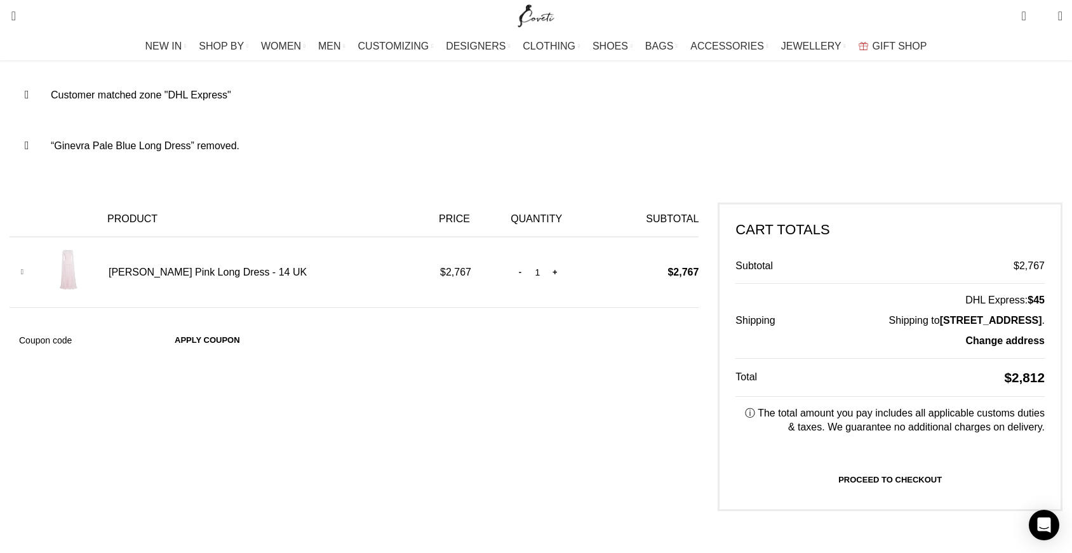
scroll to position [130, 0]
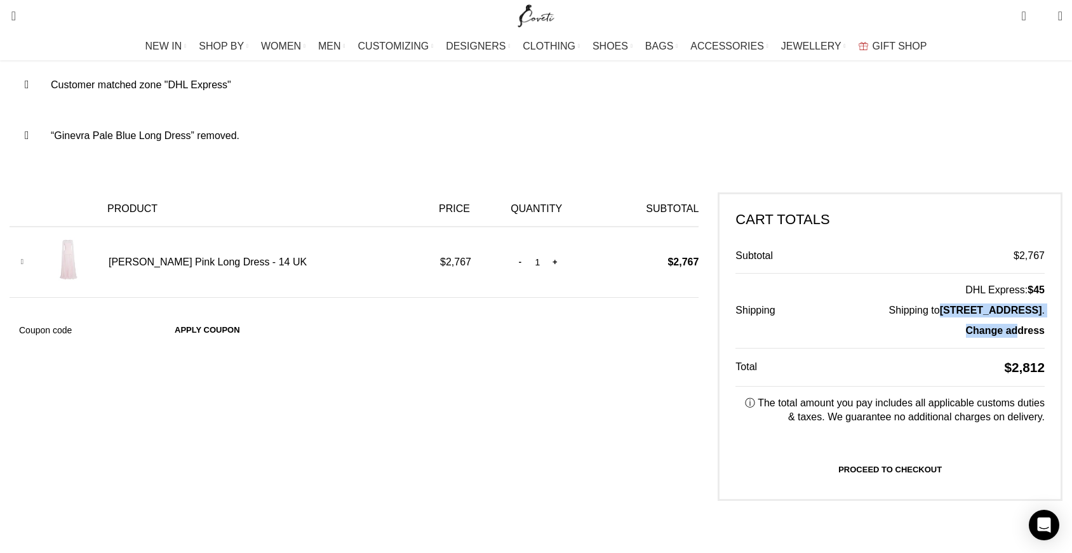
drag, startPoint x: 796, startPoint y: 310, endPoint x: 876, endPoint y: 342, distance: 86.1
click at [876, 342] on td "DHL Express: $ 45 Shipping to [STREET_ADDRESS] . Change address Country / regio…" at bounding box center [927, 310] width 236 height 75
click at [879, 331] on td "DHL Express: $ 45 Shipping to [STREET_ADDRESS] . Change address Country / regio…" at bounding box center [927, 310] width 236 height 75
click at [793, 483] on link "Proceed to checkout" at bounding box center [889, 470] width 309 height 27
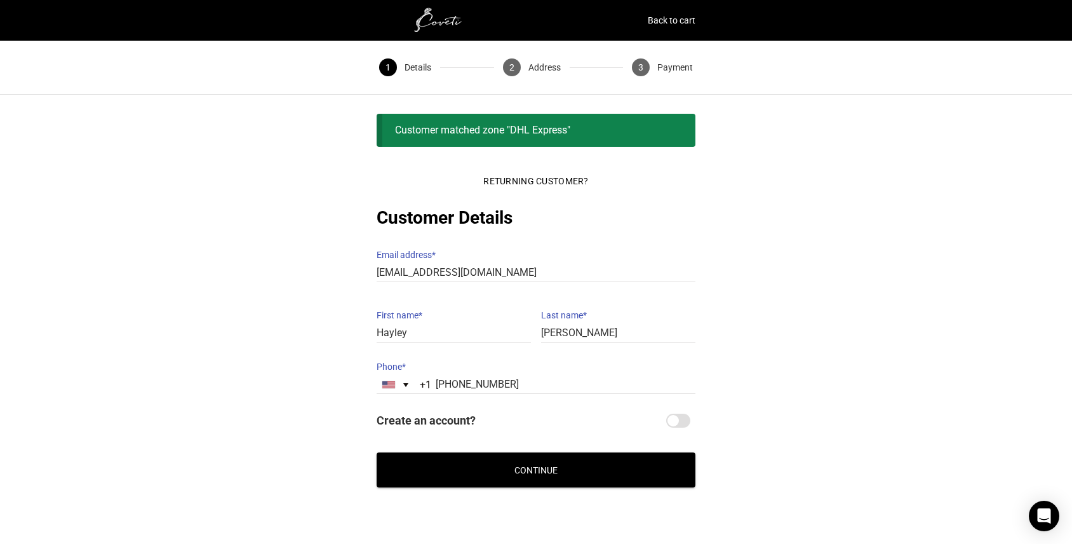
click at [540, 455] on button "Continue" at bounding box center [536, 469] width 319 height 35
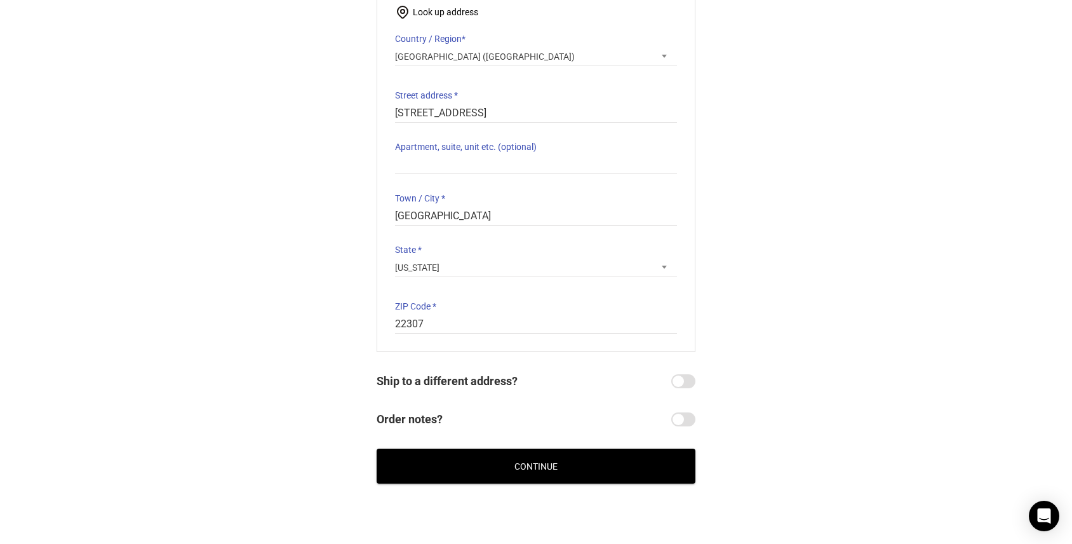
scroll to position [188, 0]
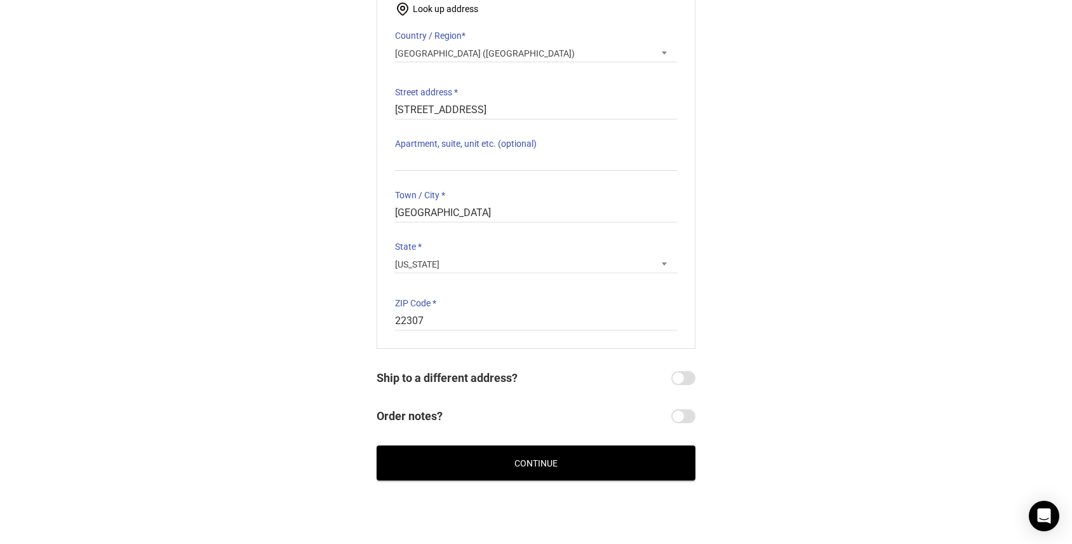
click at [517, 458] on button "Continue" at bounding box center [536, 462] width 319 height 35
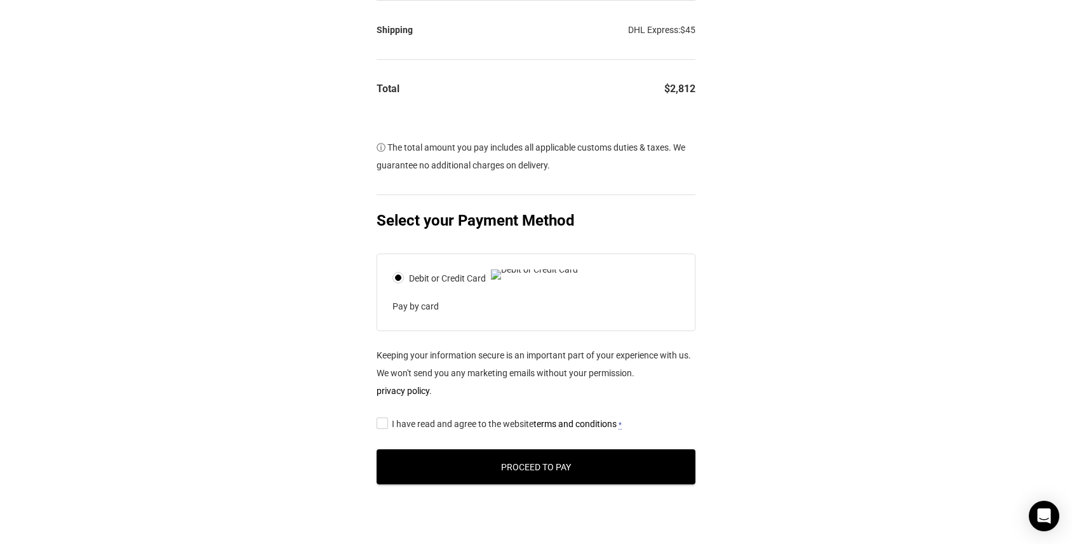
scroll to position [403, 0]
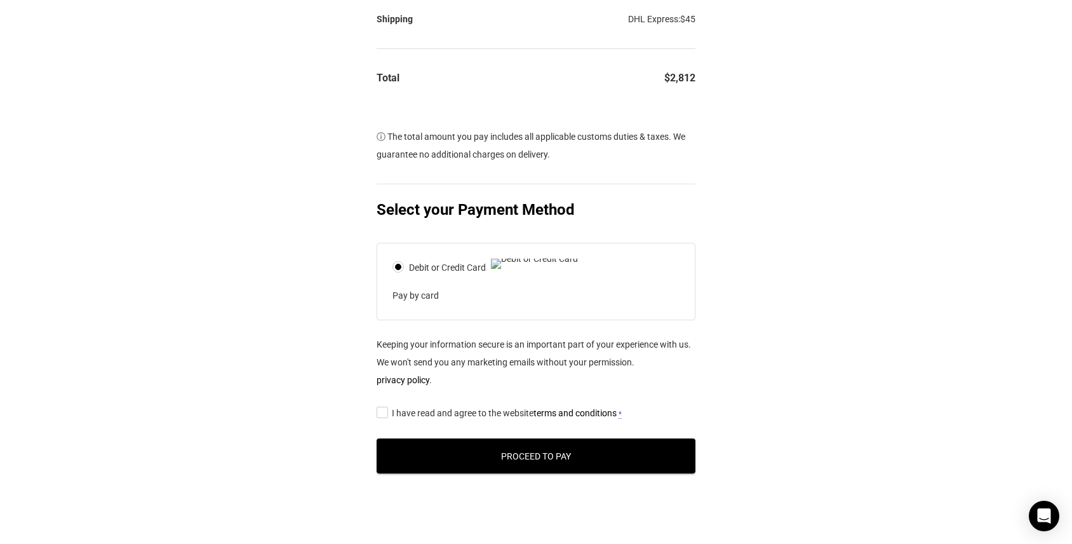
click at [401, 418] on span "I have read and agree to the website terms and conditions" at bounding box center [504, 413] width 225 height 10
click at [385, 412] on input "I have read and agree to the website terms and conditions *" at bounding box center [381, 412] width 8 height 0
click at [488, 473] on button "Proceed to Pay" at bounding box center [536, 455] width 319 height 35
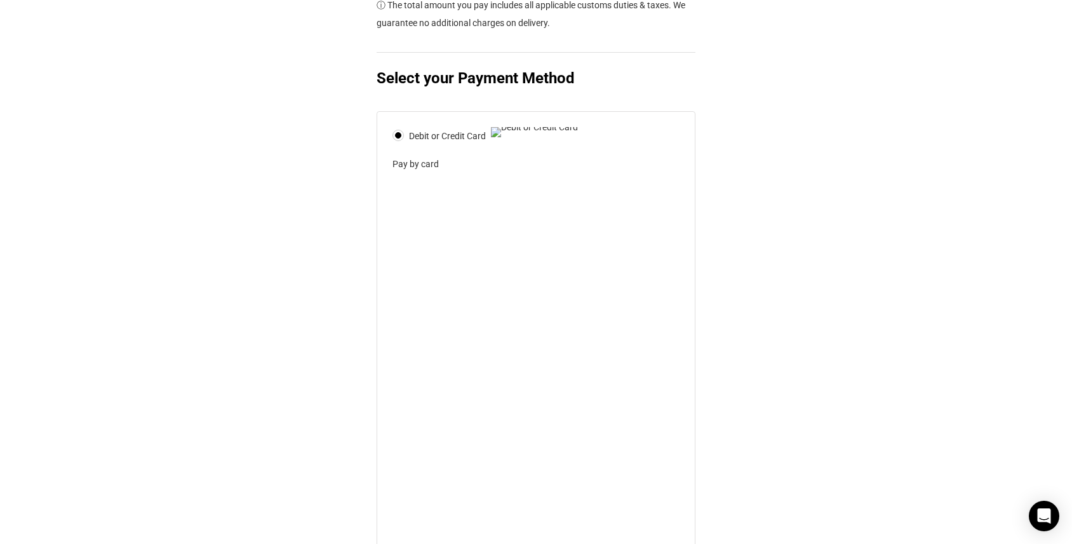
scroll to position [561, 0]
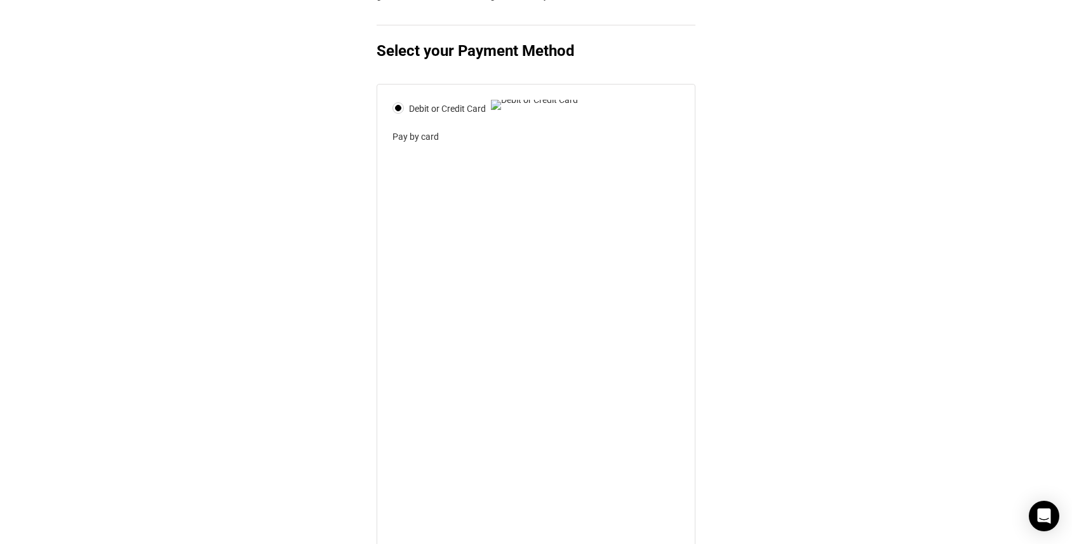
click at [754, 316] on div "Returning Customer? Customer Details Email address * hldantuono@gmail.com Email…" at bounding box center [536, 109] width 1072 height 1095
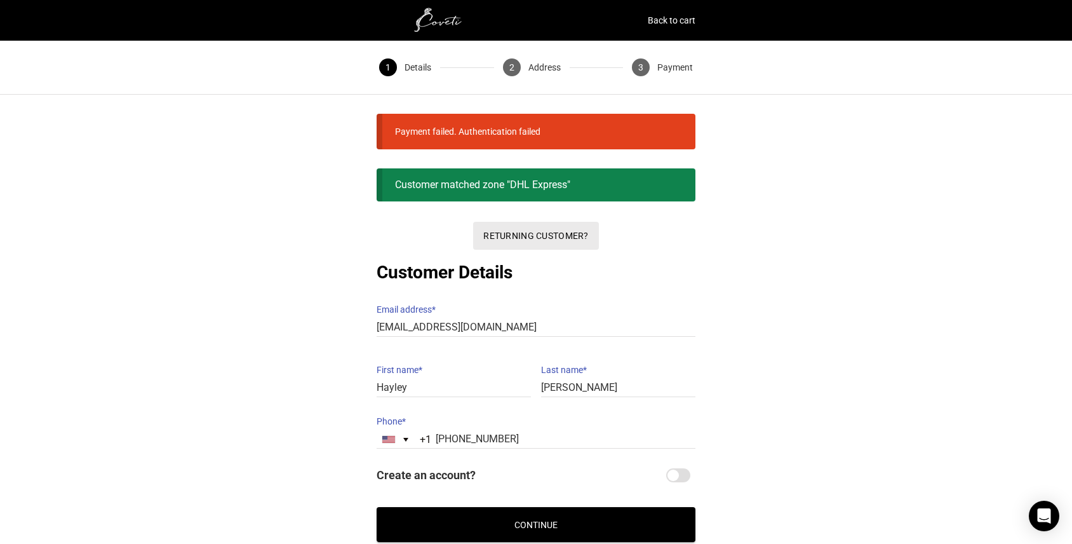
click at [497, 222] on button "Returning Customer?" at bounding box center [535, 236] width 125 height 28
type input "[EMAIL_ADDRESS][DOMAIN_NAME]"
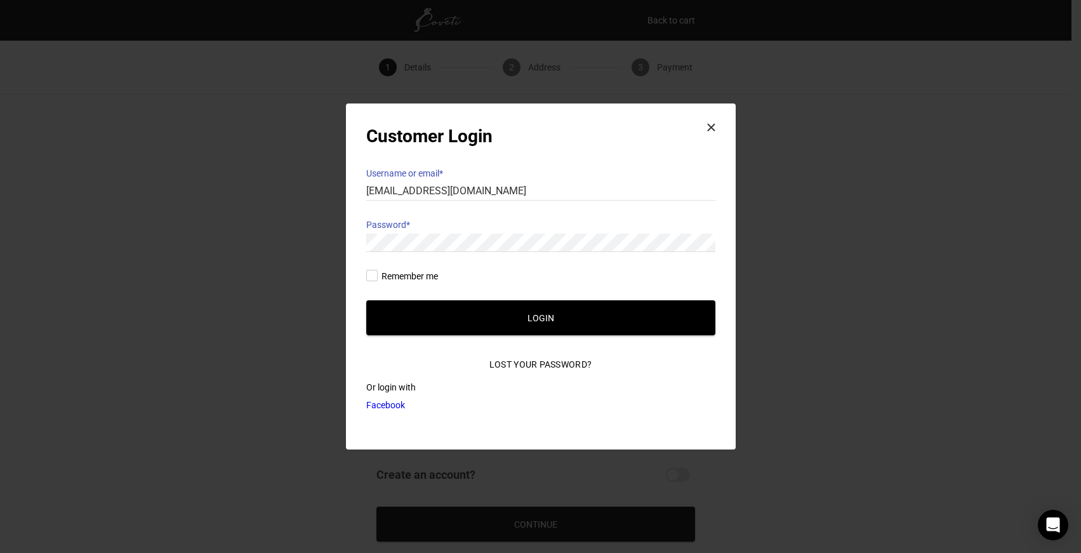
click at [713, 129] on button "×" at bounding box center [712, 128] width 28 height 28
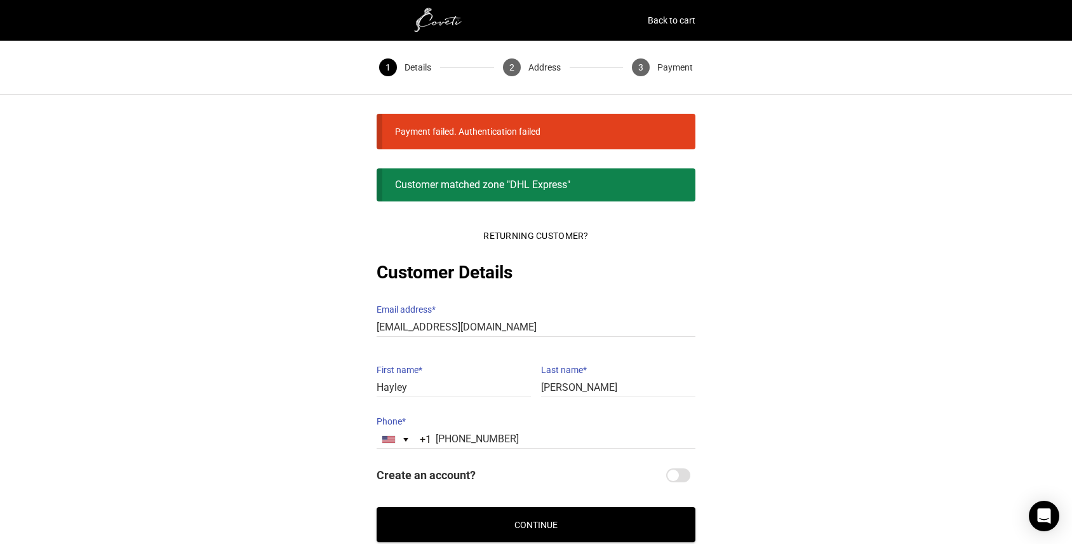
click at [744, 194] on div "Payment failed. Authentication failed Customer Login Username or email * hldant…" at bounding box center [536, 338] width 1072 height 448
click at [522, 184] on div "Customer matched zone "DHL Express"" at bounding box center [536, 184] width 319 height 33
drag, startPoint x: 495, startPoint y: 190, endPoint x: 551, endPoint y: 199, distance: 56.6
click at [551, 199] on div "Customer matched zone "DHL Express"" at bounding box center [536, 184] width 319 height 33
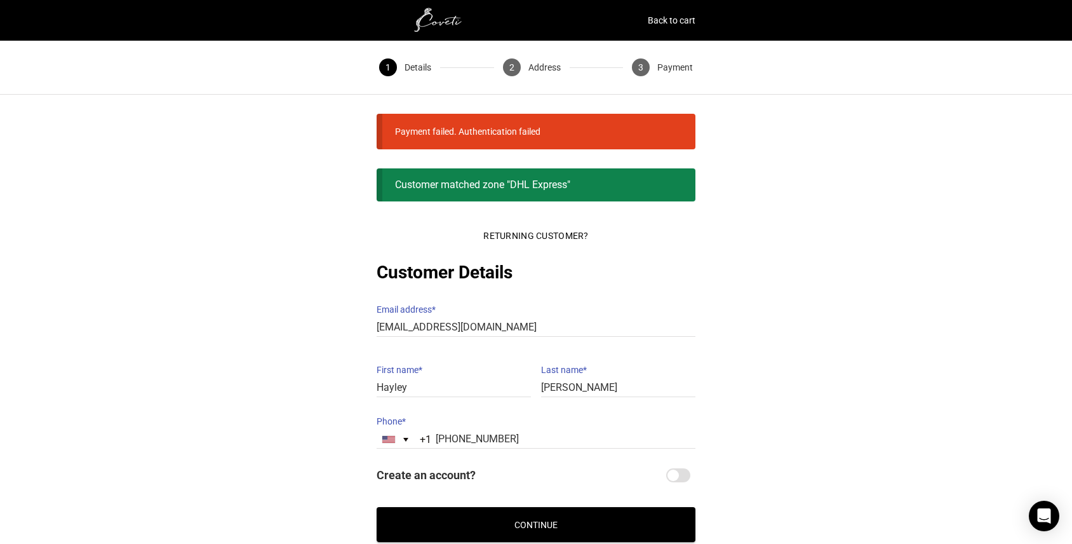
click at [530, 519] on button "Continue" at bounding box center [536, 524] width 319 height 35
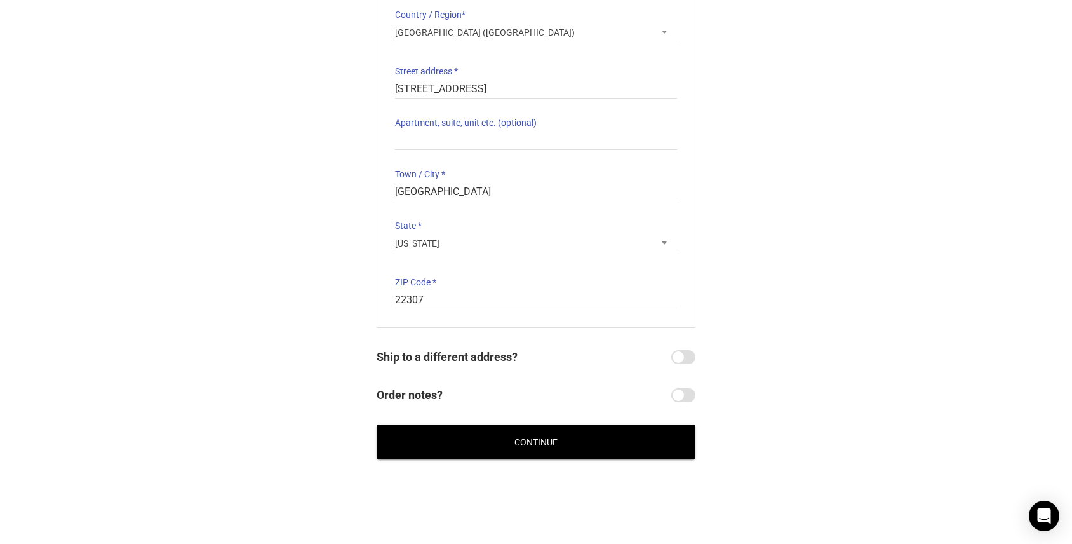
scroll to position [216, 0]
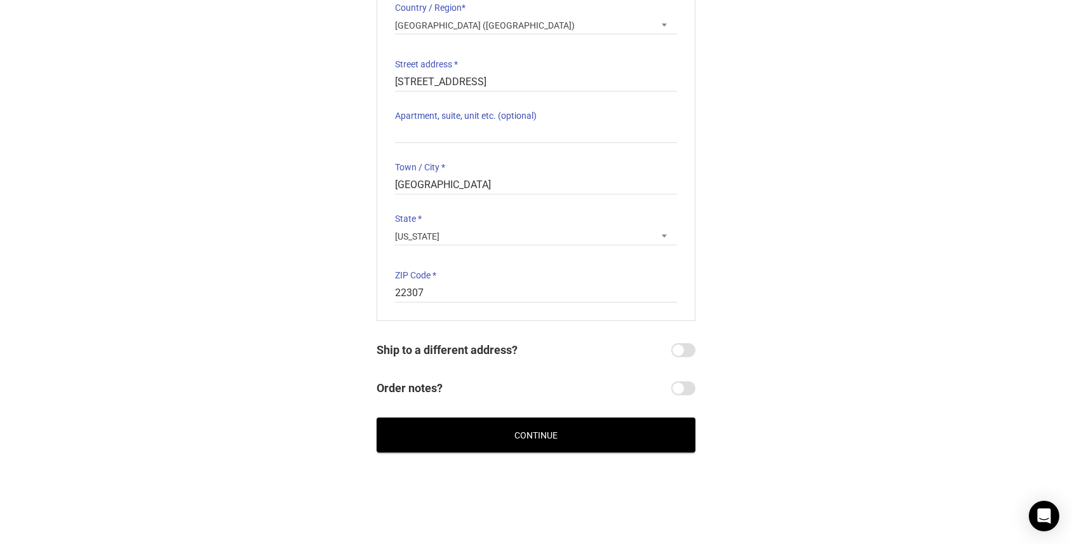
click at [532, 431] on button "Continue" at bounding box center [536, 434] width 319 height 35
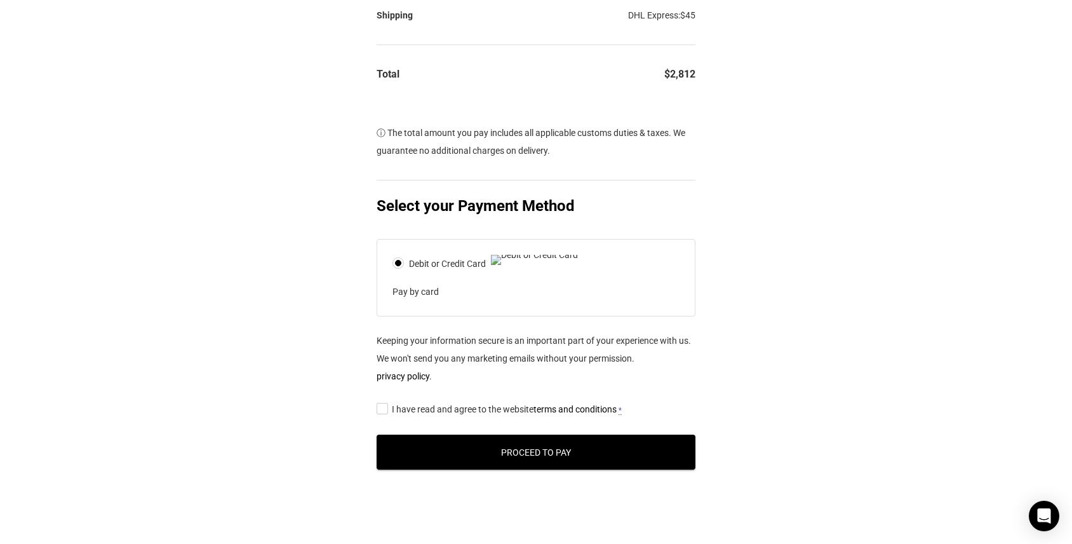
scroll to position [407, 0]
click at [385, 407] on input "I have read and agree to the website terms and conditions *" at bounding box center [381, 407] width 8 height 0
click at [488, 465] on button "Proceed to Pay" at bounding box center [536, 451] width 319 height 35
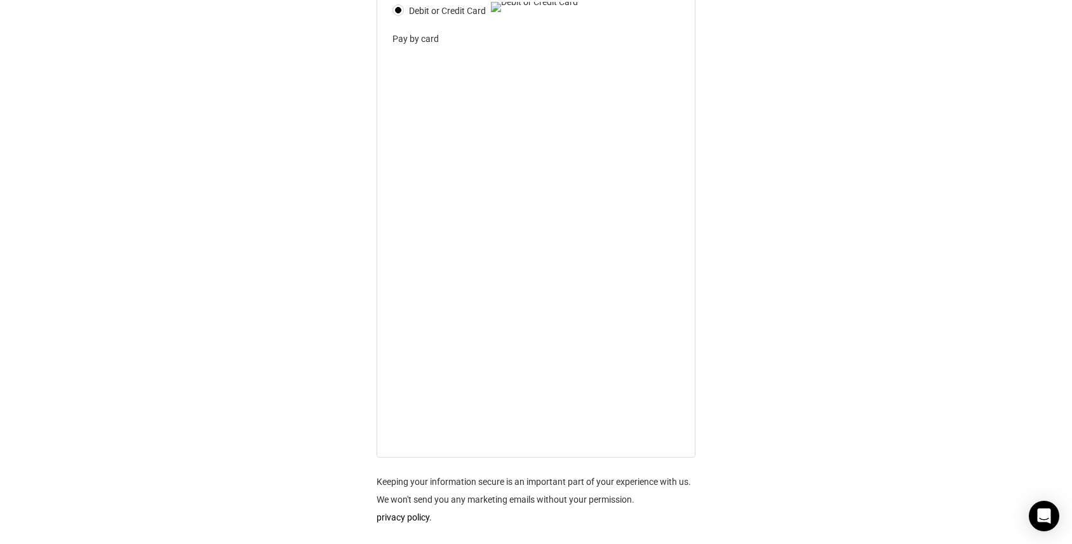
scroll to position [678, 0]
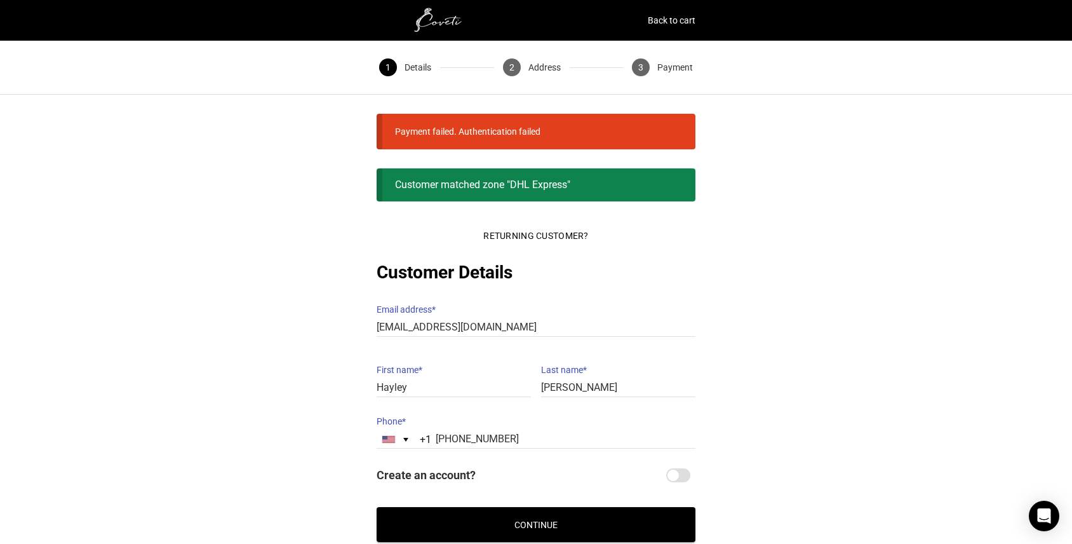
click at [480, 133] on li "Payment failed. Authentication failed" at bounding box center [467, 132] width 145 height 18
click at [533, 520] on button "Continue" at bounding box center [536, 524] width 319 height 35
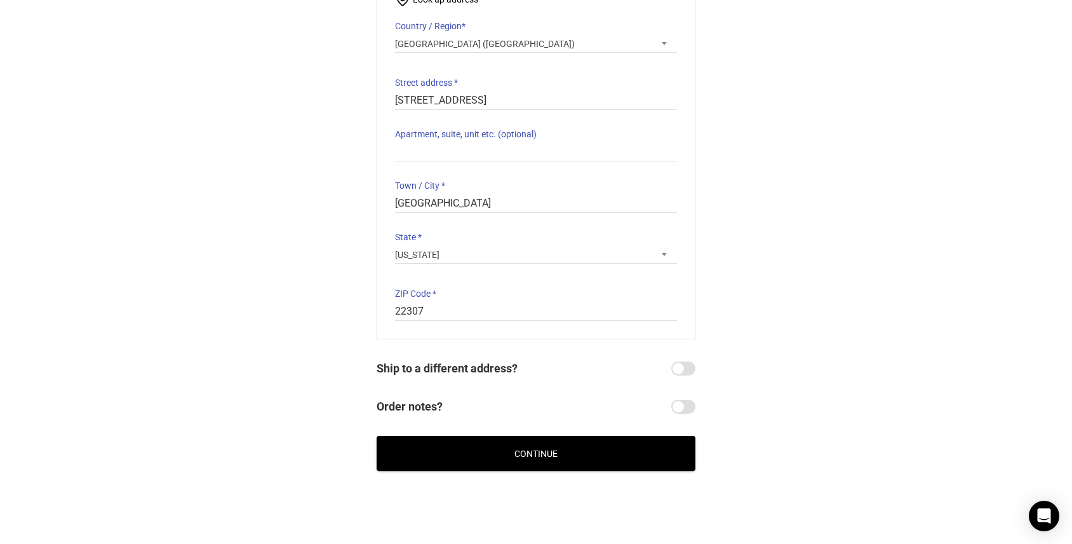
scroll to position [216, 0]
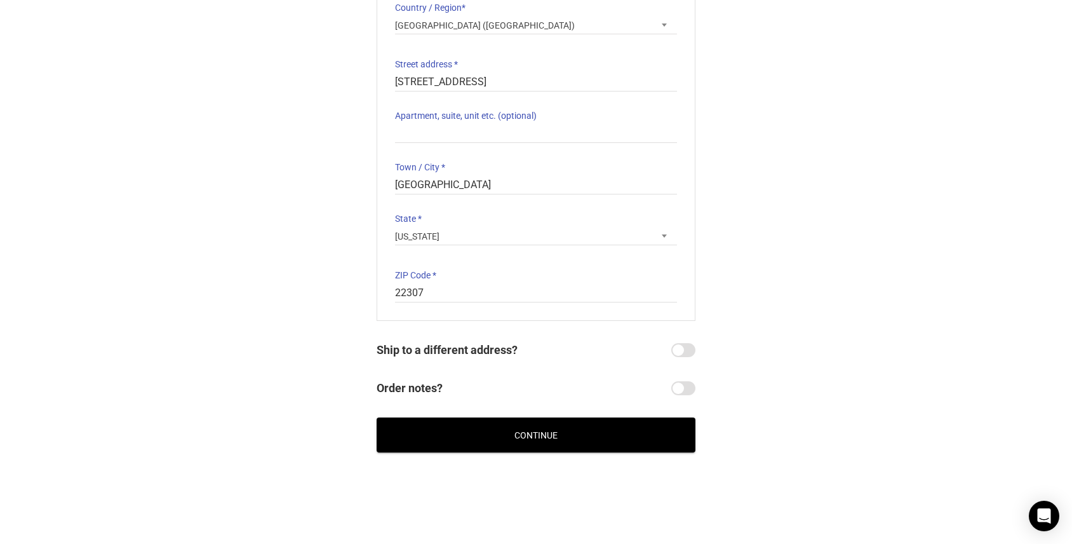
click at [558, 433] on button "Continue" at bounding box center [536, 434] width 319 height 35
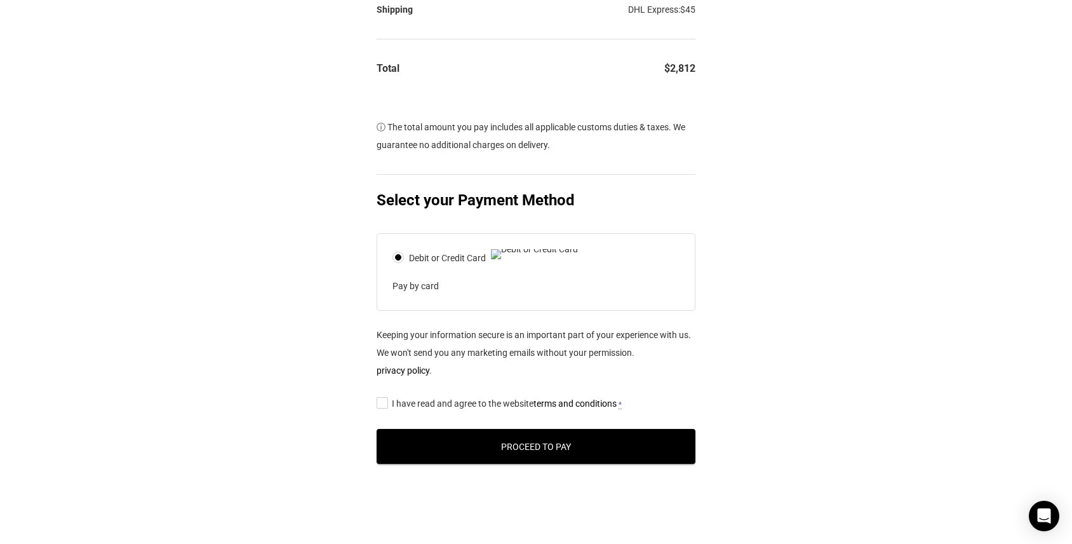
scroll to position [422, 0]
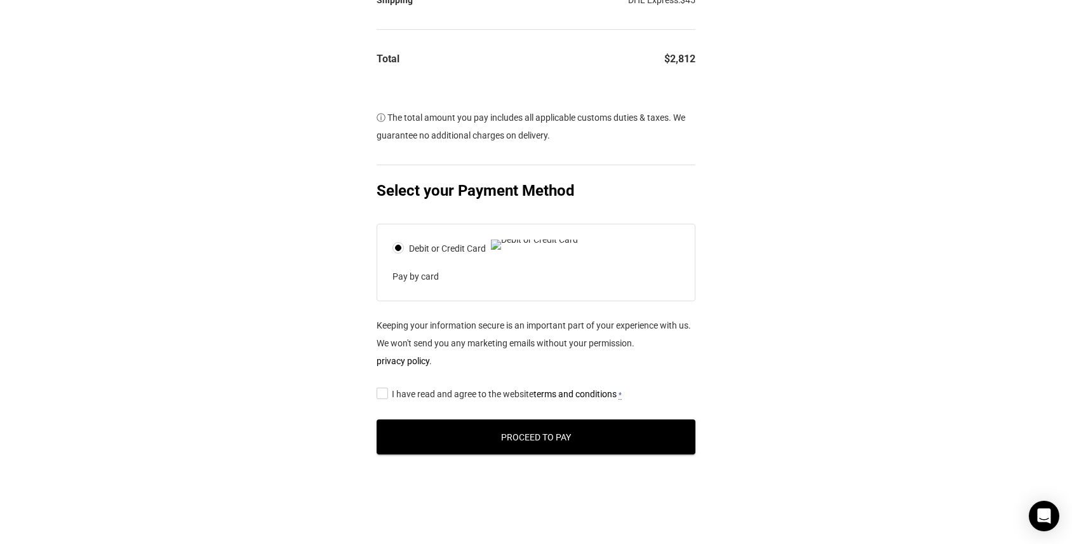
click at [385, 392] on input "I have read and agree to the website terms and conditions *" at bounding box center [381, 392] width 8 height 0
click at [511, 450] on button "Proceed to Pay" at bounding box center [536, 436] width 319 height 35
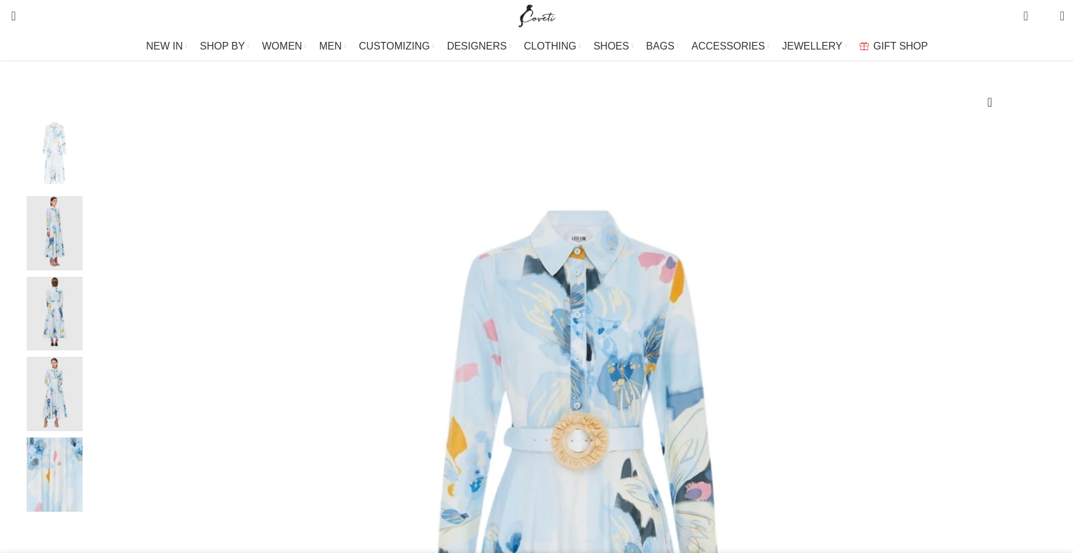
scroll to position [172, 0]
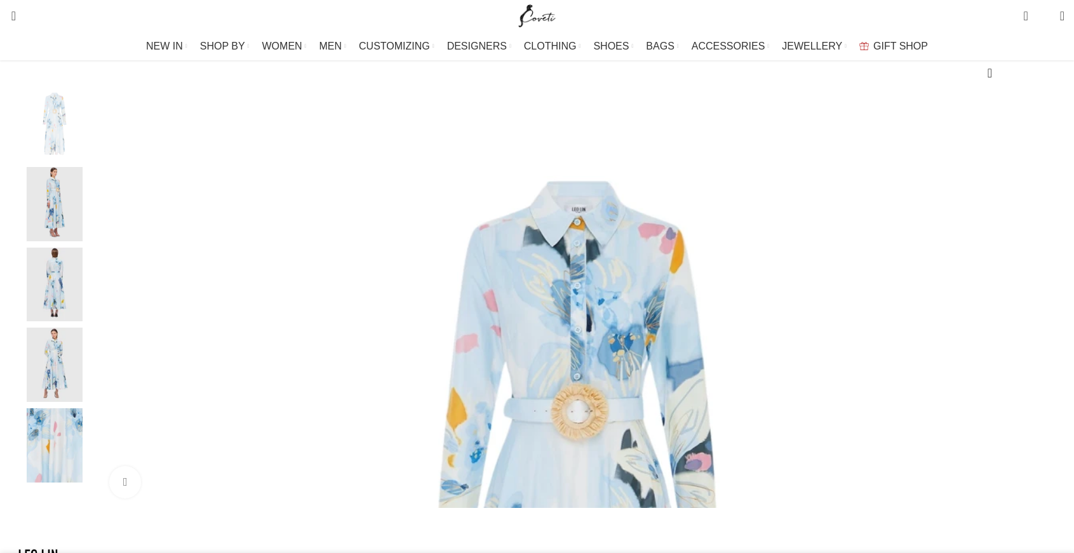
drag, startPoint x: 1076, startPoint y: 69, endPoint x: 1087, endPoint y: 93, distance: 27.0
click at [93, 215] on img "2 / 5" at bounding box center [54, 204] width 77 height 74
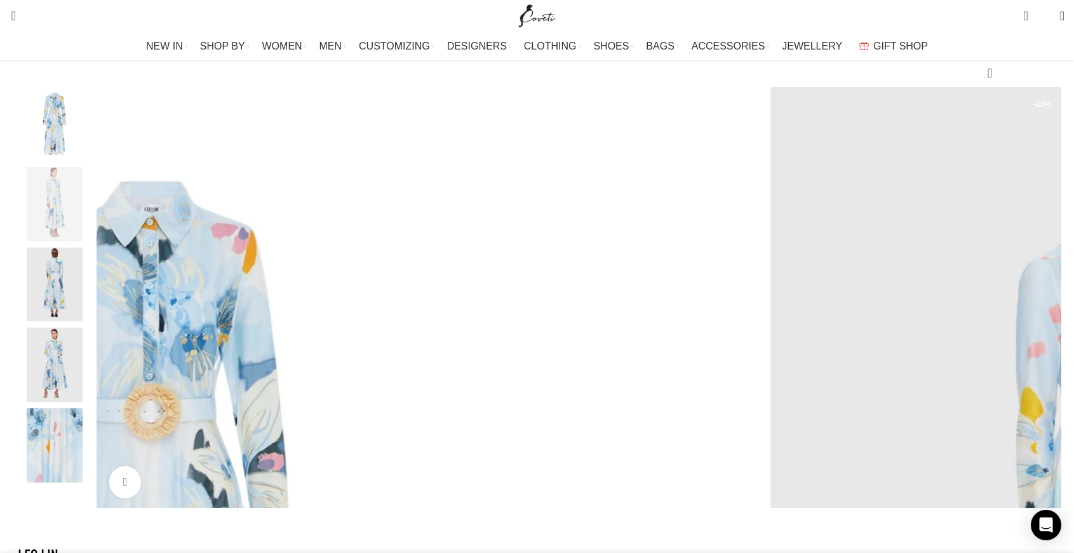
click at [93, 293] on img "3 / 5" at bounding box center [54, 285] width 77 height 74
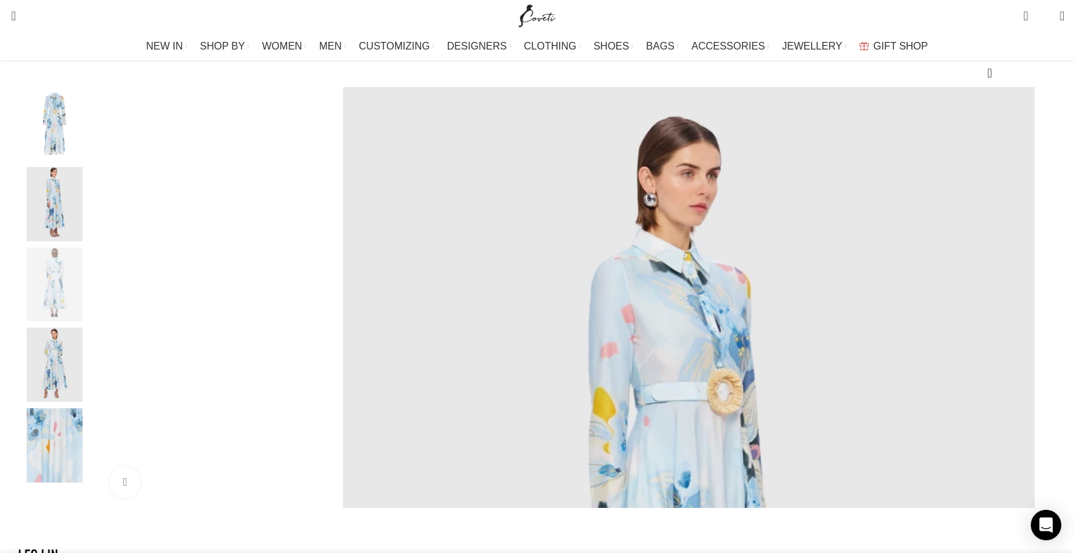
click at [93, 354] on img "4 / 5" at bounding box center [54, 365] width 77 height 74
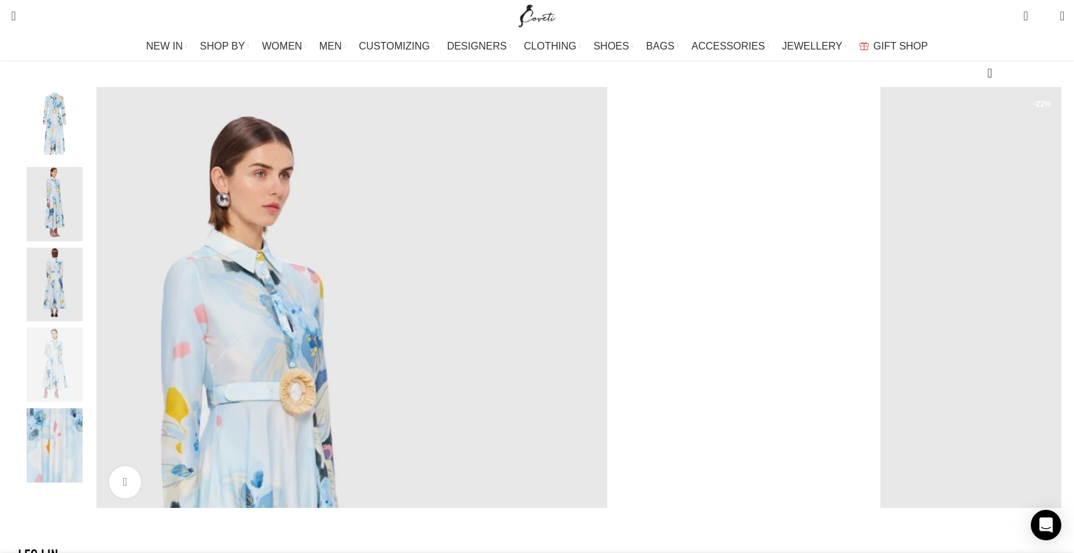
click at [93, 438] on img "5 / 5" at bounding box center [54, 445] width 77 height 74
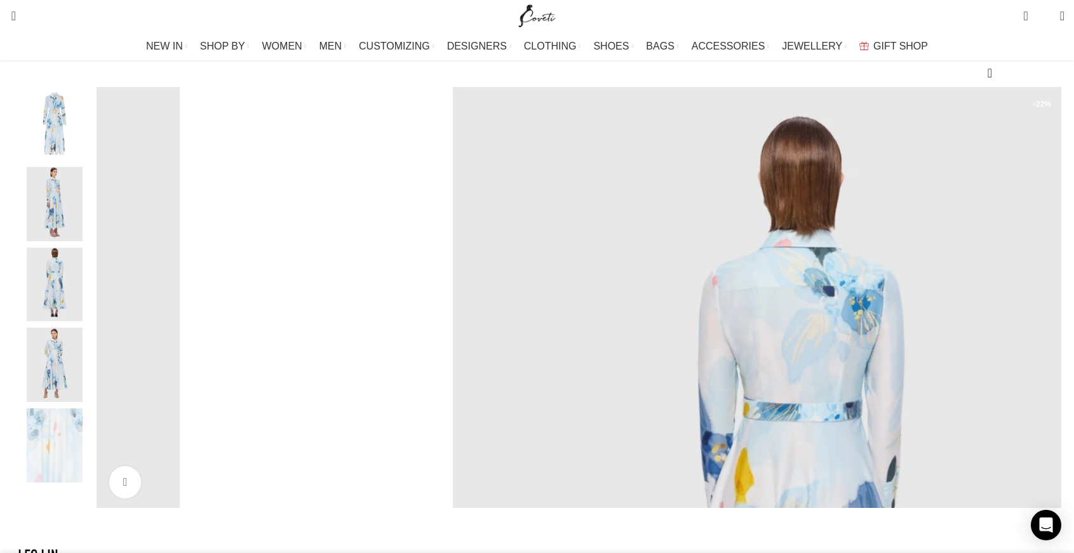
click at [93, 161] on img "1 / 5" at bounding box center [54, 124] width 77 height 74
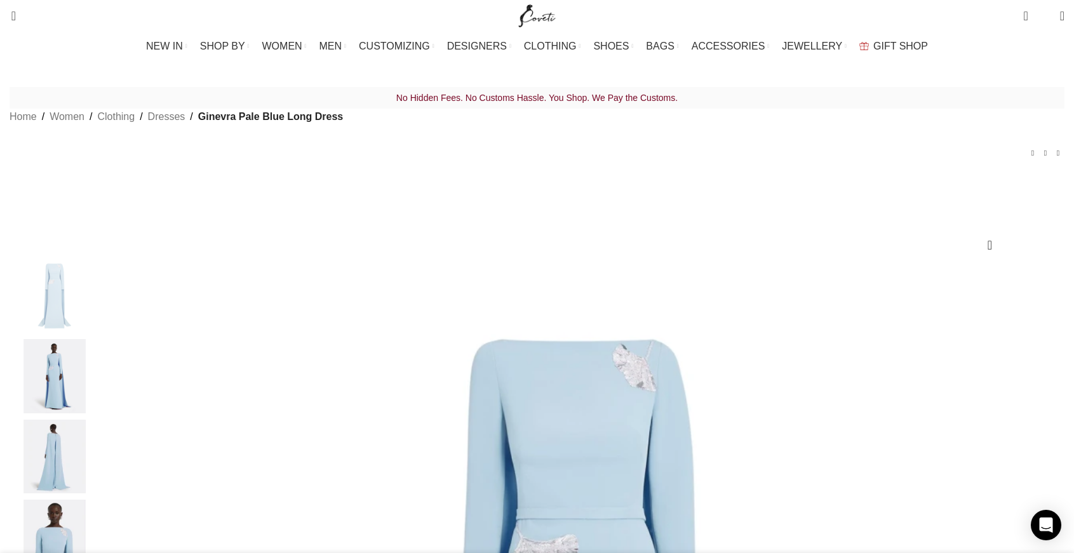
click at [1023, 17] on span "1 item" at bounding box center [1025, 16] width 4 height 13
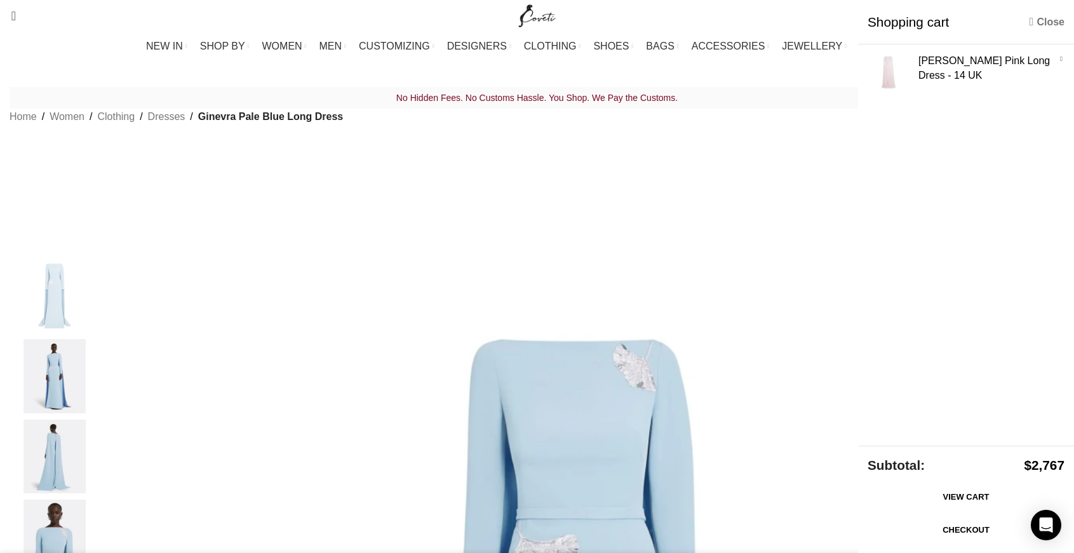
click at [1055, 23] on link "Close" at bounding box center [1046, 22] width 35 height 16
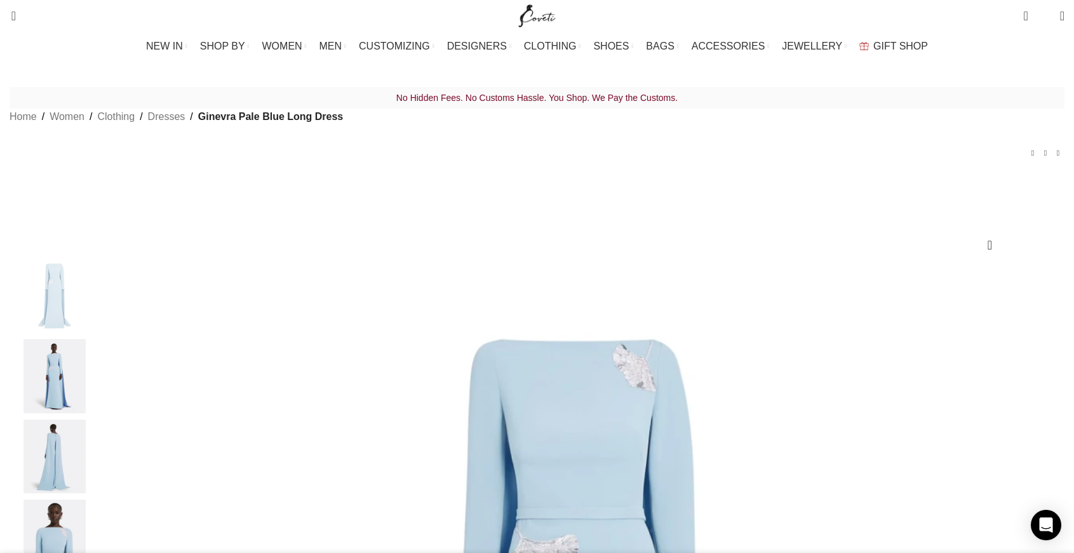
scroll to position [0, 935]
click at [1023, 20] on span "1 item" at bounding box center [1025, 16] width 4 height 13
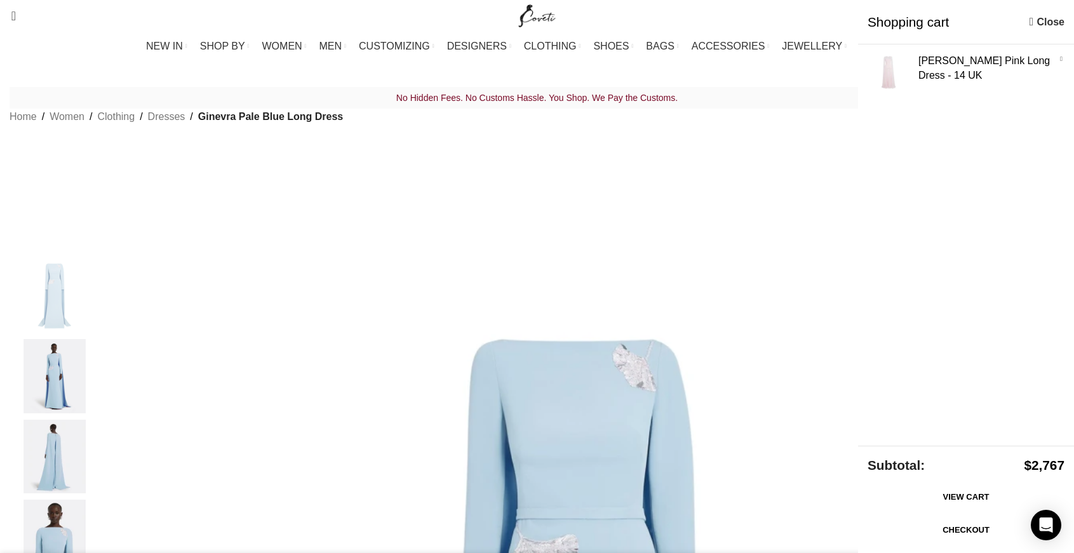
click at [941, 537] on link "Checkout" at bounding box center [965, 530] width 197 height 27
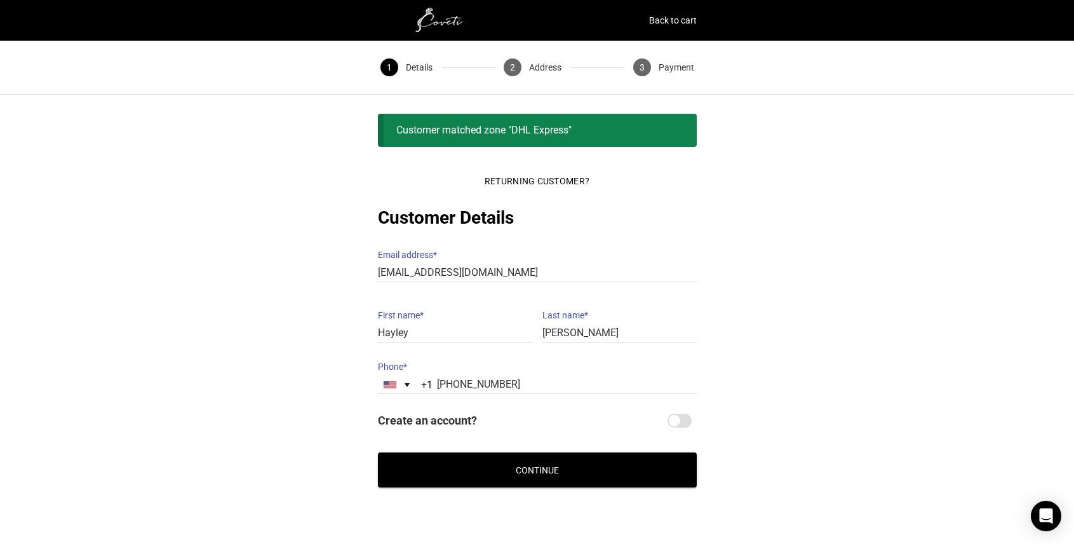
click at [517, 454] on button "Continue" at bounding box center [537, 469] width 319 height 35
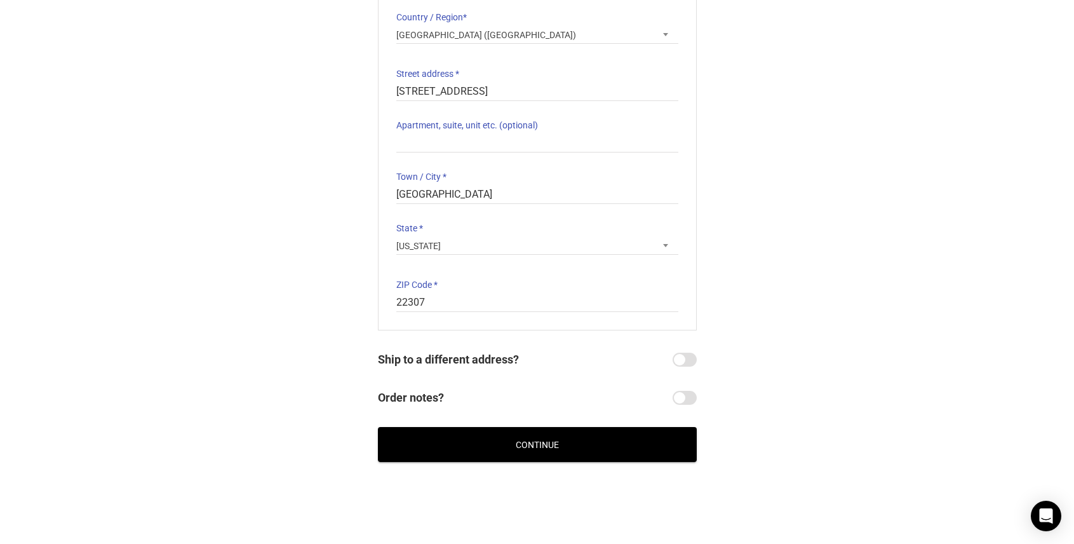
scroll to position [216, 0]
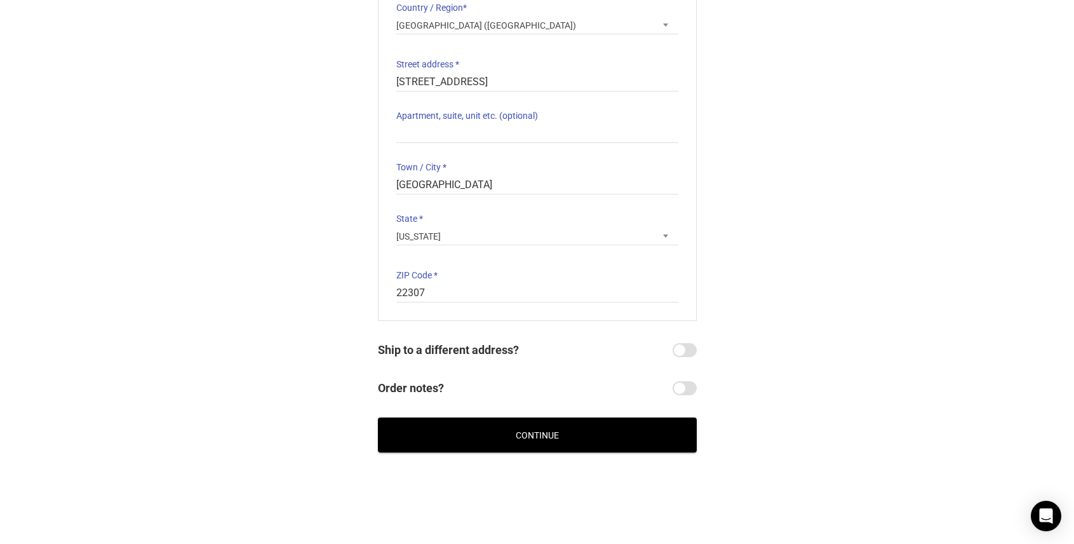
click at [572, 439] on button "Continue" at bounding box center [537, 434] width 319 height 35
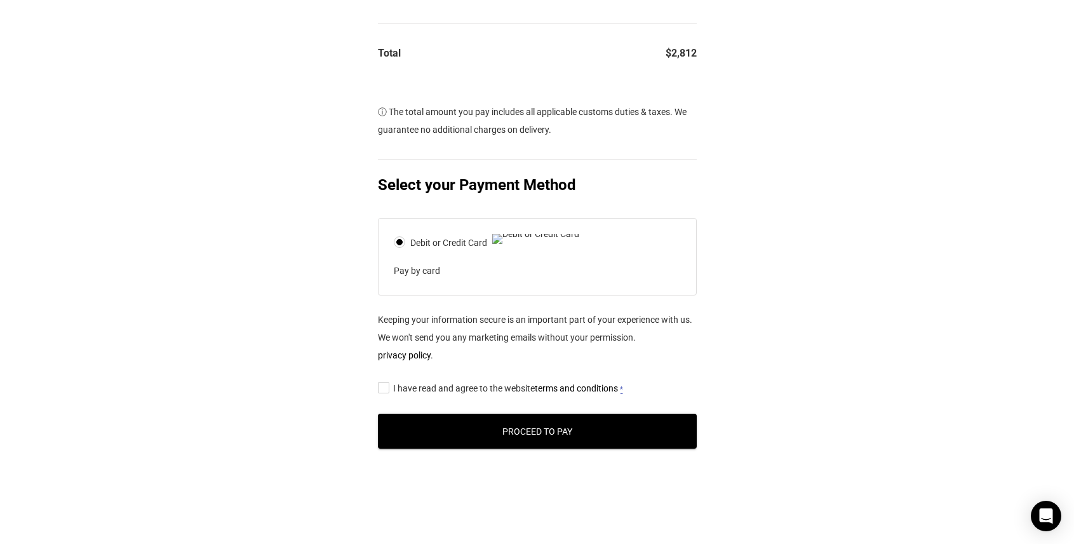
scroll to position [446, 0]
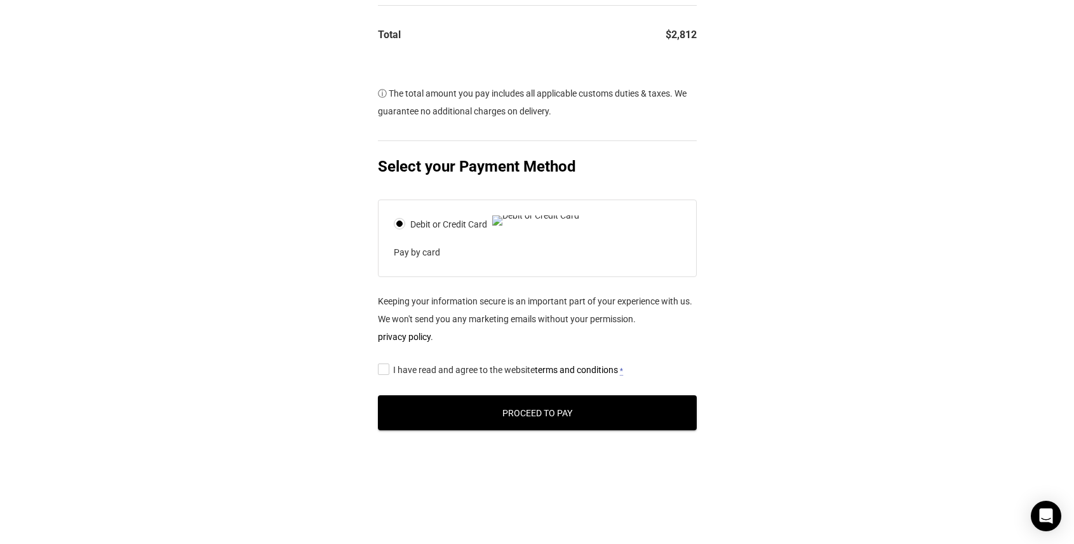
click at [380, 368] on input "I have read and agree to the website terms and conditions *" at bounding box center [382, 368] width 8 height 0
click at [484, 420] on button "Proceed to Pay" at bounding box center [537, 412] width 319 height 35
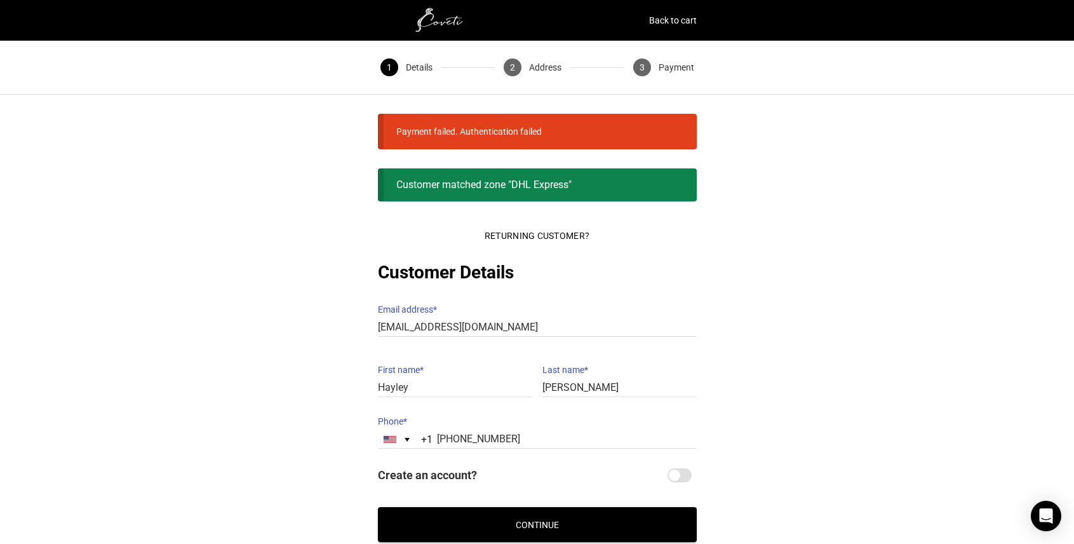
click at [553, 137] on ul "Payment failed. Authentication failed" at bounding box center [537, 132] width 319 height 36
drag, startPoint x: 1072, startPoint y: 203, endPoint x: 1077, endPoint y: 181, distance: 22.2
click at [1073, 179] on html "Back to cart 1 Details 2 Address 3 Payment Payment failed. Authentication faile…" at bounding box center [537, 356] width 1074 height 713
